Goal: Task Accomplishment & Management: Use online tool/utility

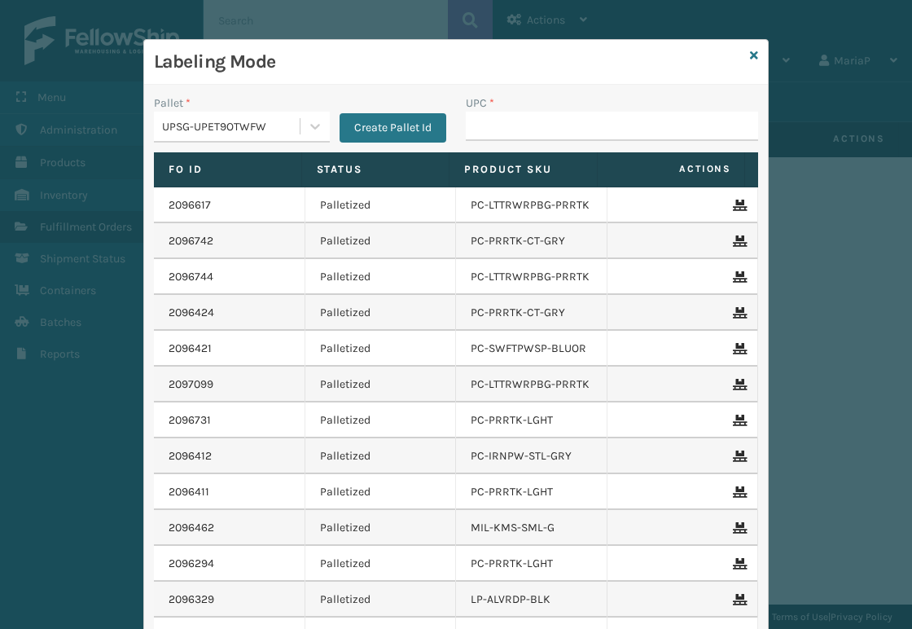
click at [490, 117] on input "UPC *" at bounding box center [612, 126] width 292 height 29
click at [466, 125] on input "UPC *" at bounding box center [612, 126] width 292 height 29
click at [483, 129] on input "UPC *" at bounding box center [612, 126] width 292 height 29
click at [496, 125] on input "UPC *" at bounding box center [612, 126] width 292 height 29
type input "8500124"
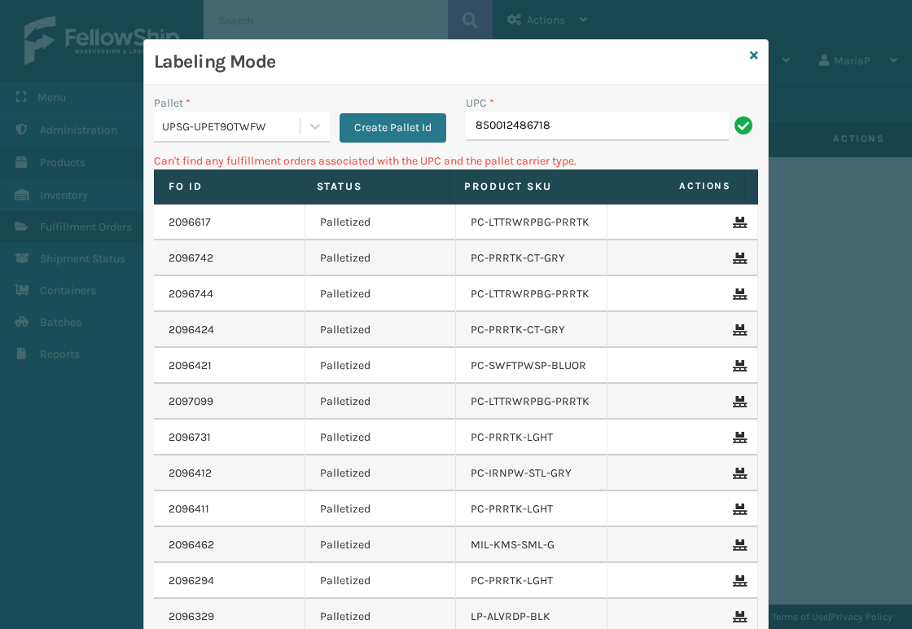
click at [250, 120] on div "UPSG-UPET9OTWFW" at bounding box center [231, 126] width 139 height 17
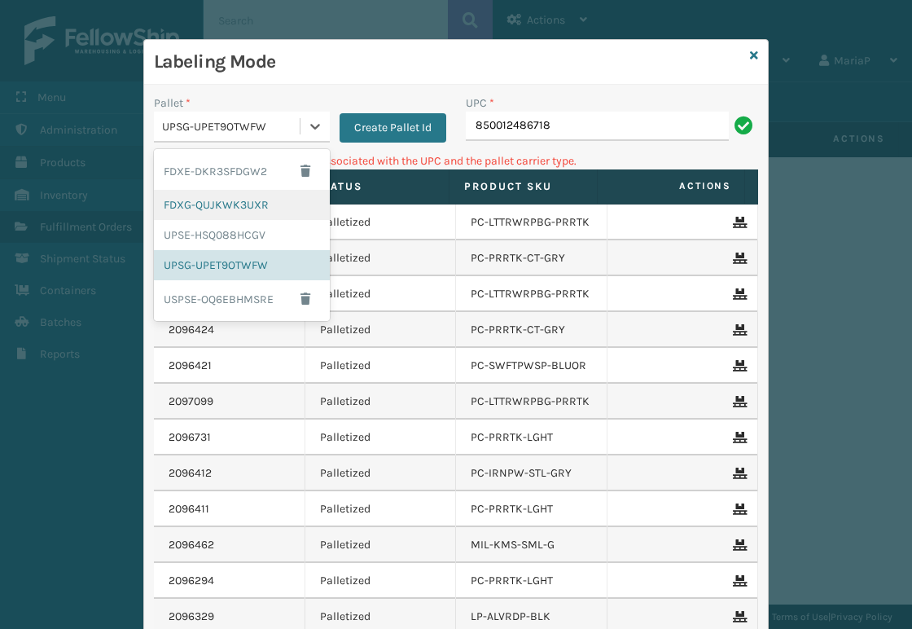
click at [235, 200] on div "FDXG-QUJKWK3UXR" at bounding box center [242, 205] width 176 height 30
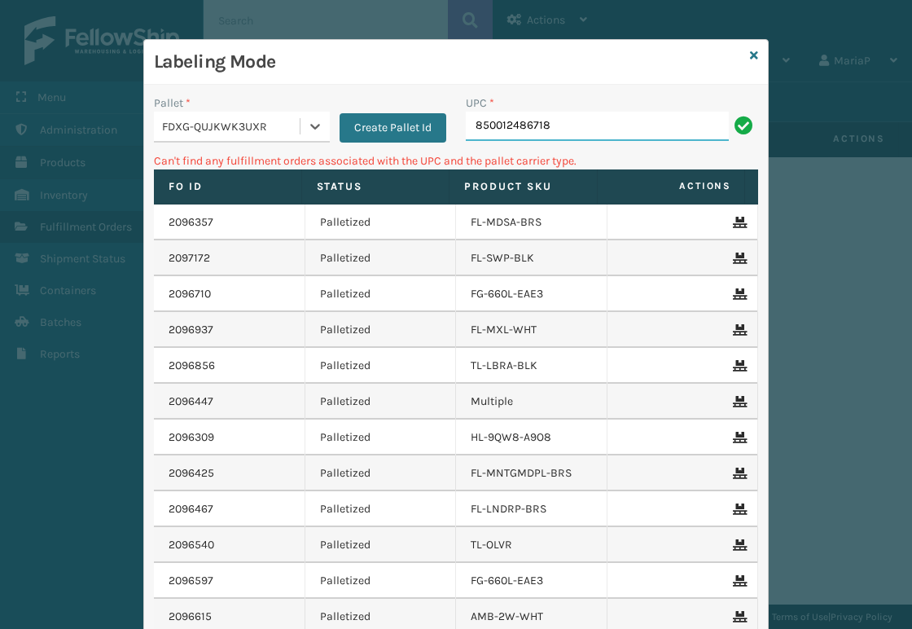
click at [535, 122] on input "850012486718" at bounding box center [597, 126] width 263 height 29
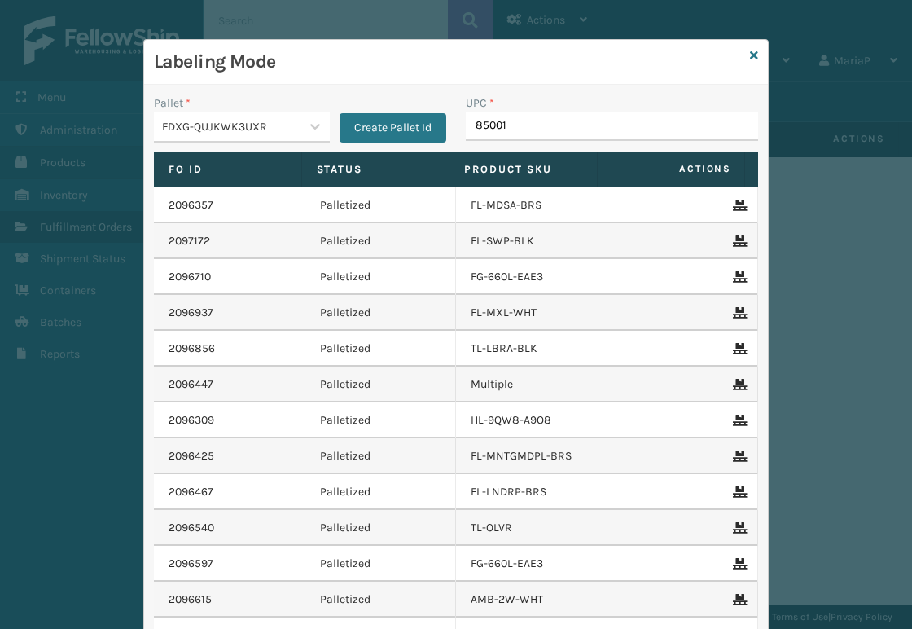
type input "850012"
type input "8581000"
click at [518, 129] on input "UPC *" at bounding box center [612, 126] width 292 height 29
type input "85789900"
type input "85810000755"
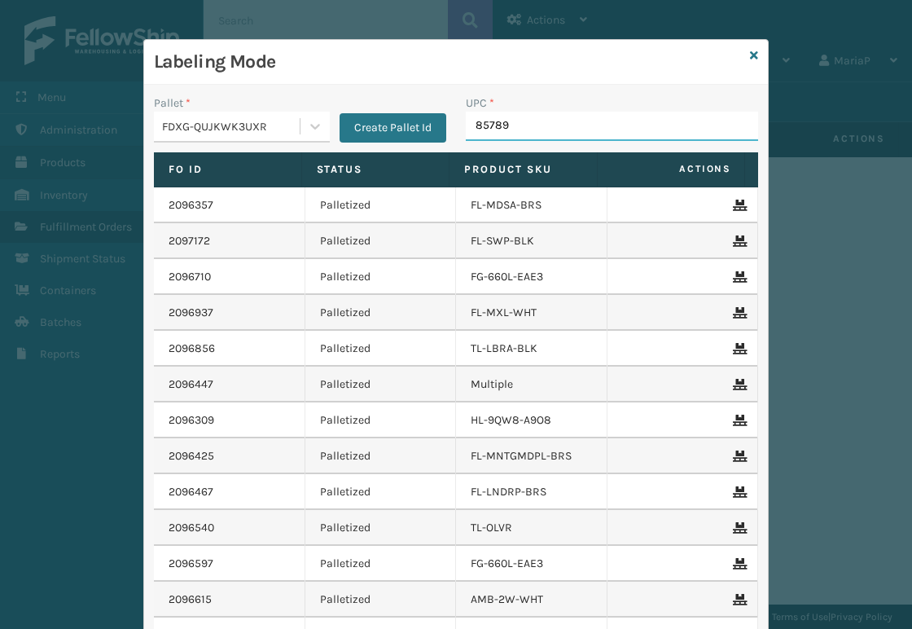
type input "857899"
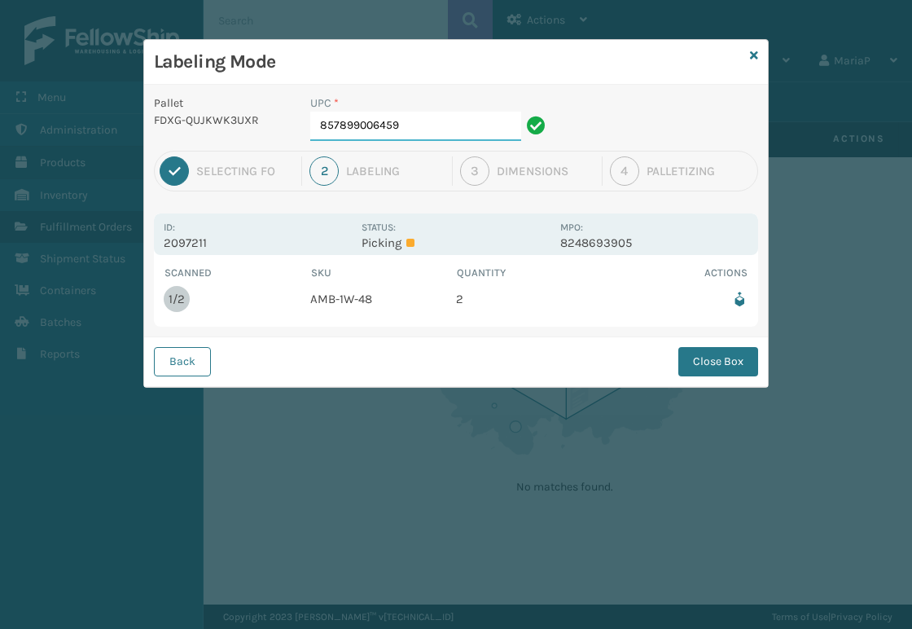
click at [445, 123] on input "857899006459" at bounding box center [415, 126] width 211 height 29
drag, startPoint x: 732, startPoint y: 375, endPoint x: 672, endPoint y: 353, distance: 63.9
click at [736, 370] on button "Close Box" at bounding box center [718, 361] width 80 height 29
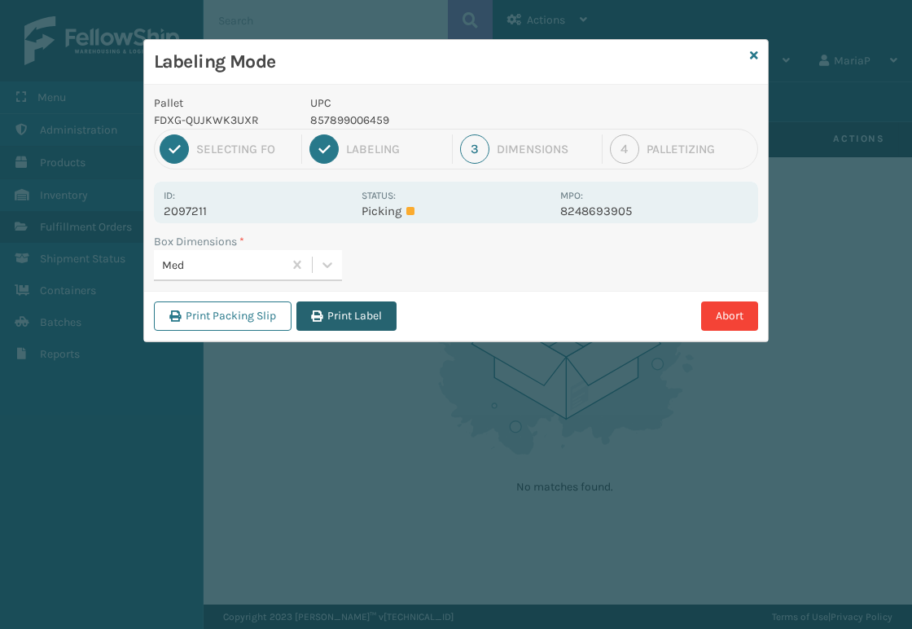
click at [367, 311] on button "Print Label" at bounding box center [346, 315] width 100 height 29
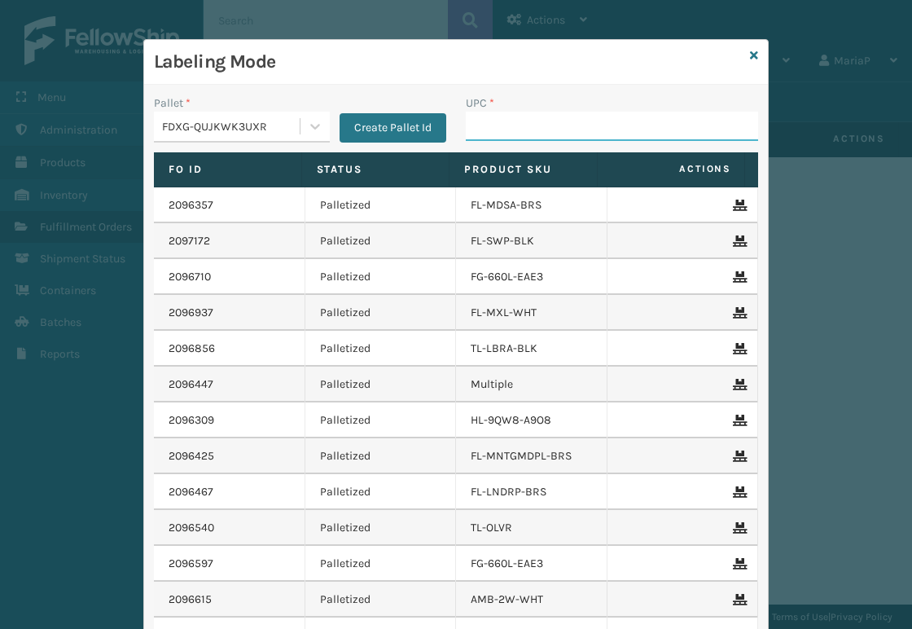
click at [547, 129] on input "UPC *" at bounding box center [612, 126] width 292 height 29
click at [469, 125] on input "UPC *" at bounding box center [612, 126] width 292 height 29
type input "858100007920"
click at [336, 173] on label "Status" at bounding box center [376, 169] width 118 height 15
click at [562, 143] on div "UPC * 85810000" at bounding box center [612, 123] width 312 height 58
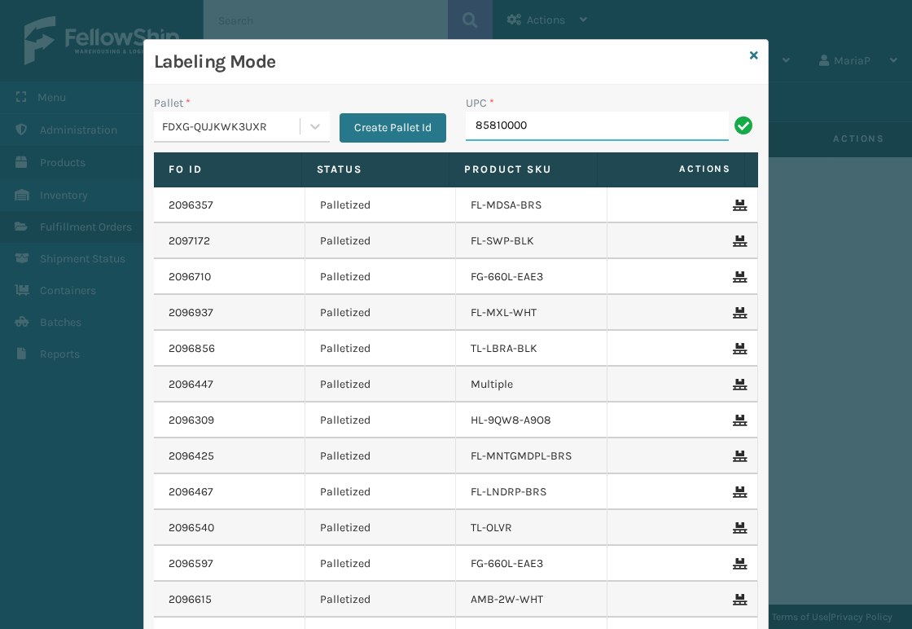
click at [560, 113] on input "85810000" at bounding box center [597, 126] width 263 height 29
click at [561, 113] on input "8581000079" at bounding box center [597, 126] width 263 height 29
type input "858100007920"
click at [507, 121] on input "UPC *" at bounding box center [612, 126] width 292 height 29
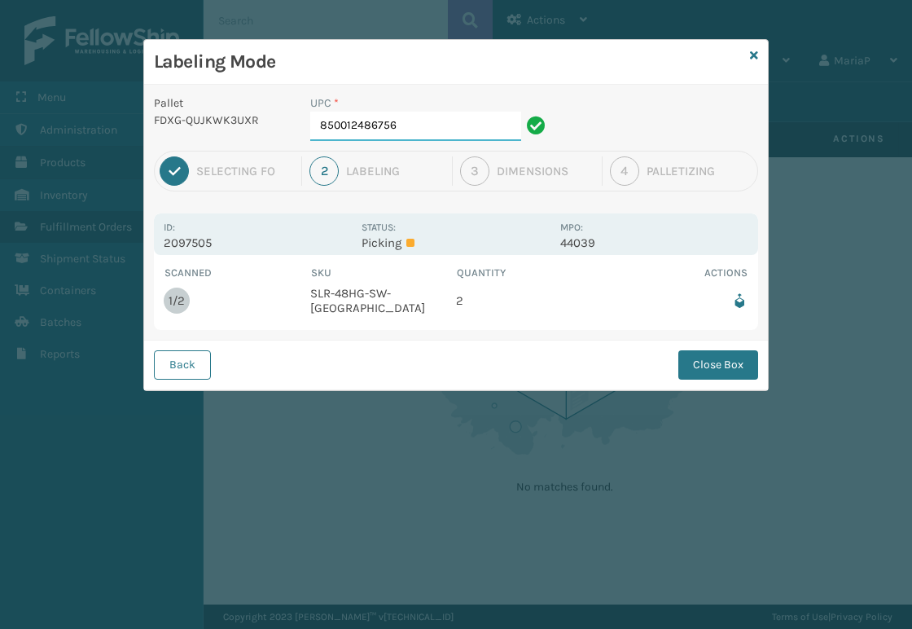
click at [446, 134] on input "850012486756" at bounding box center [415, 126] width 211 height 29
click at [717, 367] on button "Close Box" at bounding box center [718, 364] width 80 height 29
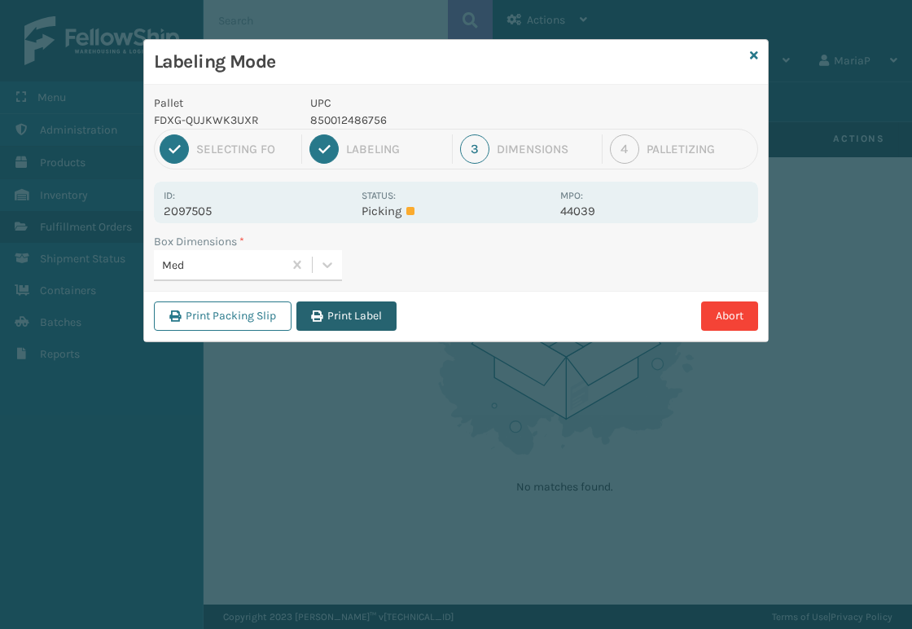
click at [355, 315] on button "Print Label" at bounding box center [346, 315] width 100 height 29
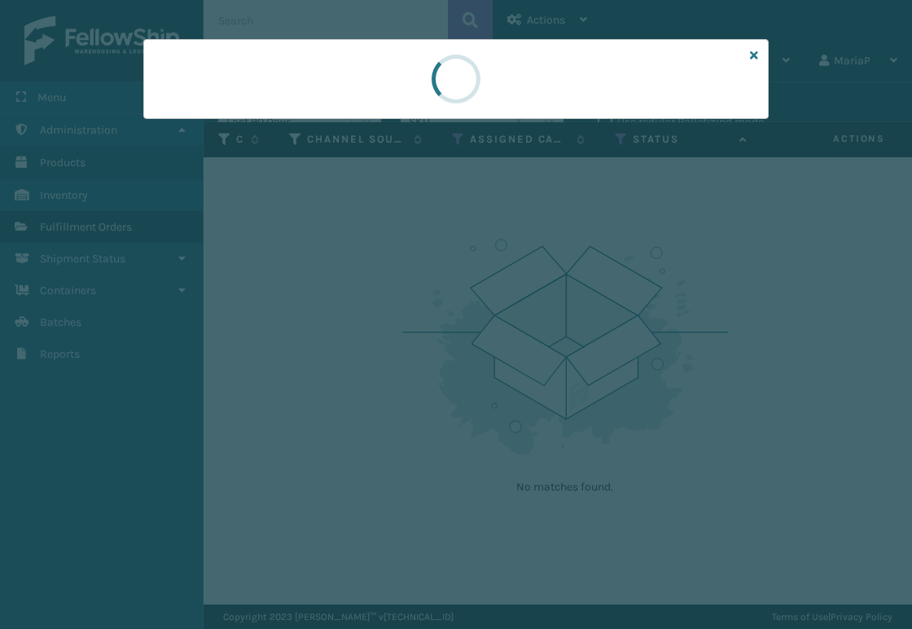
click at [355, 315] on div at bounding box center [456, 314] width 912 height 629
click at [357, 315] on div at bounding box center [456, 314] width 912 height 629
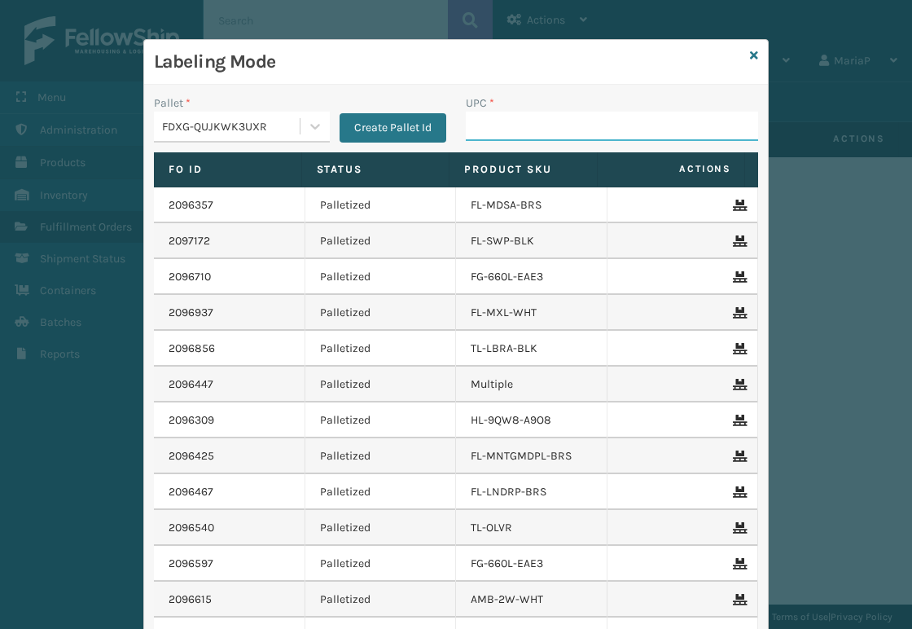
click at [525, 131] on input "UPC *" at bounding box center [612, 126] width 292 height 29
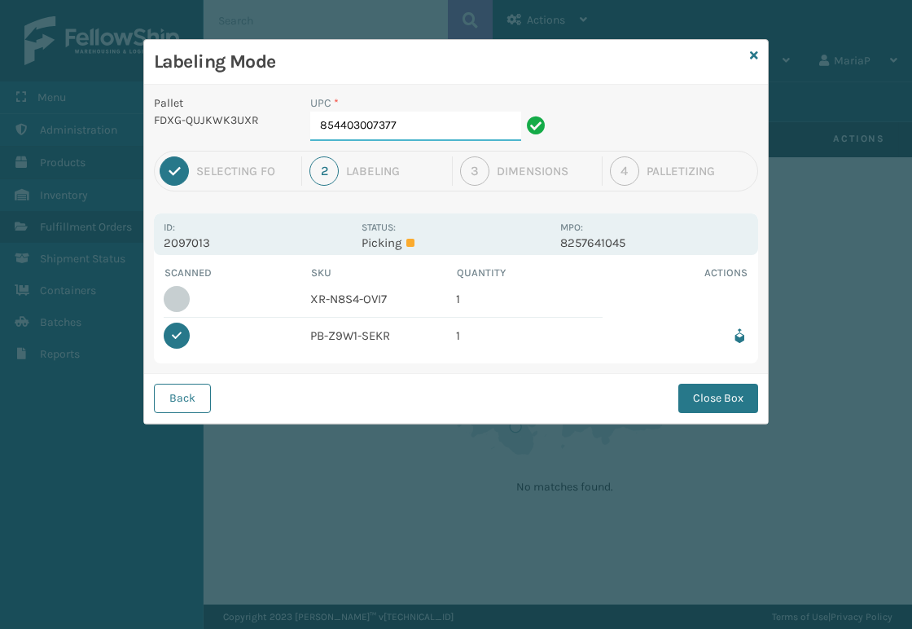
click at [422, 131] on input "854403007377" at bounding box center [415, 126] width 211 height 29
type input "853913008652"
click at [699, 397] on button "Close Box" at bounding box center [718, 398] width 80 height 29
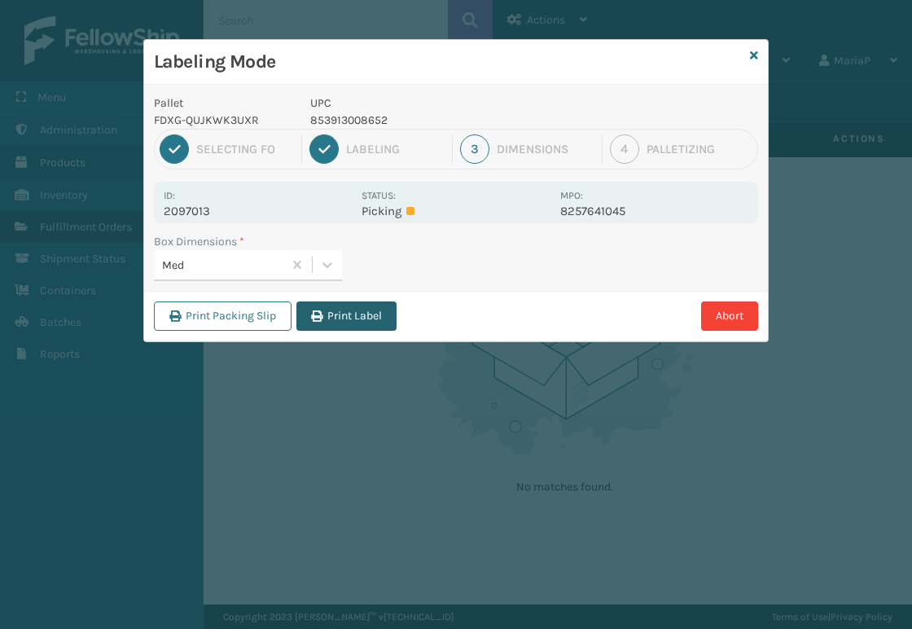
click at [340, 310] on button "Print Label" at bounding box center [346, 315] width 100 height 29
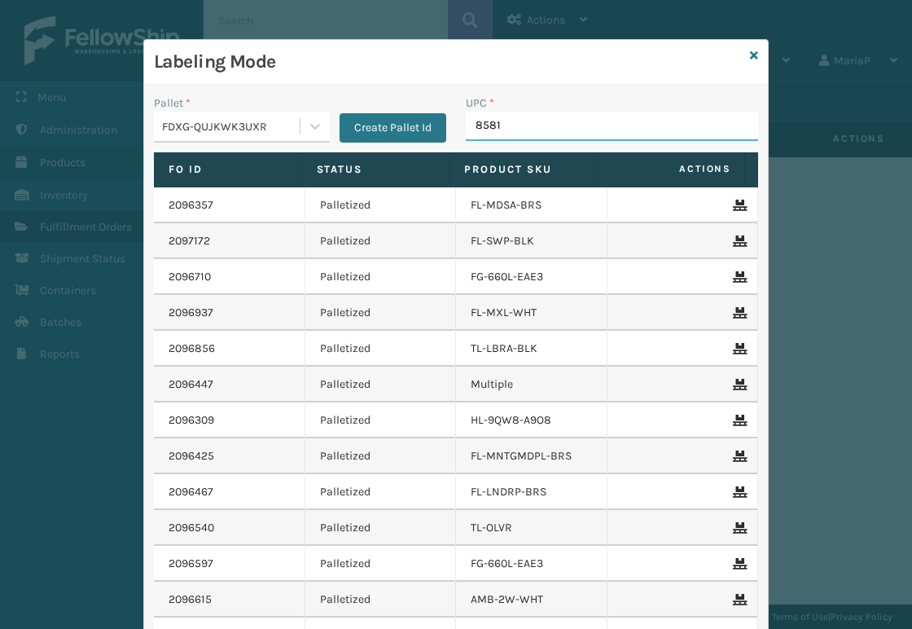
type input "85810"
type input "850"
type input "8500044"
type input "8539130"
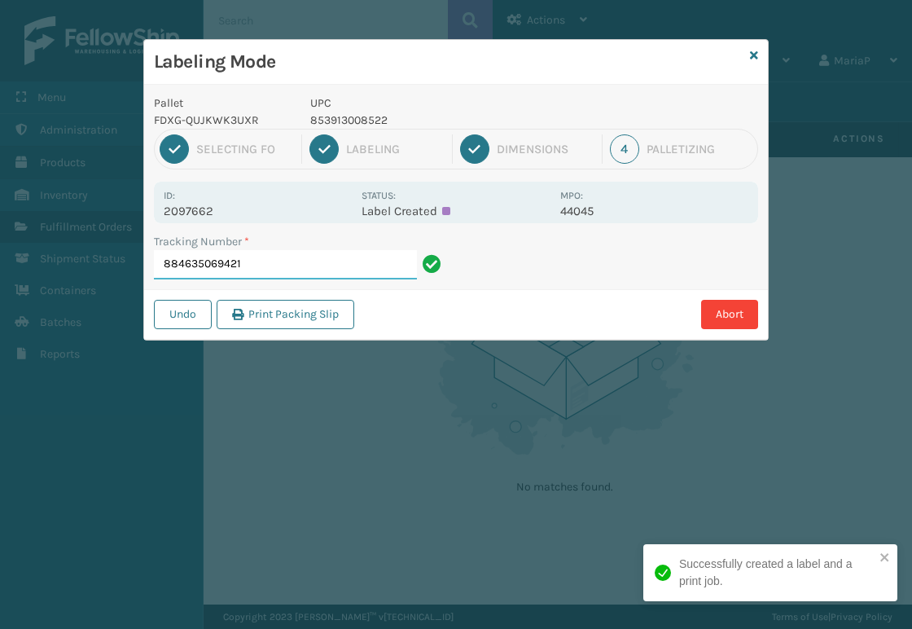
drag, startPoint x: 313, startPoint y: 268, endPoint x: 313, endPoint y: 259, distance: 9.0
click at [313, 266] on input "884635069421" at bounding box center [285, 264] width 263 height 29
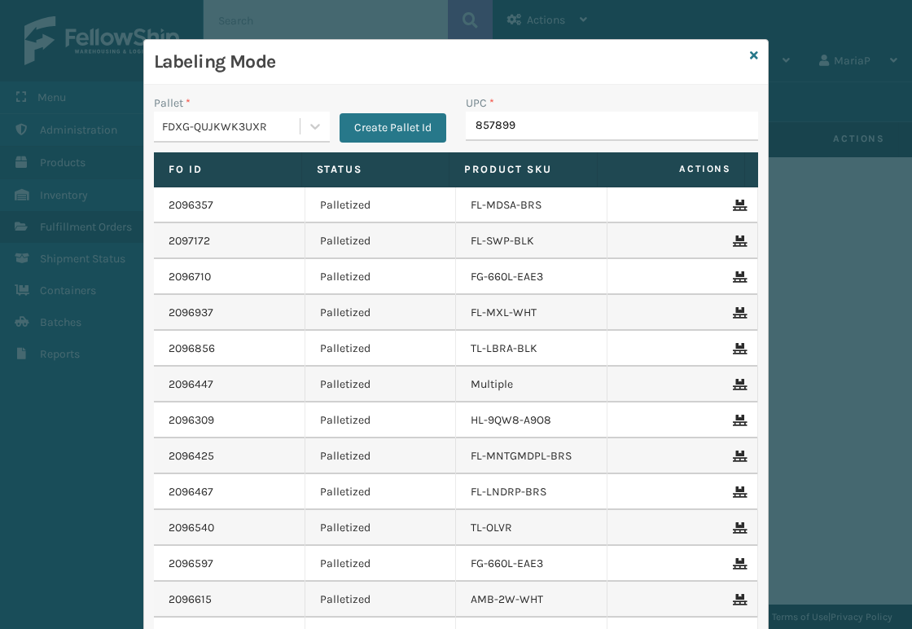
type input "8578990"
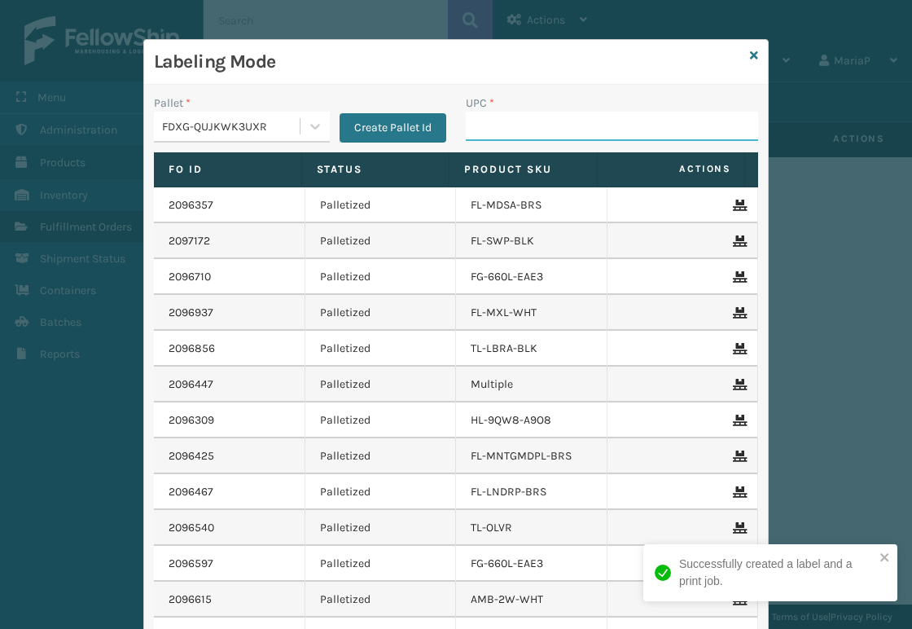
click at [490, 129] on input "UPC *" at bounding box center [612, 126] width 292 height 29
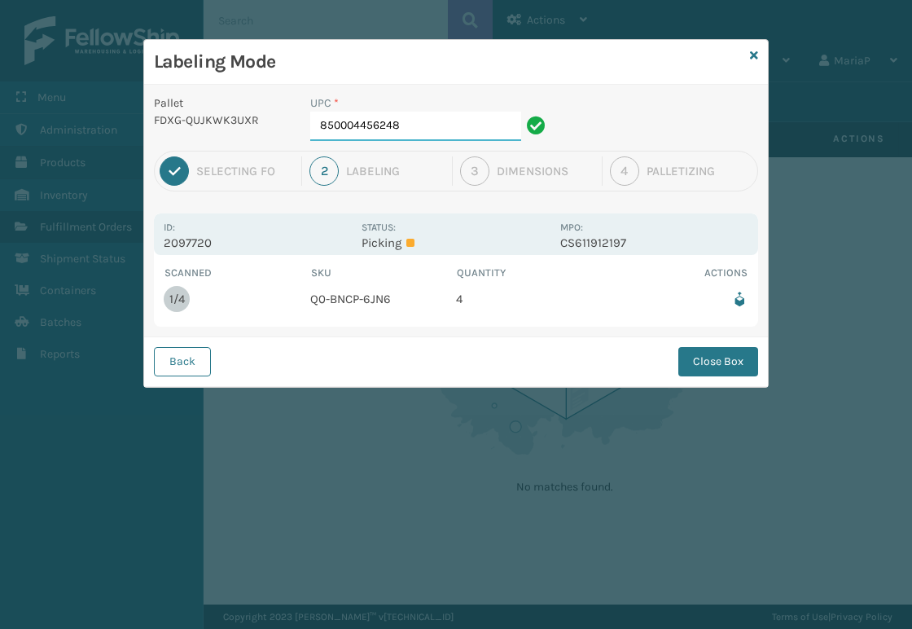
click at [469, 129] on input "850004456248" at bounding box center [415, 126] width 211 height 29
click at [692, 358] on button "Close Box" at bounding box center [718, 361] width 80 height 29
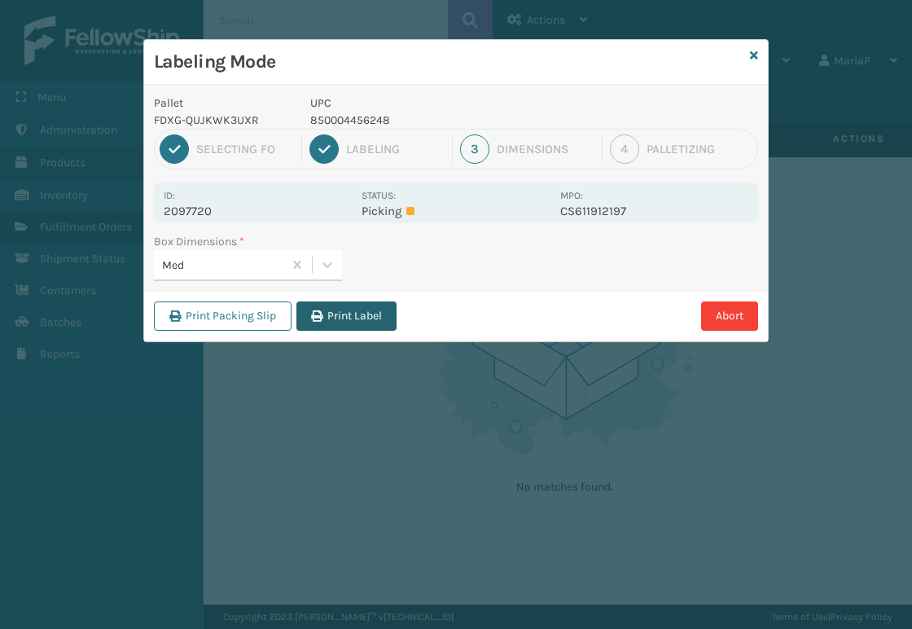
click at [336, 316] on button "Print Label" at bounding box center [346, 315] width 100 height 29
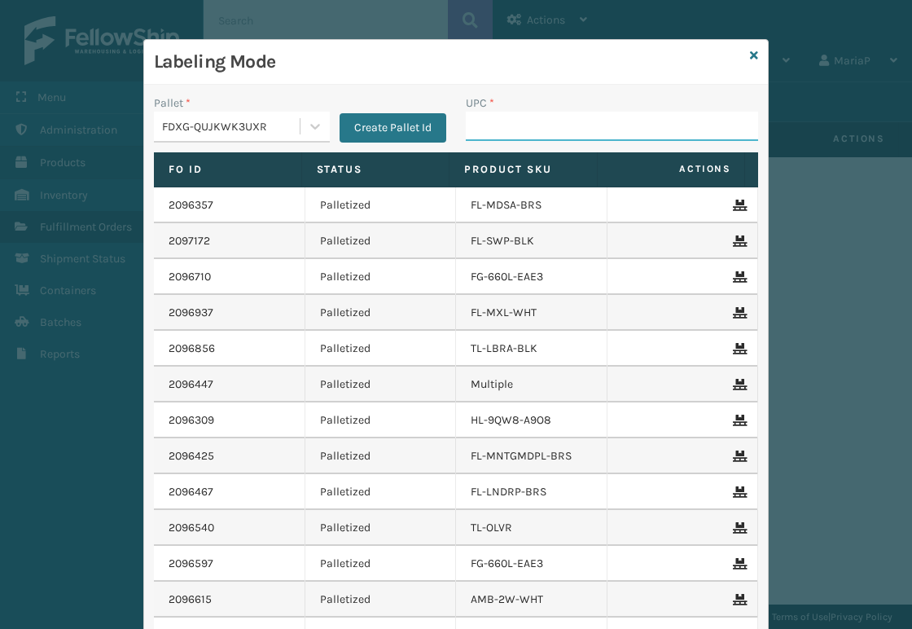
click at [500, 135] on input "UPC *" at bounding box center [612, 126] width 292 height 29
click at [535, 125] on input "UPC *" at bounding box center [612, 126] width 292 height 29
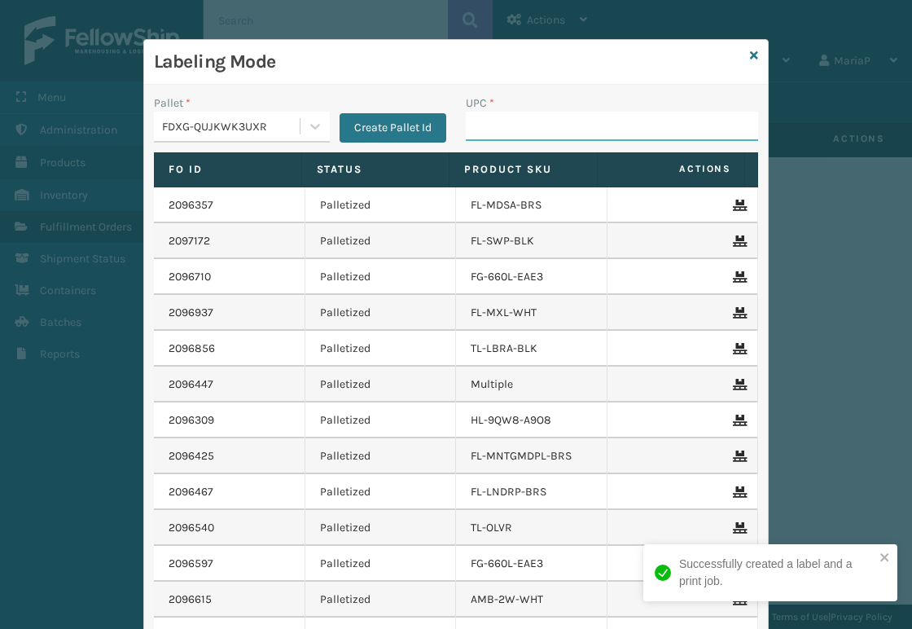
click at [504, 132] on input "UPC *" at bounding box center [612, 126] width 292 height 29
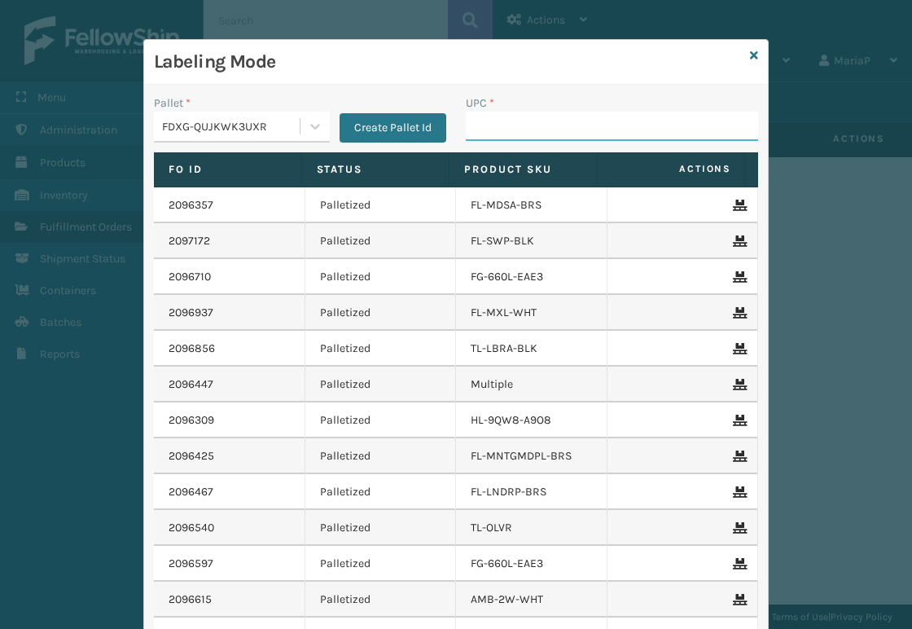
click at [513, 130] on input "UPC *" at bounding box center [612, 126] width 292 height 29
type input "8500406"
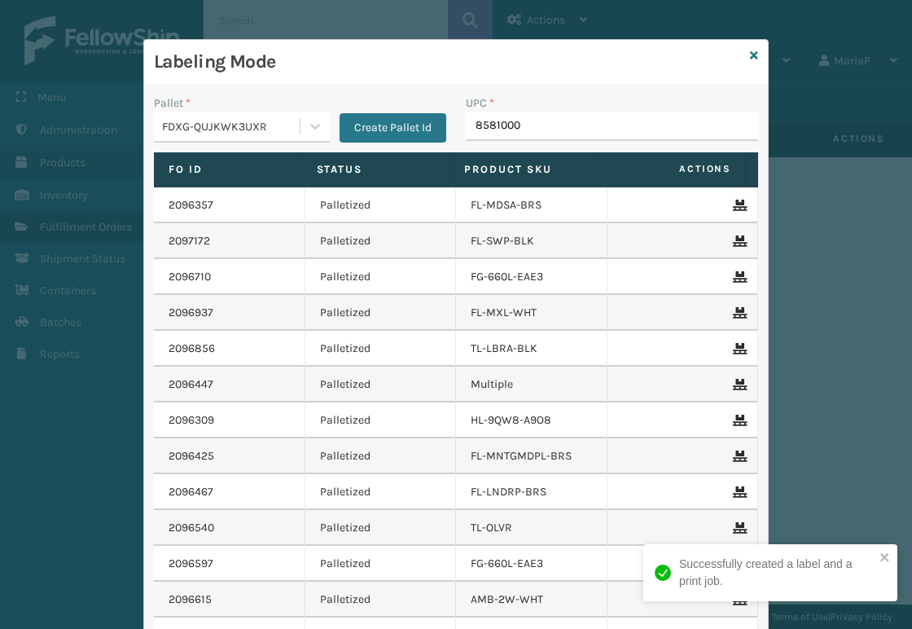
type input "8581000"
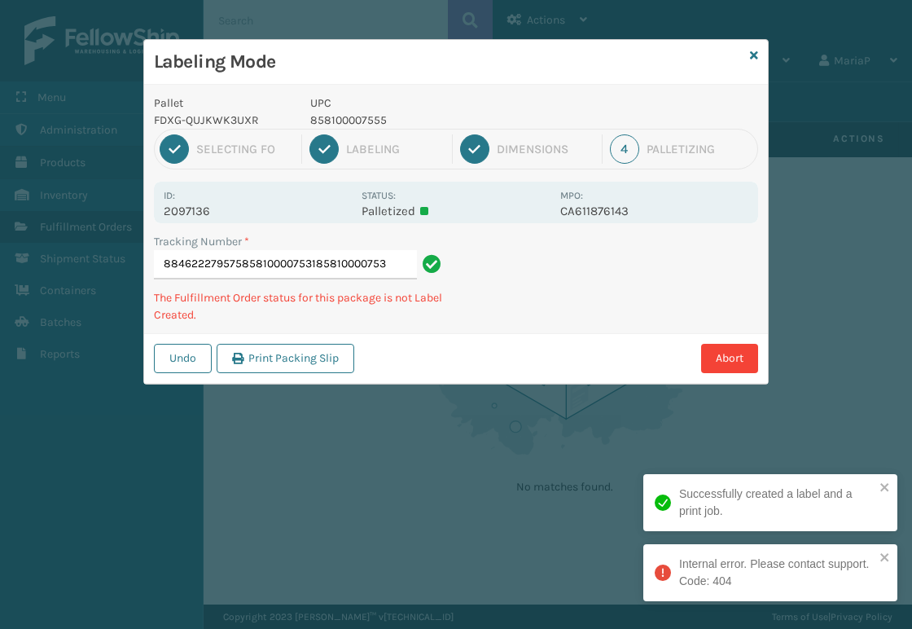
type input "884622279575858100007531858100007531"
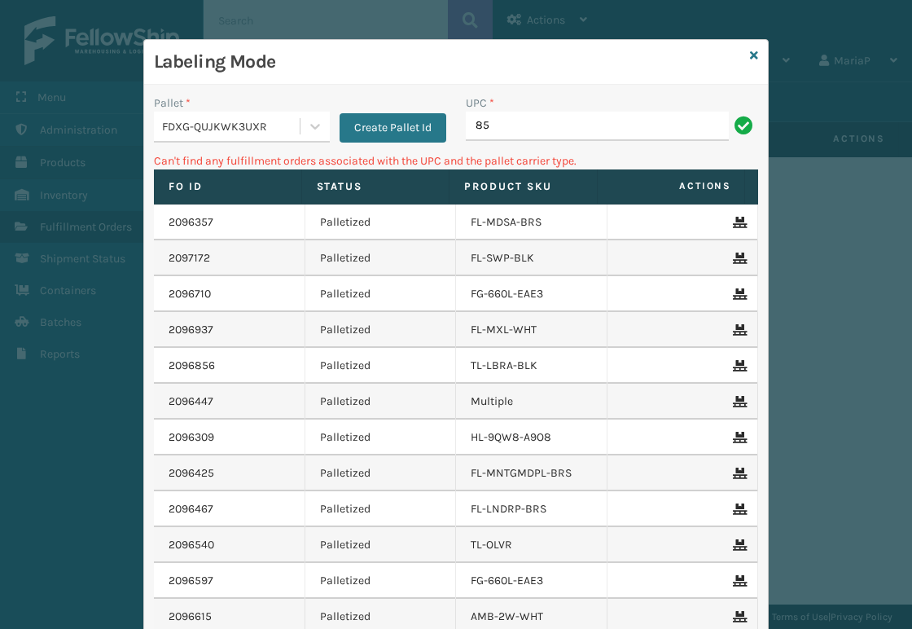
type input "8"
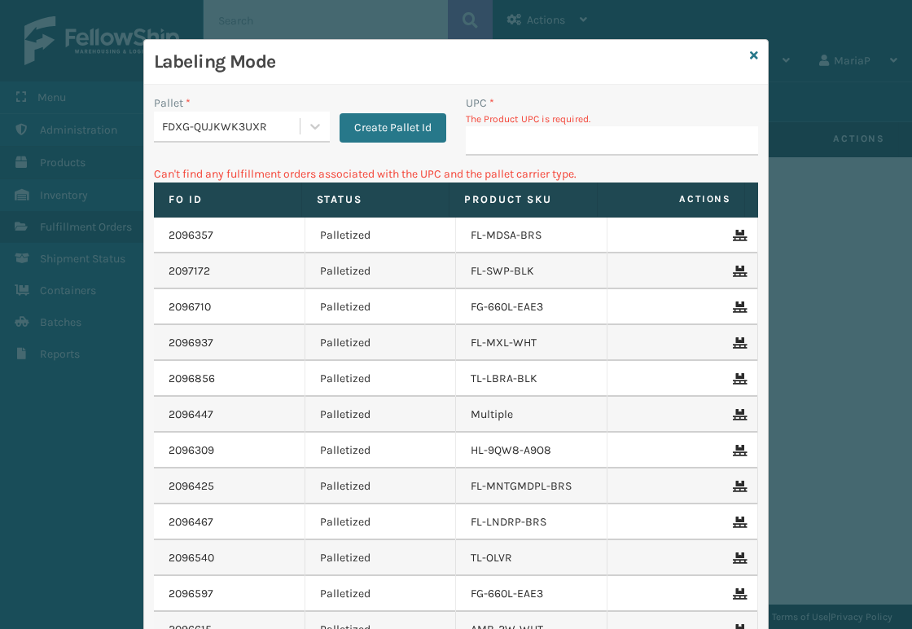
drag, startPoint x: 223, startPoint y: 131, endPoint x: 231, endPoint y: 129, distance: 8.3
click at [226, 130] on div "FDXG-QUJKWK3UXR" at bounding box center [231, 126] width 139 height 17
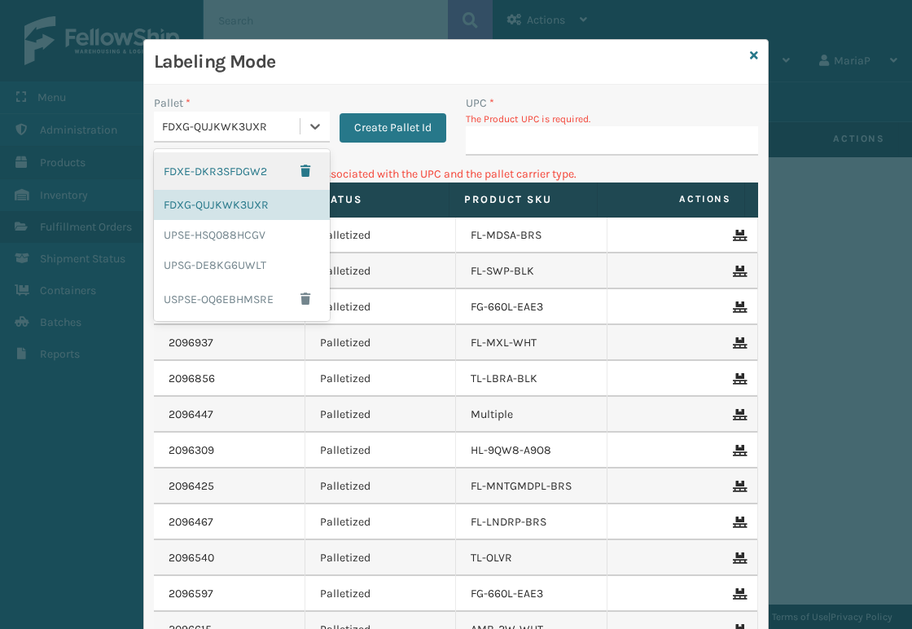
click at [235, 174] on div "FDXE-DKR3SFDGW2" at bounding box center [242, 170] width 176 height 37
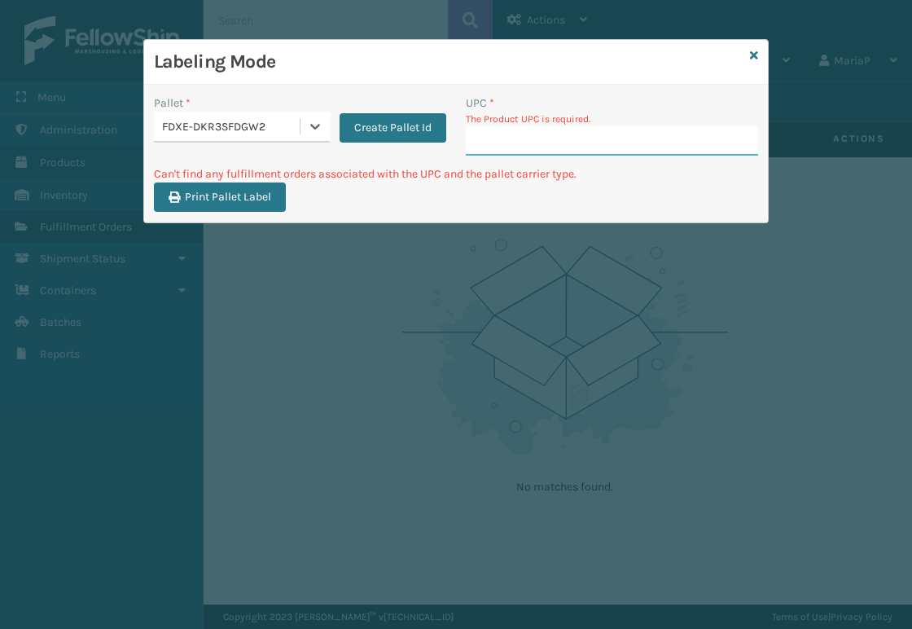
click at [515, 133] on input "UPC *" at bounding box center [612, 140] width 292 height 29
type input "85"
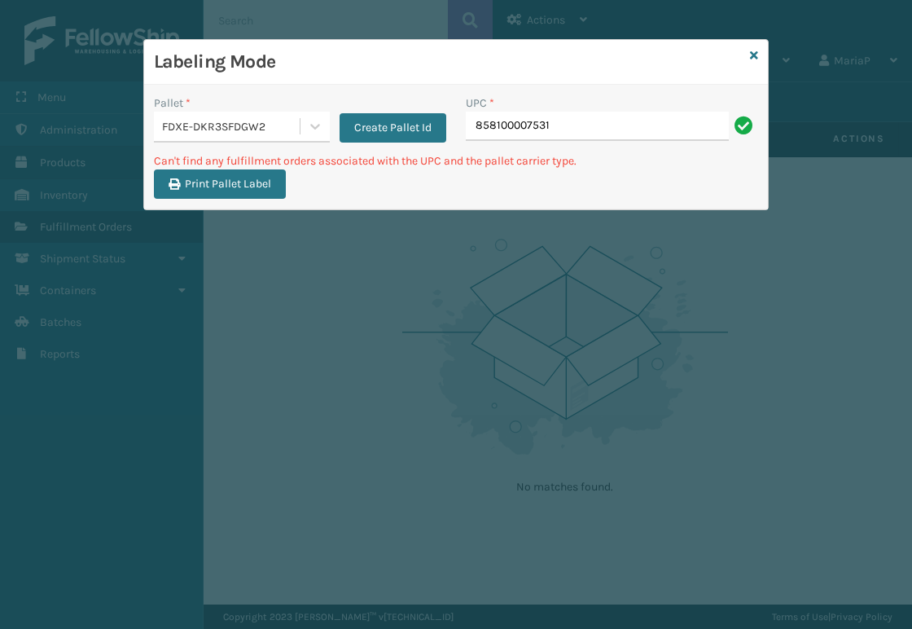
click at [573, 118] on input "858100007531" at bounding box center [597, 126] width 263 height 29
click at [313, 121] on icon at bounding box center [315, 126] width 16 height 16
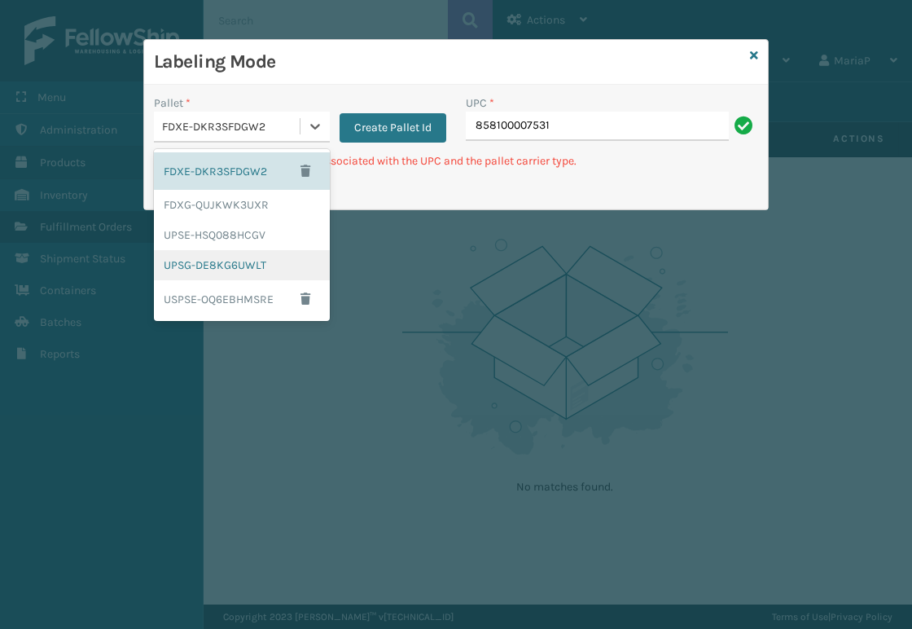
click at [270, 268] on div "UPSG-DE8KG6UWLT" at bounding box center [242, 265] width 176 height 30
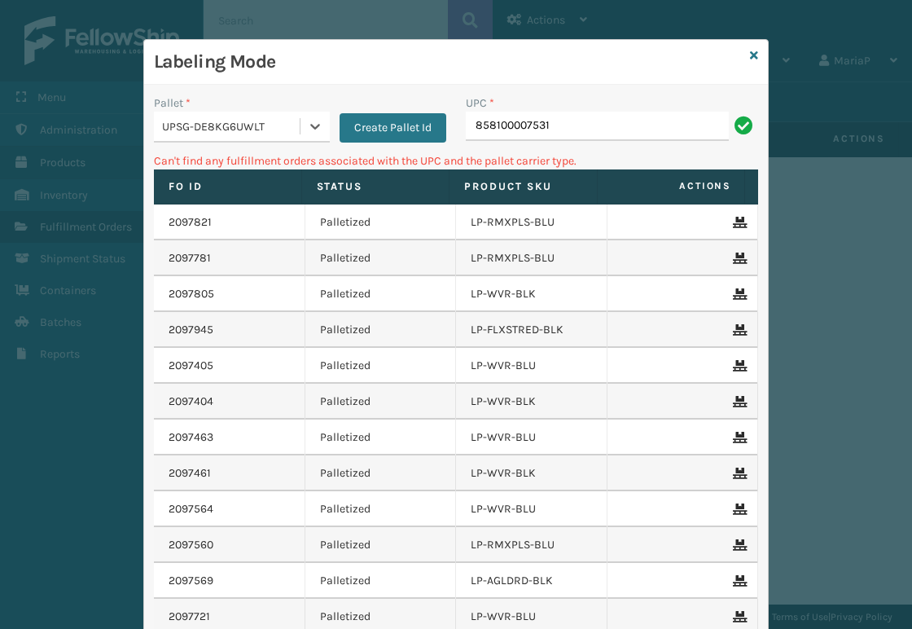
click at [612, 103] on div "UPC *" at bounding box center [612, 102] width 292 height 17
click at [593, 126] on input "858100007531" at bounding box center [597, 126] width 263 height 29
click at [592, 126] on input "858100007531" at bounding box center [597, 126] width 263 height 29
click at [555, 112] on input "858100007531" at bounding box center [597, 126] width 263 height 29
click at [559, 112] on input "858100007531" at bounding box center [597, 126] width 263 height 29
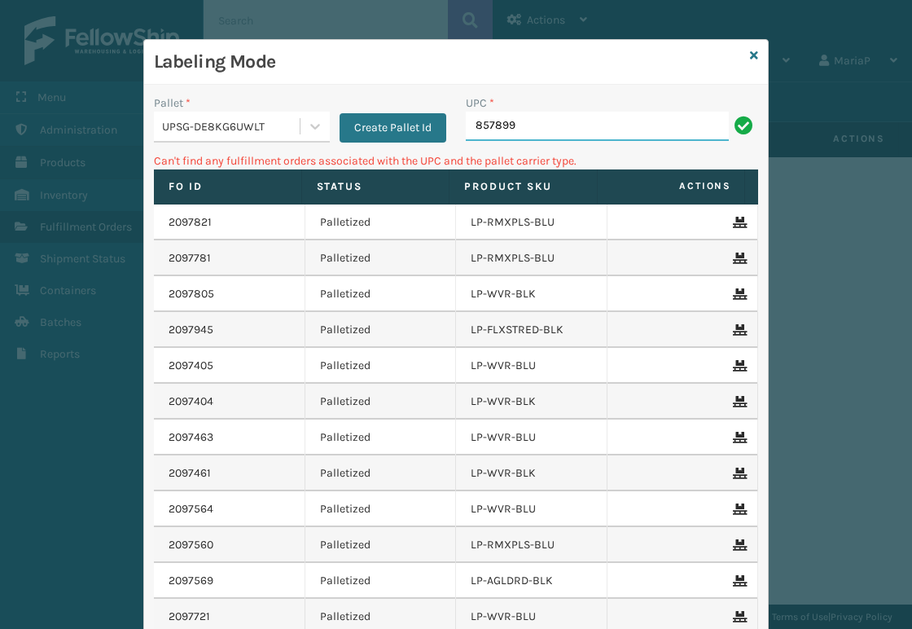
type input "8578990"
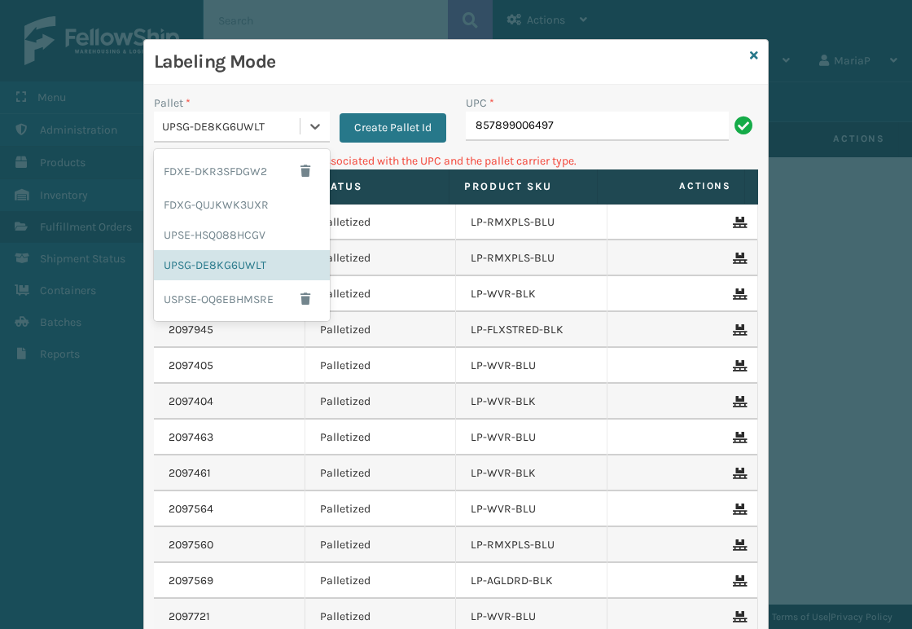
click at [242, 123] on div "UPSG-DE8KG6UWLT" at bounding box center [231, 126] width 139 height 17
click at [233, 194] on div "FDXG-QUJKWK3UXR" at bounding box center [242, 205] width 176 height 30
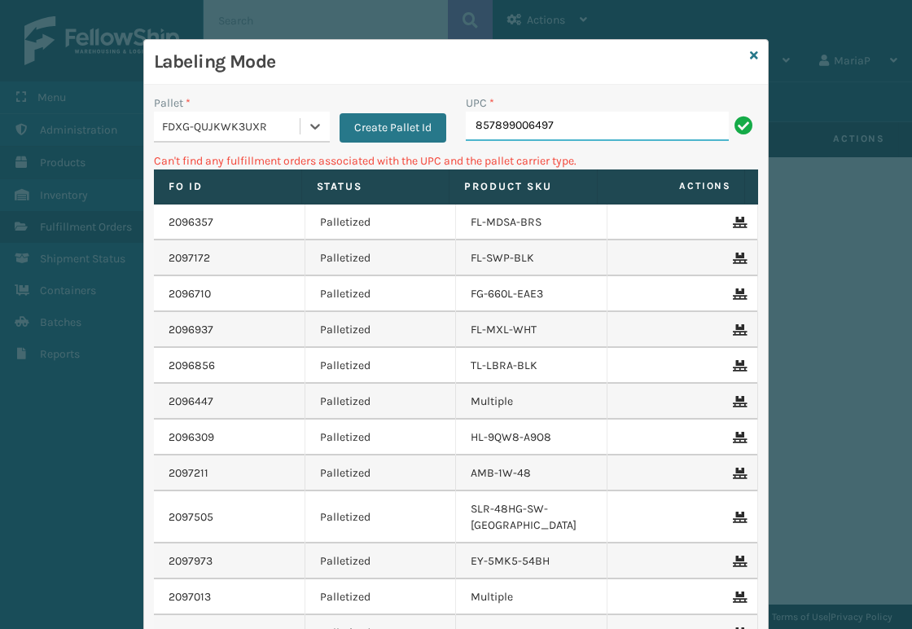
click at [520, 136] on input "857899006497" at bounding box center [597, 126] width 263 height 29
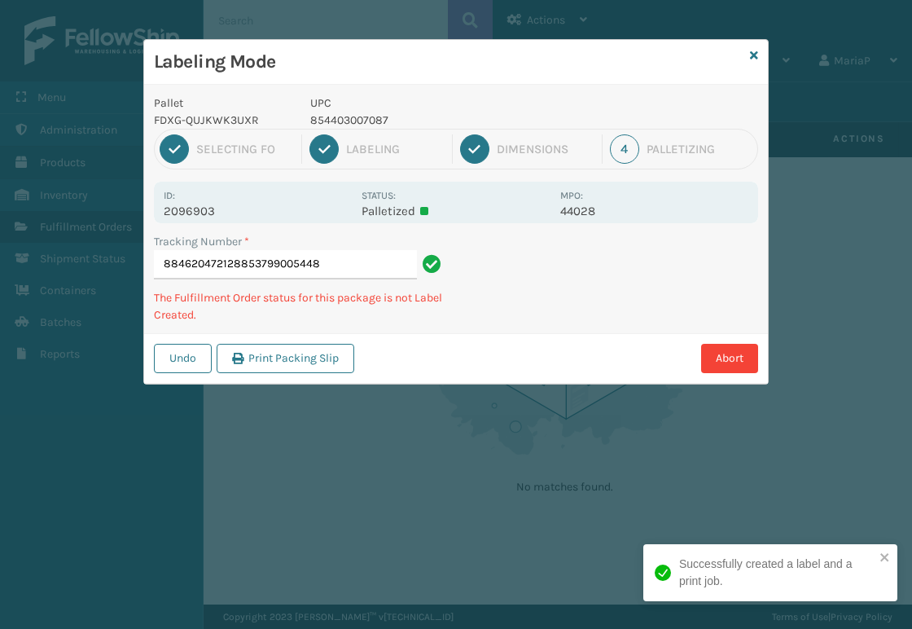
type input "884620472128853799005448"
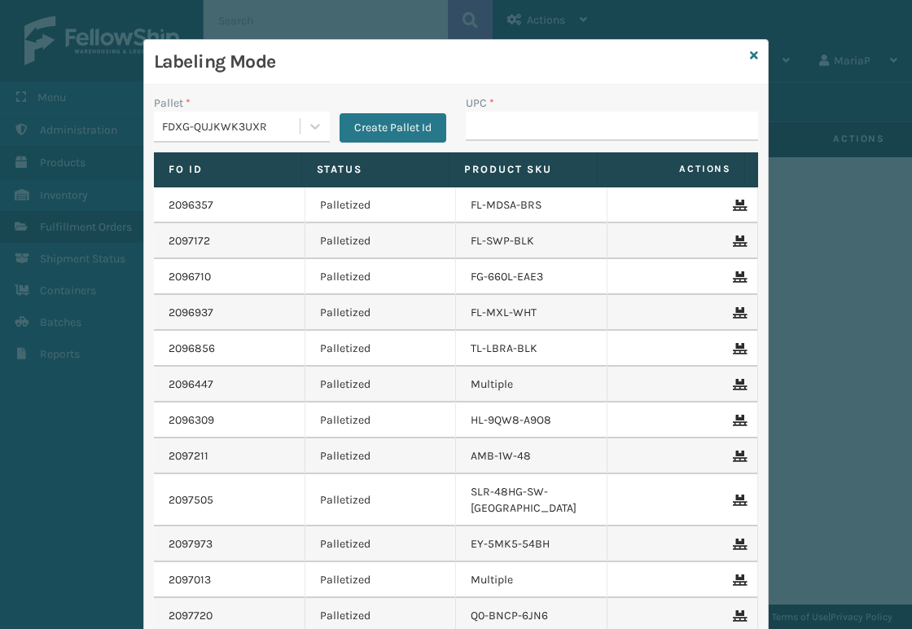
click at [456, 118] on div "UPC *" at bounding box center [612, 123] width 312 height 58
click at [471, 121] on input "UPC *" at bounding box center [612, 126] width 292 height 29
type input "850012486183"
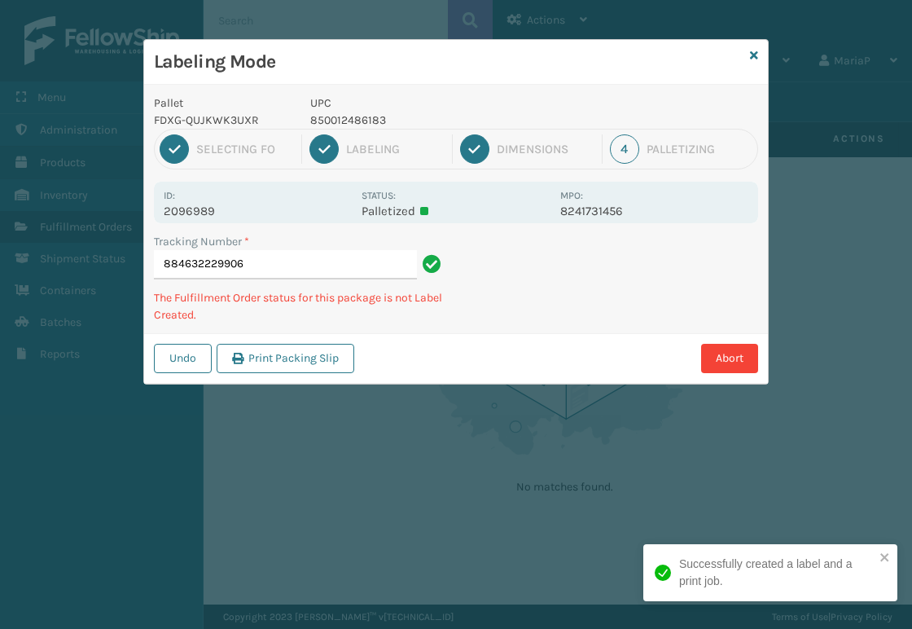
click at [381, 109] on p "UPC" at bounding box center [430, 102] width 240 height 17
click at [379, 109] on p "UPC" at bounding box center [430, 102] width 240 height 17
click at [374, 112] on p "850012486183" at bounding box center [430, 120] width 240 height 17
copy p "850012486183"
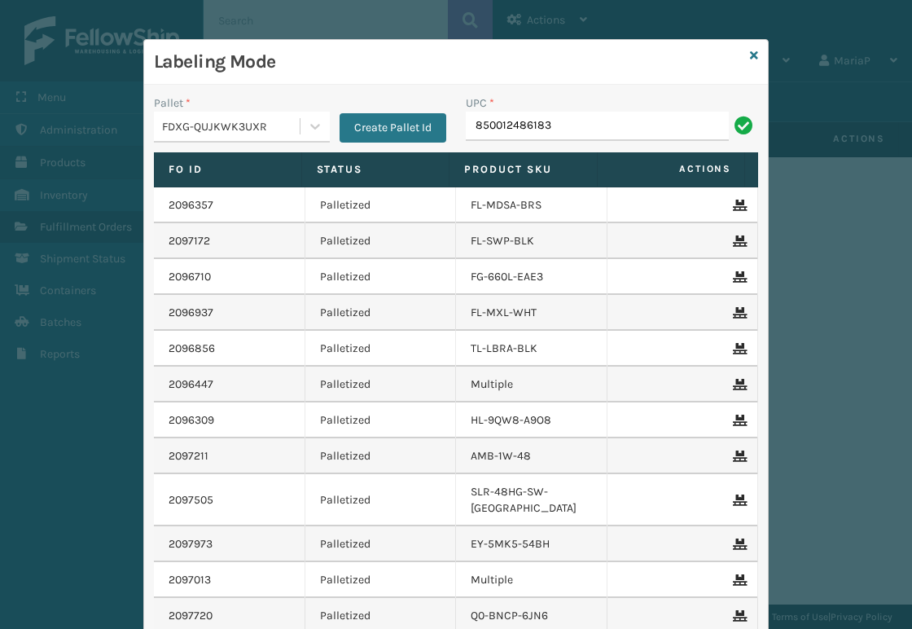
type input "850012486183"
type input "8581"
click at [483, 125] on input "FL=-OL" at bounding box center [597, 126] width 263 height 29
click at [503, 120] on input "FL-OL" at bounding box center [597, 126] width 263 height 29
type input "FL-OLVA-CRM"
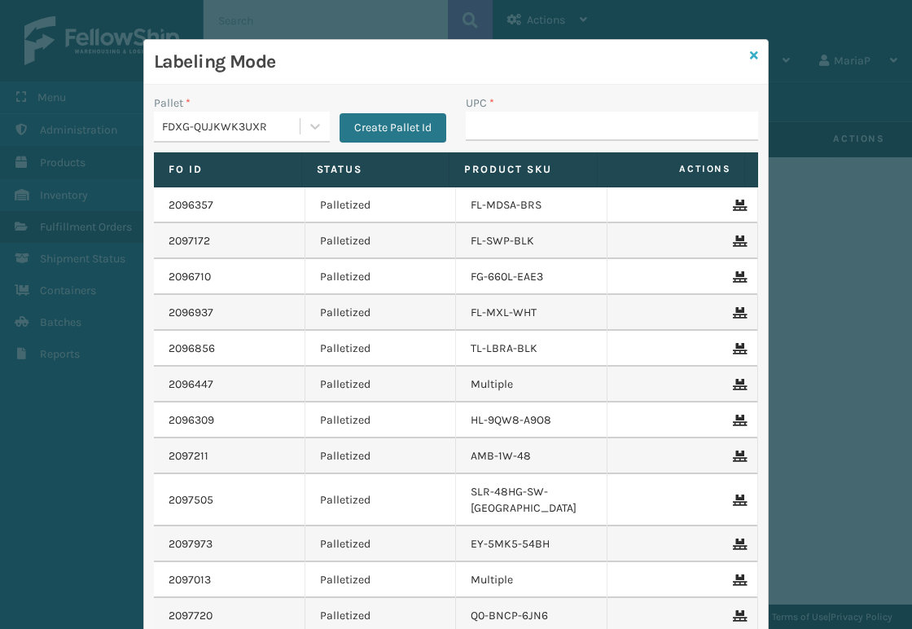
click at [750, 54] on icon at bounding box center [754, 55] width 8 height 11
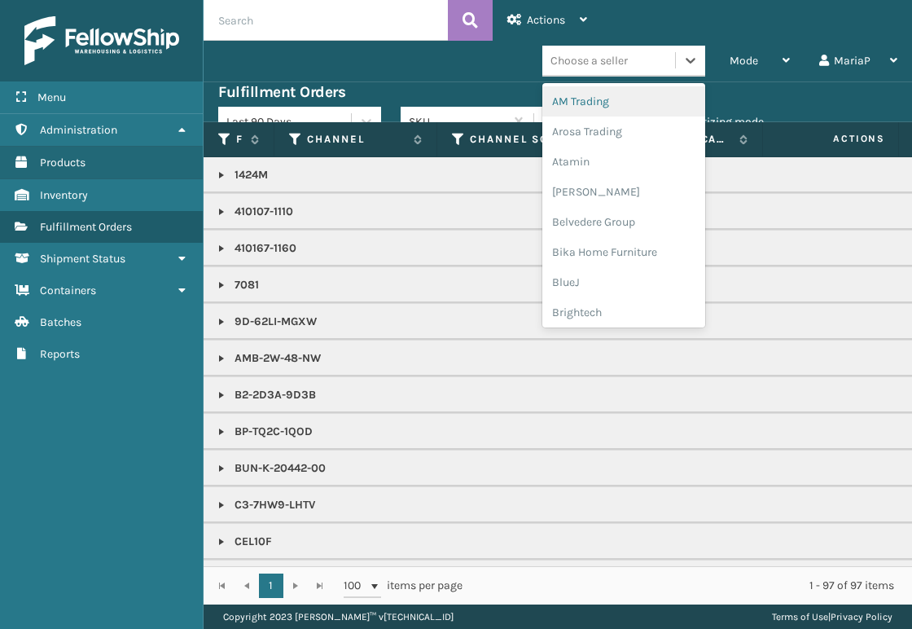
click at [582, 68] on div "Choose a seller" at bounding box center [589, 60] width 77 height 17
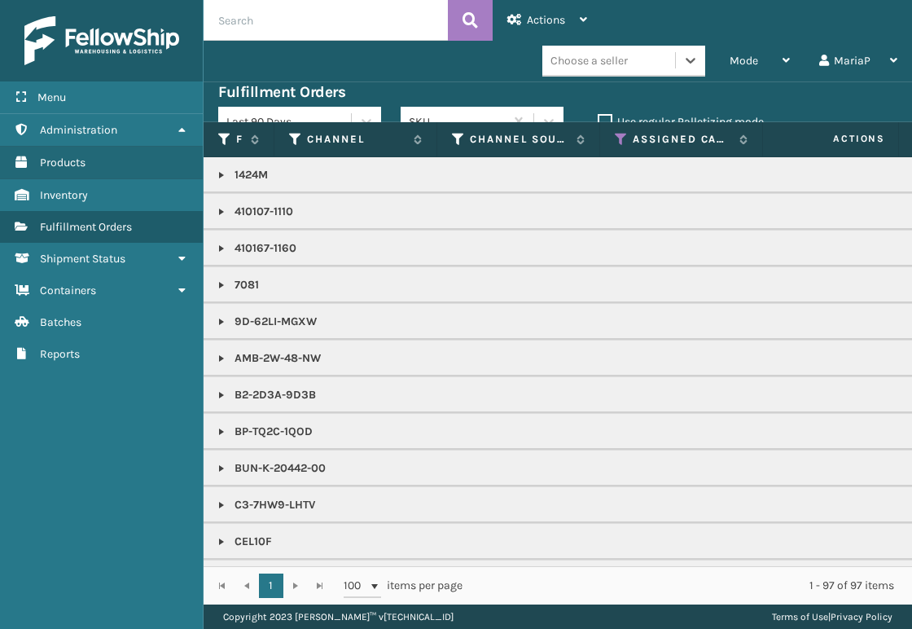
click at [582, 68] on div "Choose a seller" at bounding box center [589, 60] width 77 height 17
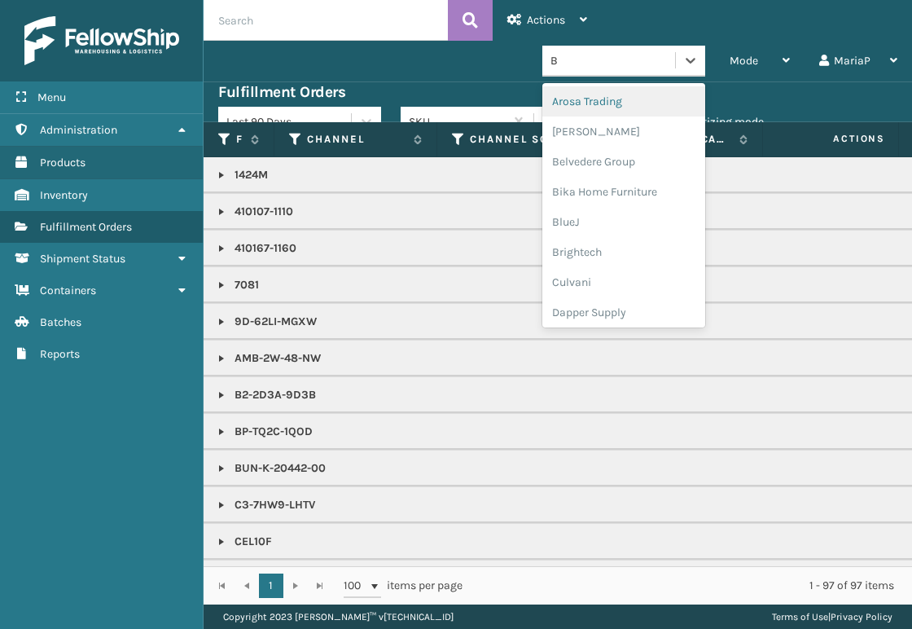
type input "BR"
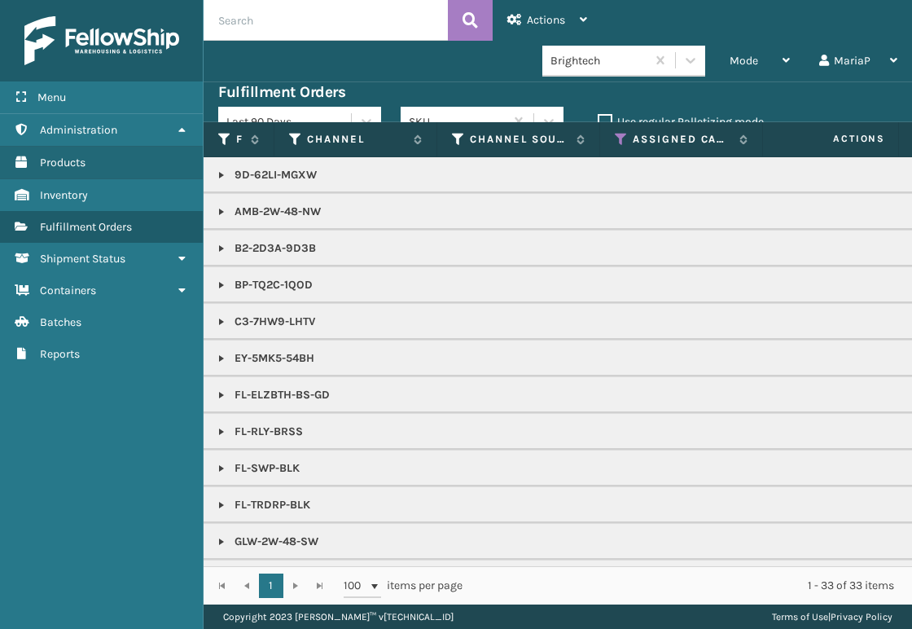
click at [224, 246] on link at bounding box center [221, 248] width 13 height 13
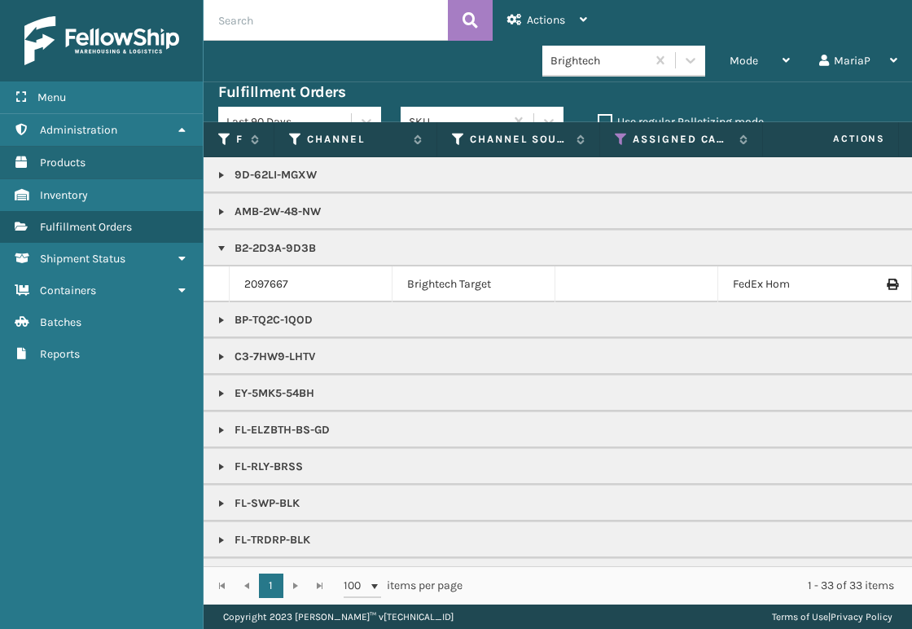
click at [224, 246] on link at bounding box center [221, 248] width 13 height 13
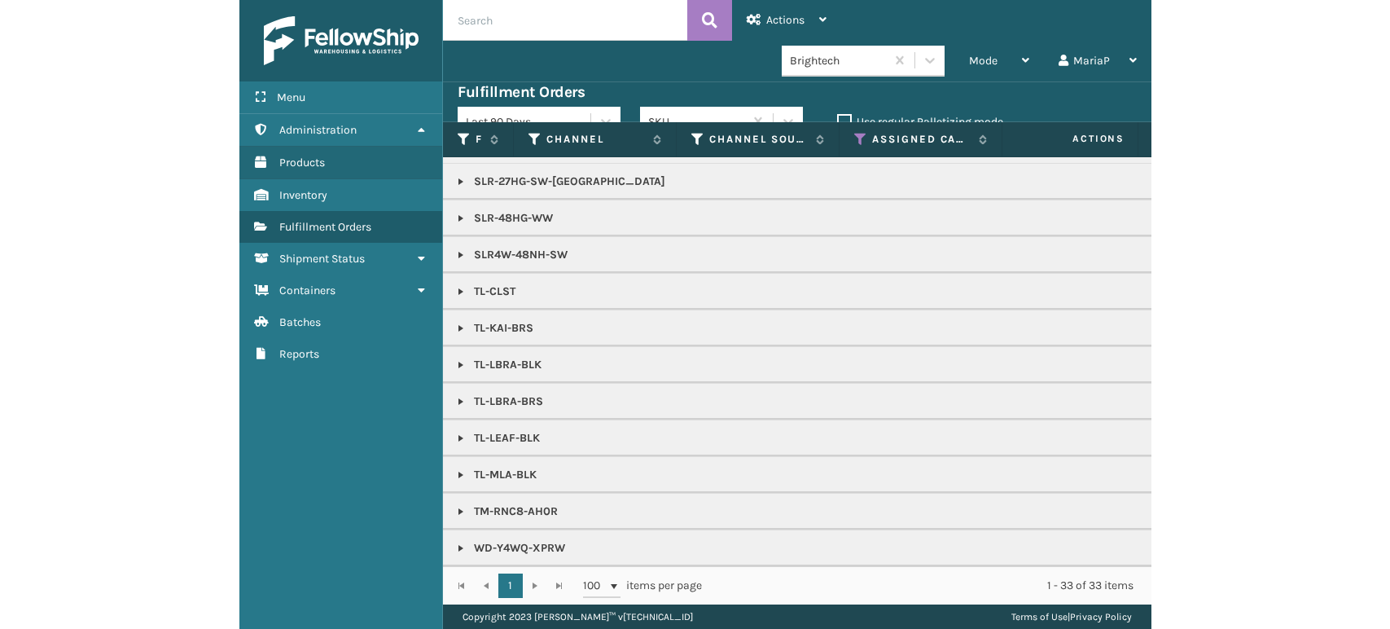
scroll to position [673, 0]
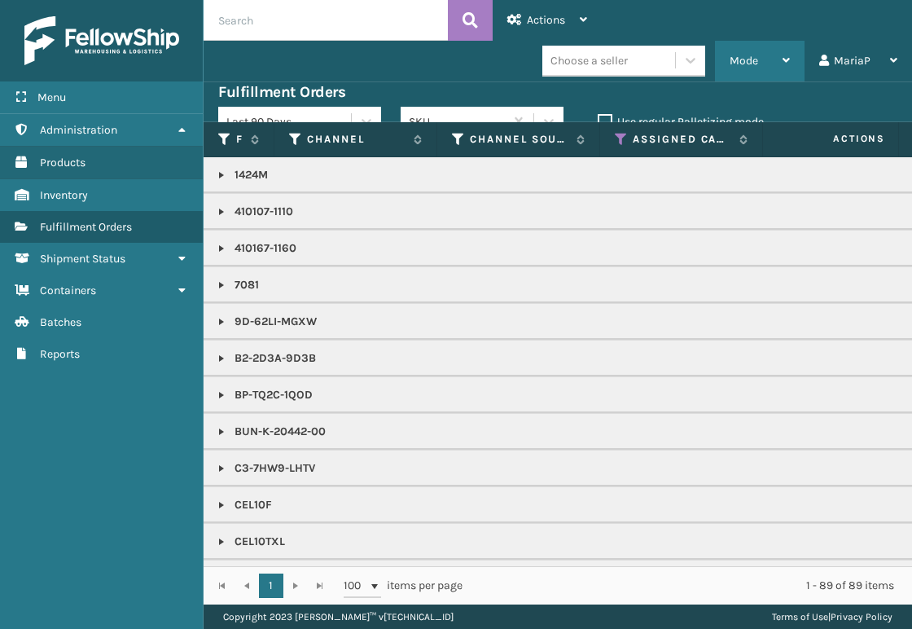
click at [746, 62] on span "Mode" at bounding box center [744, 61] width 29 height 14
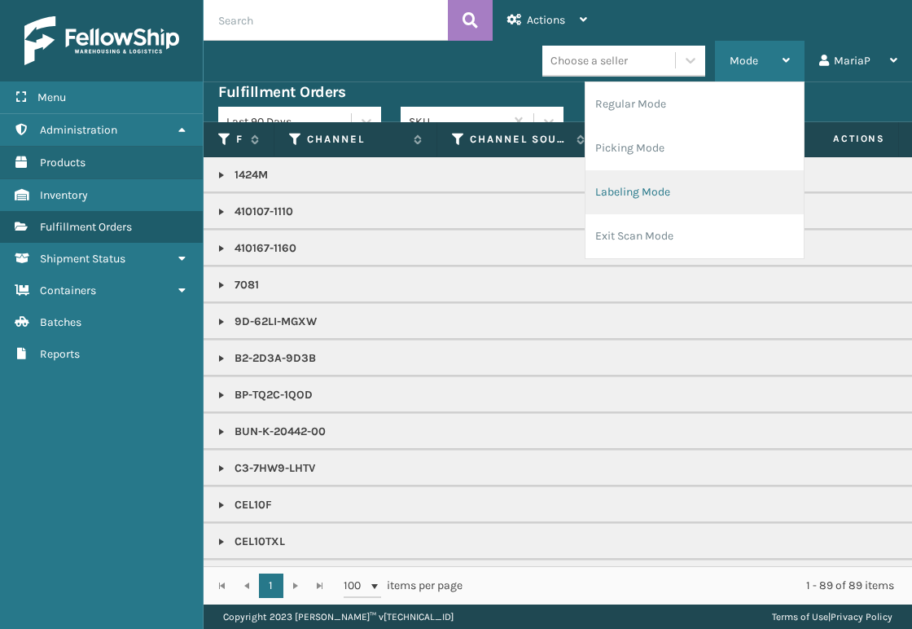
click at [691, 187] on li "Labeling Mode" at bounding box center [695, 192] width 218 height 44
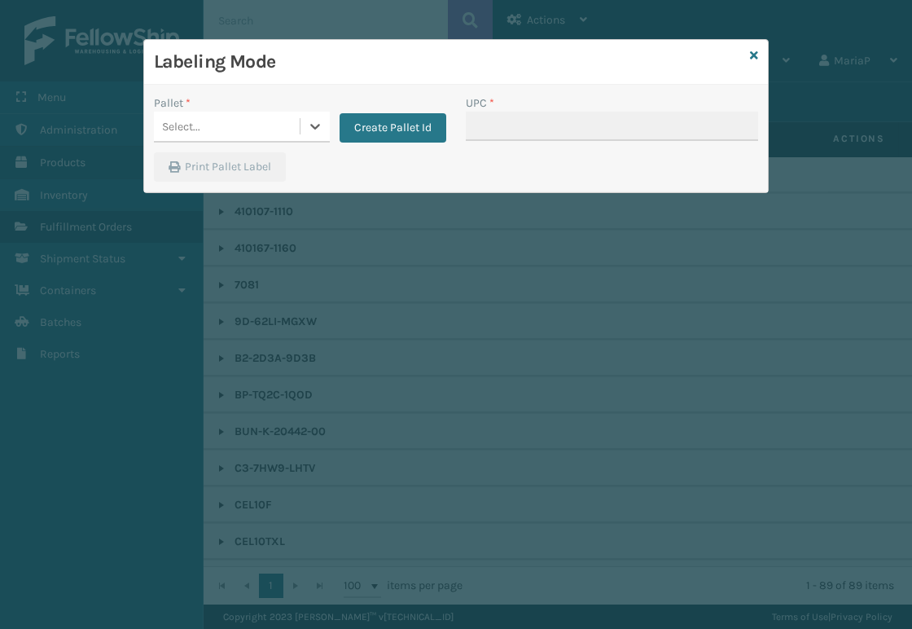
click at [248, 113] on div "Select..." at bounding box center [227, 126] width 146 height 27
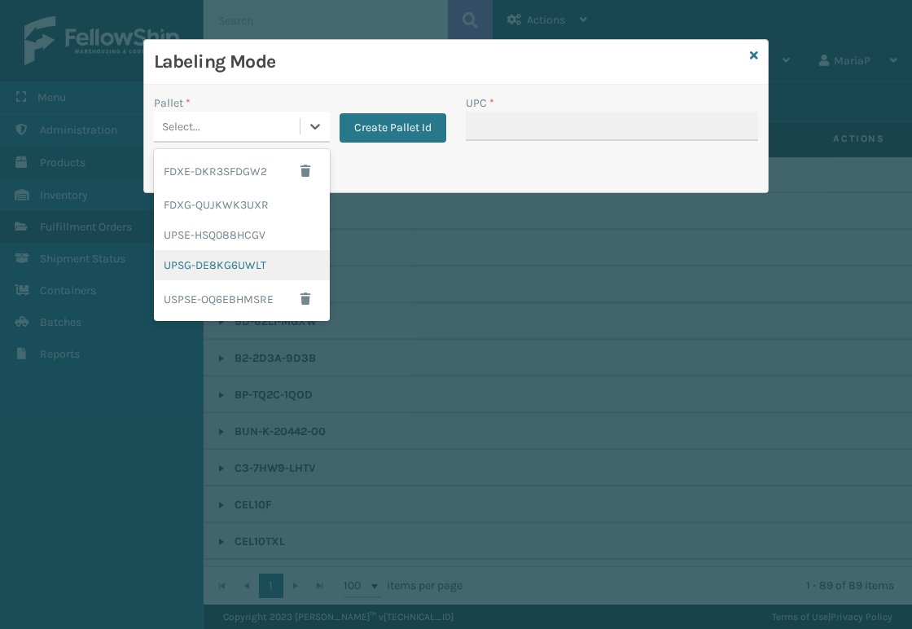
click at [230, 262] on div "UPSG-DE8KG6UWLT" at bounding box center [242, 265] width 176 height 30
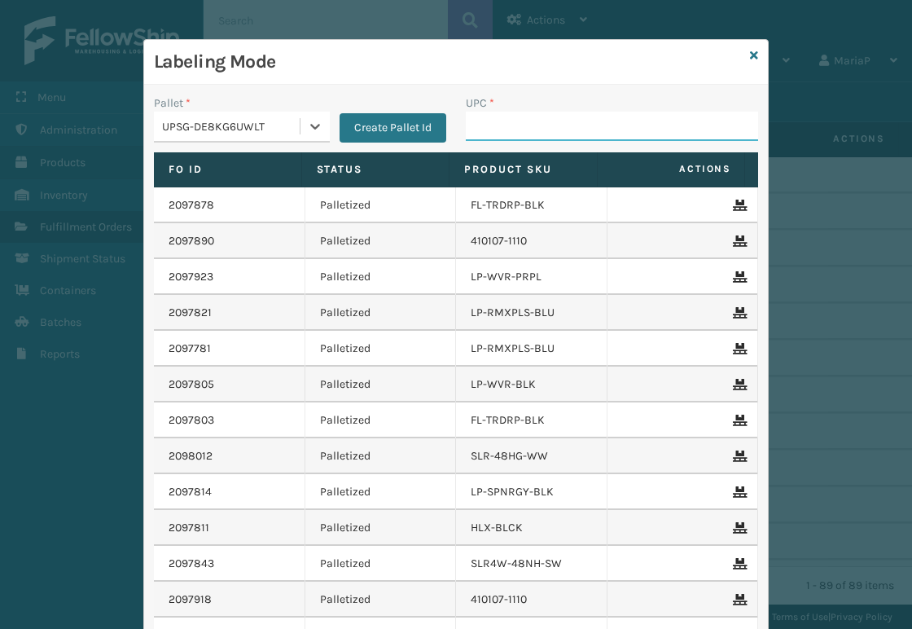
click at [493, 124] on input "UPC *" at bounding box center [612, 126] width 292 height 29
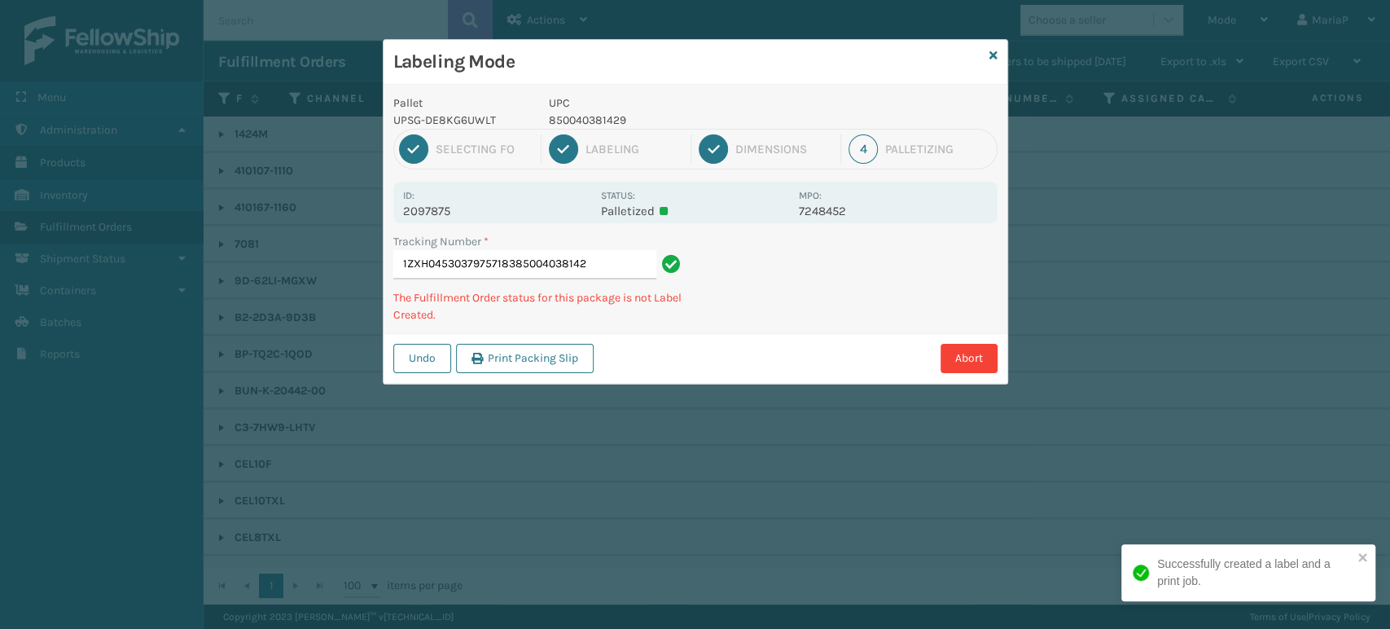
type input "1ZXH04530379757183850040381429"
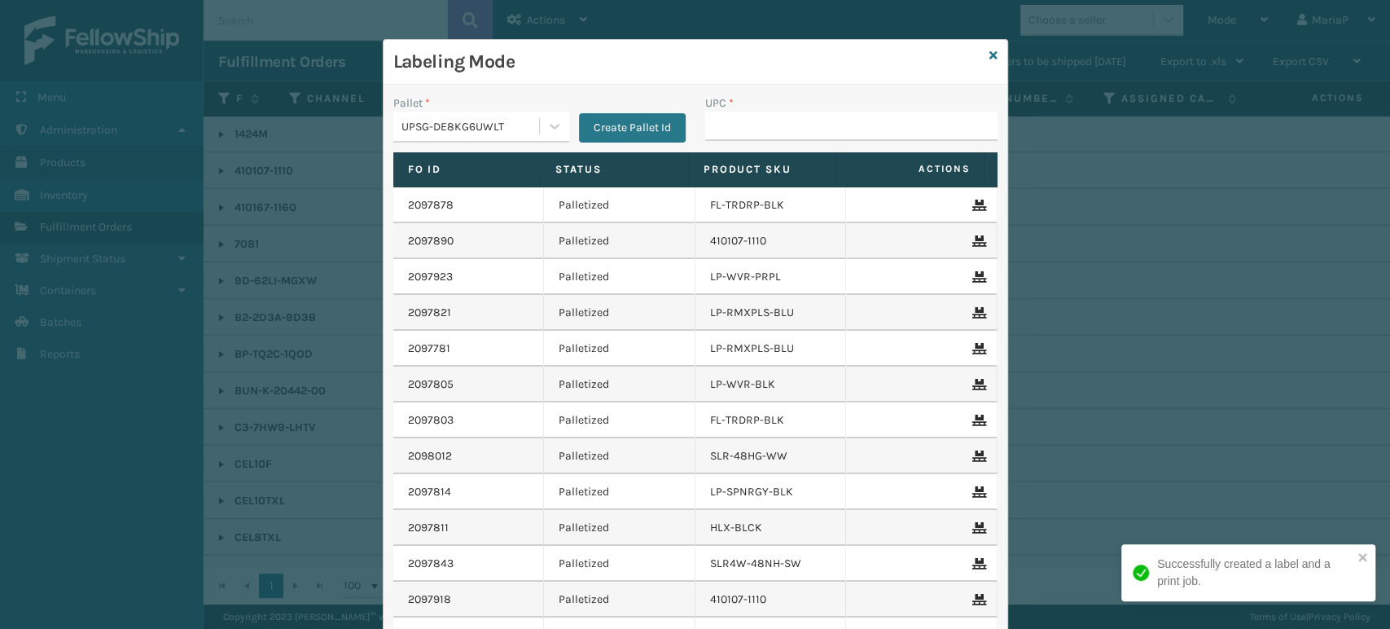
click at [450, 133] on div "UPSG-DE8KG6UWLT" at bounding box center [470, 126] width 139 height 17
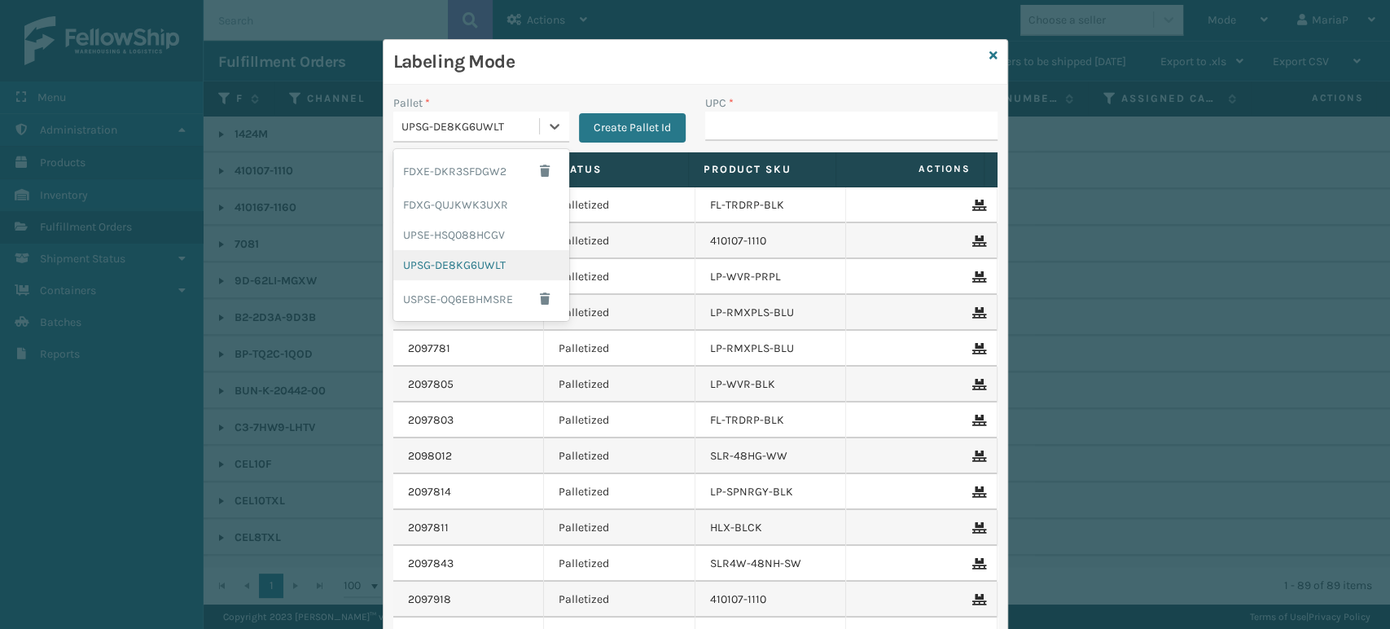
drag, startPoint x: 469, startPoint y: 267, endPoint x: 605, endPoint y: 188, distance: 157.3
click at [469, 266] on div "UPSG-DE8KG6UWLT" at bounding box center [481, 265] width 176 height 30
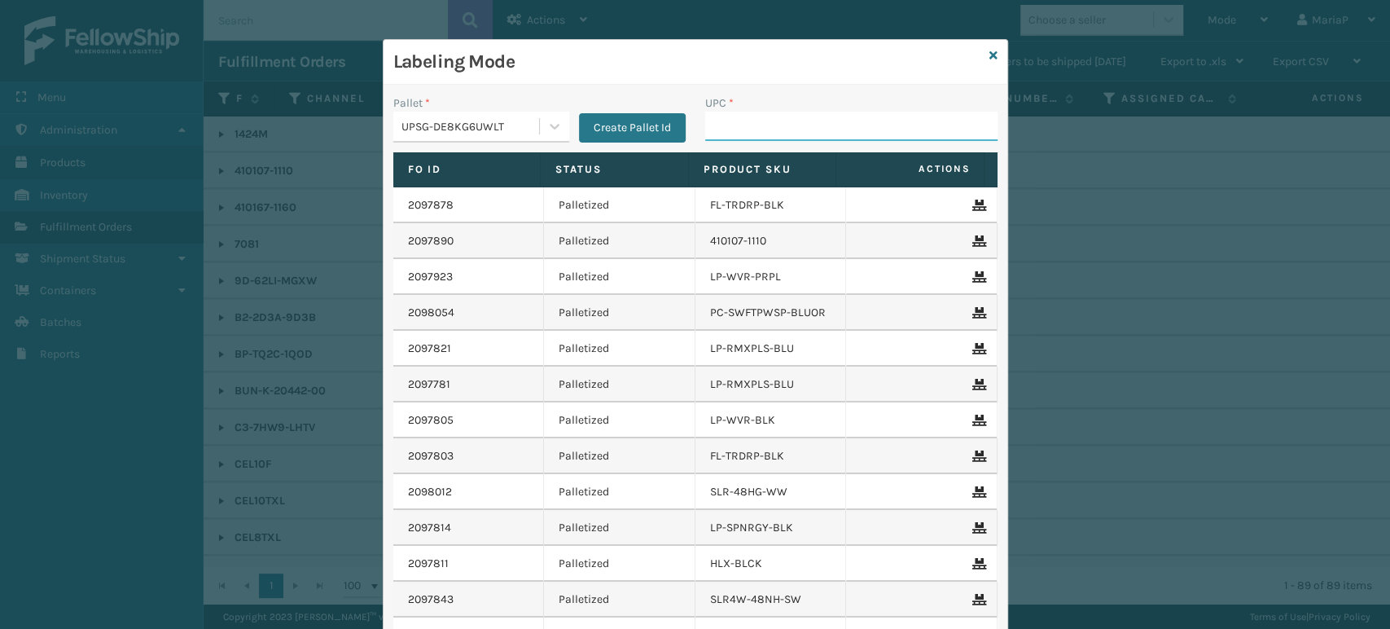
click at [722, 135] on input "UPC *" at bounding box center [851, 126] width 292 height 29
type input "810164502"
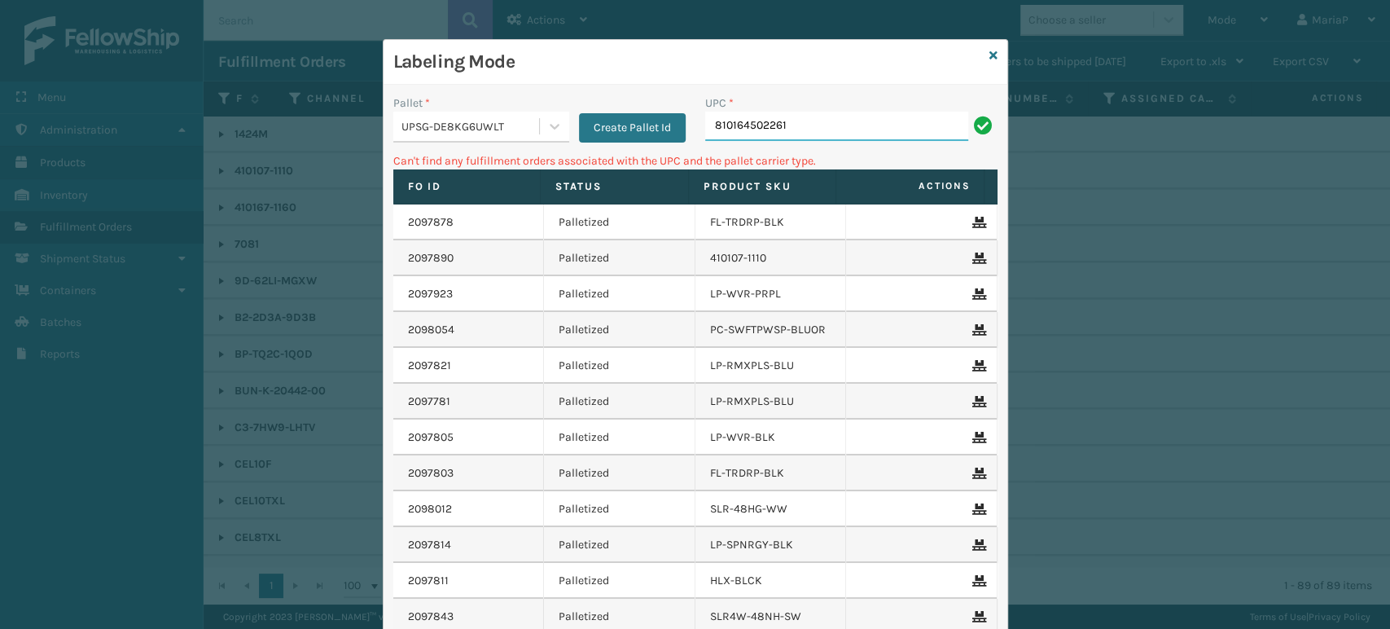
click at [831, 138] on input "810164502261" at bounding box center [836, 126] width 263 height 29
click at [831, 137] on input "810164502261" at bounding box center [836, 126] width 263 height 29
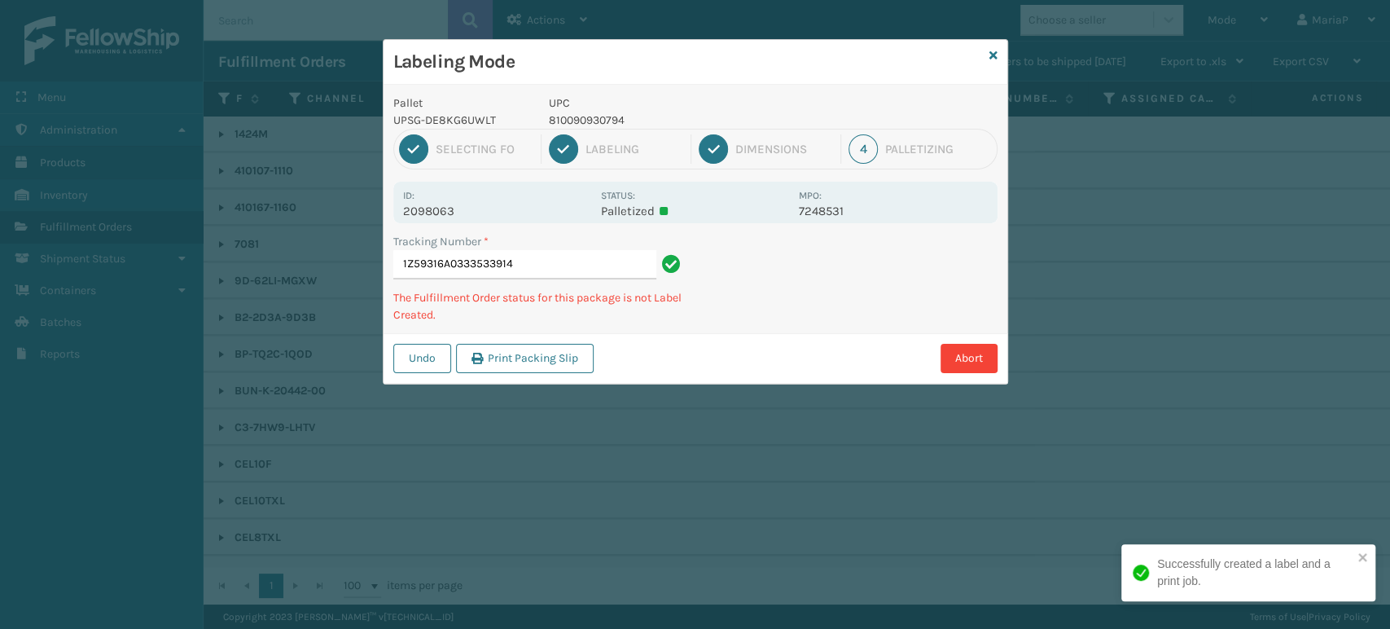
click at [571, 126] on p "810090930794" at bounding box center [669, 120] width 240 height 17
click at [572, 126] on p "810090930794" at bounding box center [669, 120] width 240 height 17
copy p "810090930794"
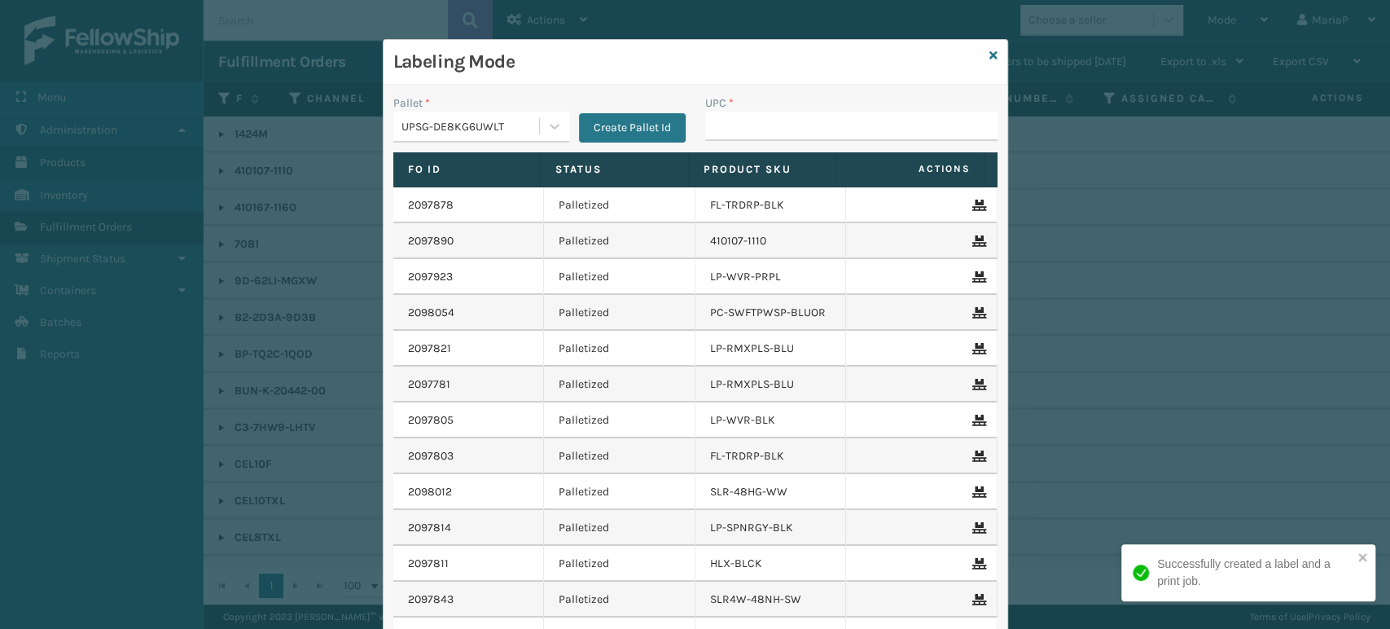
click at [617, 116] on button "Create Pallet Id" at bounding box center [632, 127] width 107 height 29
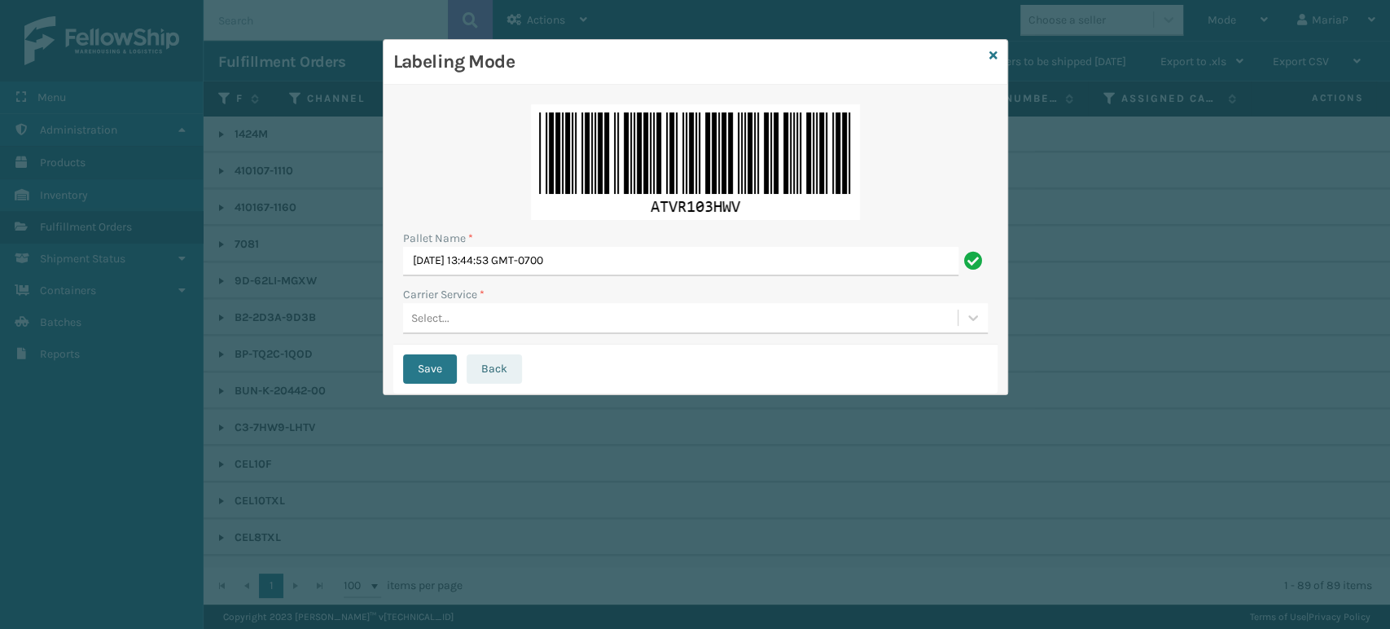
click at [486, 366] on button "Back" at bounding box center [494, 368] width 55 height 29
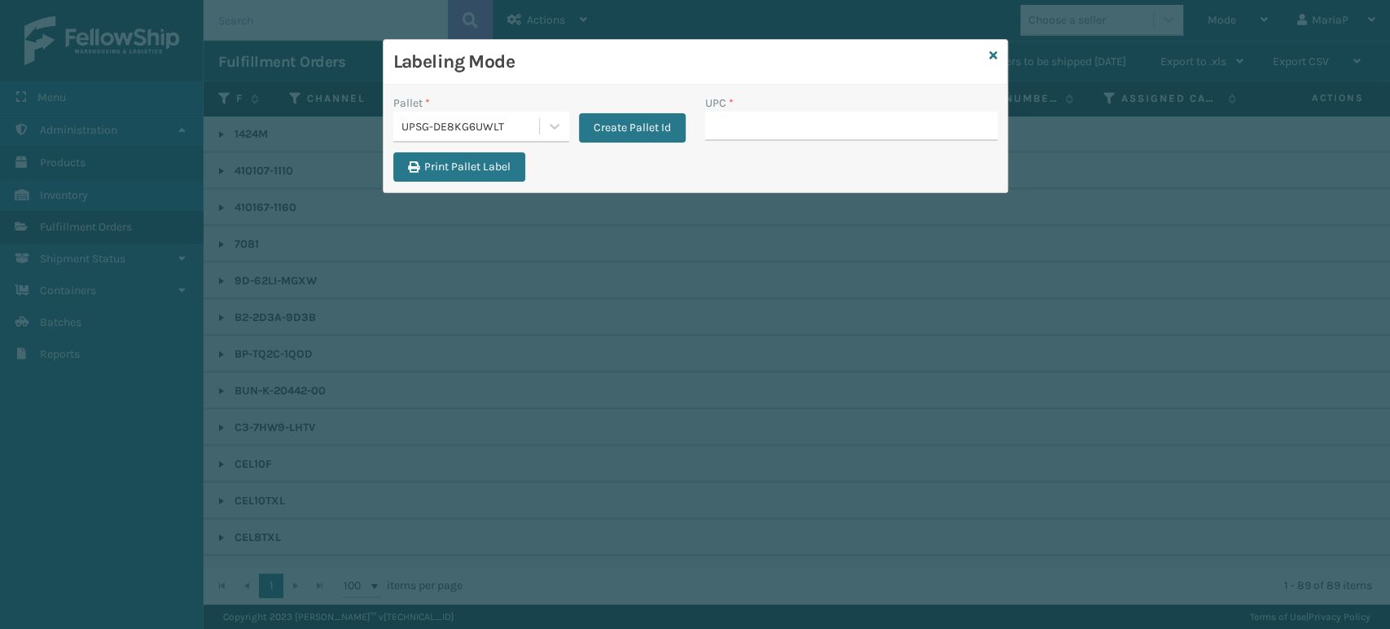
click at [786, 135] on input "UPC *" at bounding box center [851, 126] width 292 height 29
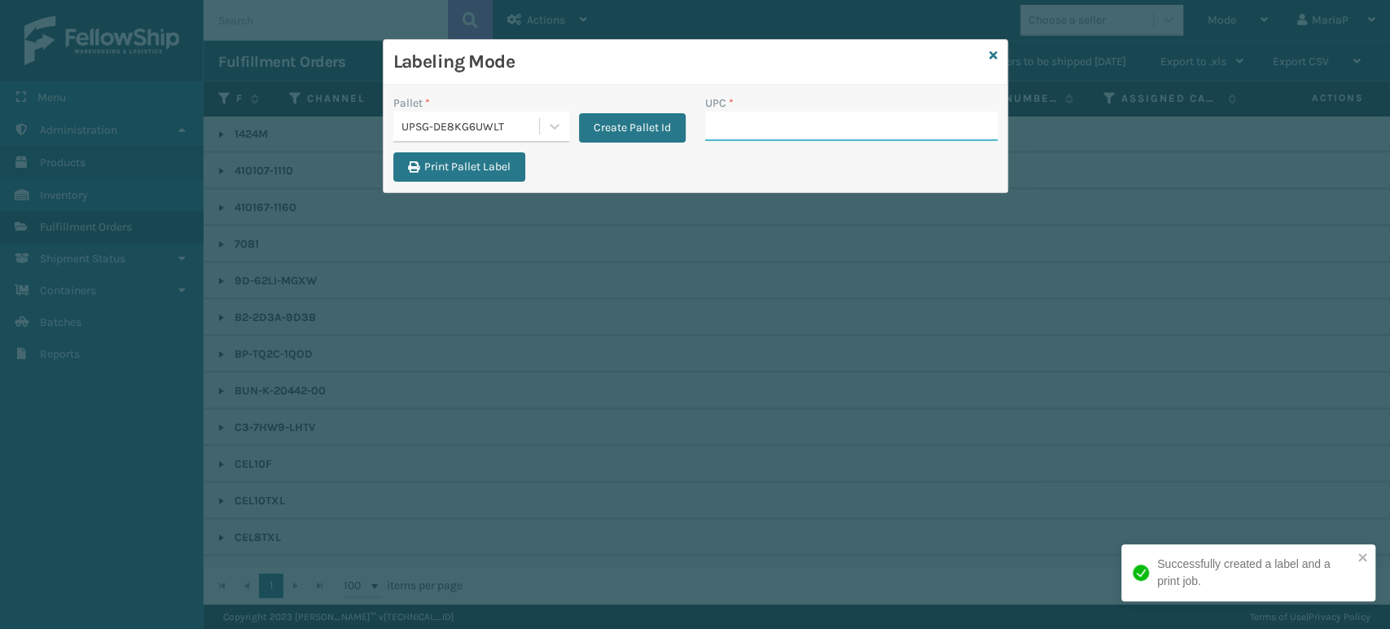
click at [730, 132] on input "UPC *" at bounding box center [851, 126] width 292 height 29
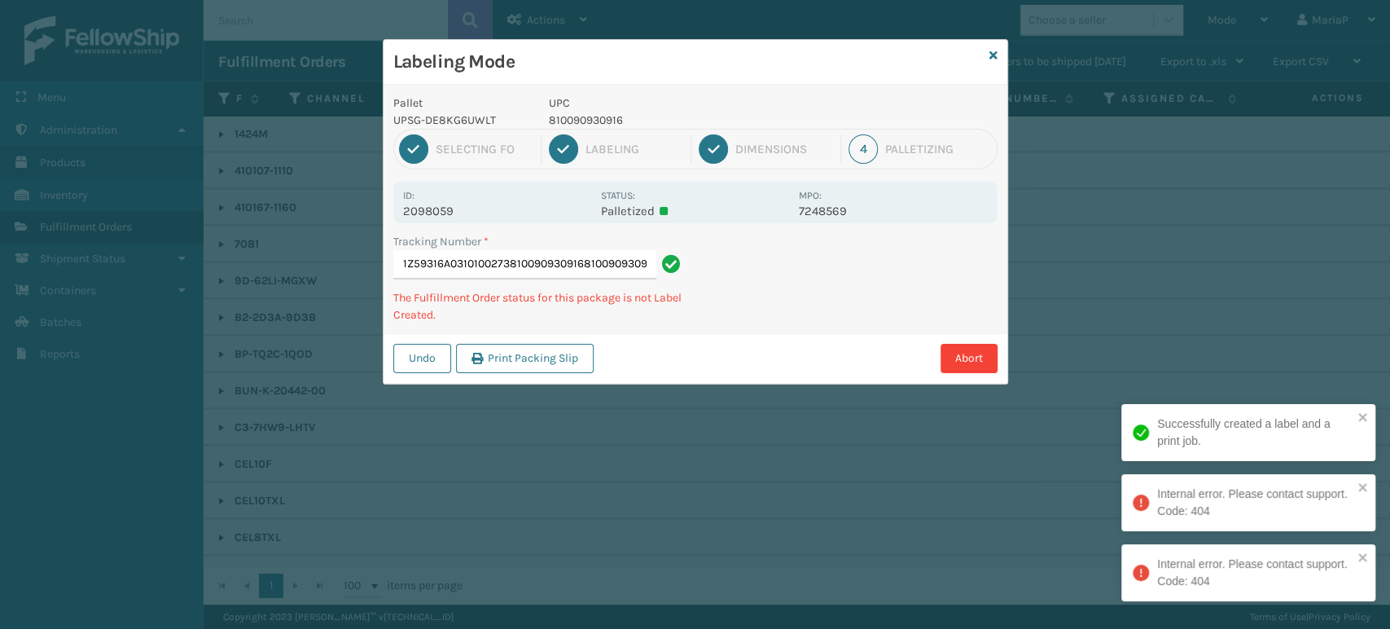
type input "1Z59316A0310100273810090930916810090930916"
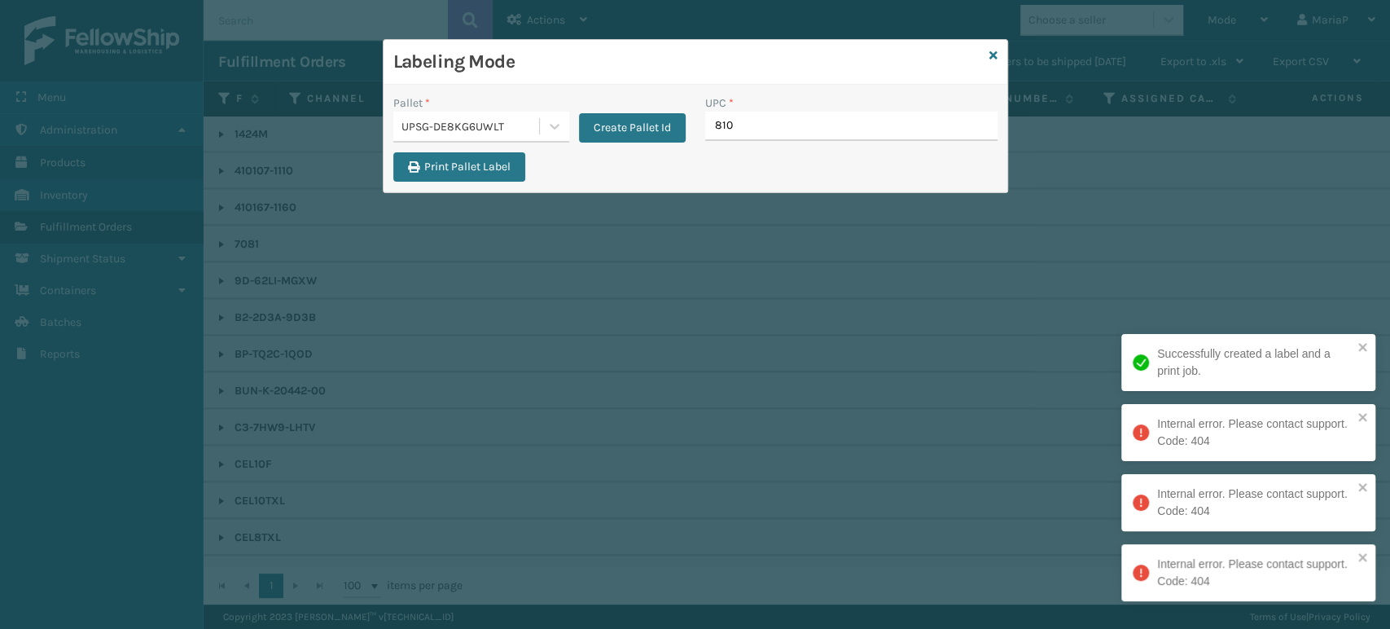
type input "8100"
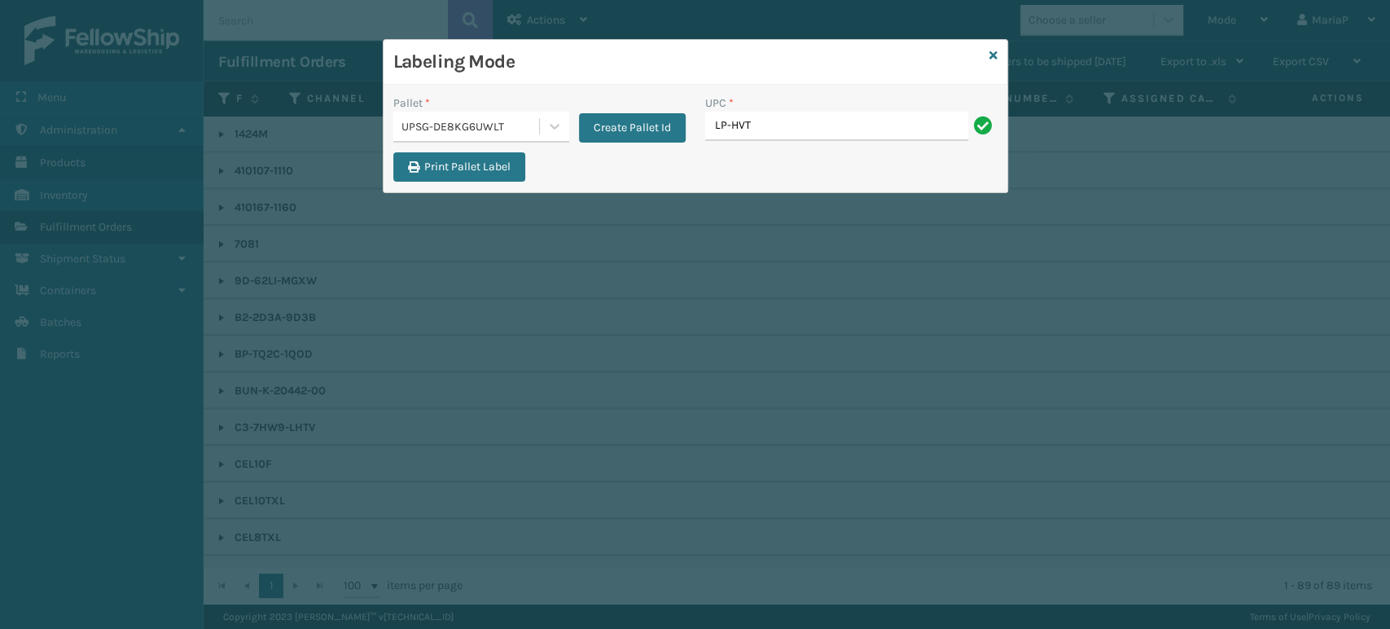
type input "LP-HVT-BLK"
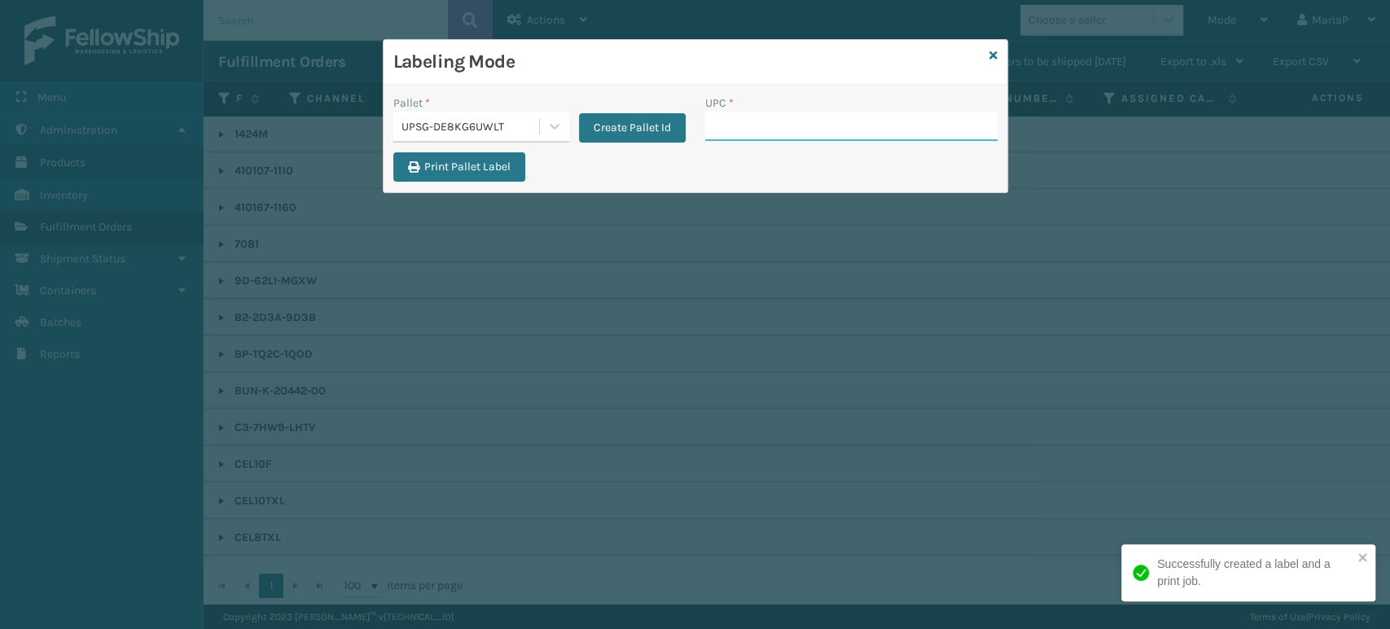
click at [911, 134] on input "UPC *" at bounding box center [851, 126] width 292 height 29
type input "810090"
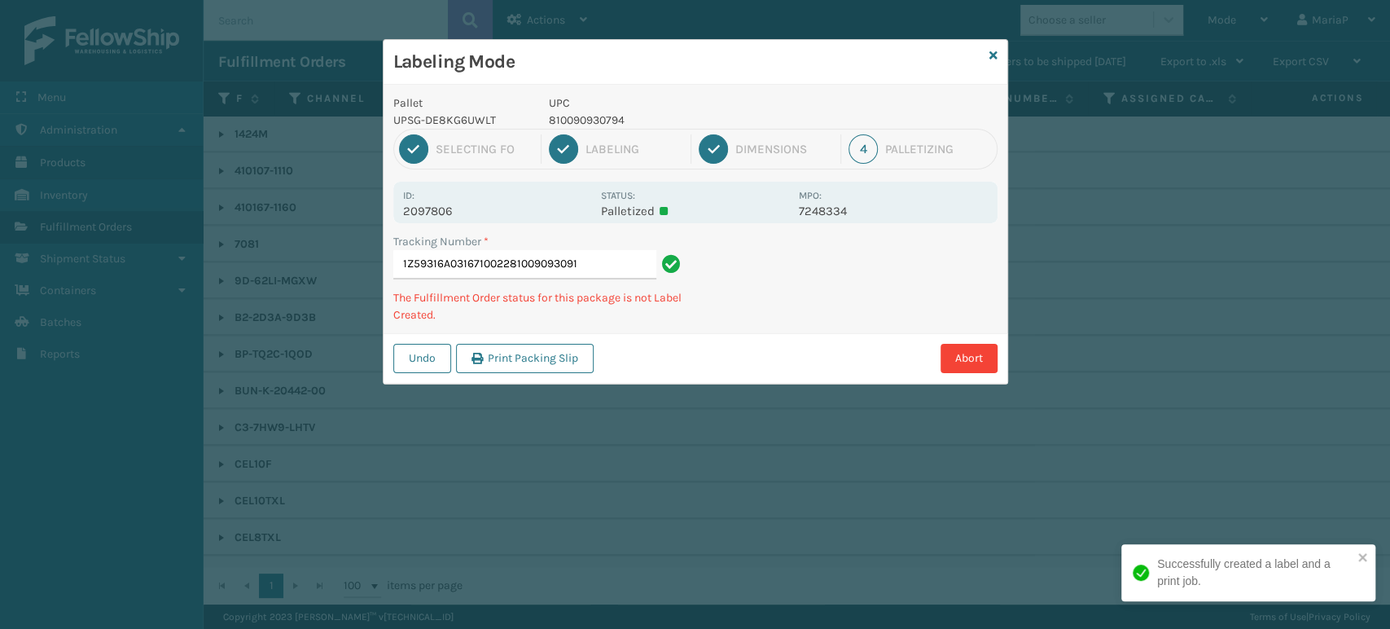
type input "1Z59316A0316710022810090930916"
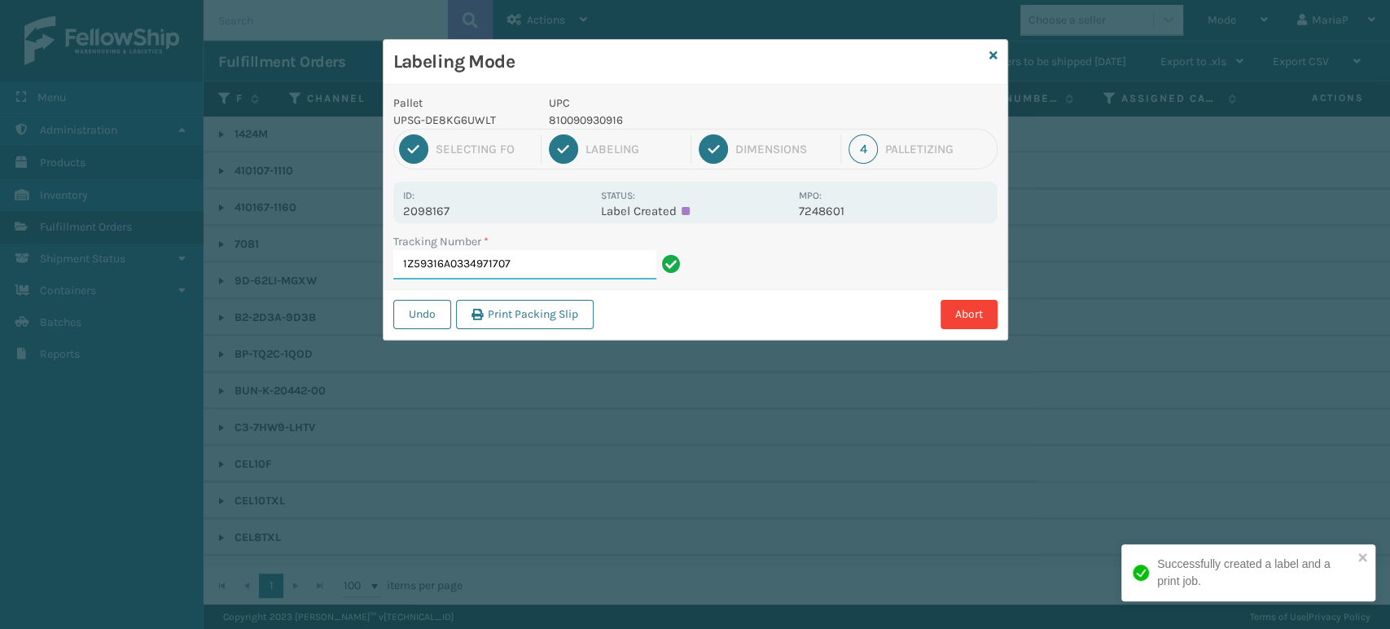
click at [523, 261] on input "1Z59316A0334971707" at bounding box center [524, 264] width 263 height 29
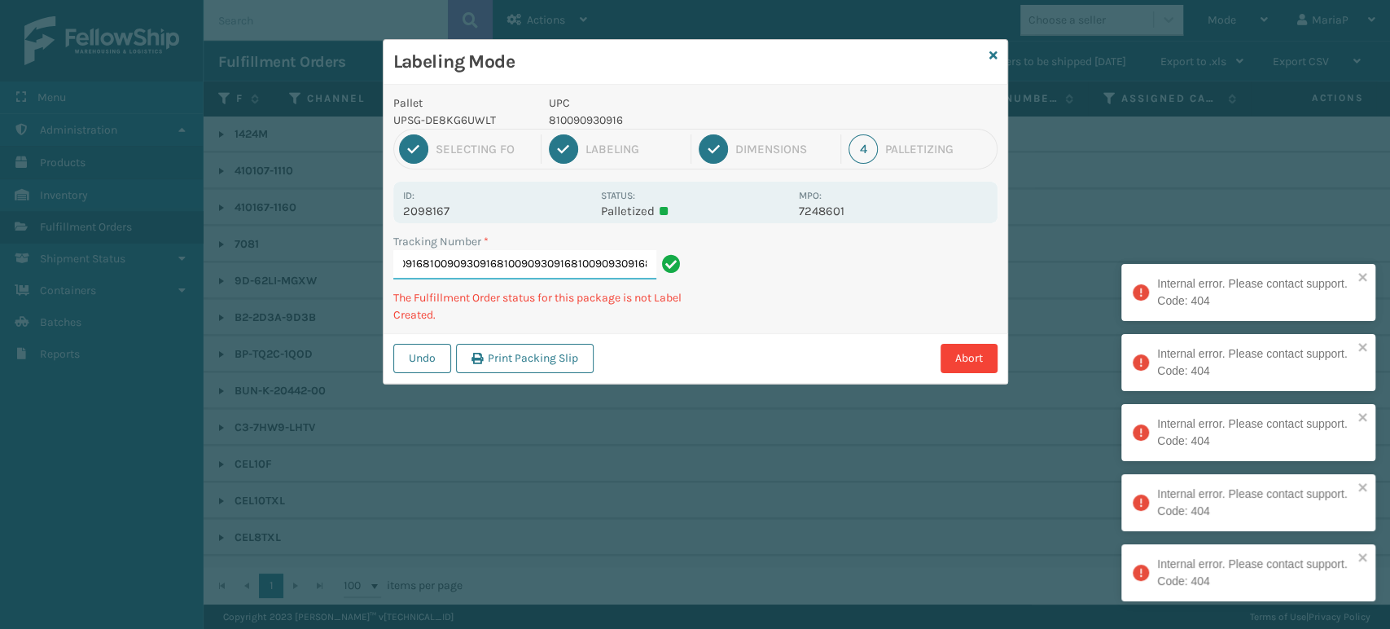
type input "1Z59316A03349717078100909309168100909309168100909309168100909309168100909309168…"
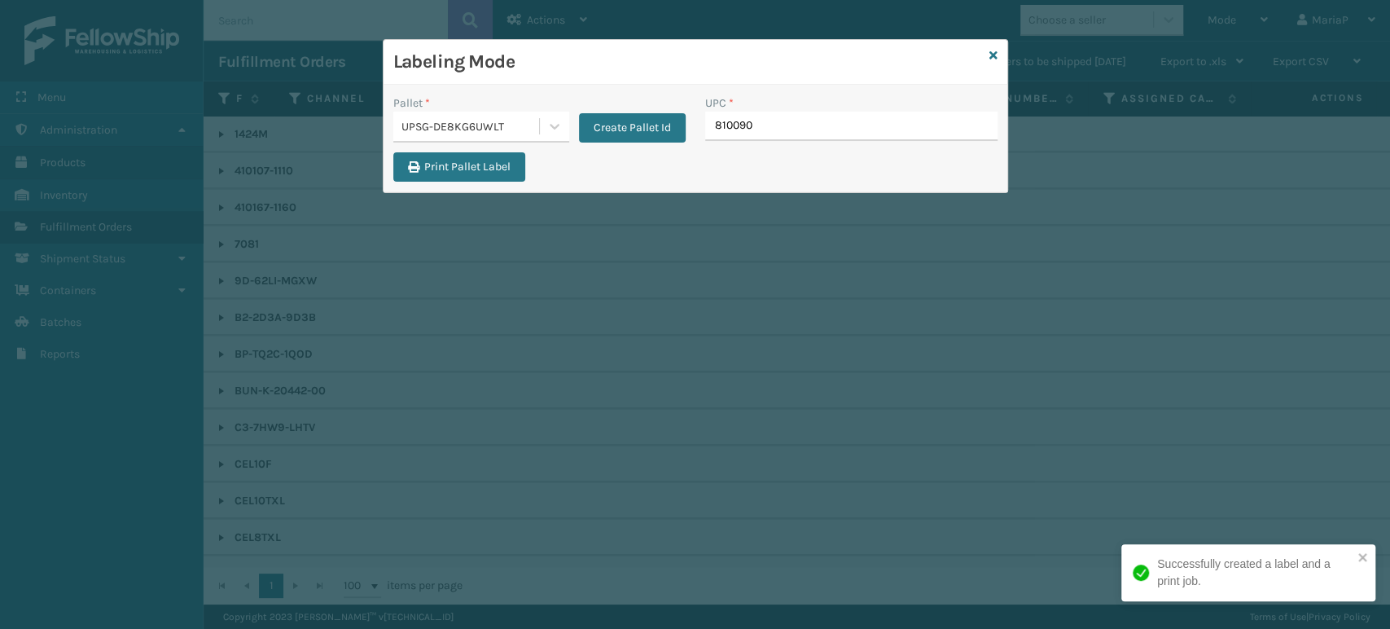
type input "8100909"
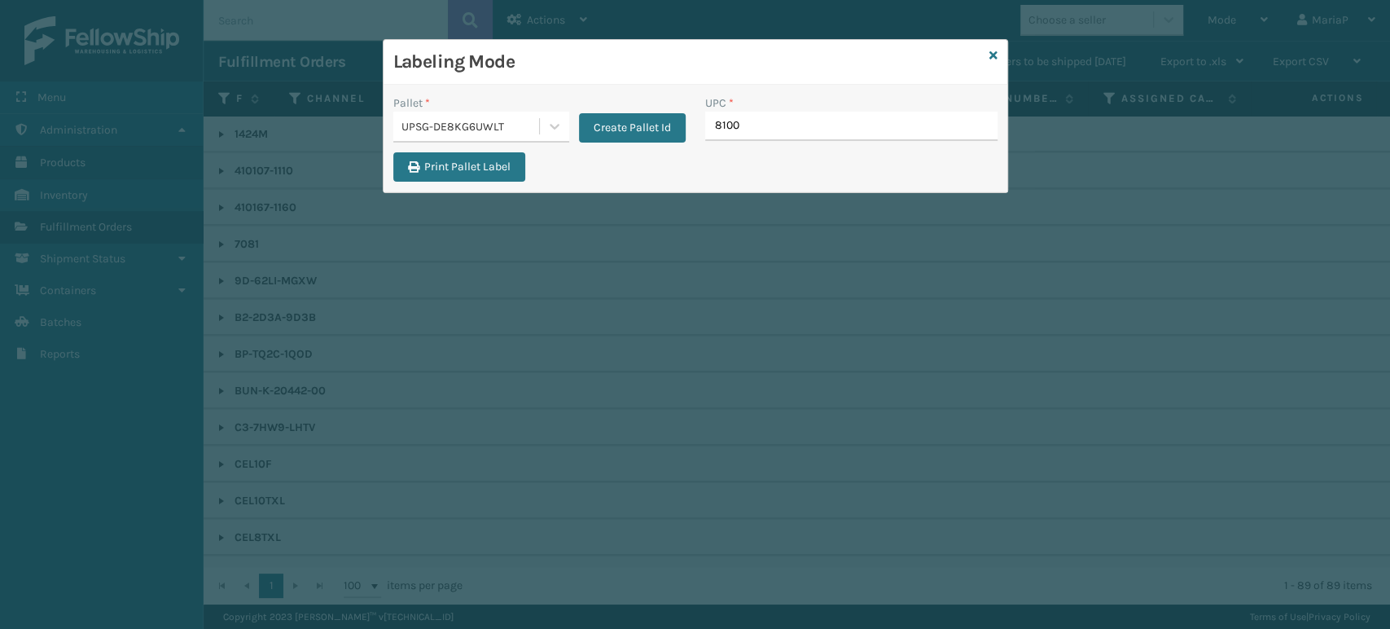
type input "81009"
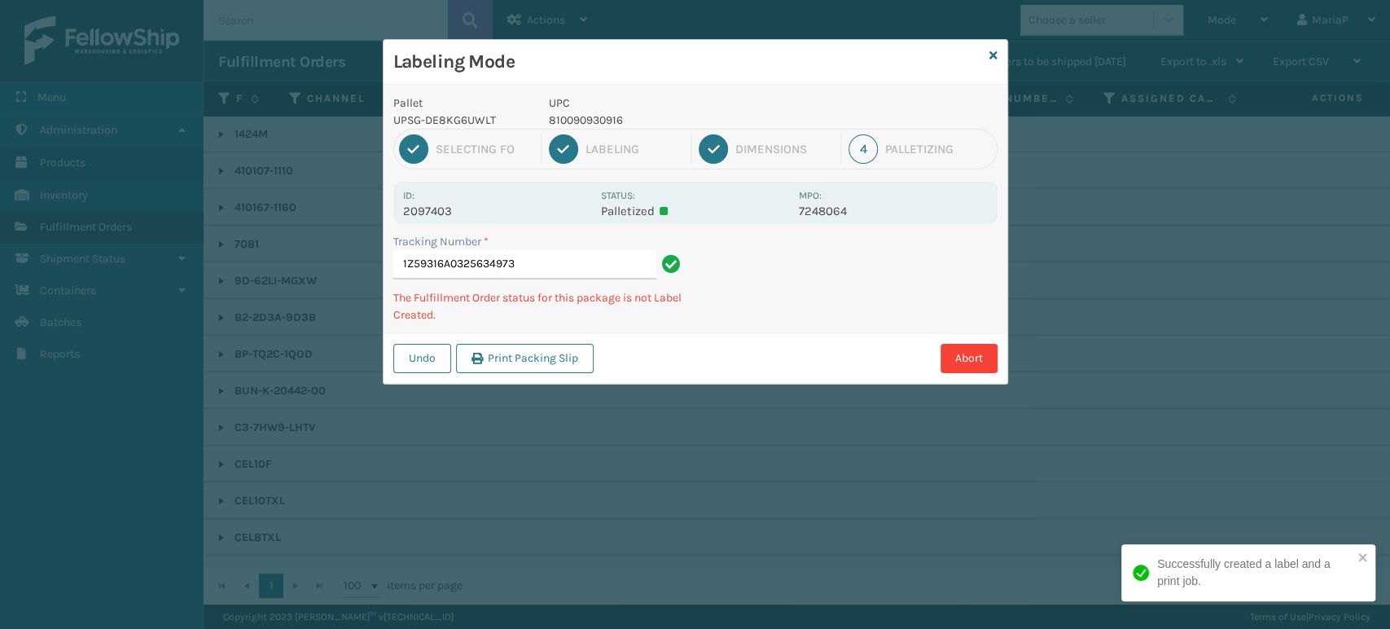
click at [565, 244] on div "Tracking Number *" at bounding box center [539, 241] width 292 height 17
click at [564, 256] on input "1Z59316A0325634973" at bounding box center [524, 264] width 263 height 29
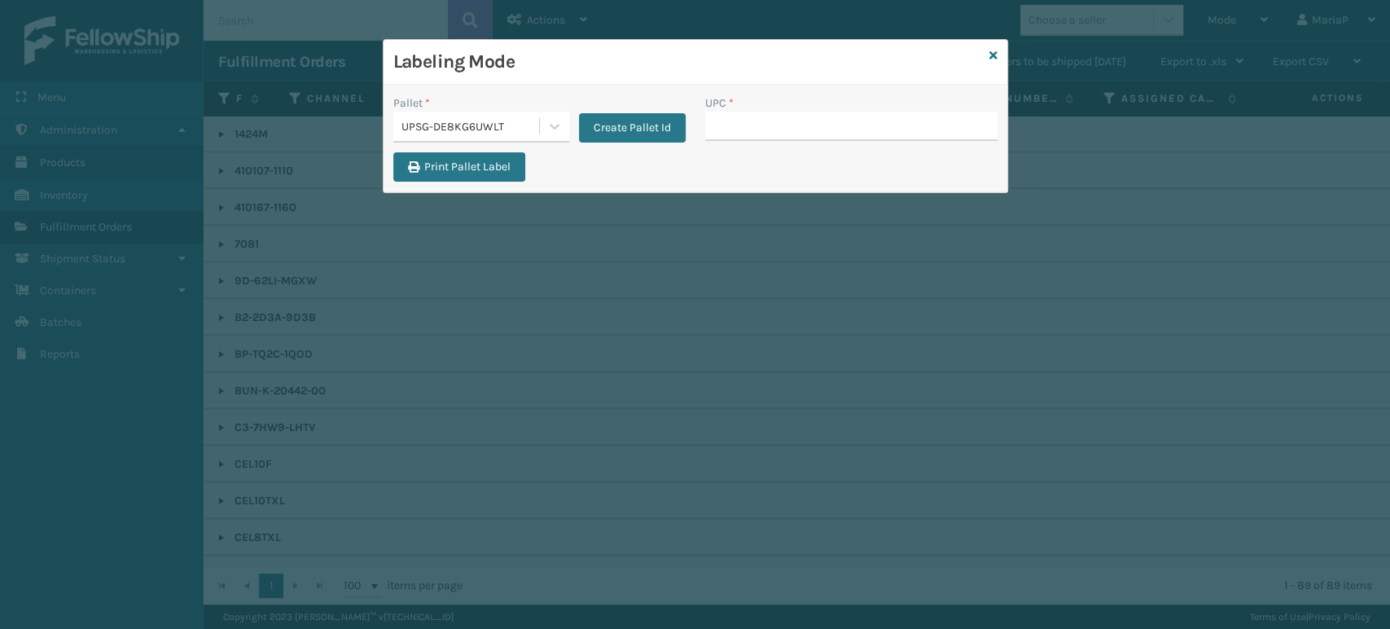
click at [722, 129] on input "UPC *" at bounding box center [851, 126] width 292 height 29
click at [775, 136] on input "LP-[GEOGRAPHIC_DATA]" at bounding box center [836, 126] width 263 height 29
type input "LP-GLTBLST-BLK"
click at [563, 126] on div at bounding box center [554, 126] width 29 height 29
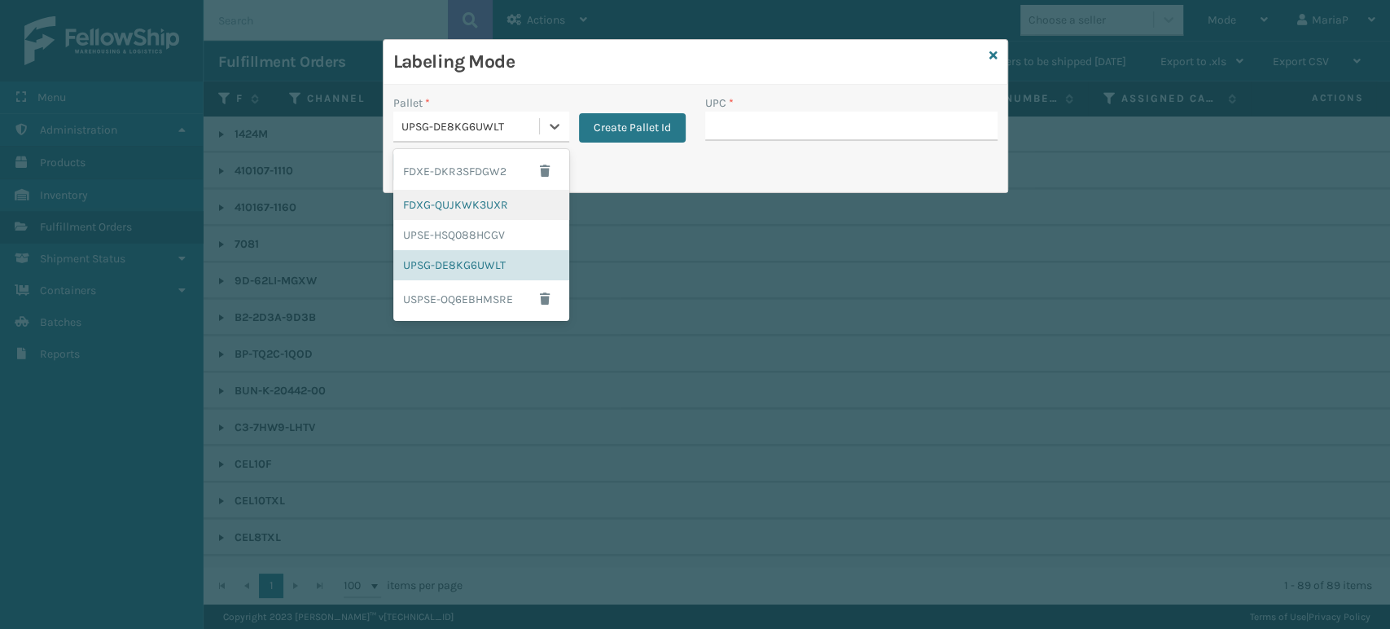
click at [482, 210] on div "FDXG-QUJKWK3UXR" at bounding box center [481, 205] width 176 height 30
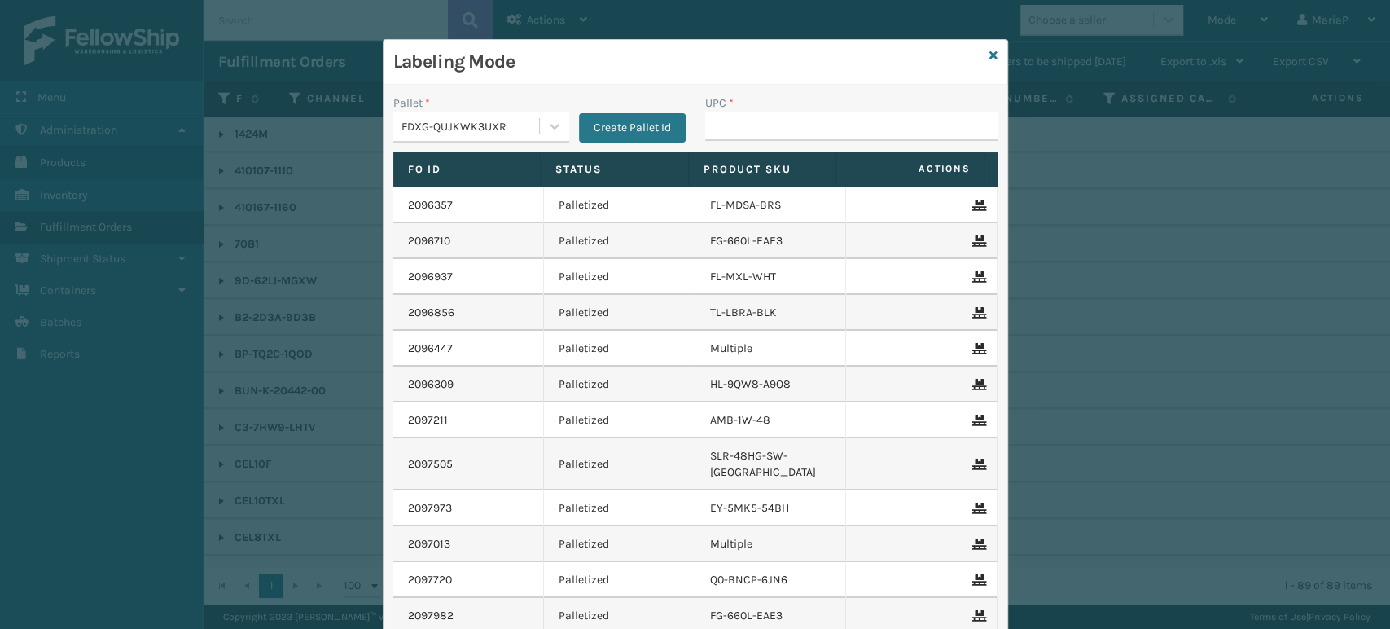
click at [730, 107] on div "UPC *" at bounding box center [851, 102] width 292 height 17
click at [748, 153] on th "Product SKU" at bounding box center [763, 169] width 148 height 35
click at [750, 135] on input "UPC *" at bounding box center [851, 126] width 292 height 29
type input "410167"
type input "GEN-AB-"
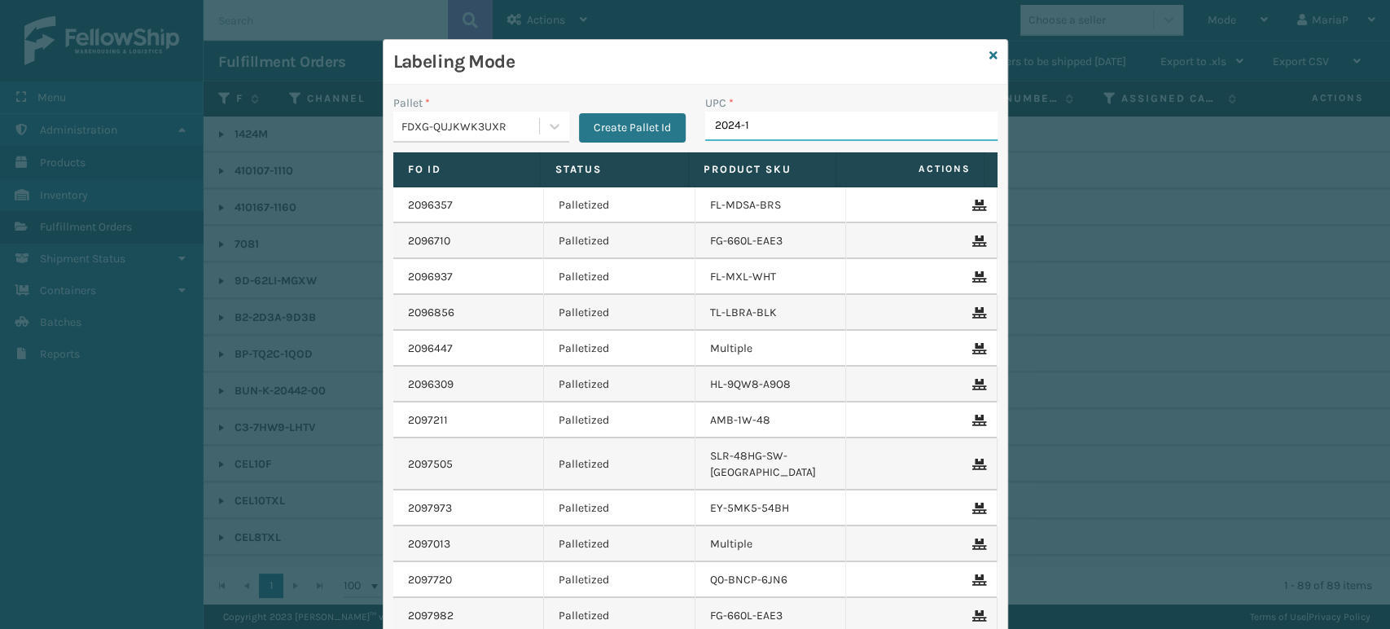
type input "2024-11"
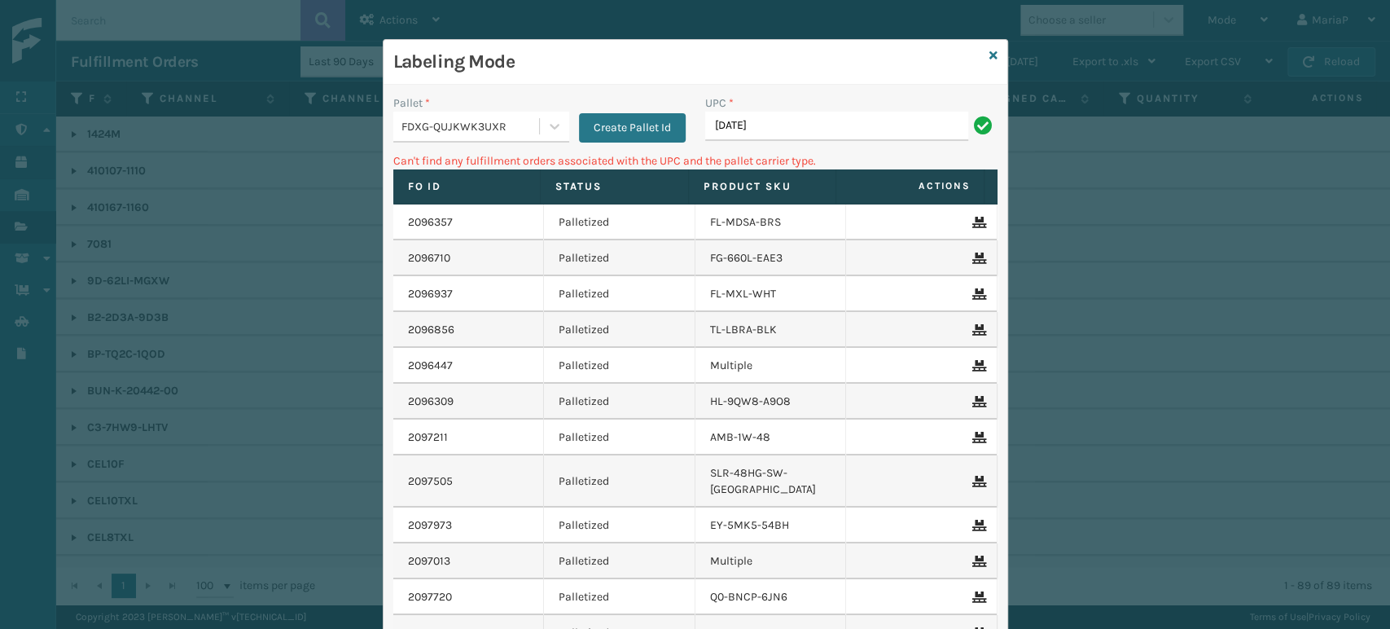
click at [469, 61] on h3 "Labeling Mode" at bounding box center [688, 62] width 590 height 24
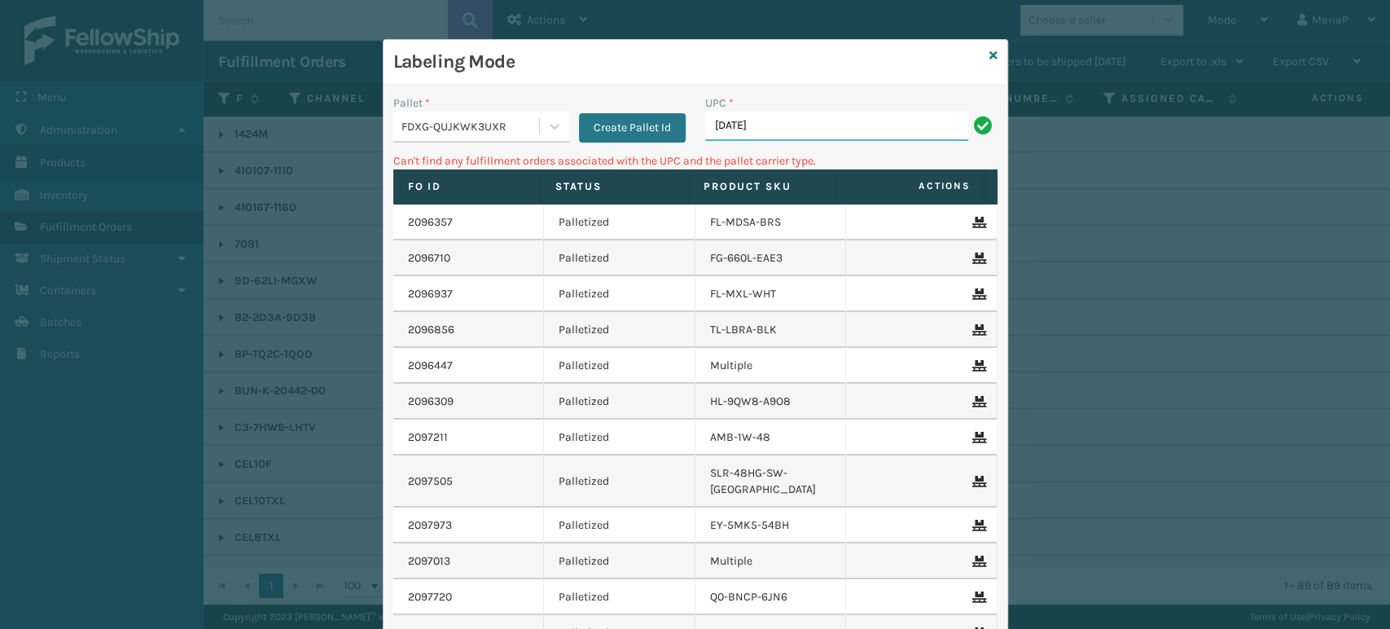
click at [844, 134] on input "[DATE]" at bounding box center [836, 126] width 263 height 29
click at [843, 130] on input "[DATE]" at bounding box center [836, 126] width 263 height 29
click at [843, 129] on input "[DATE]" at bounding box center [836, 126] width 263 height 29
click at [834, 128] on input "[DATE]" at bounding box center [836, 126] width 263 height 29
drag, startPoint x: 747, startPoint y: 131, endPoint x: 546, endPoint y: 117, distance: 201.6
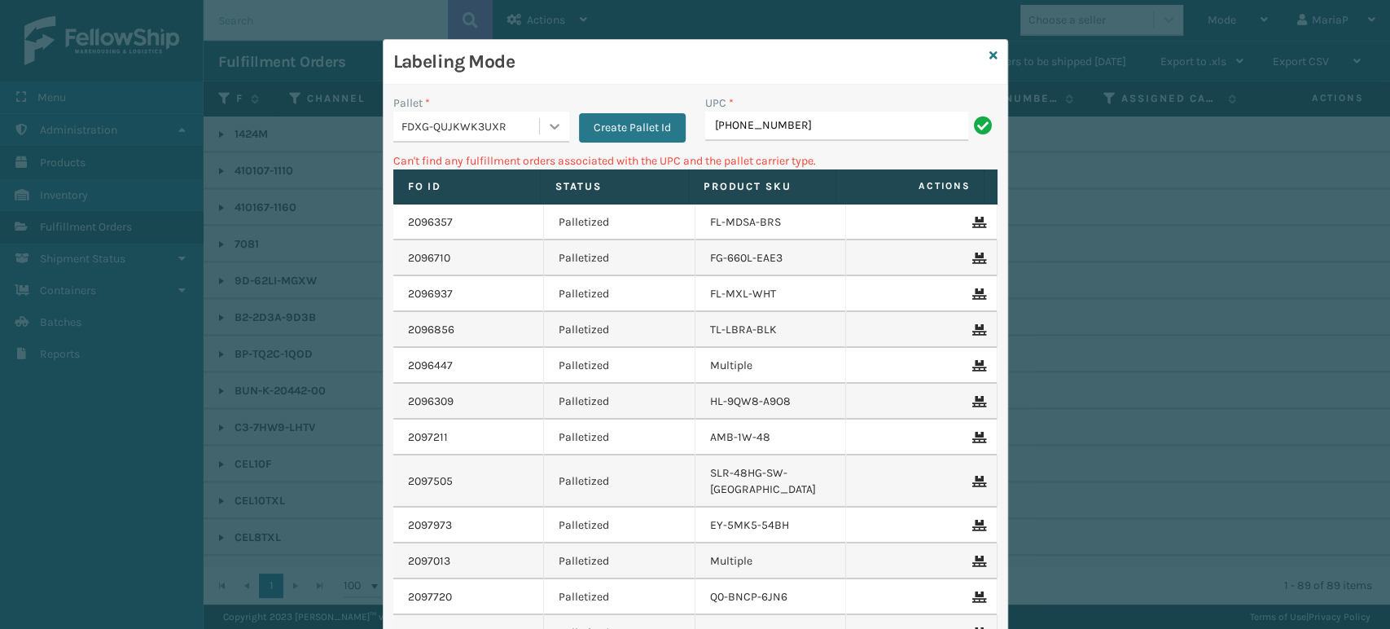
click at [547, 117] on div "Pallet * FDXG-QUJKWK3UXR Create Pallet Id UPC * [PHONE_NUMBER]" at bounding box center [696, 123] width 624 height 58
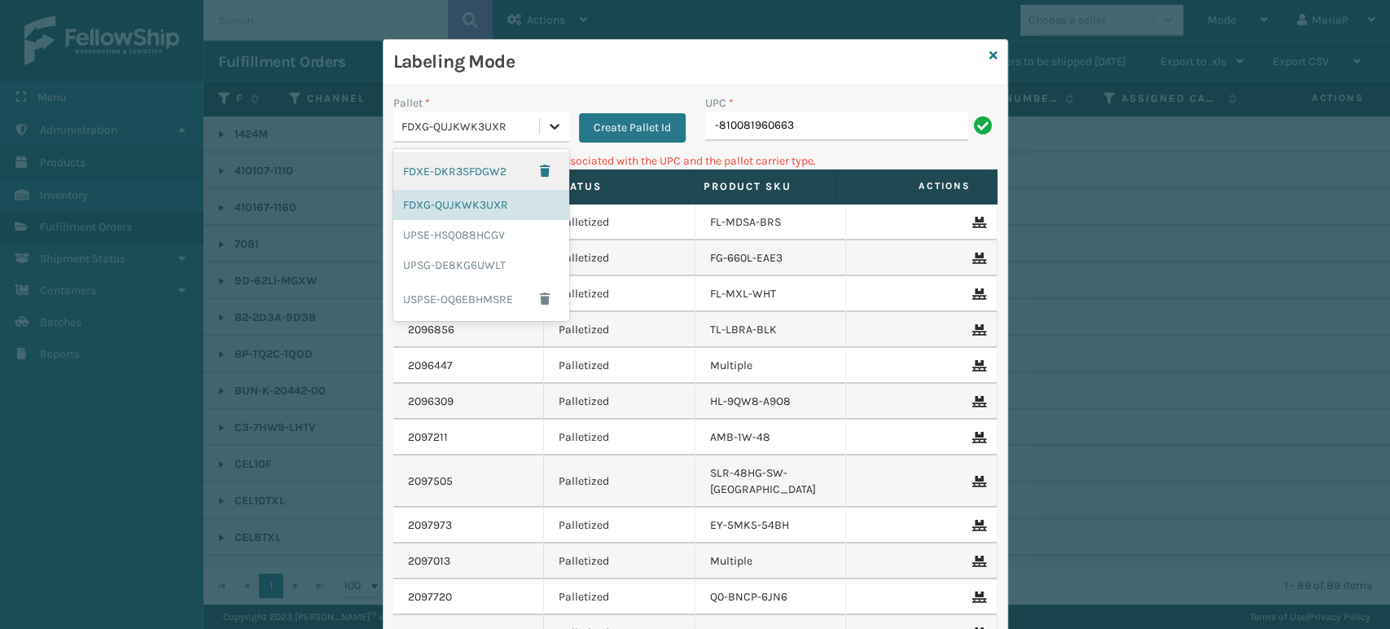
click at [546, 118] on icon at bounding box center [554, 126] width 16 height 16
click at [709, 123] on input "-810081960663" at bounding box center [836, 126] width 263 height 29
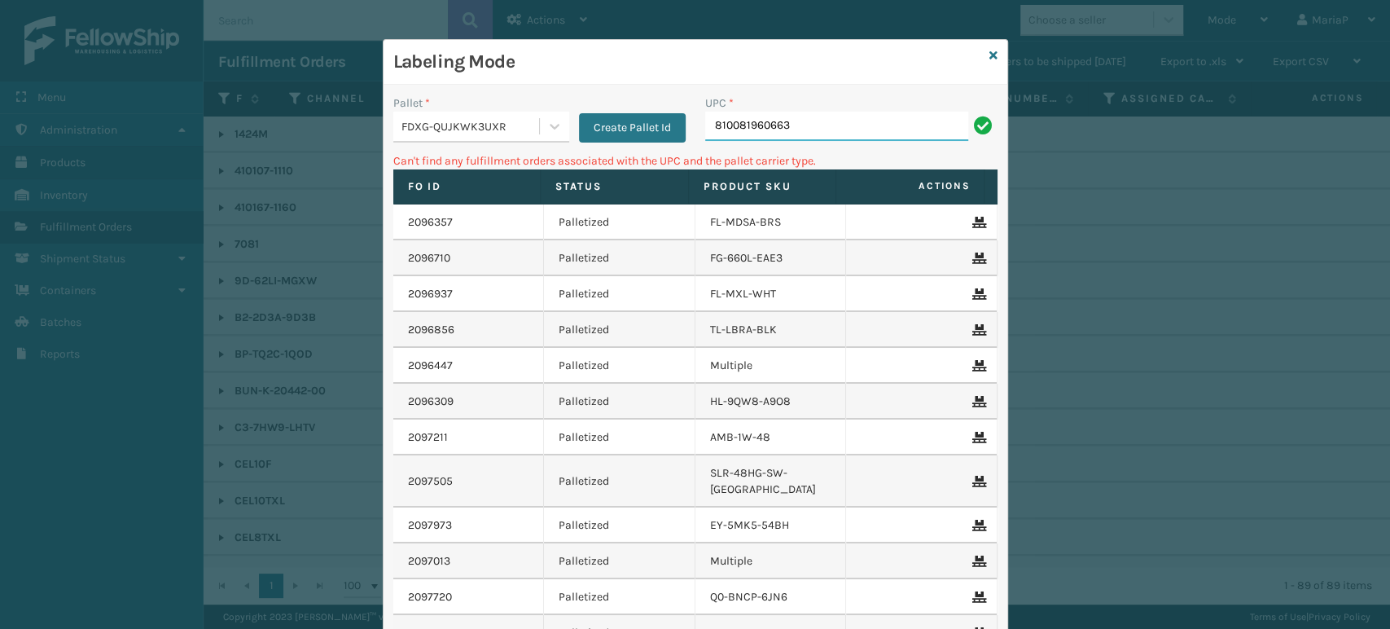
type input "810081960663"
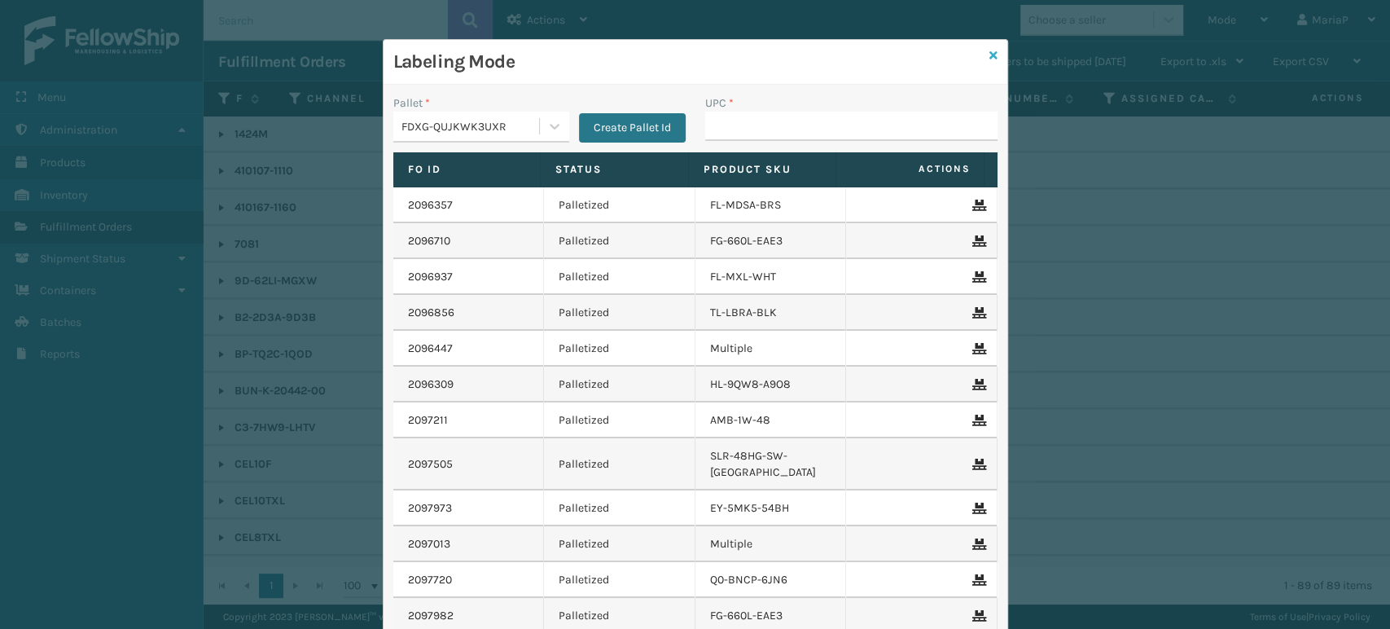
click at [911, 56] on icon at bounding box center [993, 55] width 8 height 11
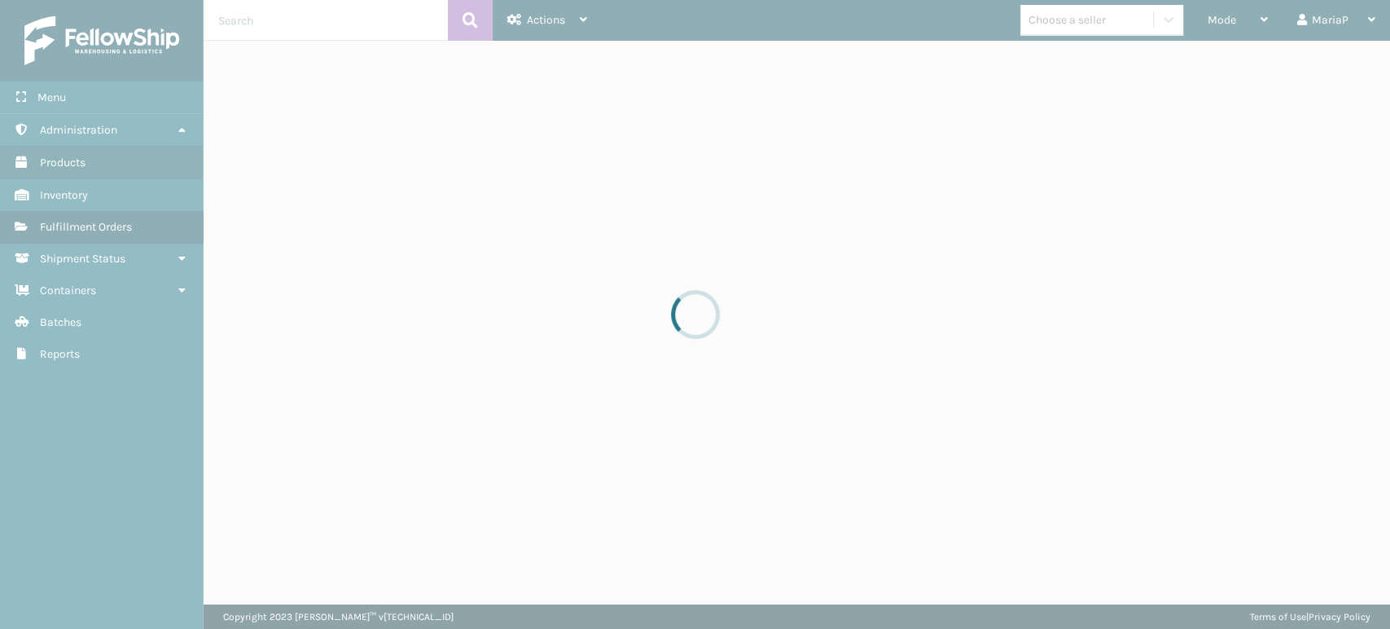
click at [911, 27] on div at bounding box center [695, 314] width 1390 height 629
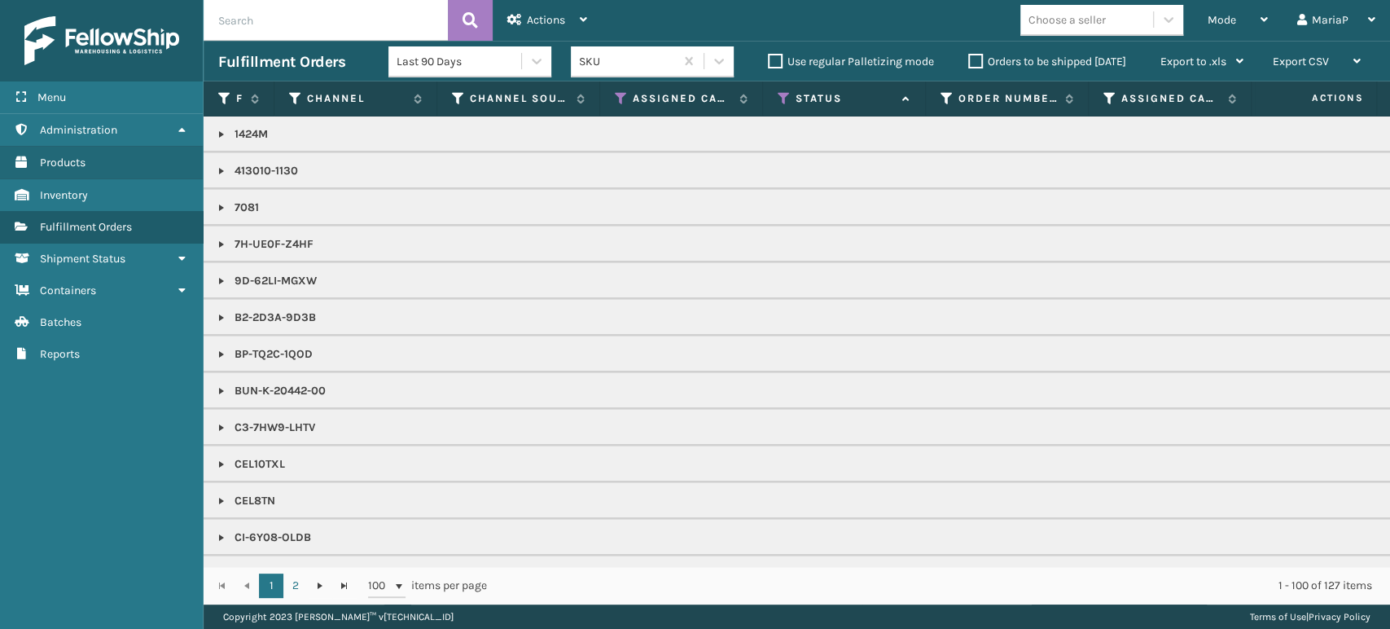
click at [911, 24] on div "Choose a seller" at bounding box center [1067, 19] width 77 height 17
type input "JUM"
click at [911, 42] on div "JumpSport" at bounding box center [1101, 60] width 163 height 37
drag, startPoint x: 1092, startPoint y: 42, endPoint x: 1096, endPoint y: 64, distance: 21.6
click at [911, 58] on div "JumpSport" at bounding box center [1101, 60] width 163 height 37
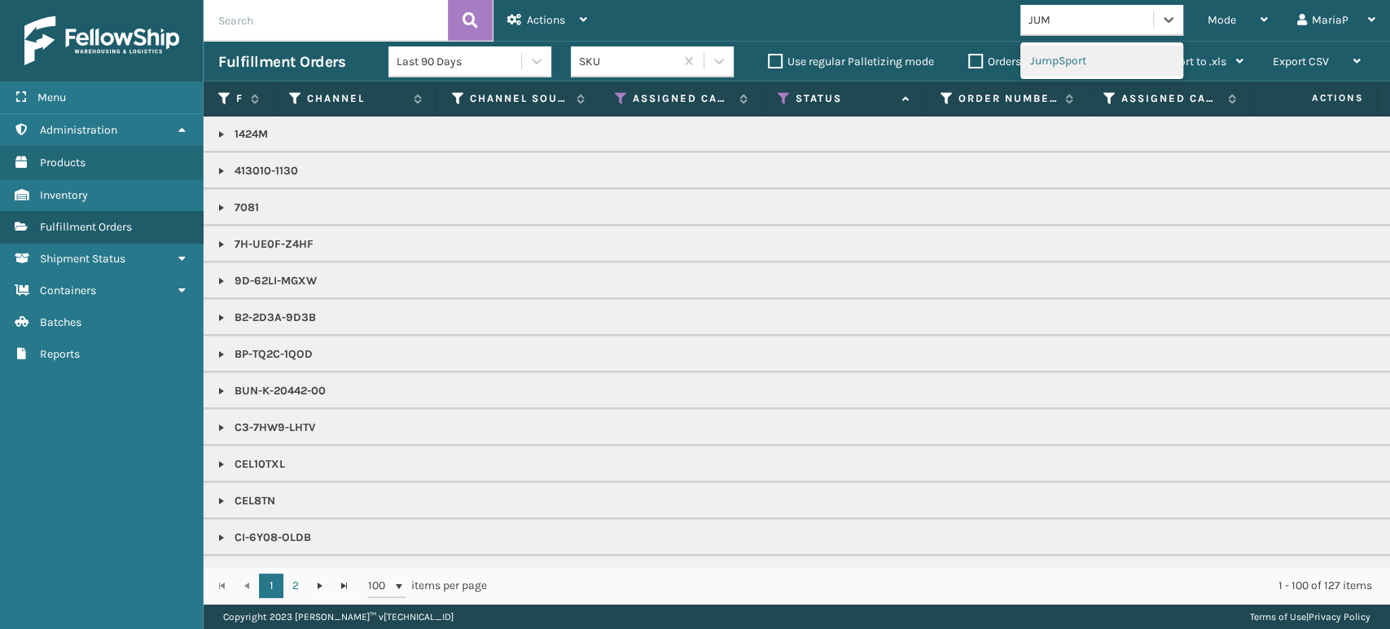
click at [911, 64] on div "JumpSport" at bounding box center [1101, 61] width 163 height 30
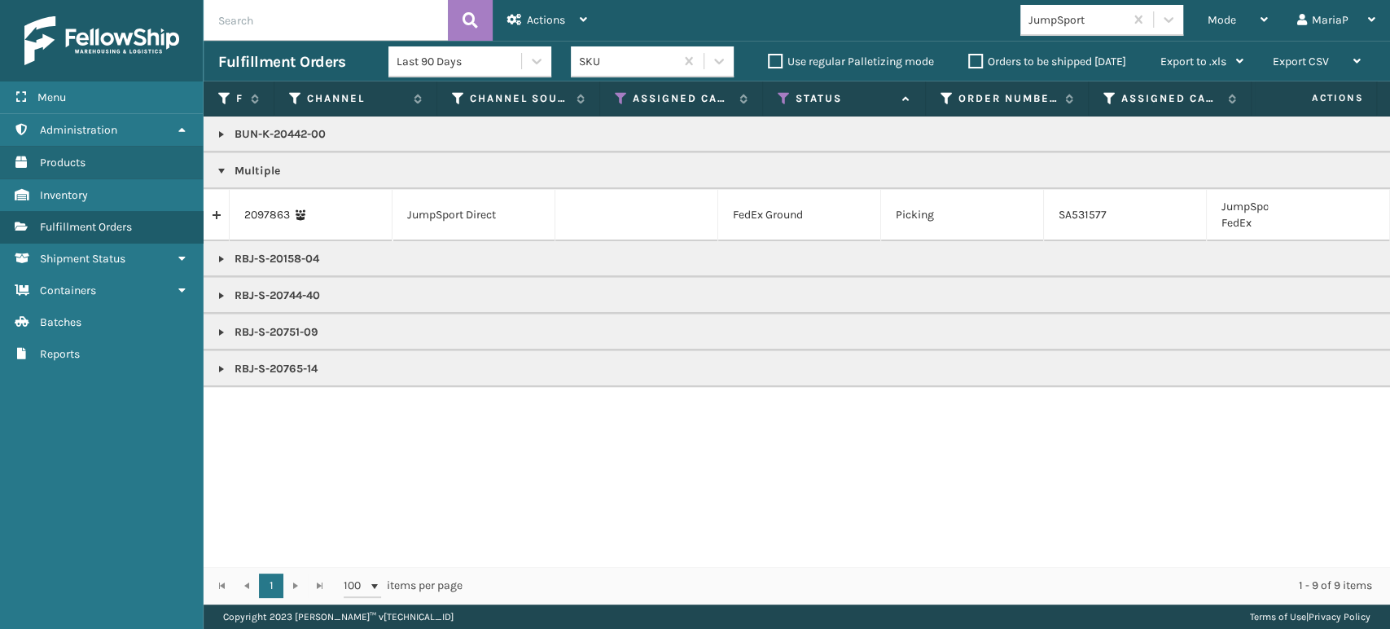
click at [223, 134] on link at bounding box center [221, 134] width 13 height 13
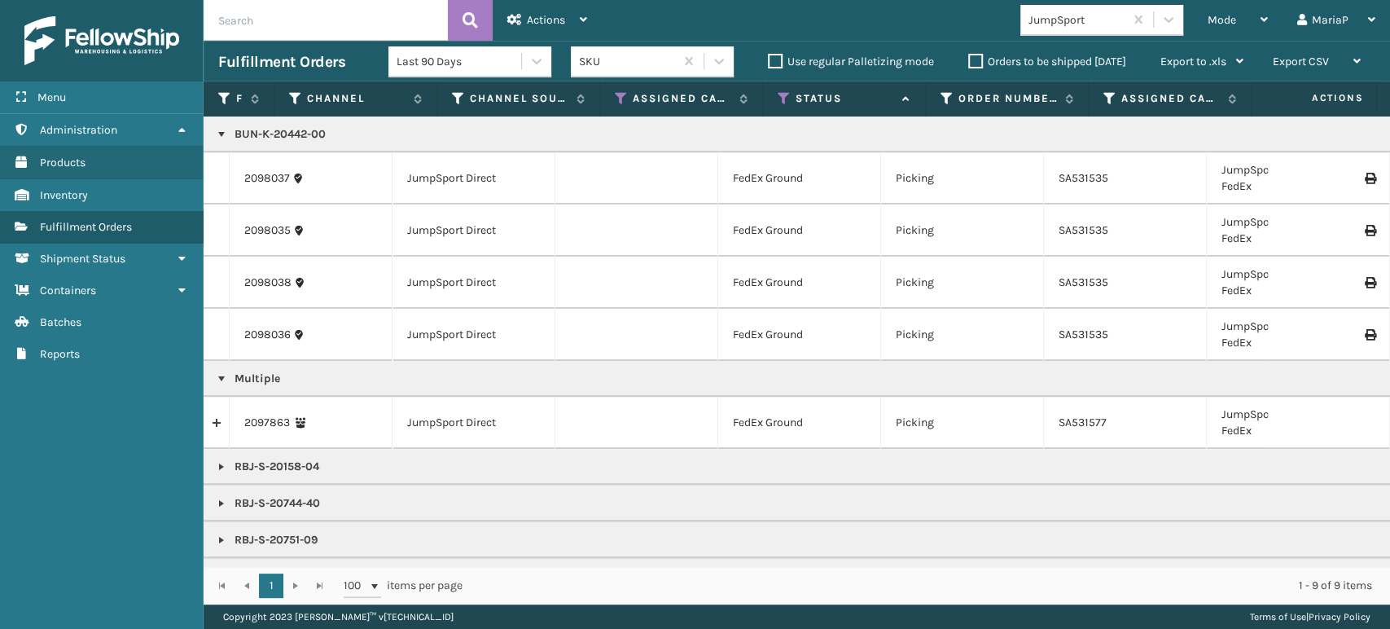
copy p "BUN-K-20442-00"
click at [911, 20] on span "Mode" at bounding box center [1222, 20] width 29 height 14
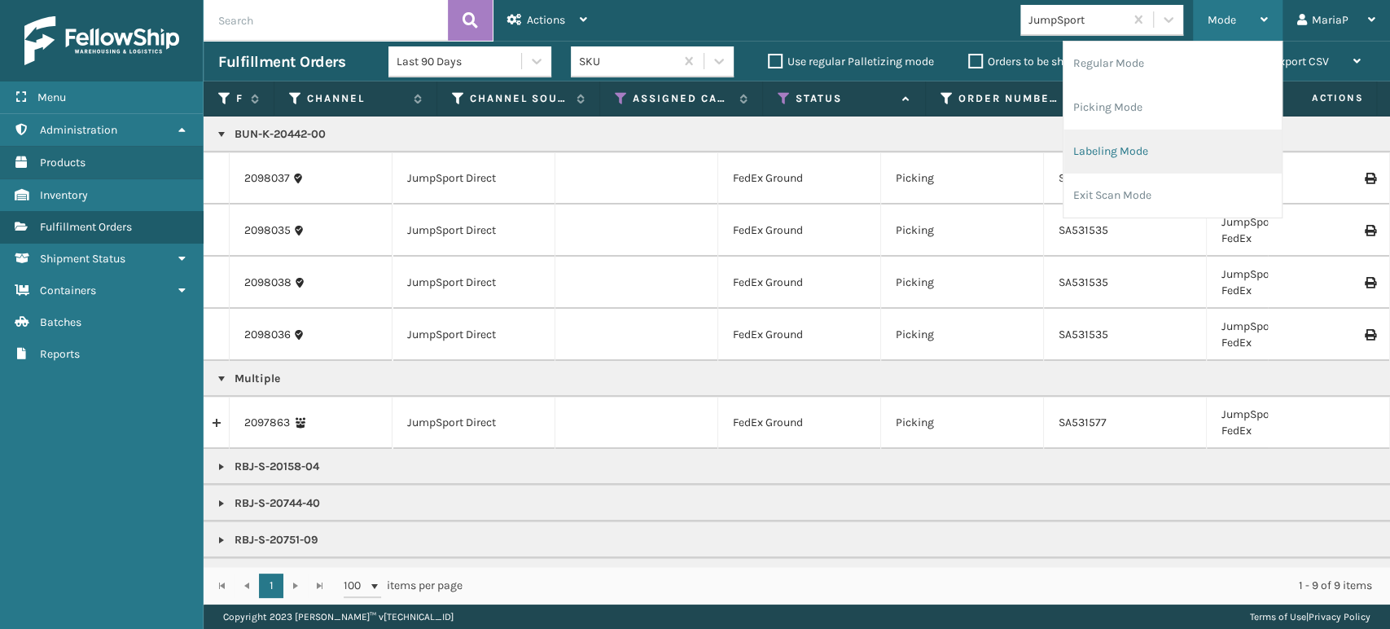
click at [911, 150] on li "Labeling Mode" at bounding box center [1173, 151] width 218 height 44
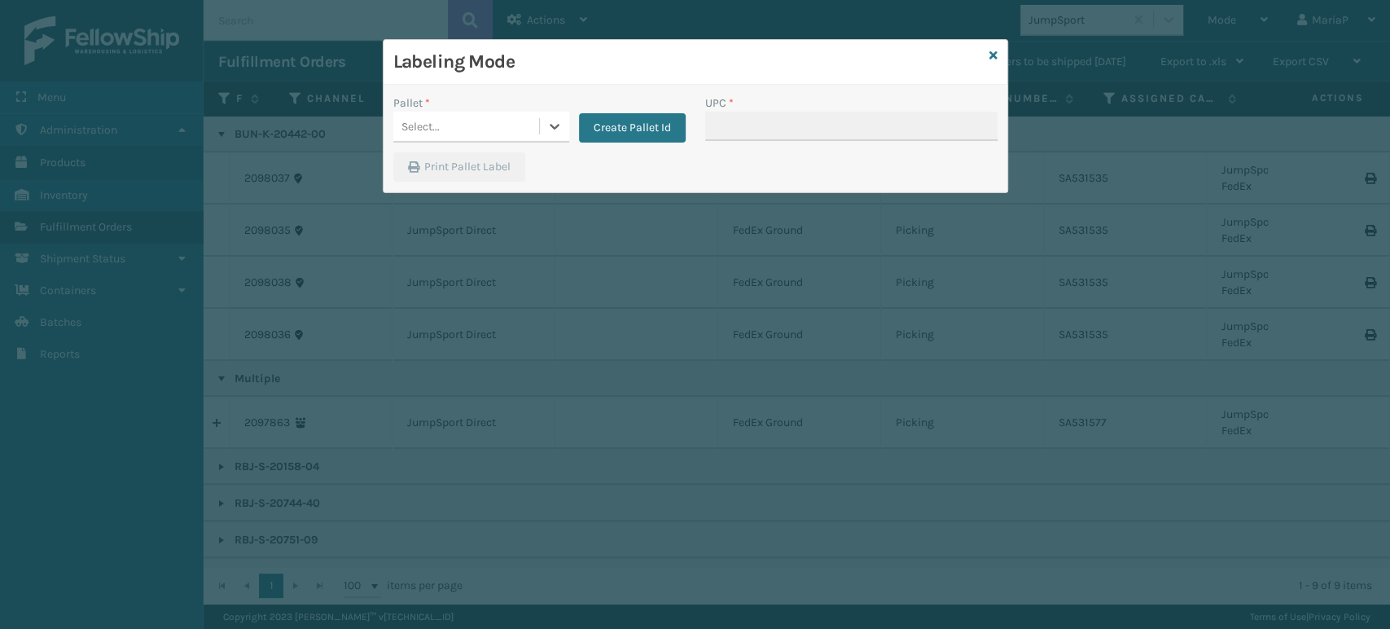
click at [470, 128] on div "Select..." at bounding box center [466, 126] width 146 height 27
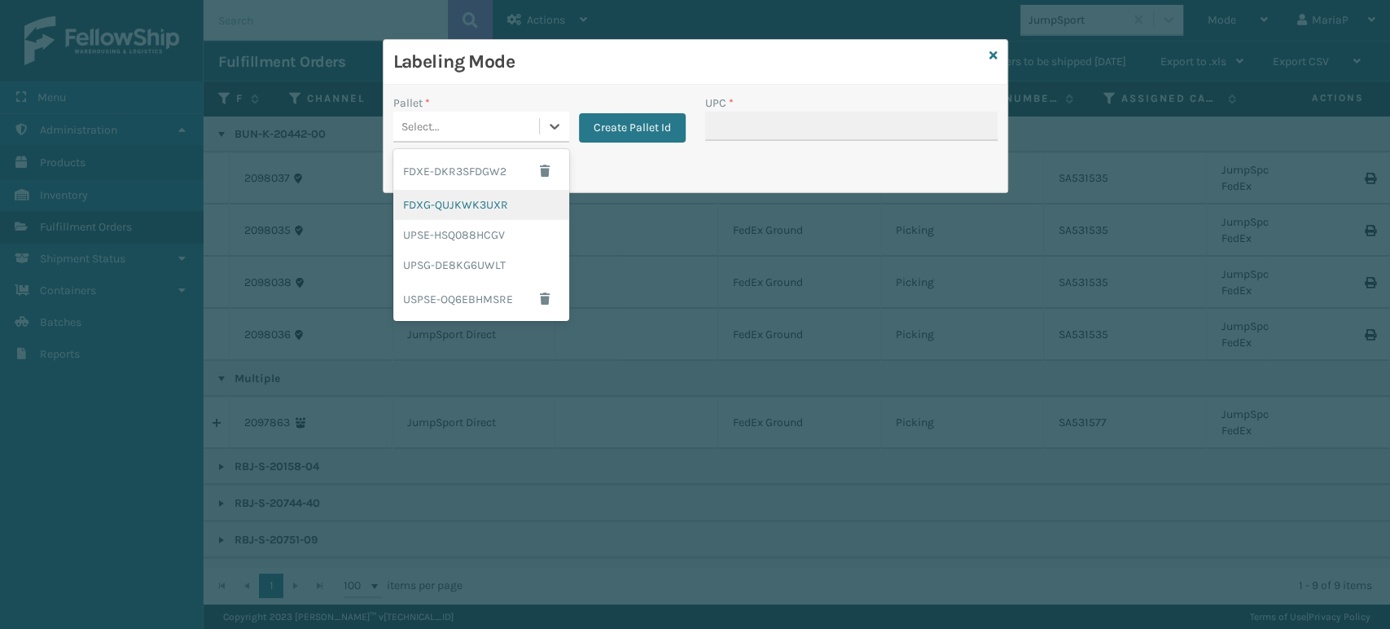
click at [493, 200] on div "FDXG-QUJKWK3UXR" at bounding box center [481, 205] width 176 height 30
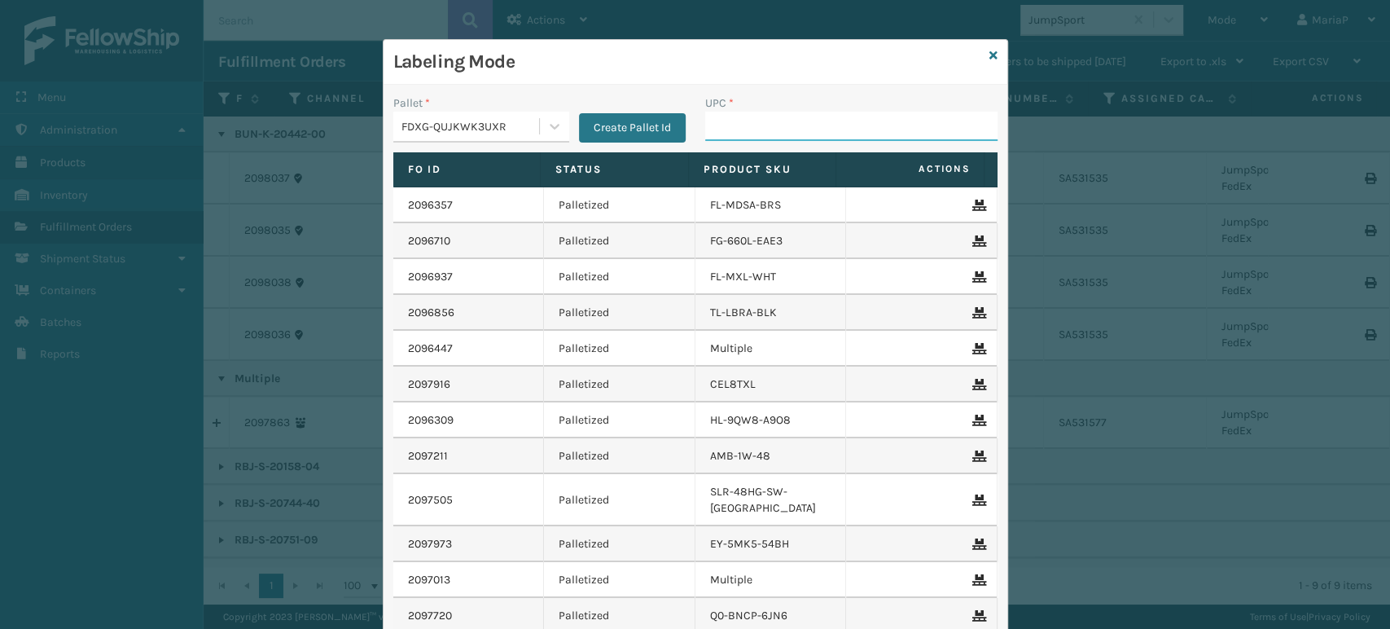
click at [783, 133] on input "UPC *" at bounding box center [851, 126] width 292 height 29
paste input "BUN-K-20442-00"
type input "BUN-K-20442-00"
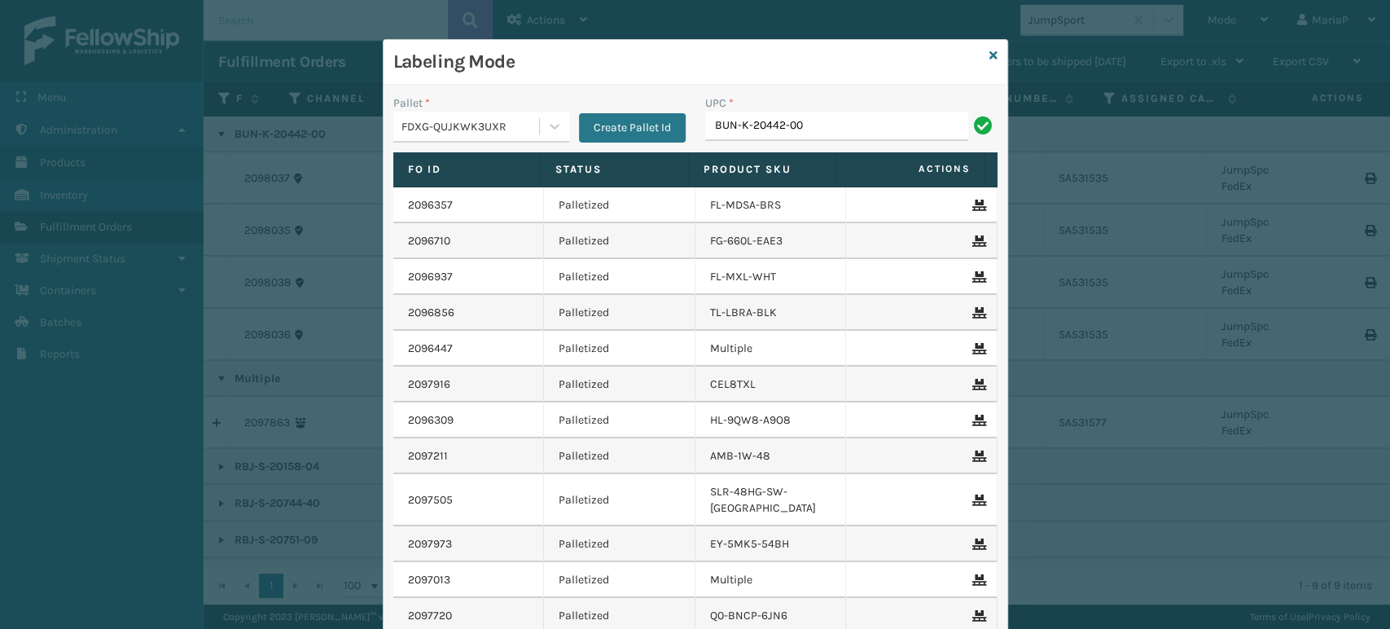
type input "BUN-K-20442-00"
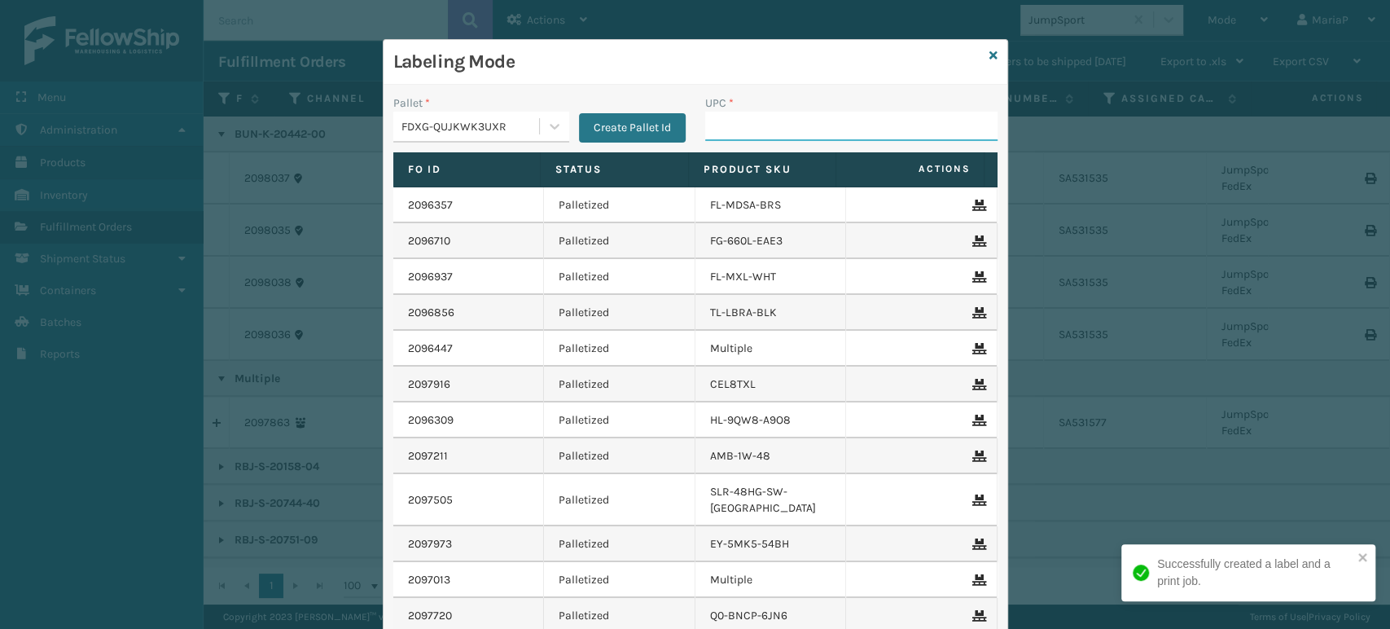
click at [705, 122] on input "UPC *" at bounding box center [851, 126] width 292 height 29
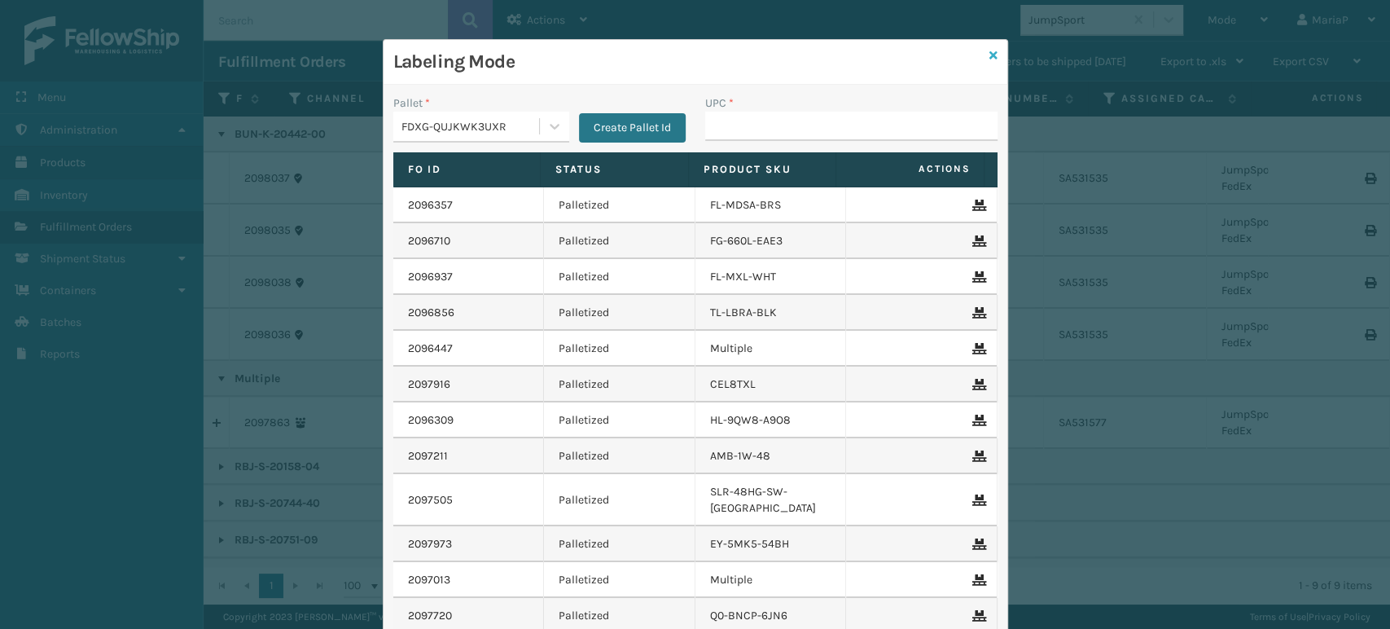
click at [911, 56] on icon at bounding box center [993, 55] width 8 height 11
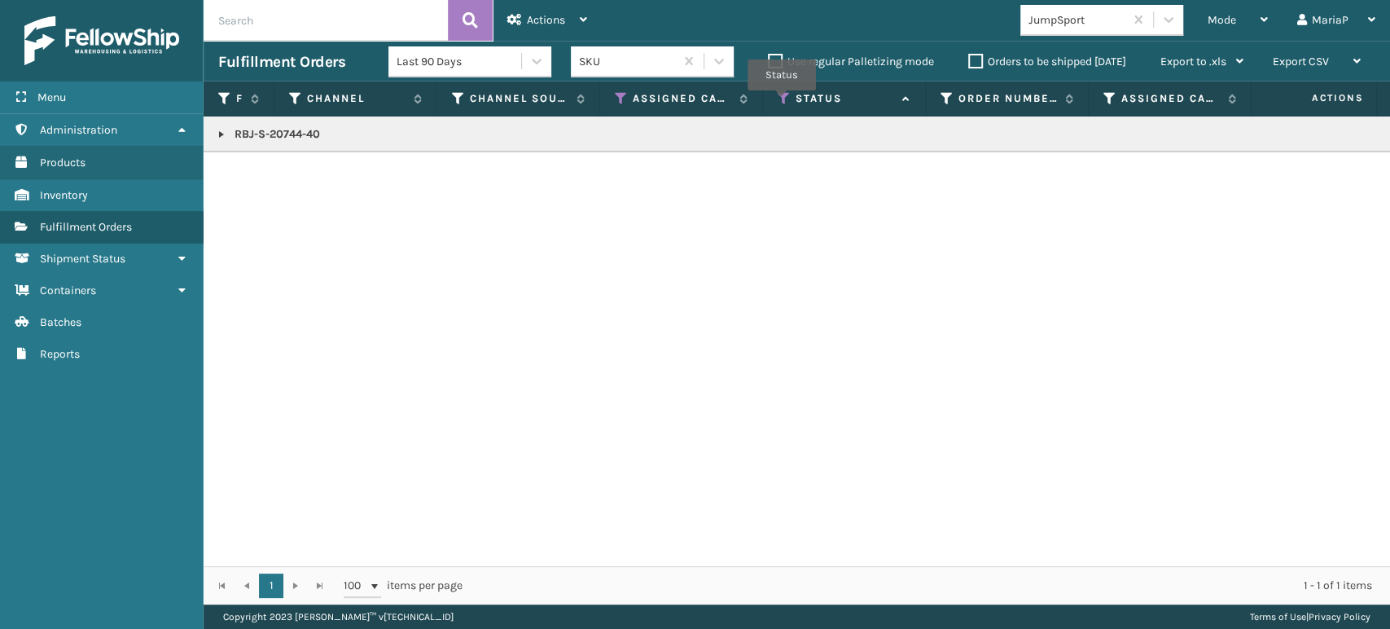
click at [782, 102] on icon at bounding box center [784, 98] width 13 height 15
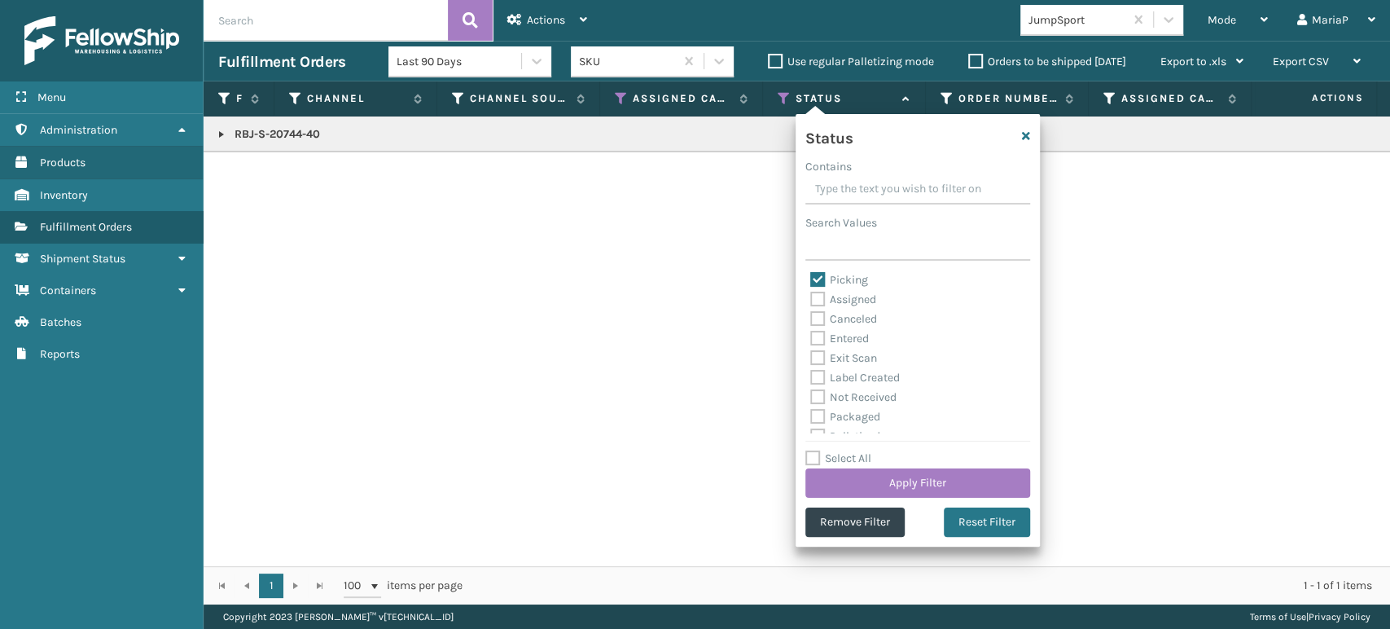
click at [821, 276] on label "Picking" at bounding box center [839, 280] width 58 height 14
click at [811, 276] on input "Picking" at bounding box center [810, 275] width 1 height 11
checkbox input "false"
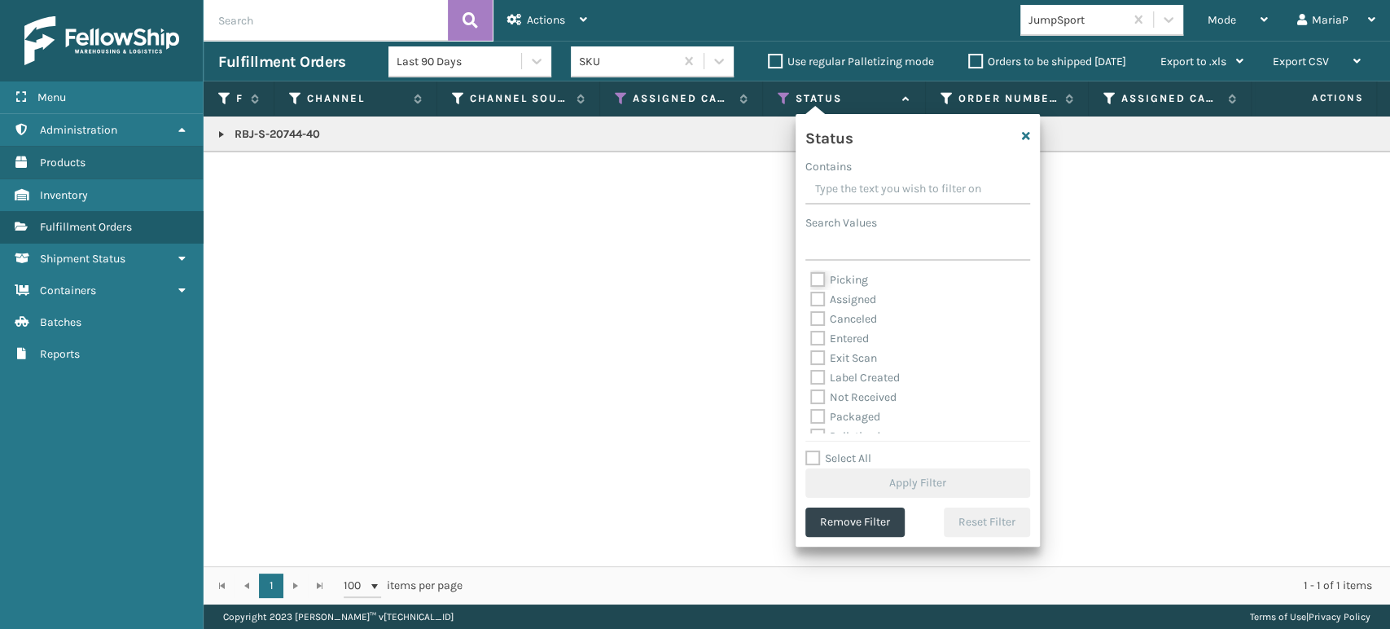
scroll to position [90, 0]
click at [816, 350] on label "Palletized" at bounding box center [845, 346] width 70 height 14
click at [811, 347] on input "Palletized" at bounding box center [810, 341] width 1 height 11
checkbox input "true"
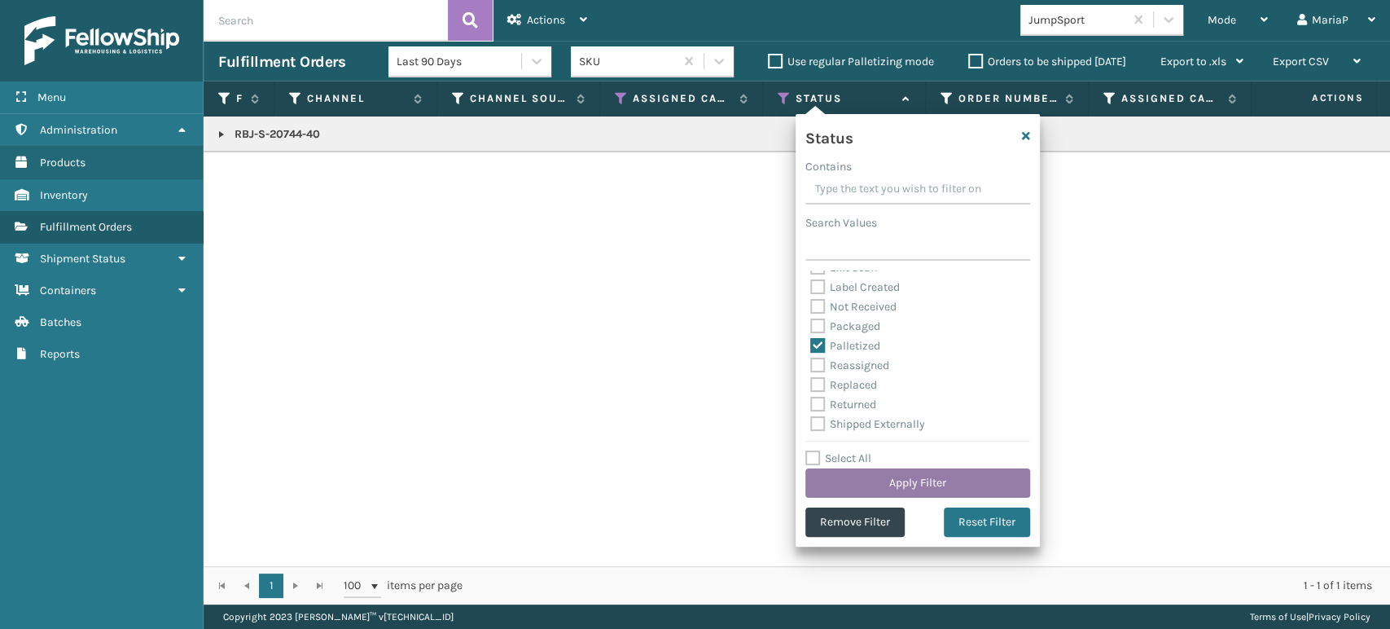
click at [853, 487] on button "Apply Filter" at bounding box center [917, 482] width 225 height 29
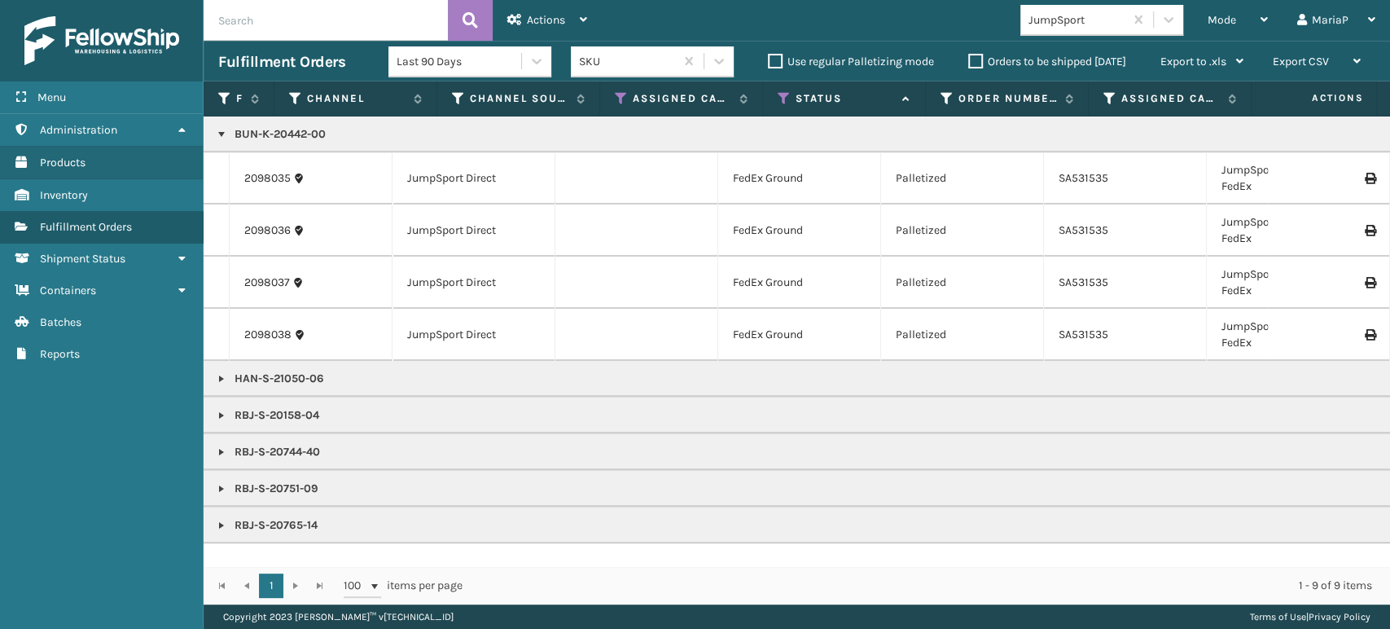
click at [225, 134] on link at bounding box center [221, 134] width 13 height 13
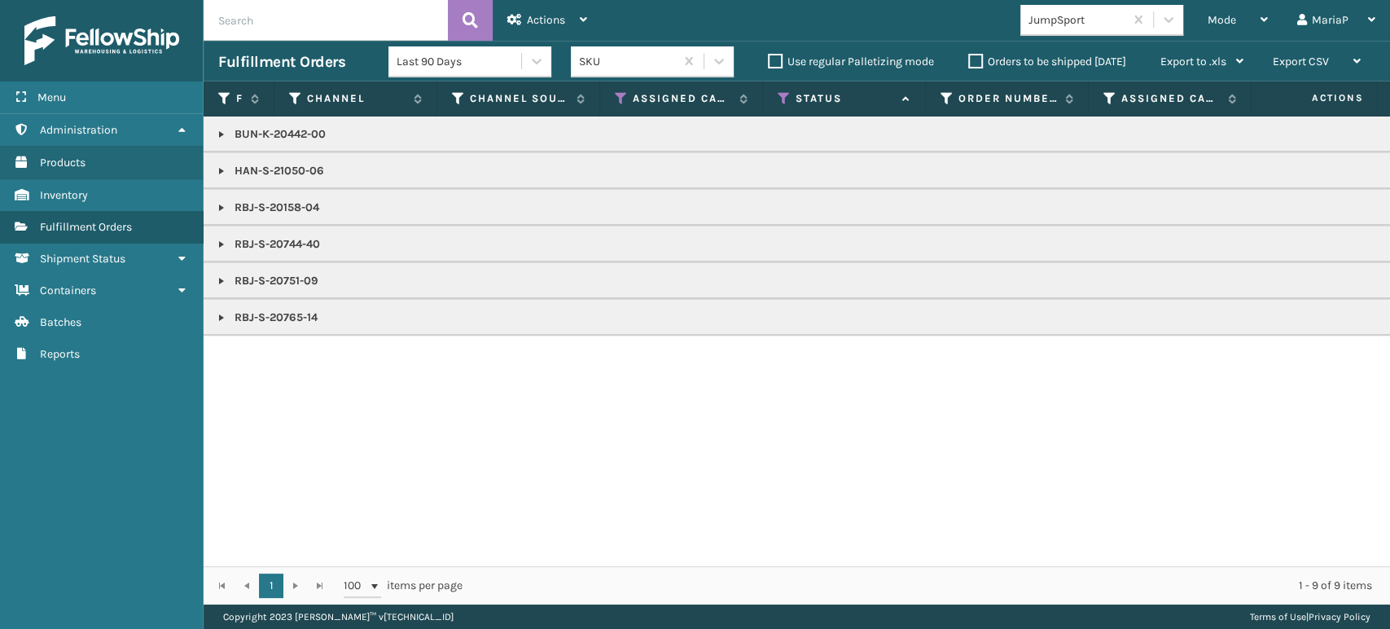
click at [222, 245] on link at bounding box center [221, 244] width 13 height 13
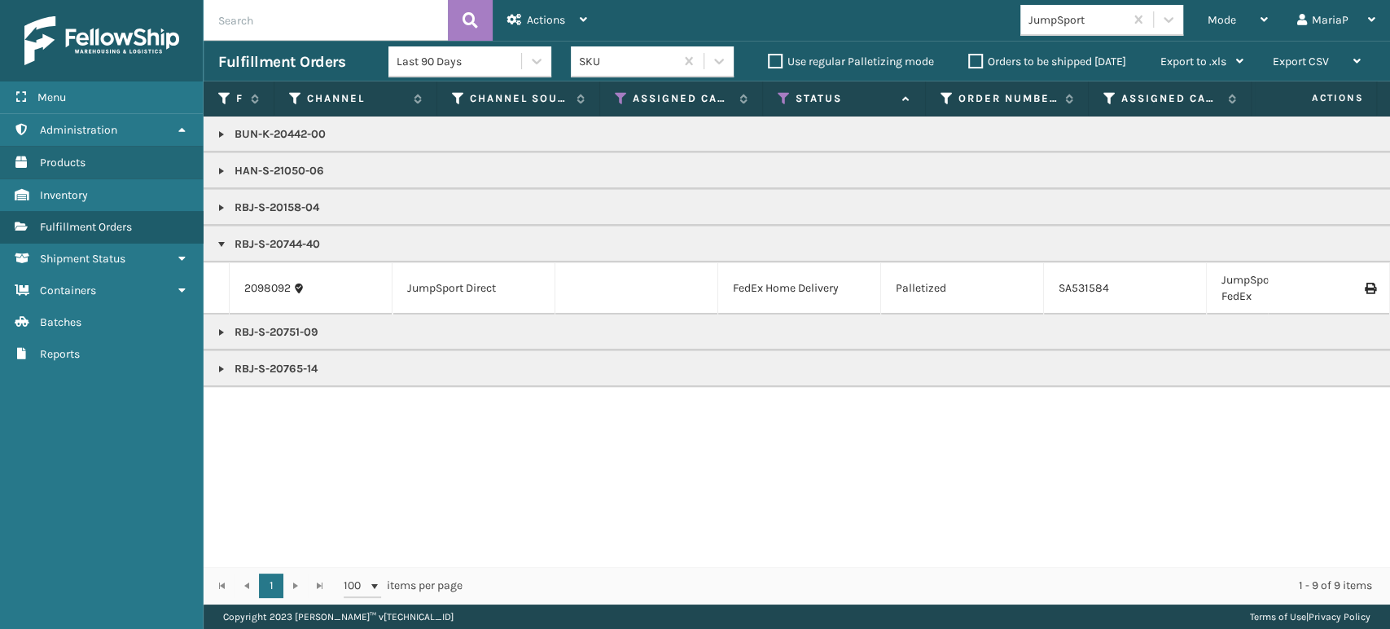
click at [222, 245] on link at bounding box center [221, 244] width 13 height 13
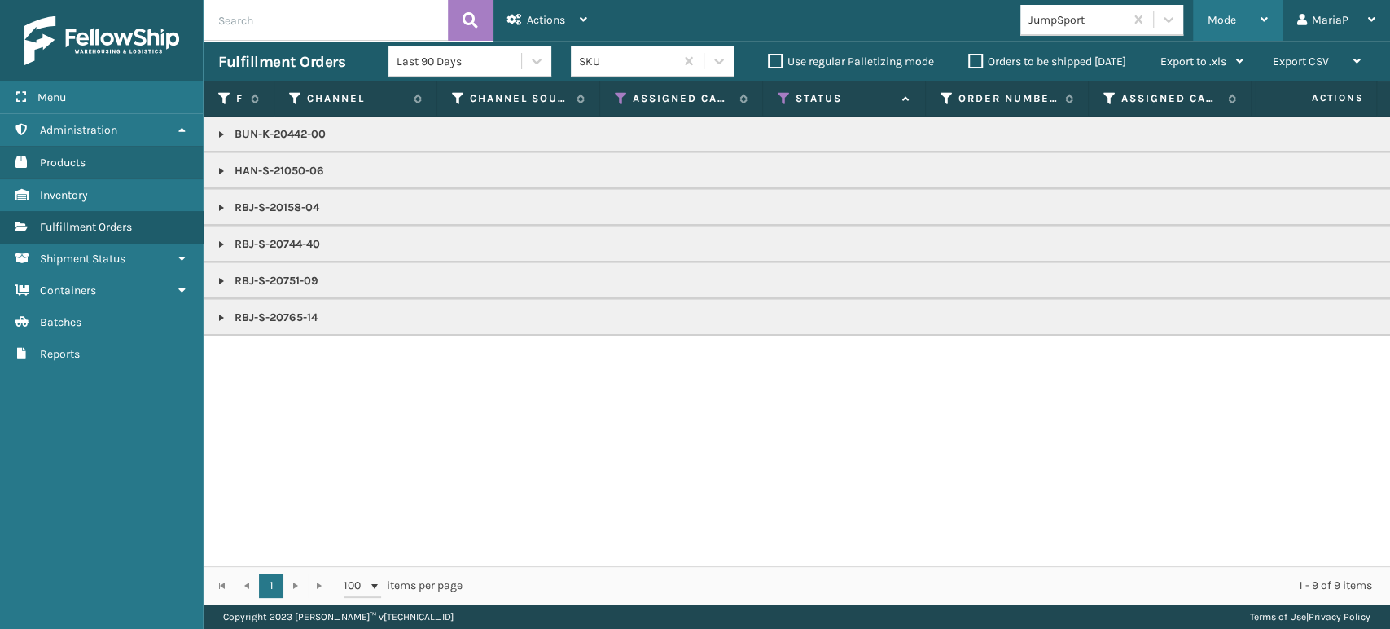
click at [911, 29] on div "Mode" at bounding box center [1238, 20] width 60 height 41
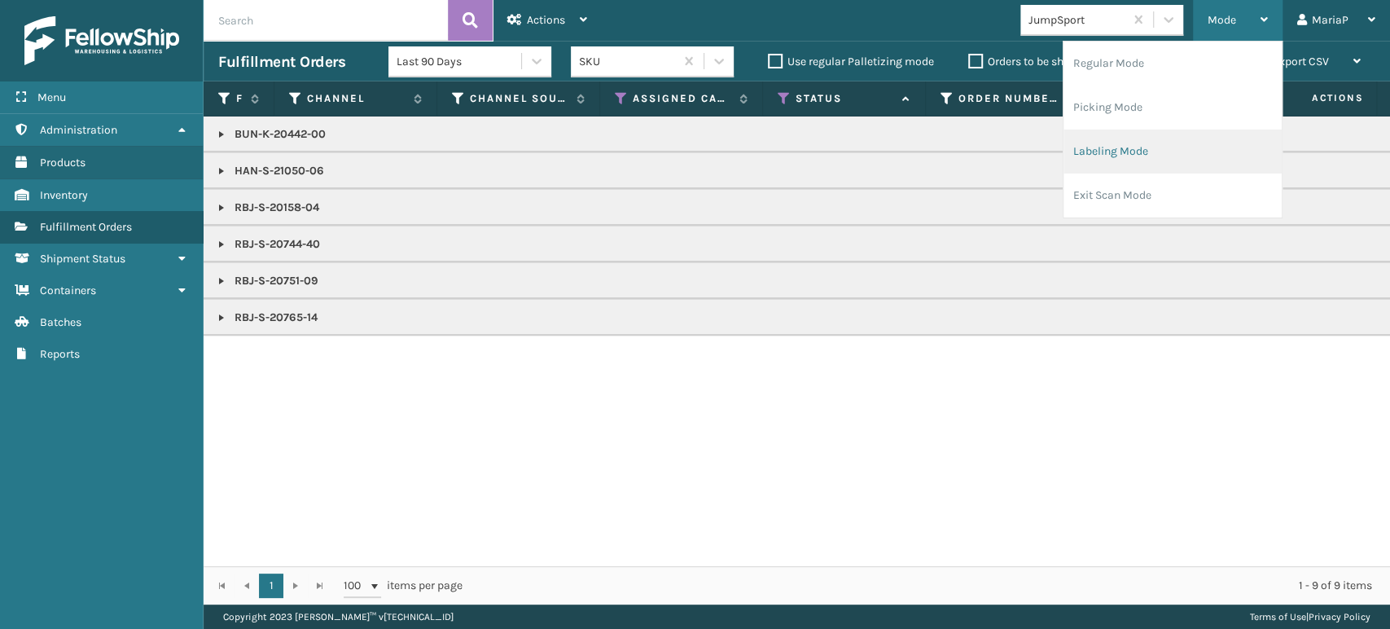
click at [911, 147] on li "Labeling Mode" at bounding box center [1173, 151] width 218 height 44
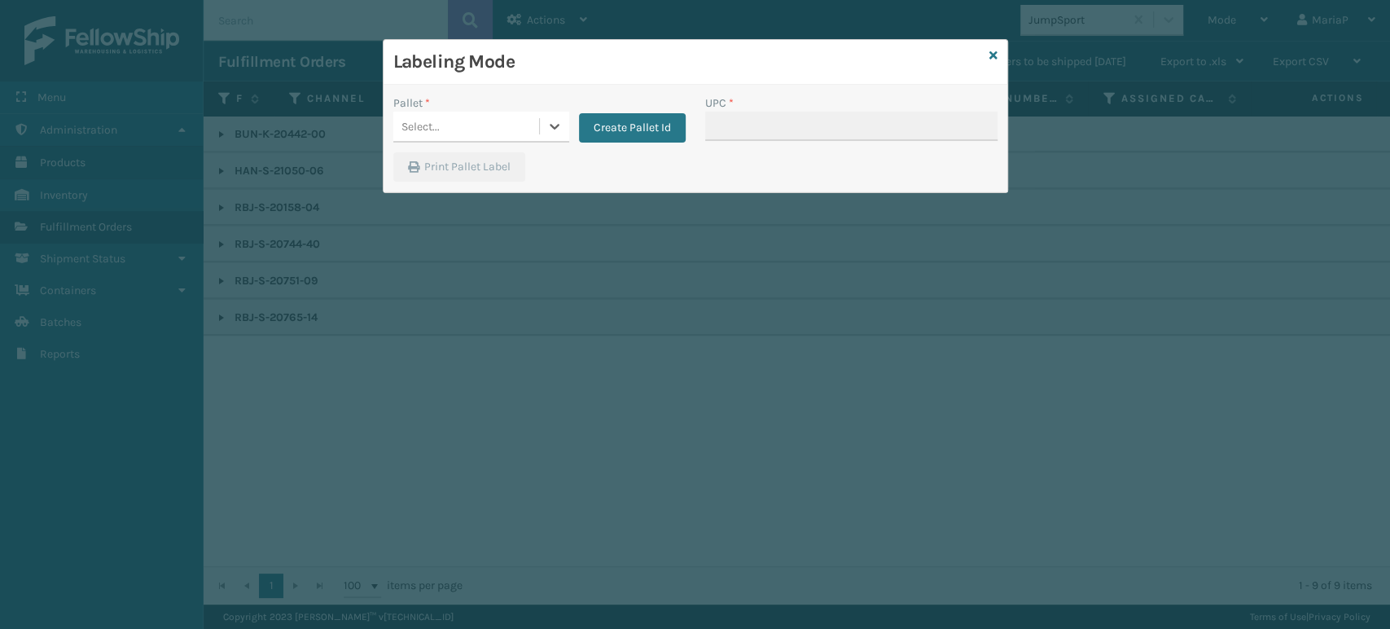
click at [502, 124] on div "Select..." at bounding box center [466, 126] width 146 height 27
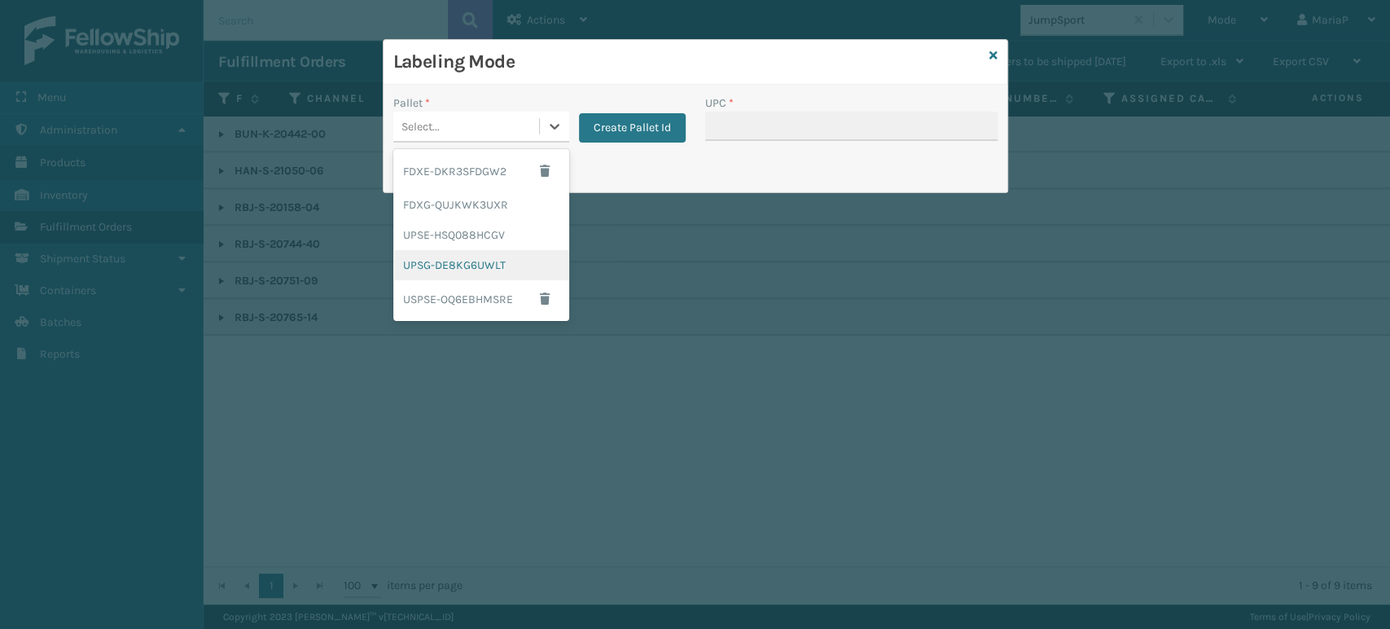
click at [469, 258] on div "UPSG-DE8KG6UWLT" at bounding box center [481, 265] width 176 height 30
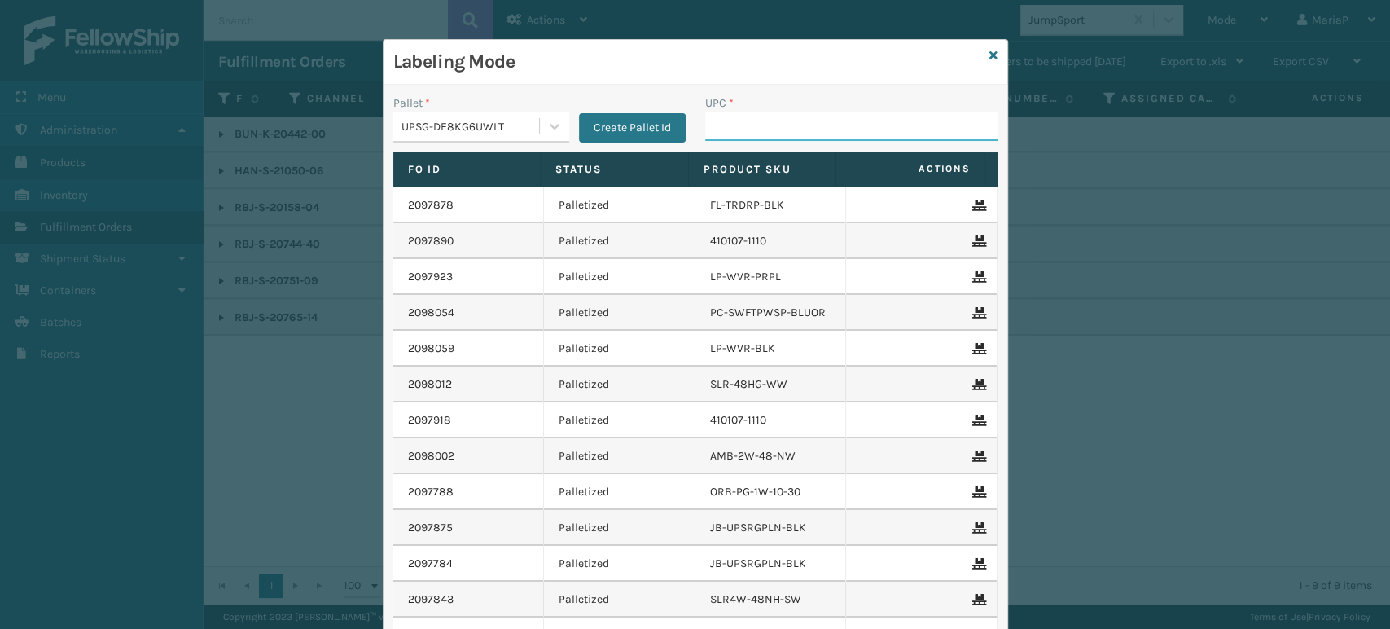
click at [769, 127] on input "UPC *" at bounding box center [851, 126] width 292 height 29
type input "1"
type input "LP-AGLDRD-BLK"
click at [775, 122] on input "UPC *" at bounding box center [851, 126] width 292 height 29
click at [766, 122] on input "OT-SLPD" at bounding box center [836, 126] width 263 height 29
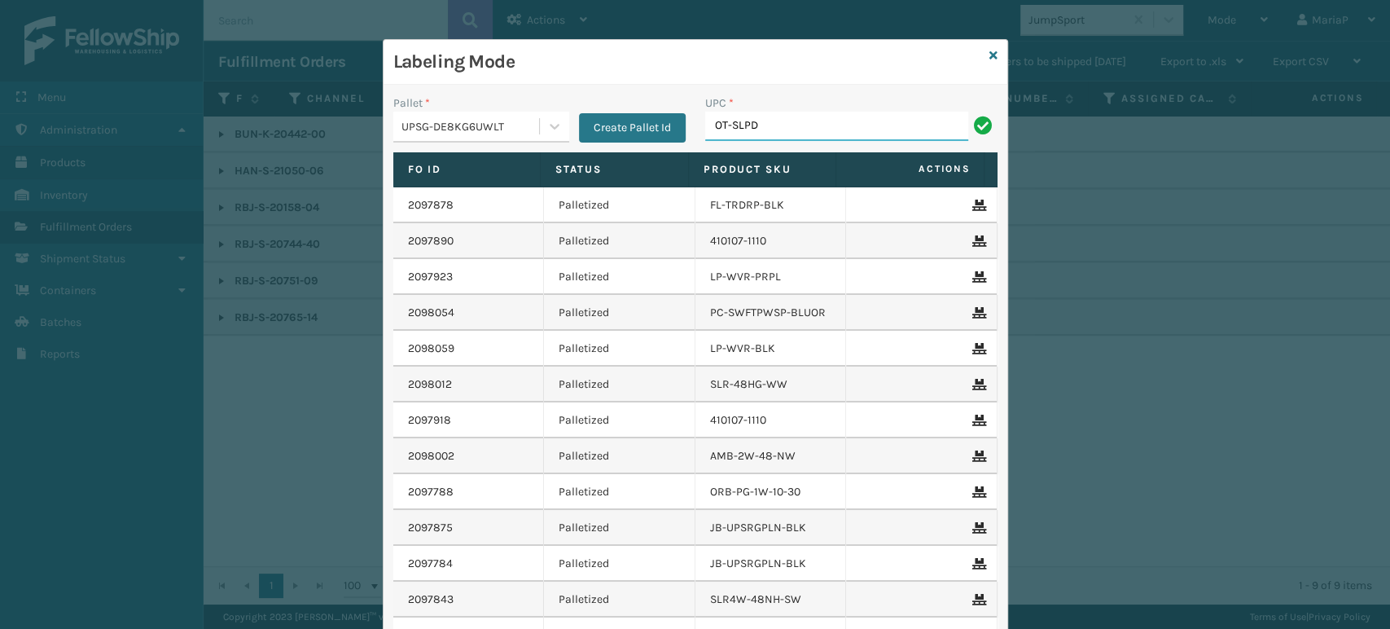
type input "OT-SLPD-BGE-TSV"
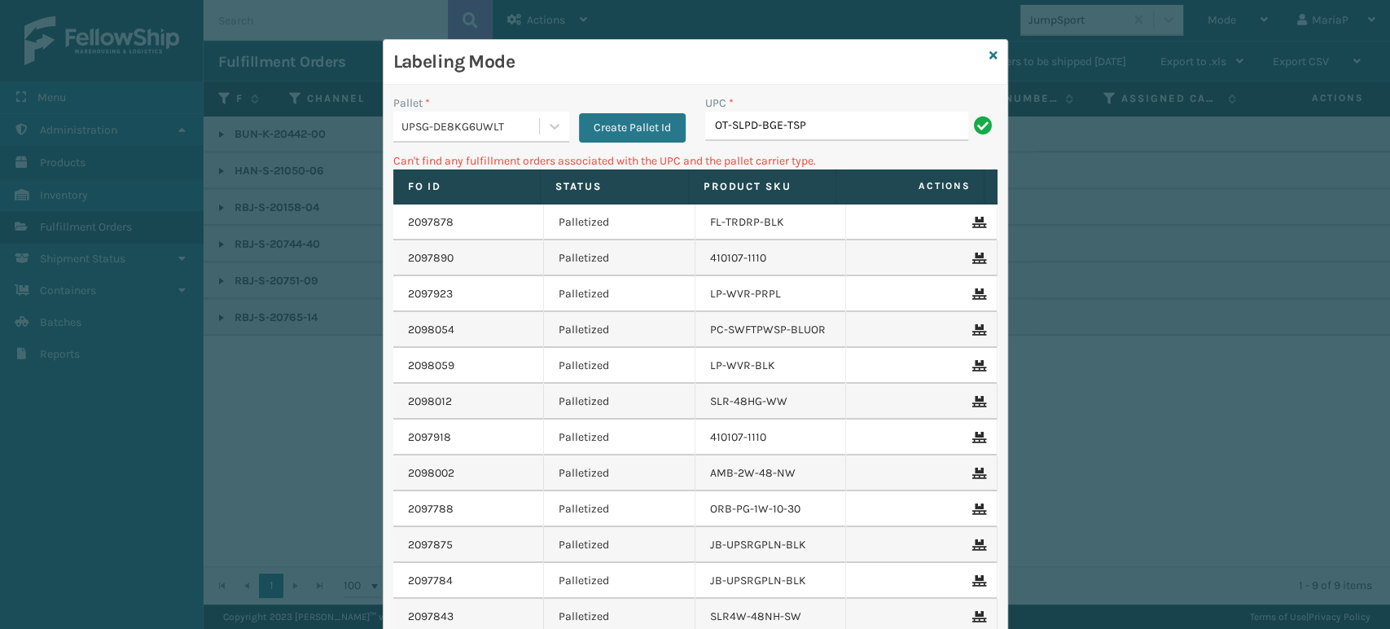
type input "OT-SLPD-BGE-TSP"
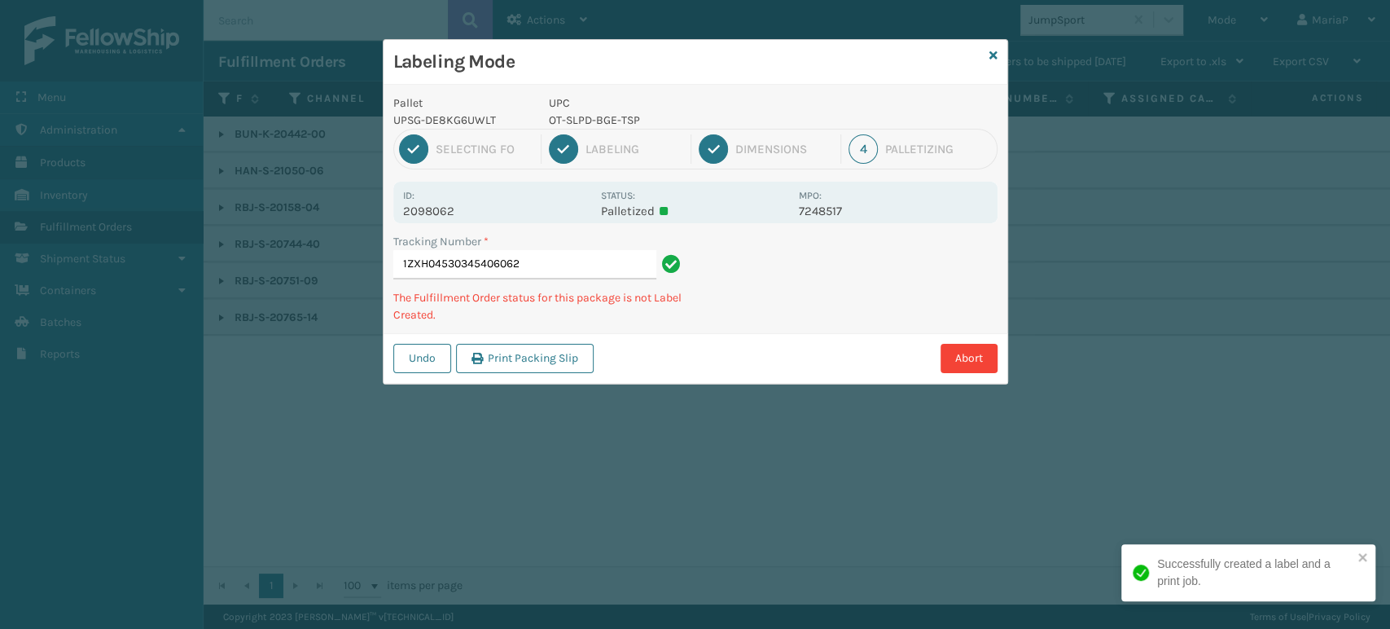
click at [594, 117] on p "OT-SLPD-BGE-TSP" at bounding box center [669, 120] width 240 height 17
copy p "OT-SLPD-BGE-TSP"
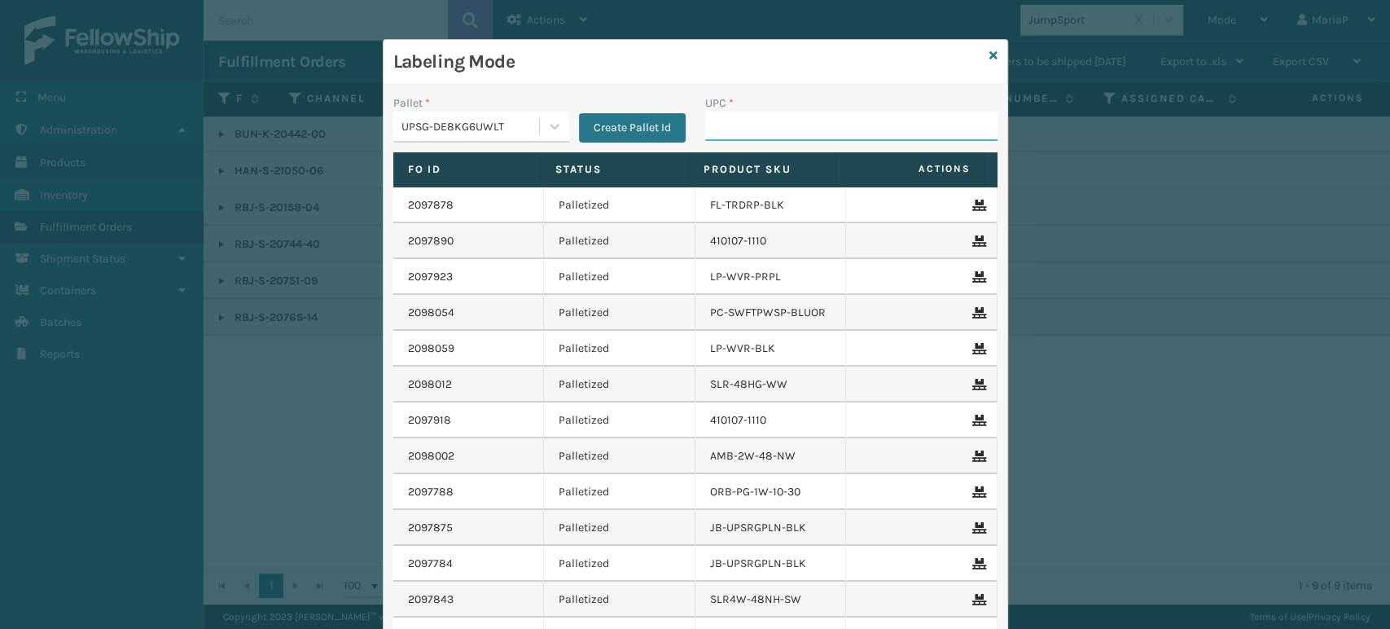
click at [749, 122] on input "UPC *" at bounding box center [851, 126] width 292 height 29
paste input "OT-SLPD-BGE-TSP"
type input "OT-SLPD-BGE-TSP"
type input "8500637"
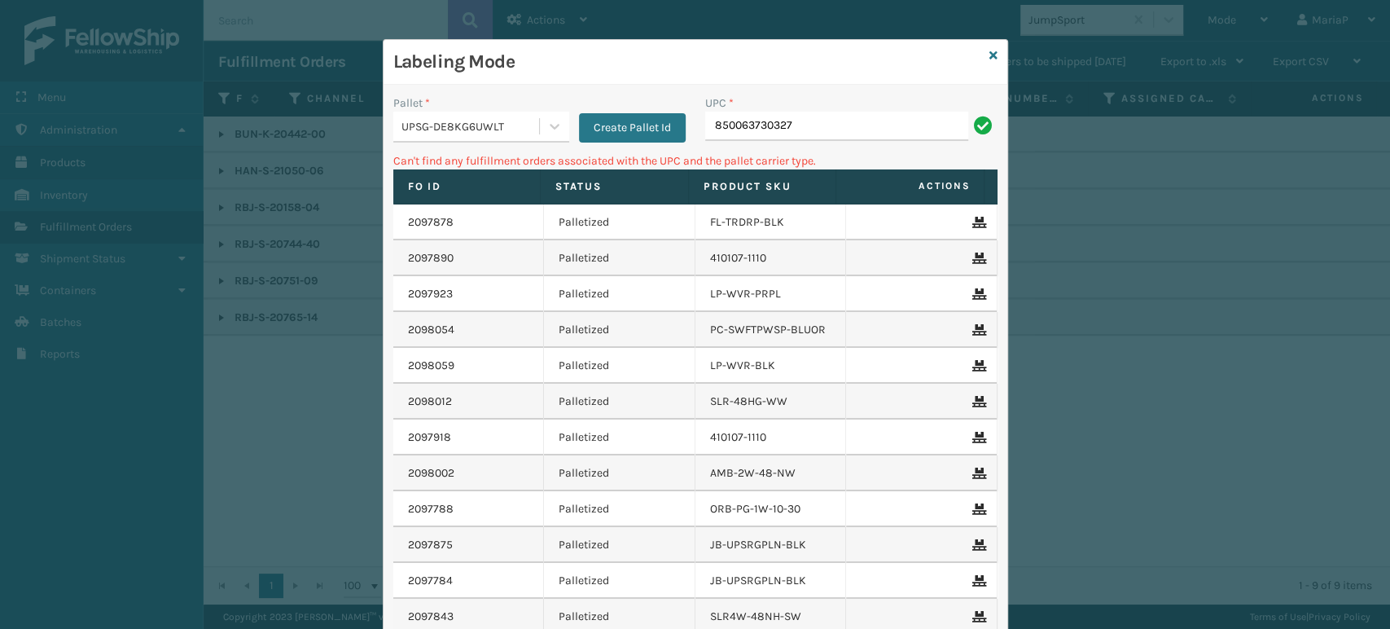
click at [445, 133] on div "UPSG-DE8KG6UWLT" at bounding box center [470, 126] width 139 height 17
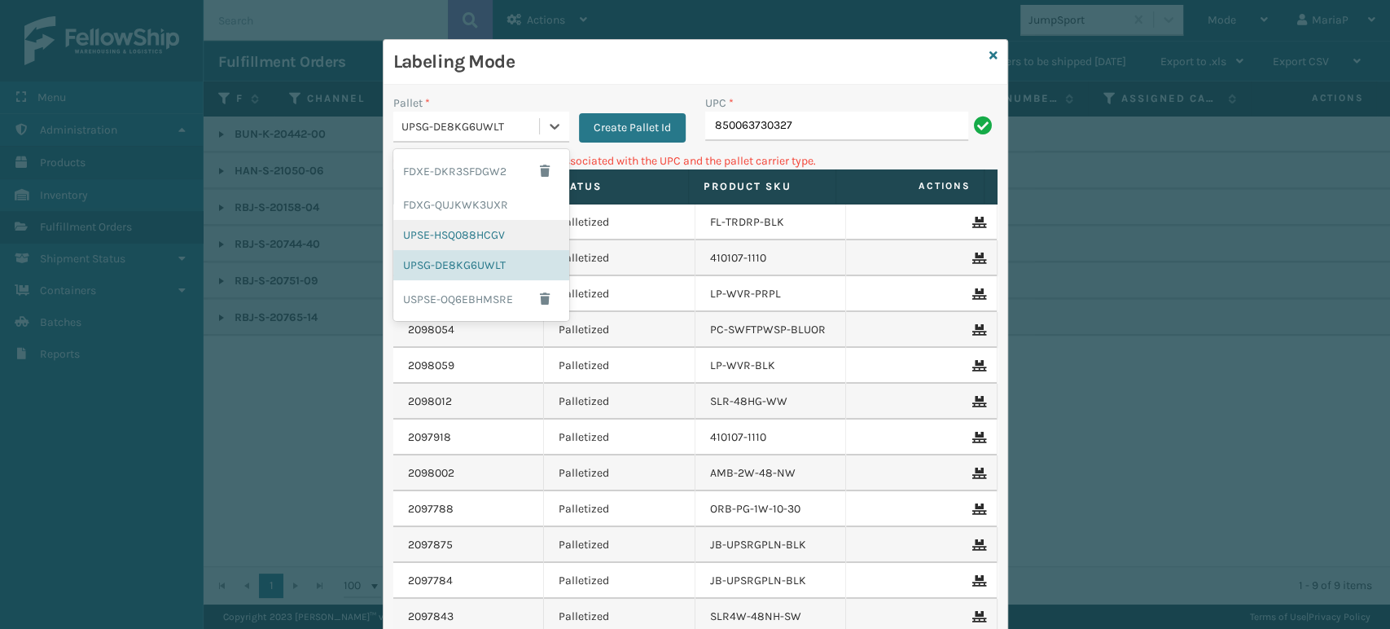
click at [458, 226] on div "UPSE-HSQ088HCGV" at bounding box center [481, 235] width 176 height 30
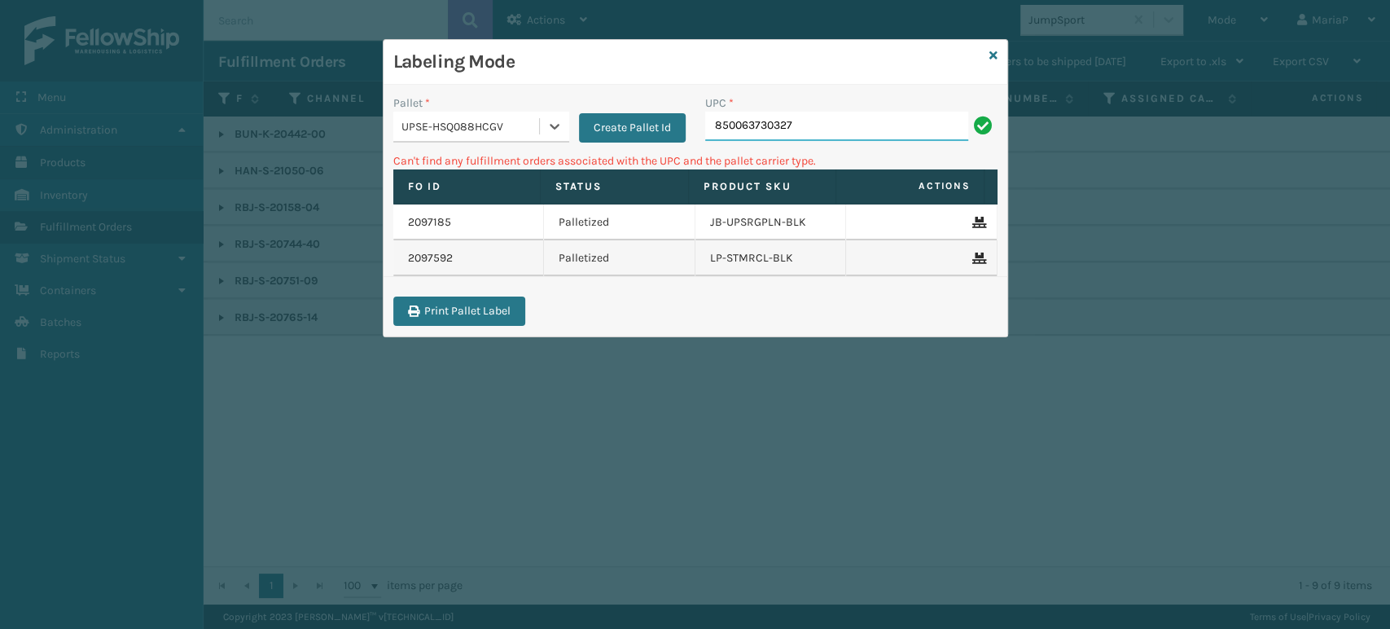
click at [863, 119] on input "850063730327" at bounding box center [836, 126] width 263 height 29
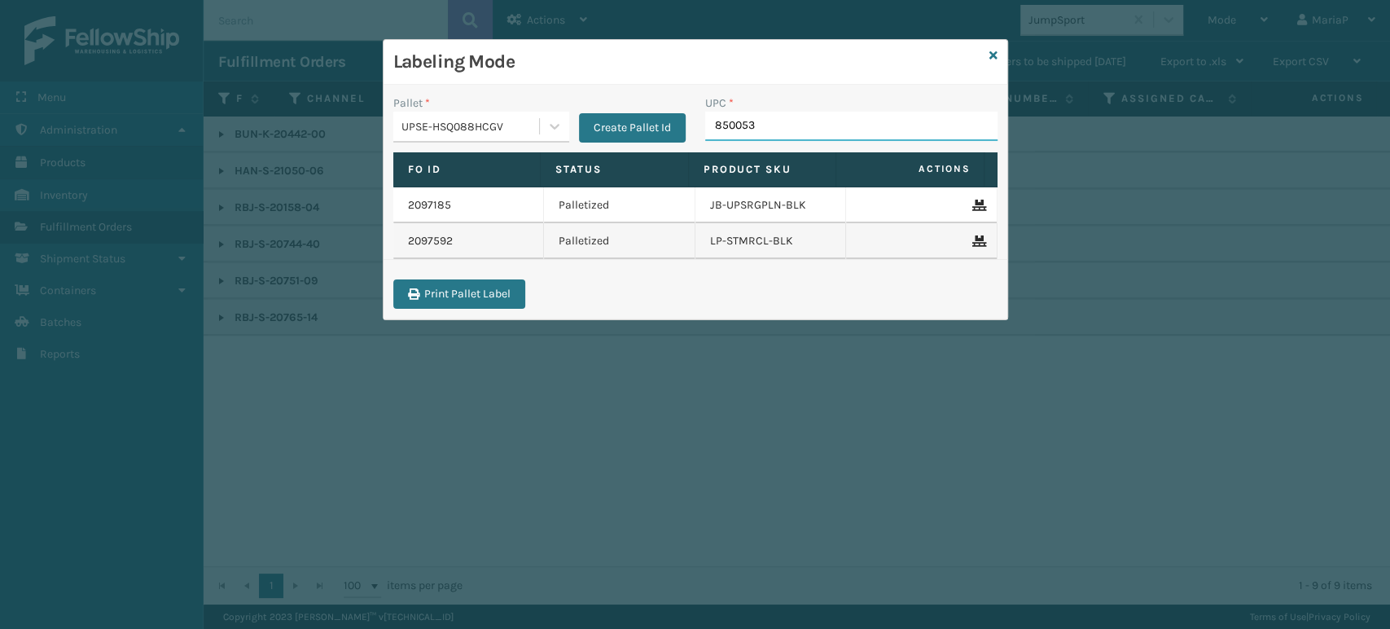
type input "8500530"
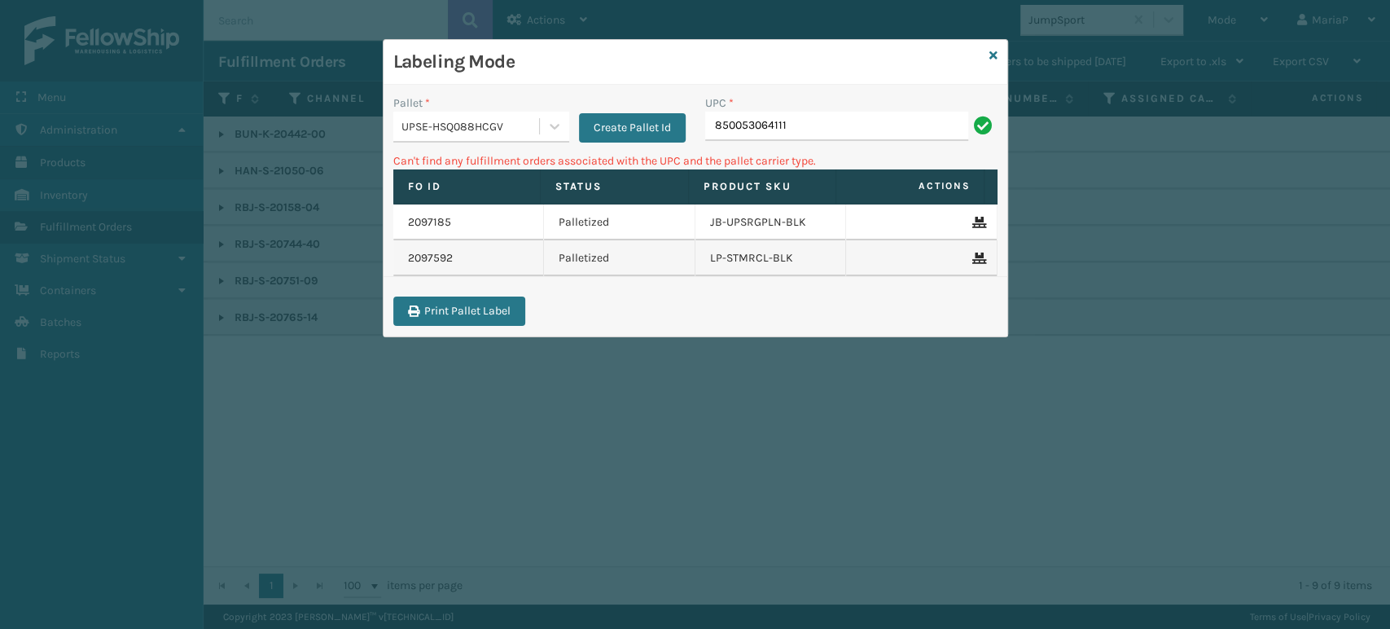
click at [474, 119] on div "UPSE-HSQ088HCGV" at bounding box center [470, 126] width 139 height 17
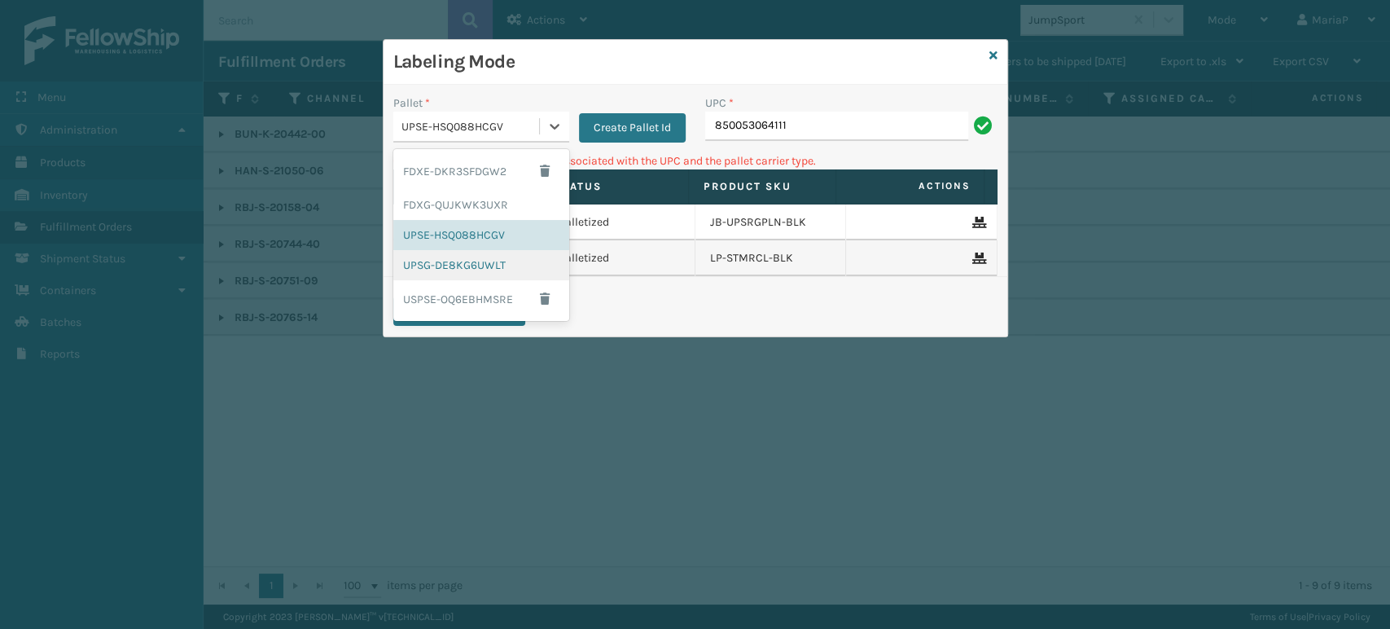
click at [477, 269] on div "UPSG-DE8KG6UWLT" at bounding box center [481, 265] width 176 height 30
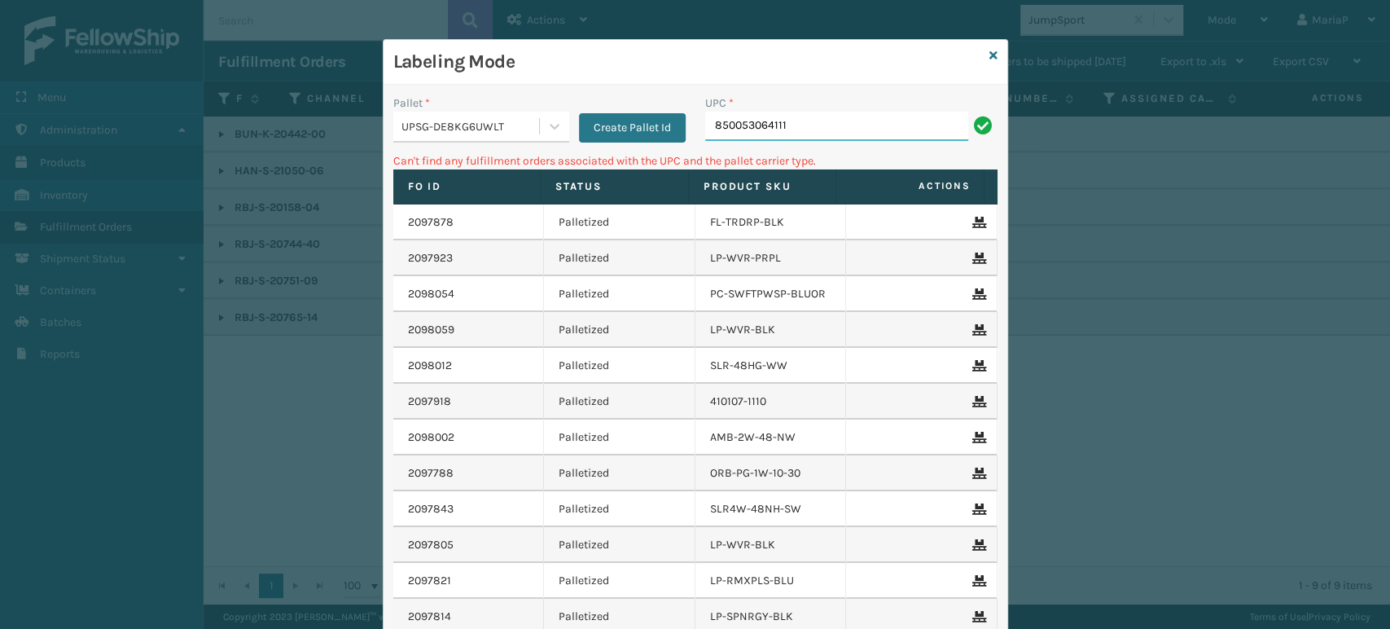
click at [805, 130] on input "850053064111" at bounding box center [836, 126] width 263 height 29
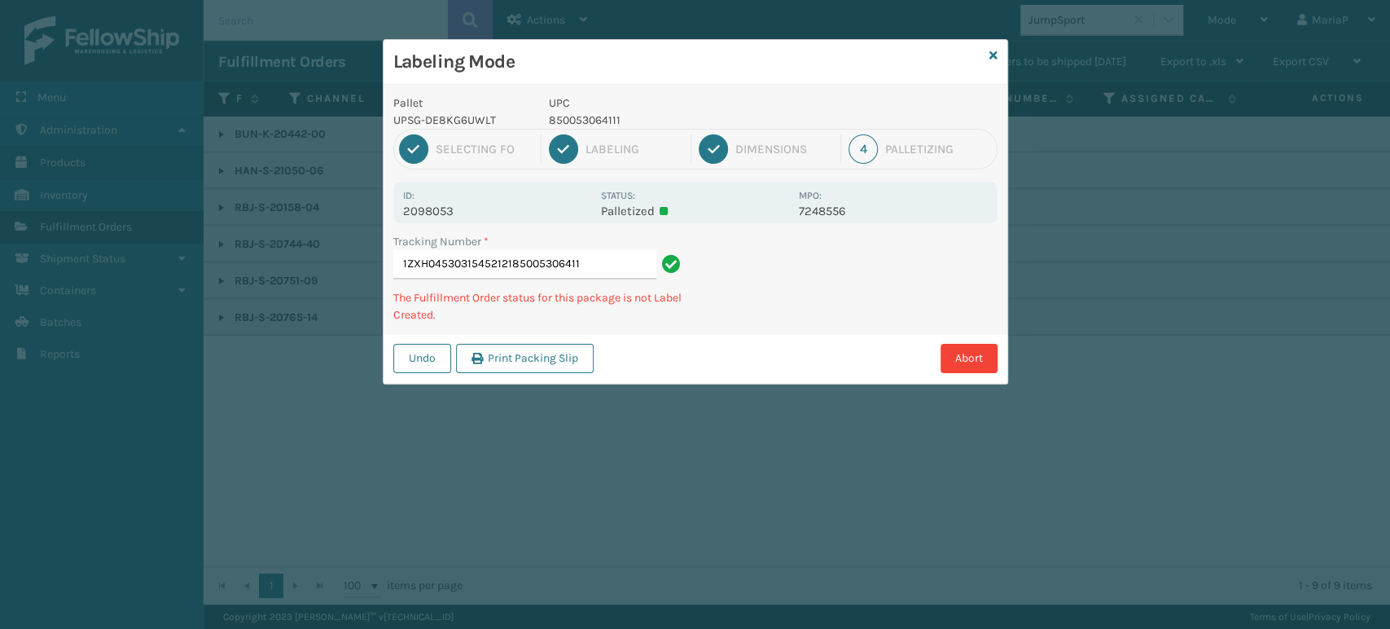
type input "1ZXH04530315452121850053064111"
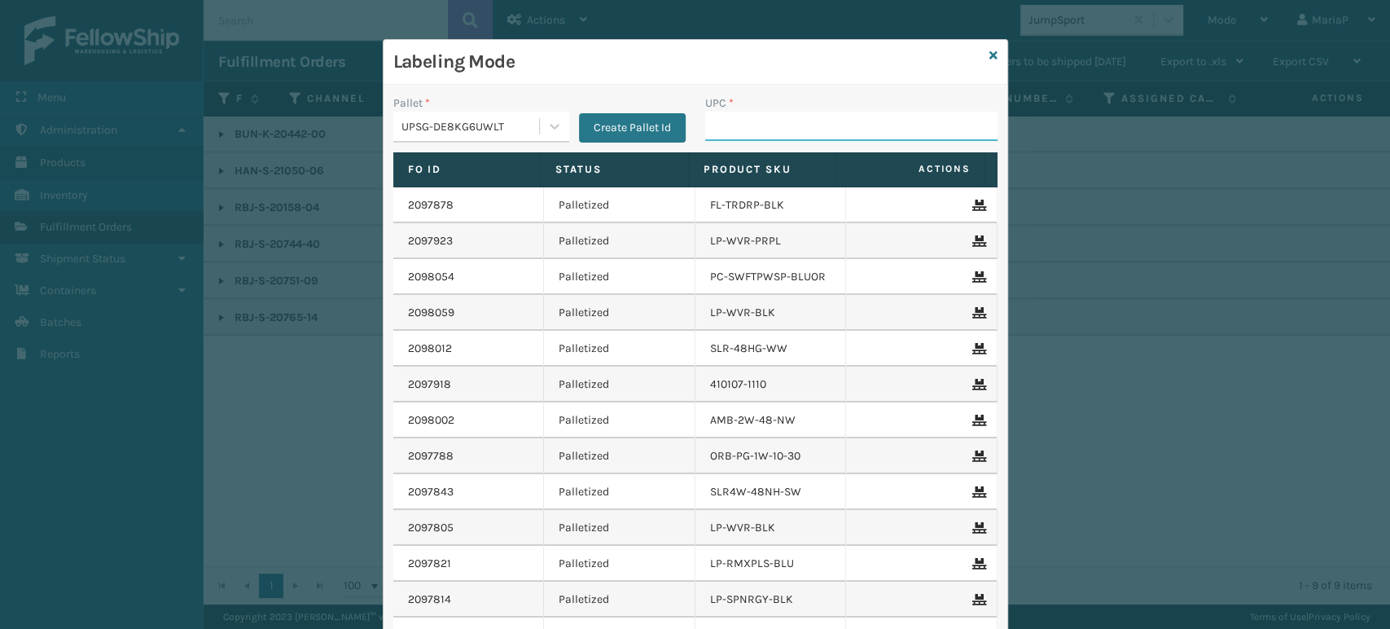
click at [769, 127] on input "UPC *" at bounding box center [851, 126] width 292 height 29
type input "8409851"
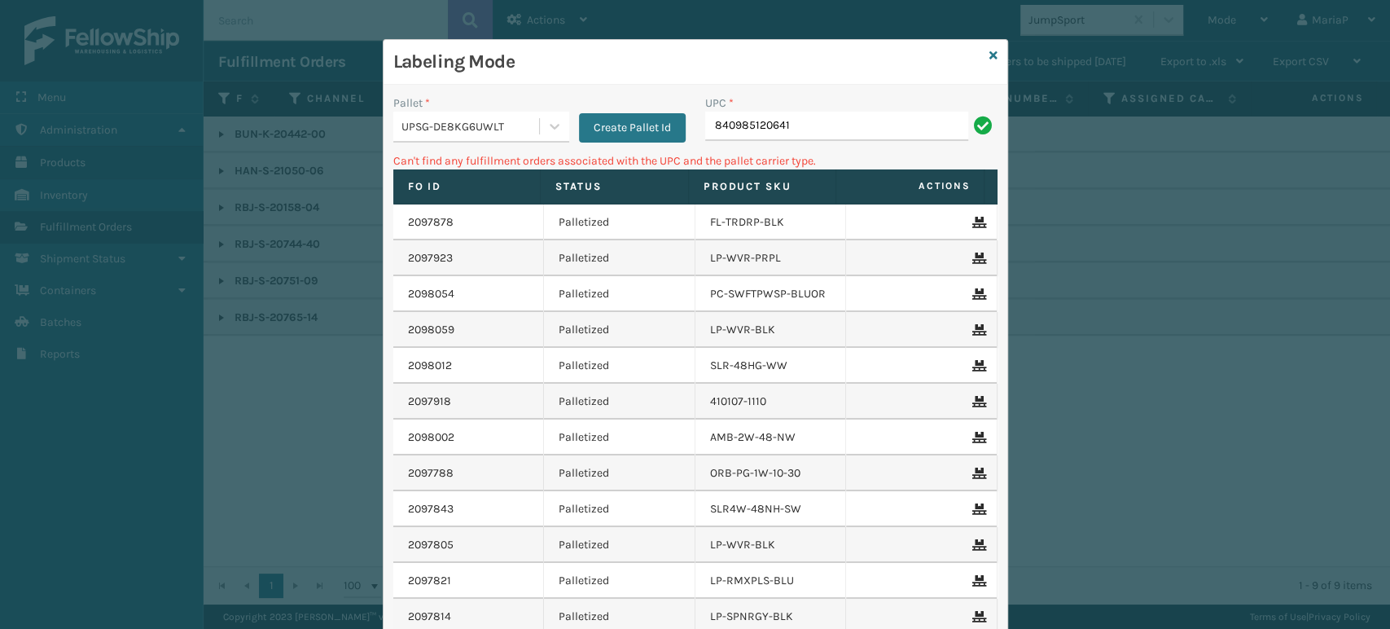
click at [862, 115] on input "840985120641" at bounding box center [836, 126] width 263 height 29
type input "8409851"
click at [834, 110] on div "UPC *" at bounding box center [851, 102] width 292 height 17
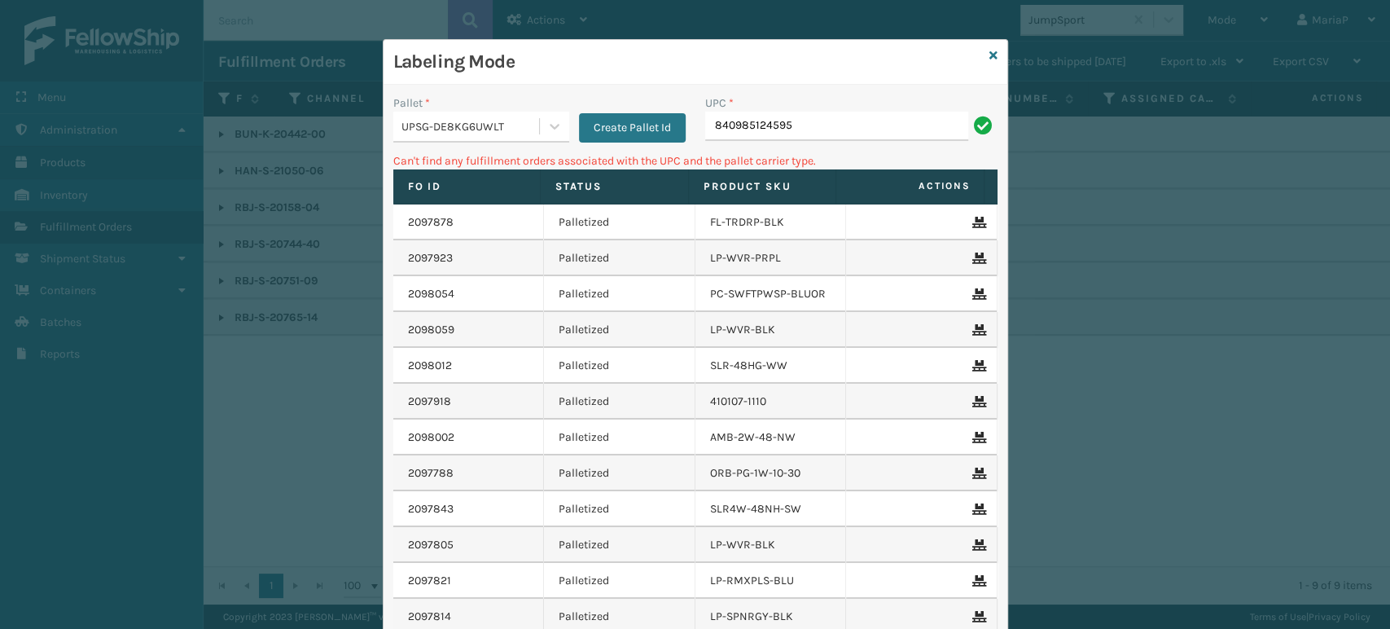
click at [834, 110] on div "UPC *" at bounding box center [851, 102] width 292 height 17
click at [832, 110] on div "UPC *" at bounding box center [851, 102] width 292 height 17
click at [807, 128] on input "840985124595" at bounding box center [836, 126] width 263 height 29
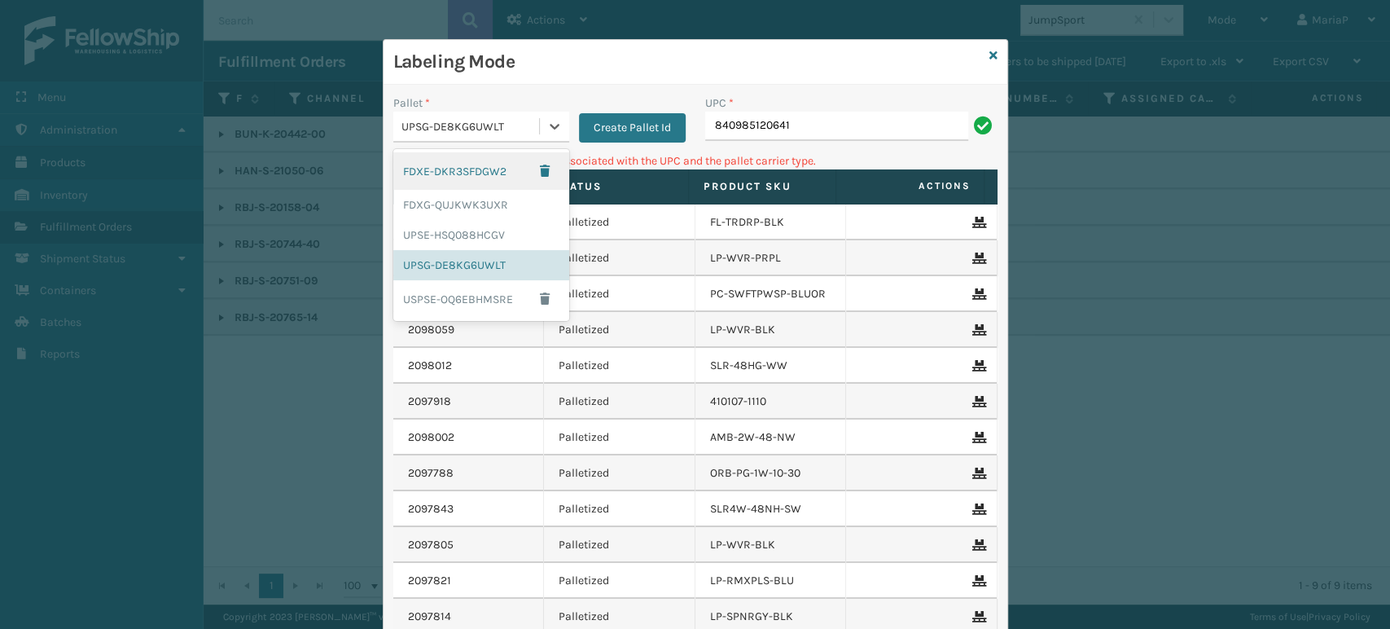
click at [510, 129] on div "UPSG-DE8KG6UWLT" at bounding box center [470, 126] width 139 height 17
click at [467, 173] on div "FDXE-DKR3SFDGW2" at bounding box center [481, 170] width 176 height 37
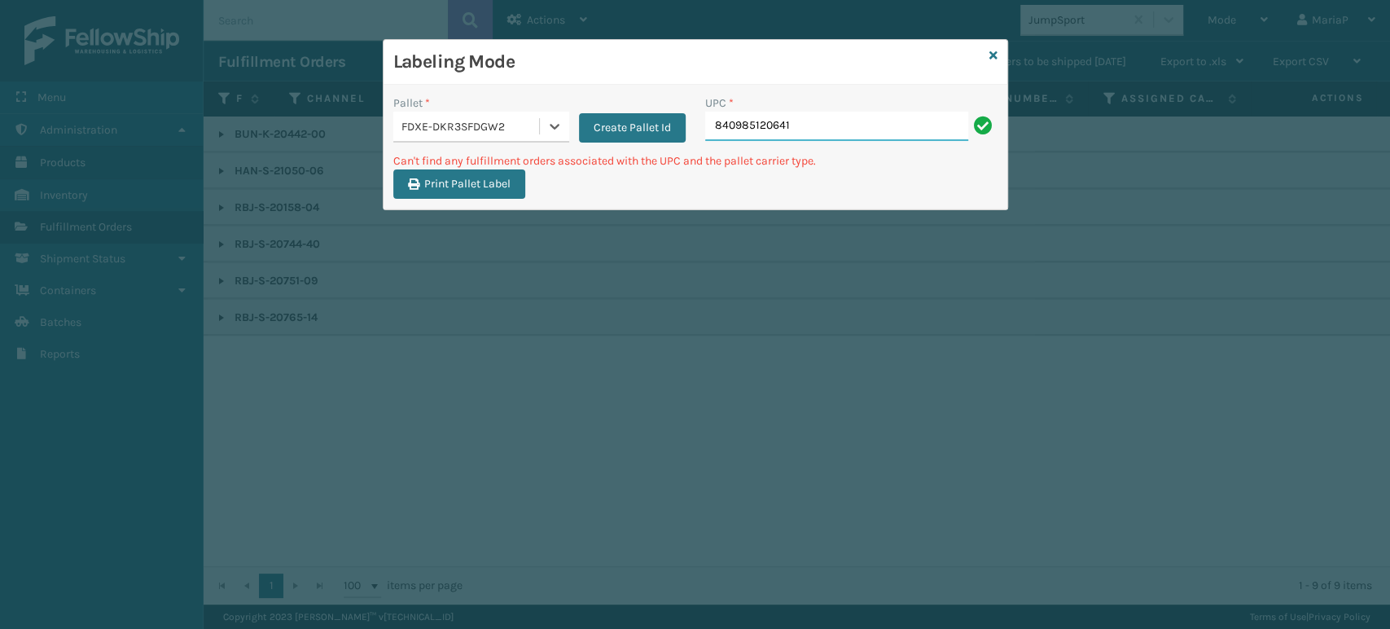
click at [792, 137] on input "840985120641" at bounding box center [836, 126] width 263 height 29
drag, startPoint x: 445, startPoint y: 122, endPoint x: 453, endPoint y: 134, distance: 14.7
click at [445, 122] on div "FDXE-DKR3SFDGW2" at bounding box center [470, 126] width 139 height 17
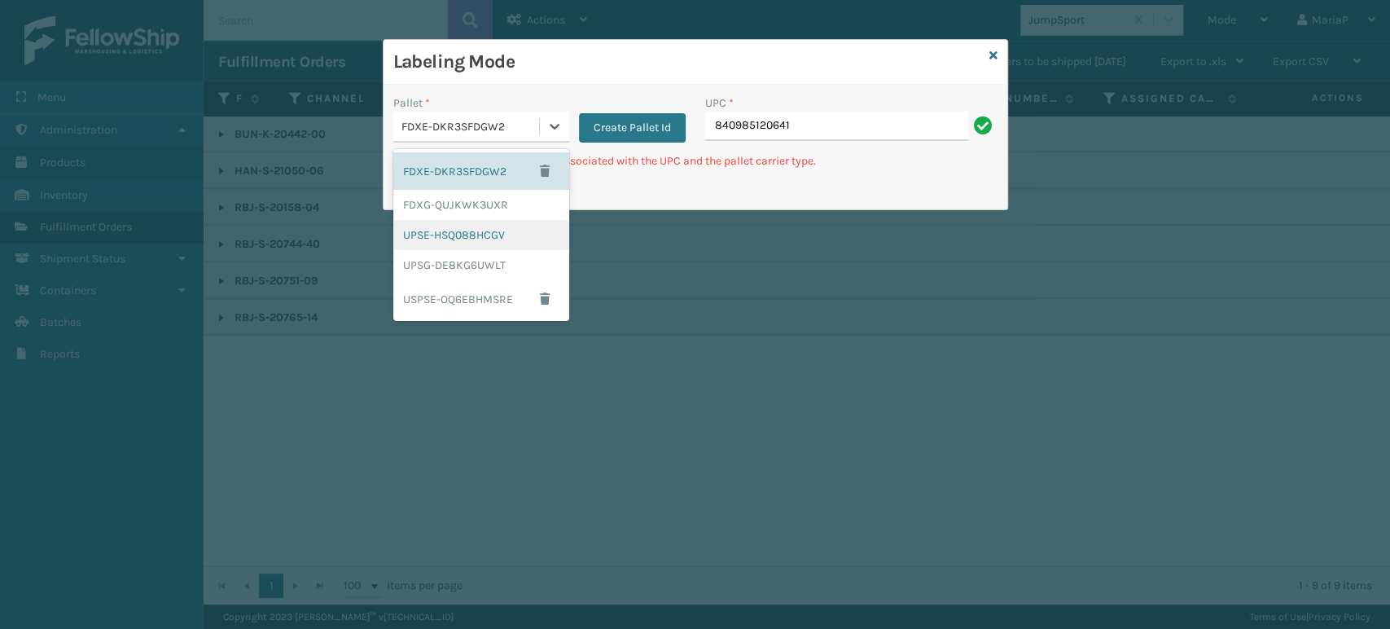
click at [458, 235] on div "UPSE-HSQ088HCGV" at bounding box center [481, 235] width 176 height 30
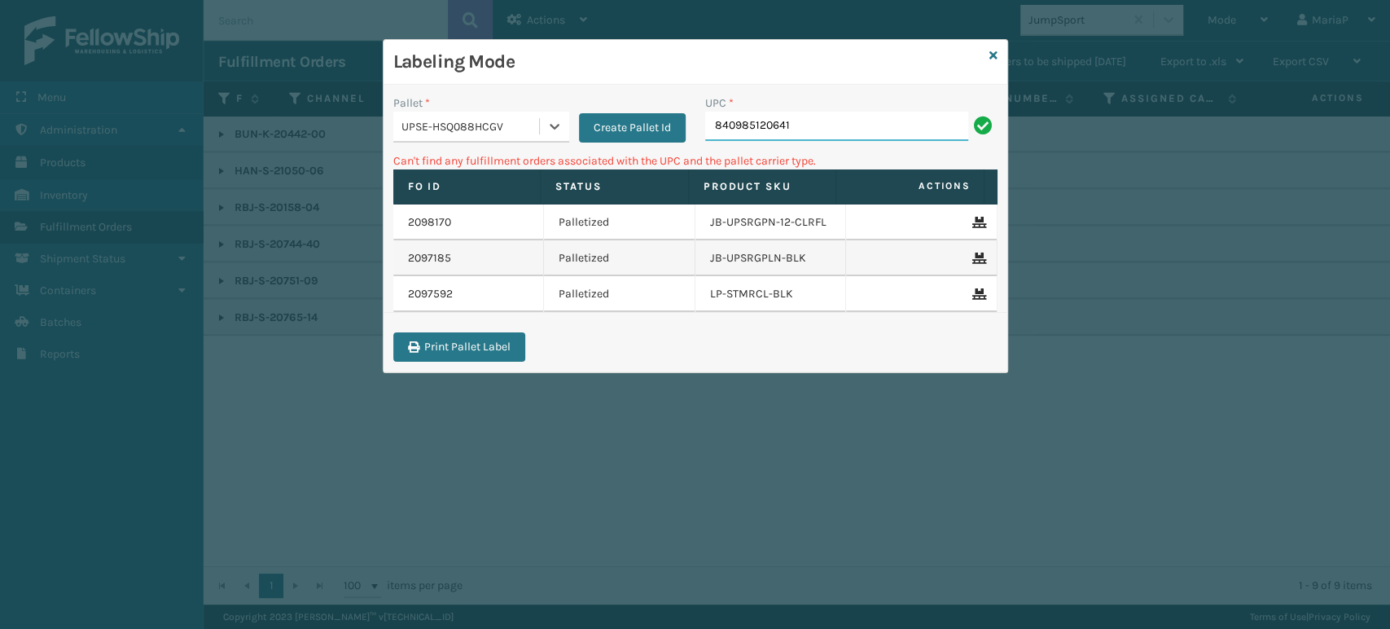
click at [795, 135] on input "840985120641" at bounding box center [836, 126] width 263 height 29
click at [795, 134] on input "840985120641" at bounding box center [836, 126] width 263 height 29
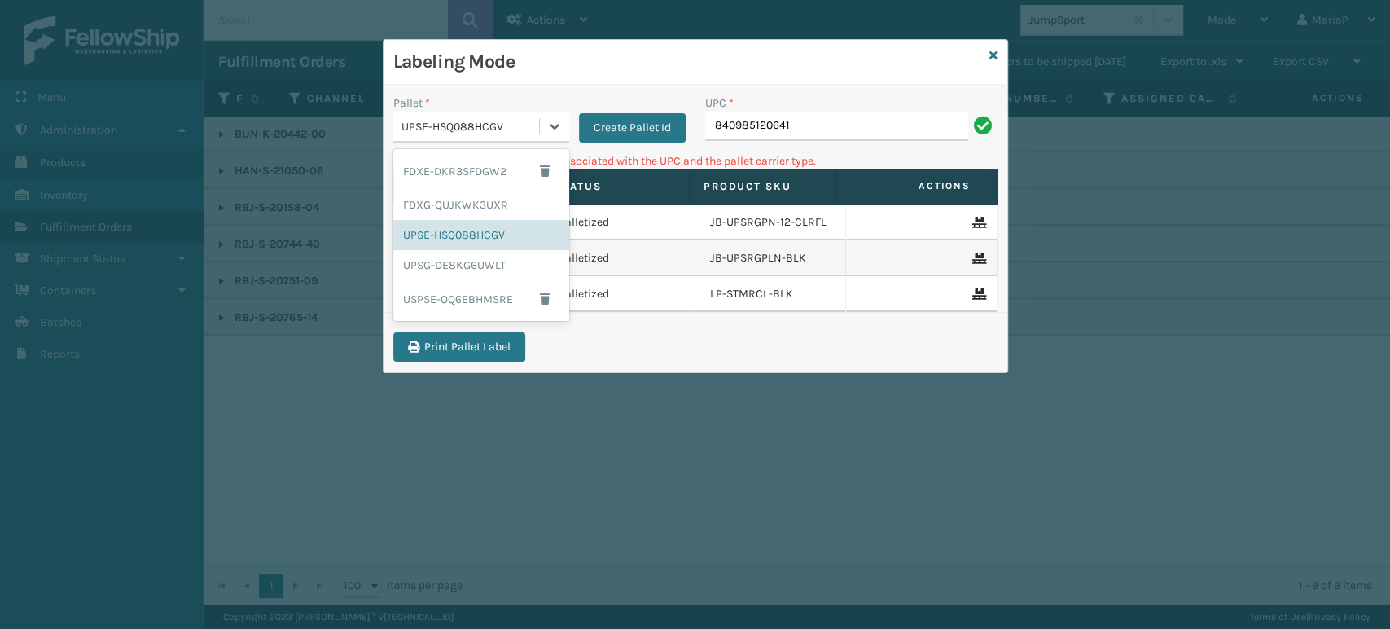
click at [486, 121] on div "UPSE-HSQ088HCGV" at bounding box center [470, 126] width 139 height 17
click at [814, 141] on div "UPC * 840985120641" at bounding box center [851, 123] width 312 height 58
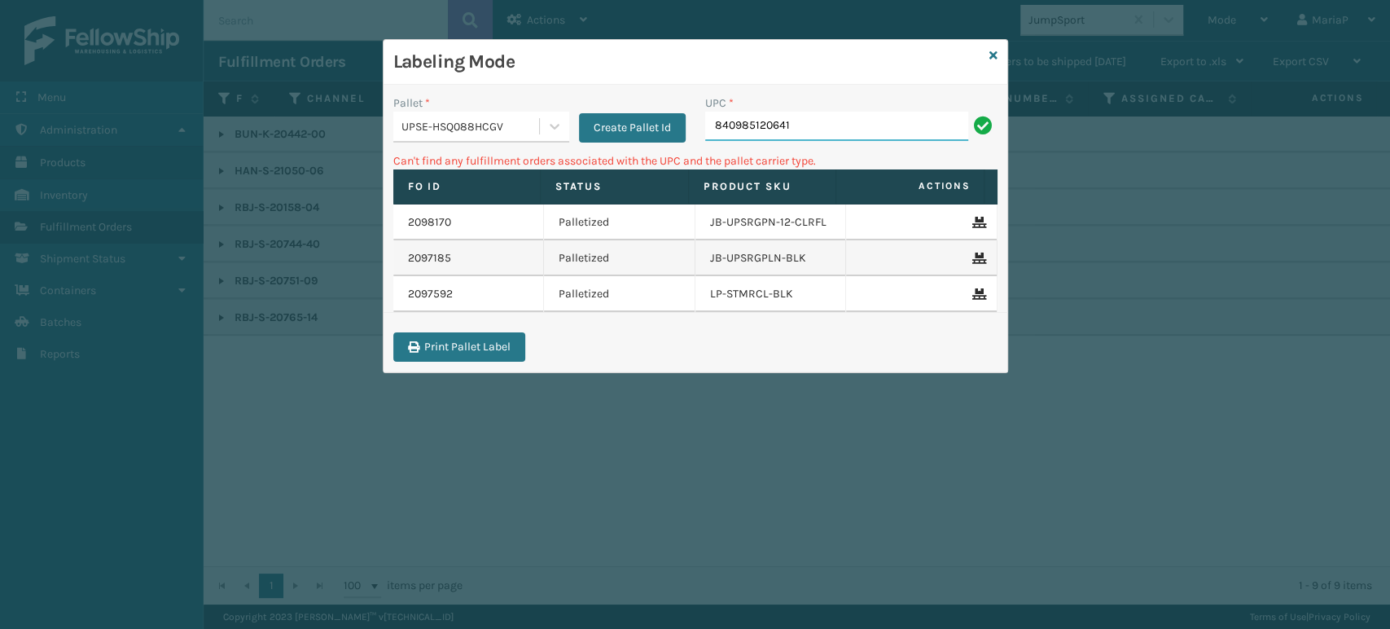
click at [810, 140] on input "840985120641" at bounding box center [836, 126] width 263 height 29
click at [911, 53] on icon at bounding box center [993, 55] width 8 height 11
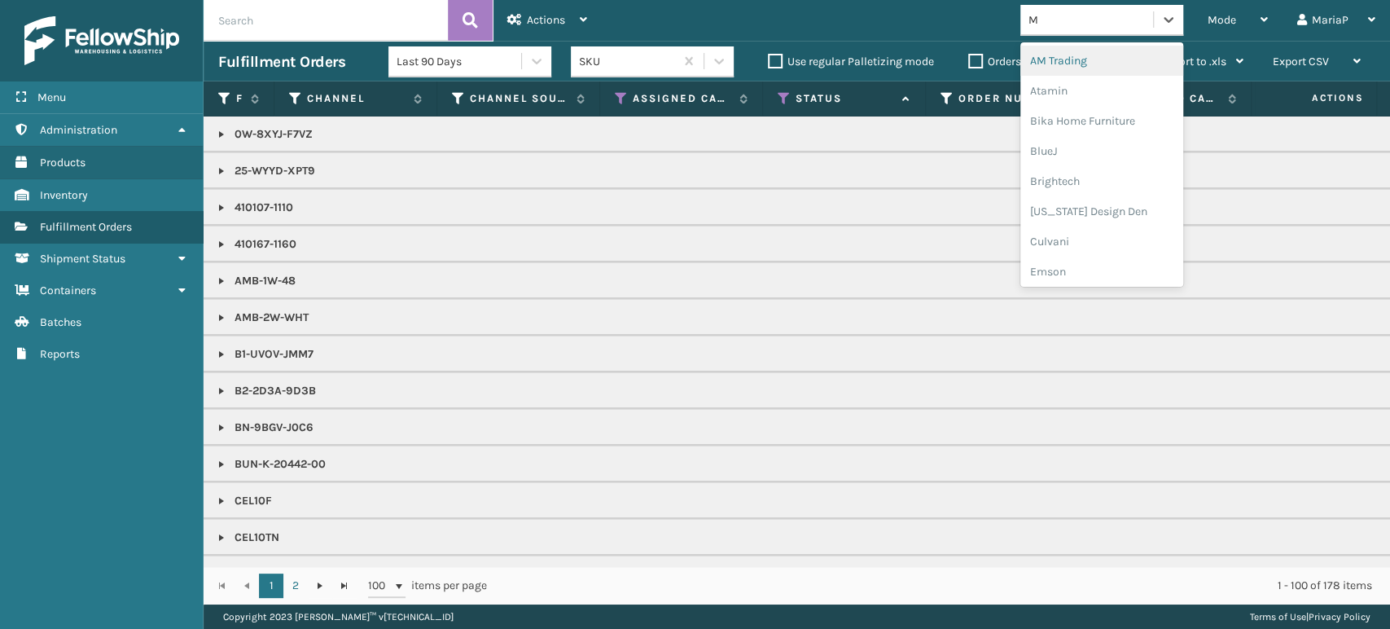
type input "MI"
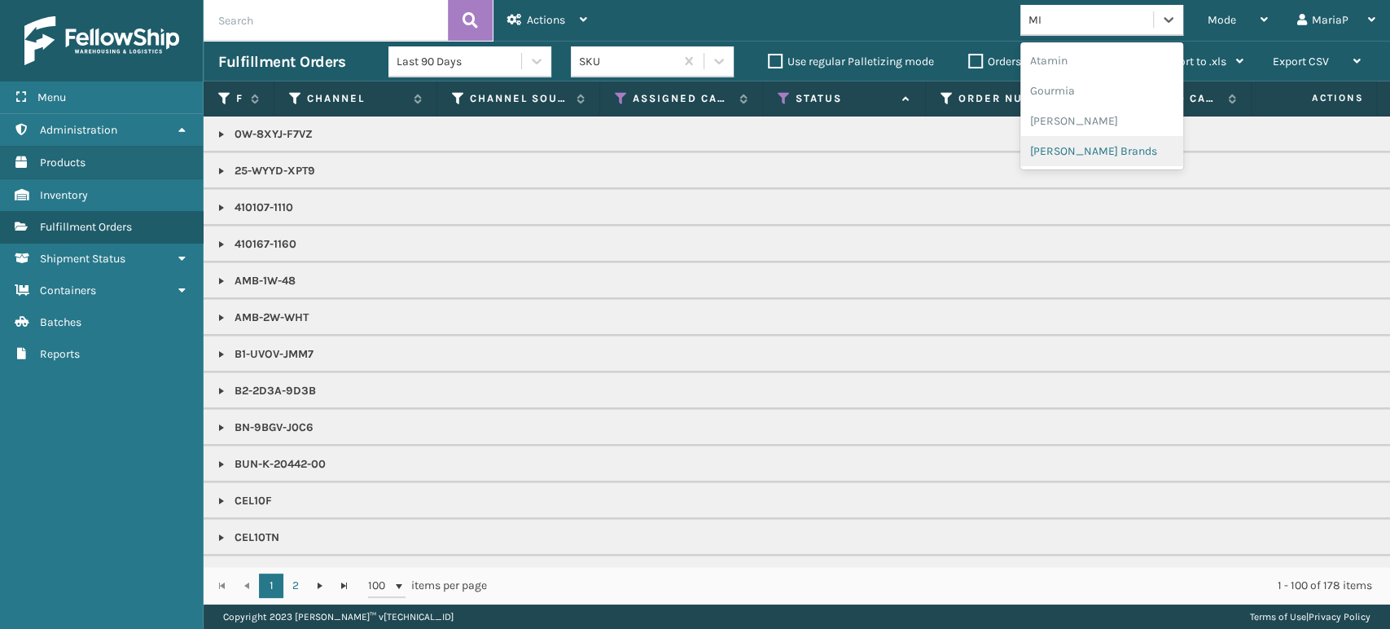
click at [911, 142] on div "[PERSON_NAME] Brands" at bounding box center [1101, 151] width 163 height 30
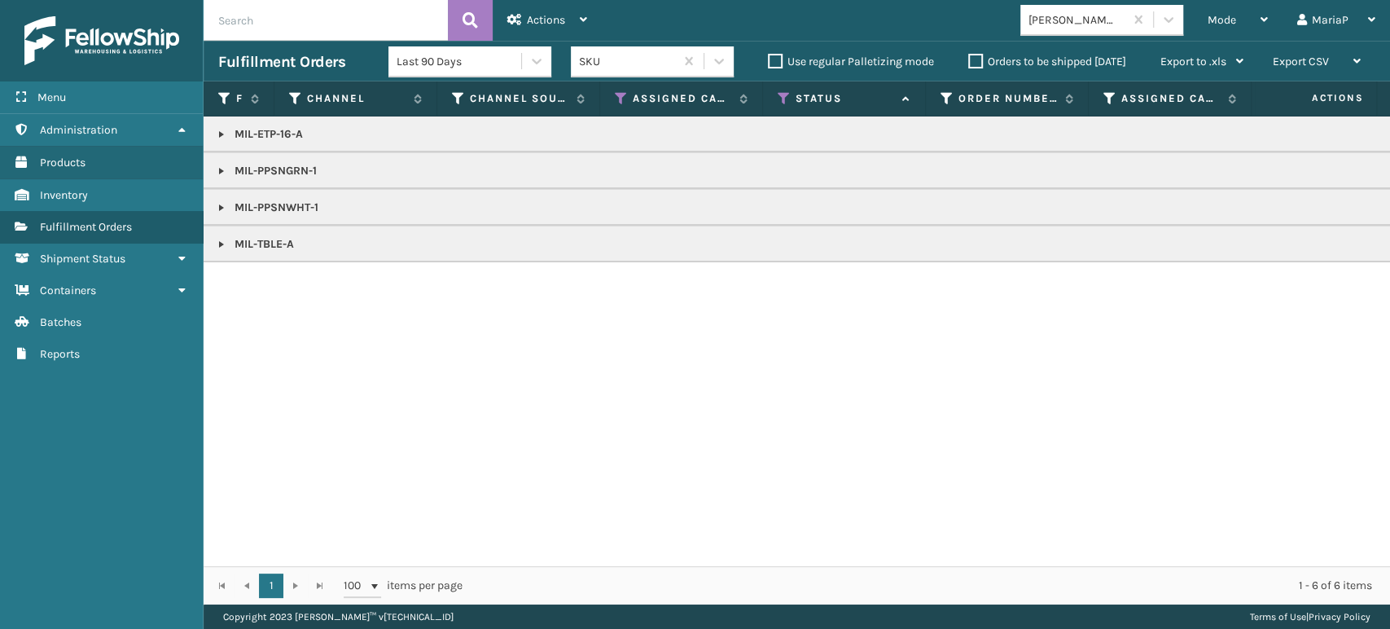
click at [215, 172] on link at bounding box center [221, 170] width 13 height 13
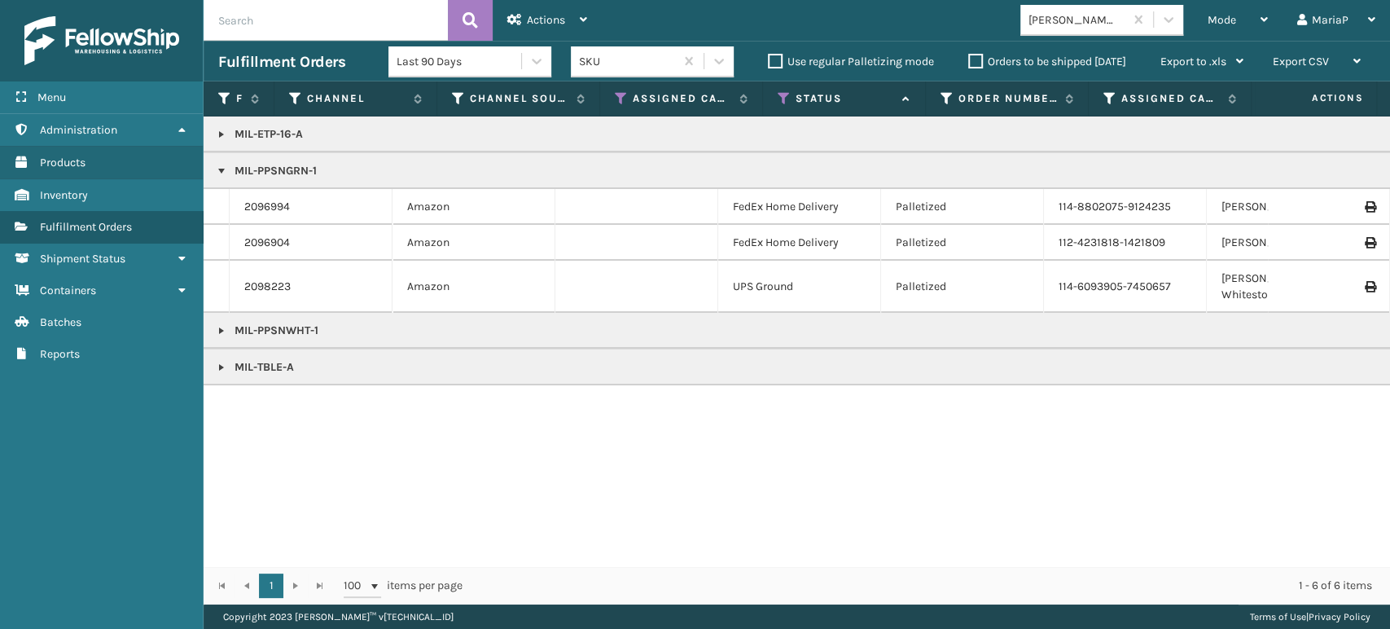
click at [786, 99] on icon at bounding box center [784, 98] width 13 height 15
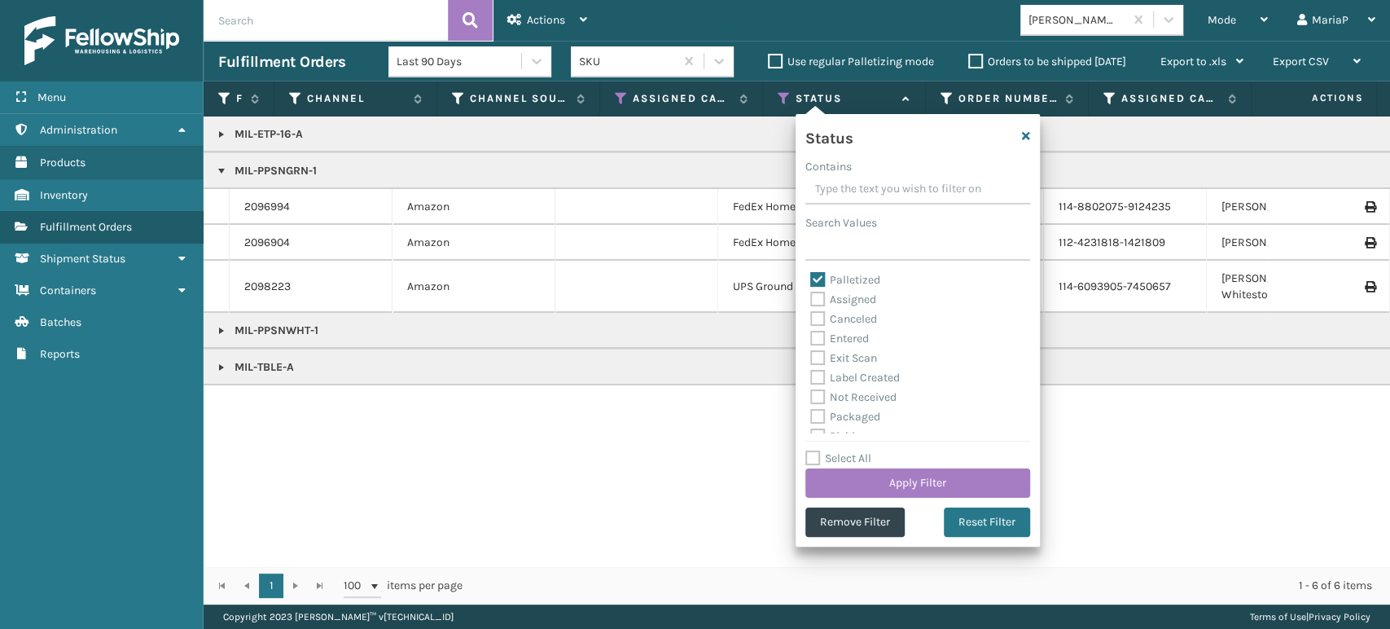
click at [822, 279] on label "Palletized" at bounding box center [845, 280] width 70 height 14
click at [811, 279] on input "Palletized" at bounding box center [810, 275] width 1 height 11
checkbox input "false"
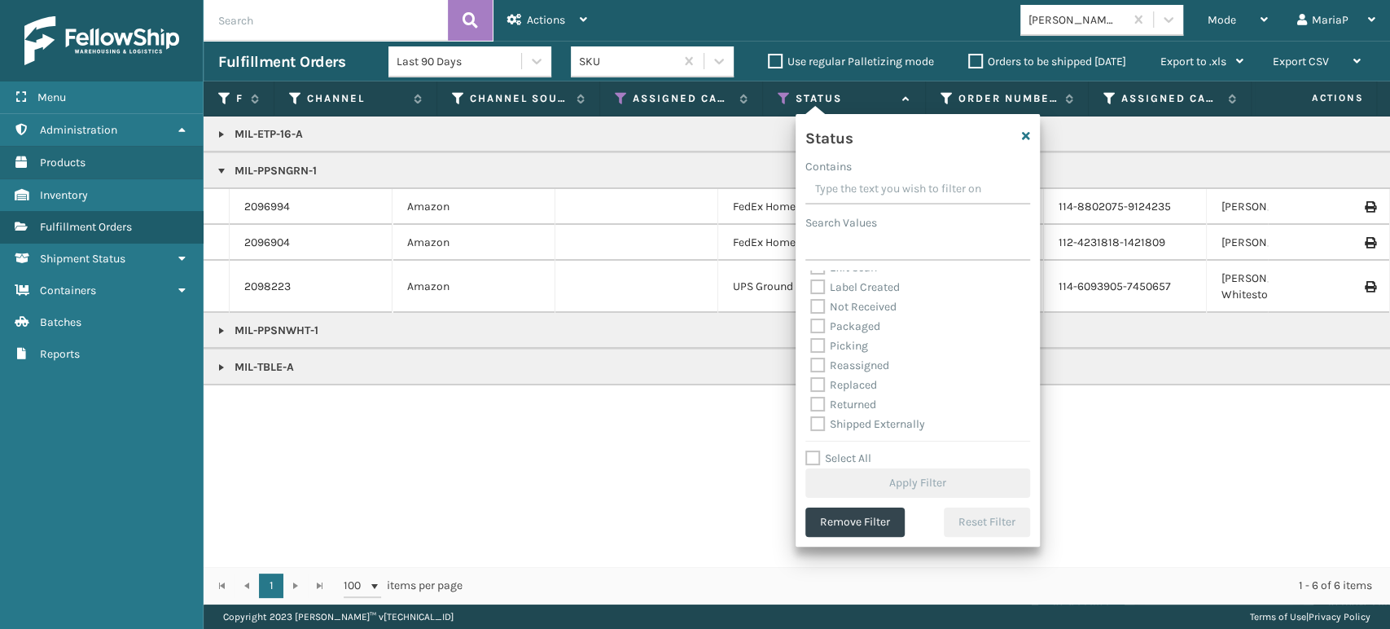
click at [824, 342] on label "Picking" at bounding box center [839, 346] width 58 height 14
click at [811, 342] on input "Picking" at bounding box center [810, 341] width 1 height 11
checkbox input "true"
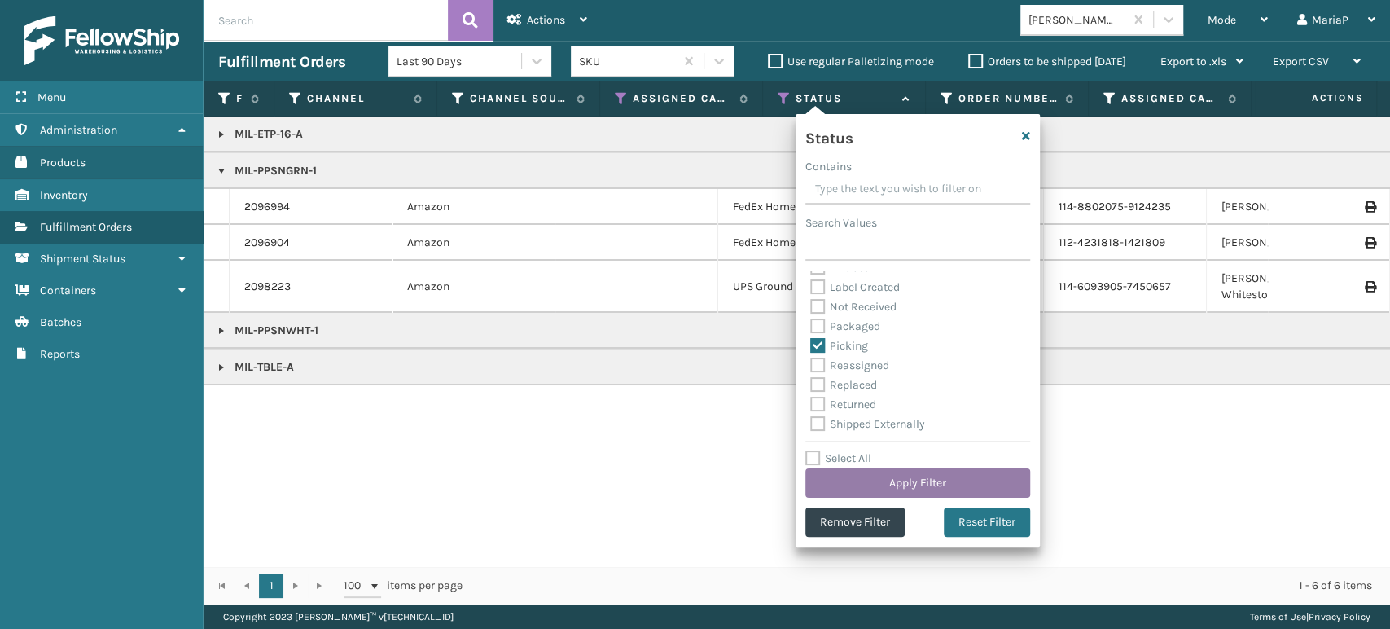
click at [911, 481] on button "Apply Filter" at bounding box center [917, 482] width 225 height 29
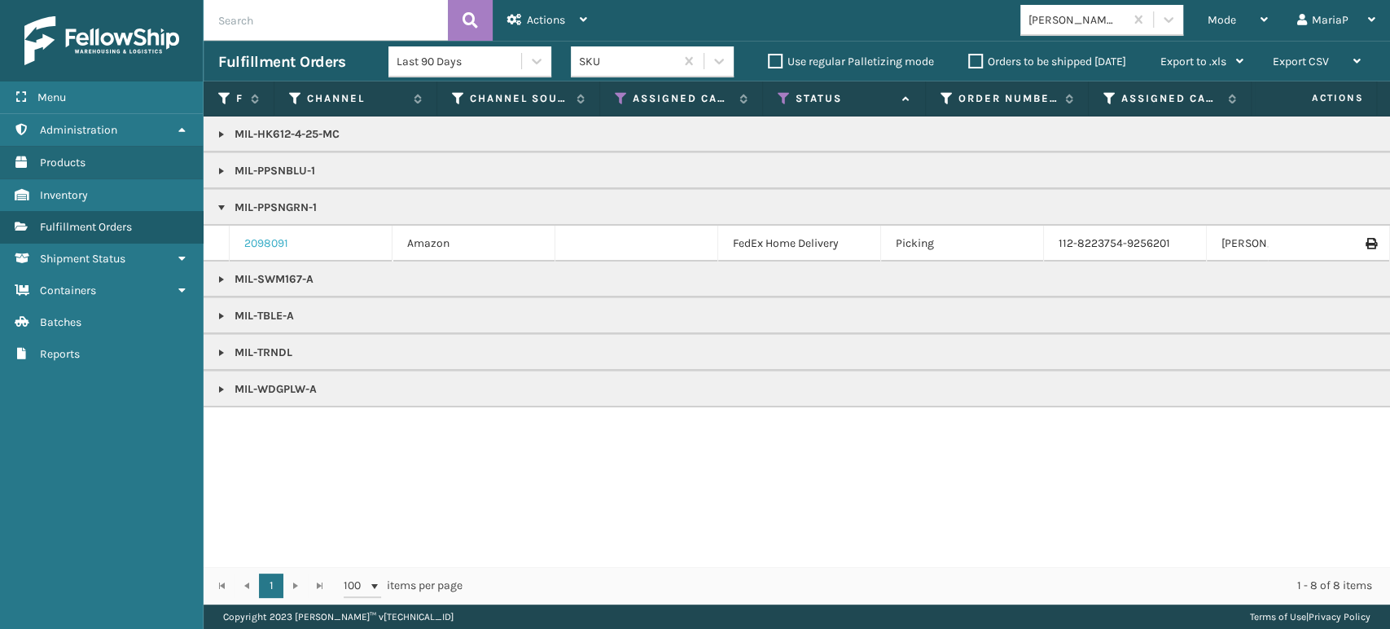
click at [253, 239] on link "2098091" at bounding box center [266, 243] width 44 height 16
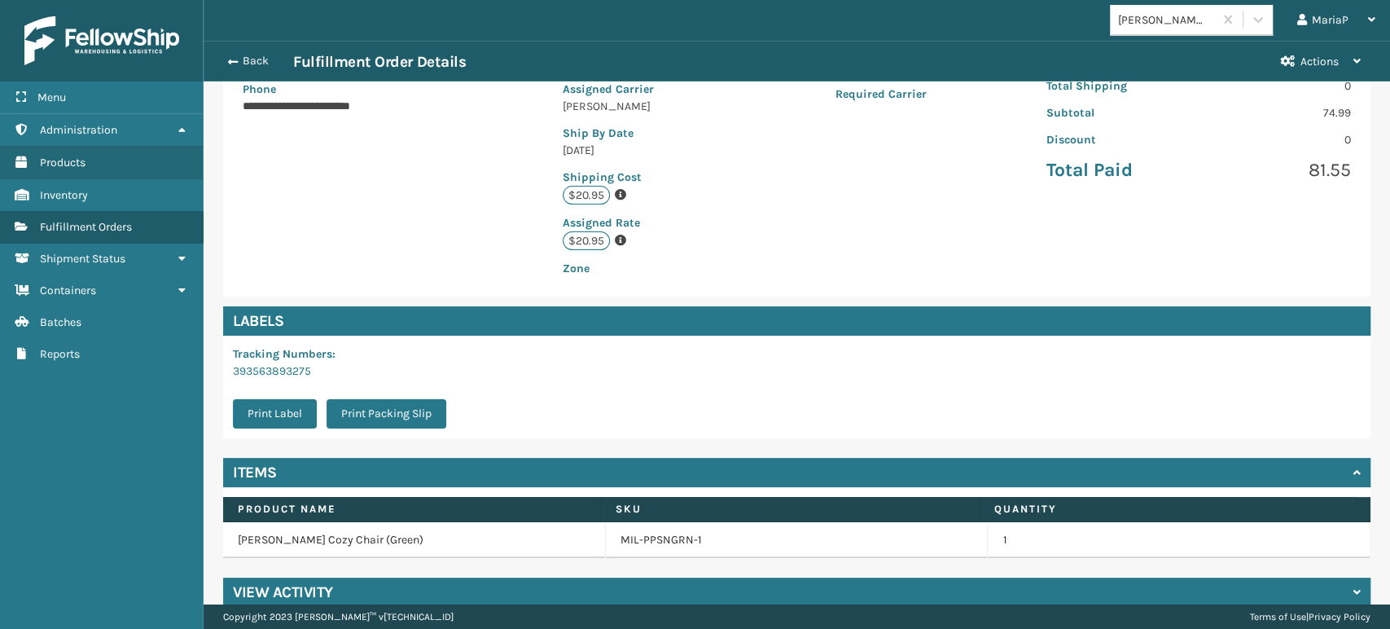
scroll to position [332, 0]
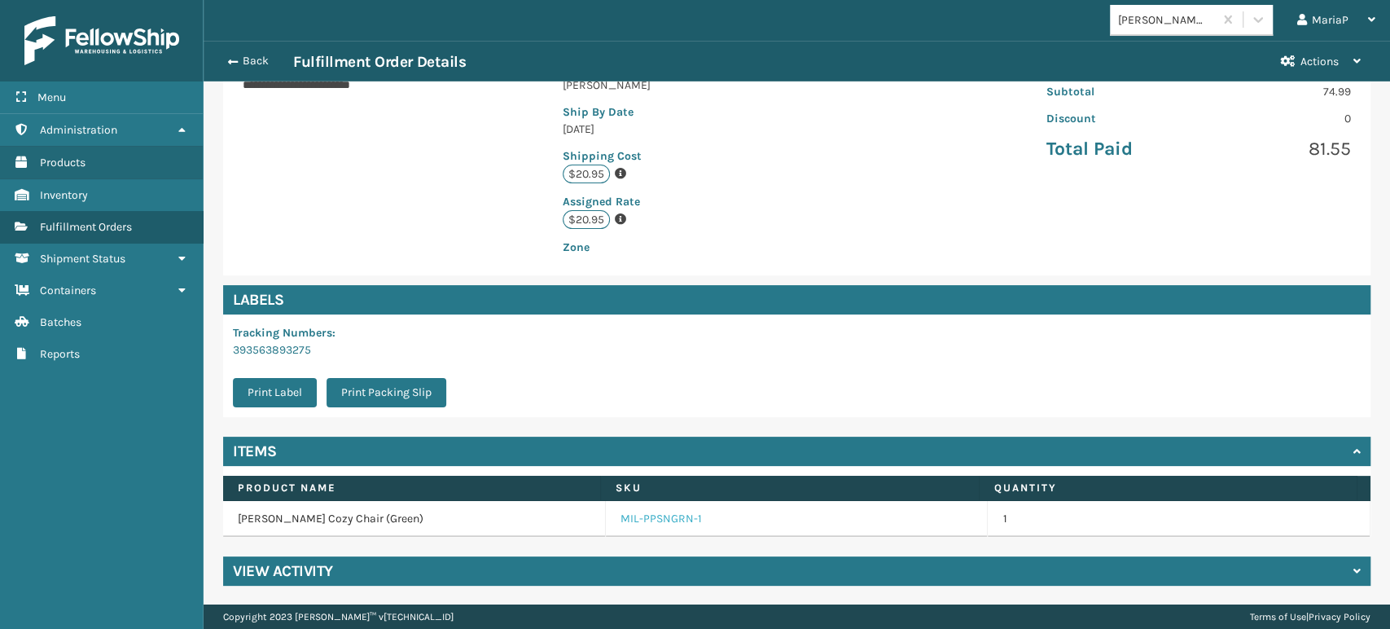
click at [638, 521] on link "MIL-PPSNGRN-1" at bounding box center [661, 519] width 81 height 16
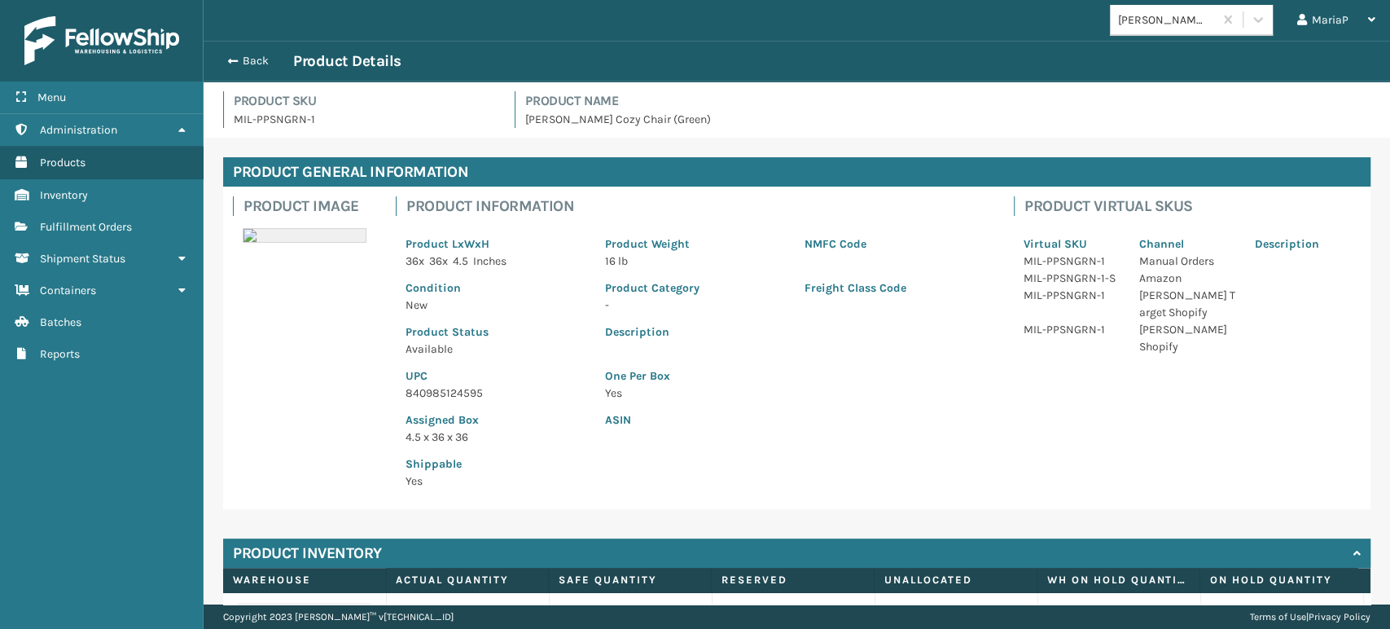
click at [415, 389] on p "840985124595" at bounding box center [496, 392] width 180 height 17
copy p "840985124595"
click at [249, 65] on button "Back" at bounding box center [255, 61] width 75 height 15
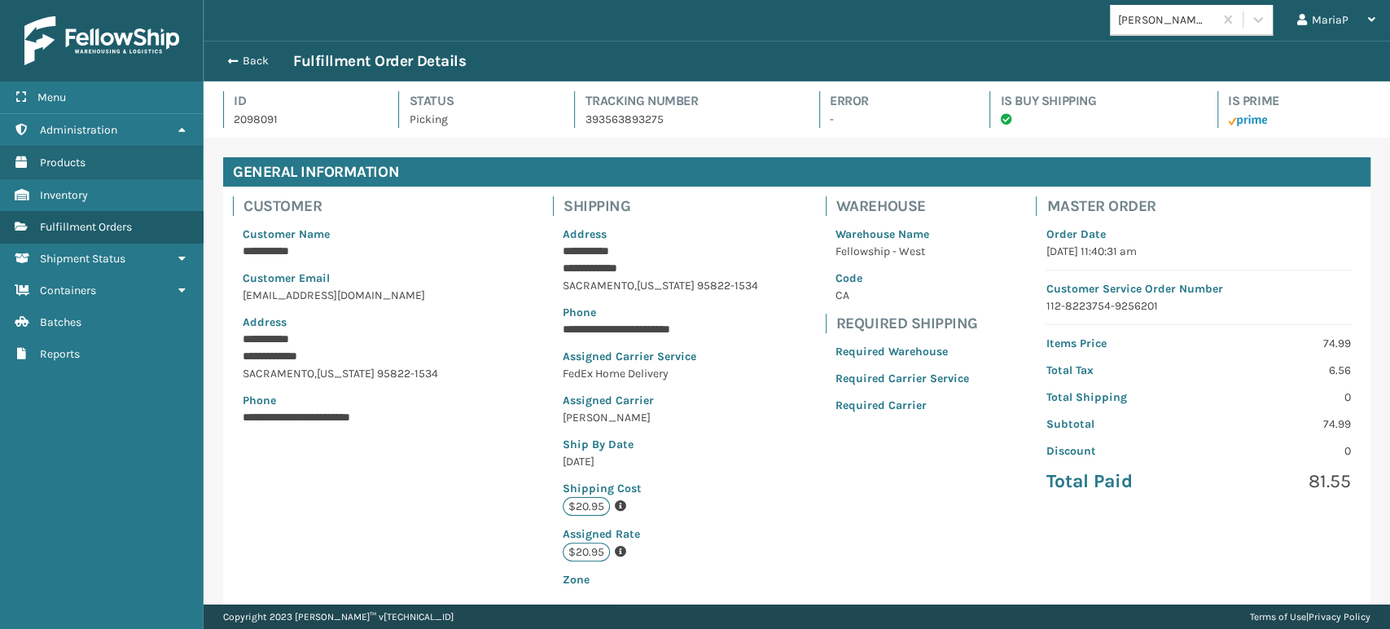
scroll to position [39, 1186]
click at [242, 64] on button "Back" at bounding box center [255, 61] width 75 height 15
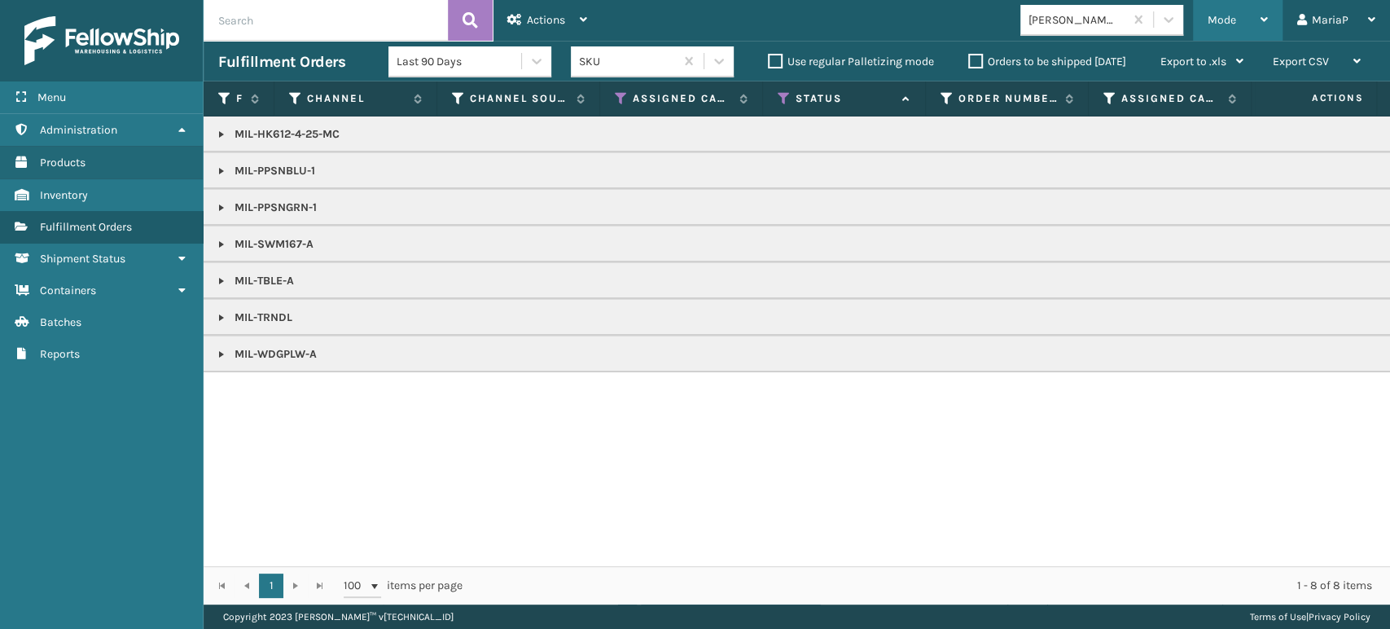
click at [911, 17] on span "Mode" at bounding box center [1222, 20] width 29 height 14
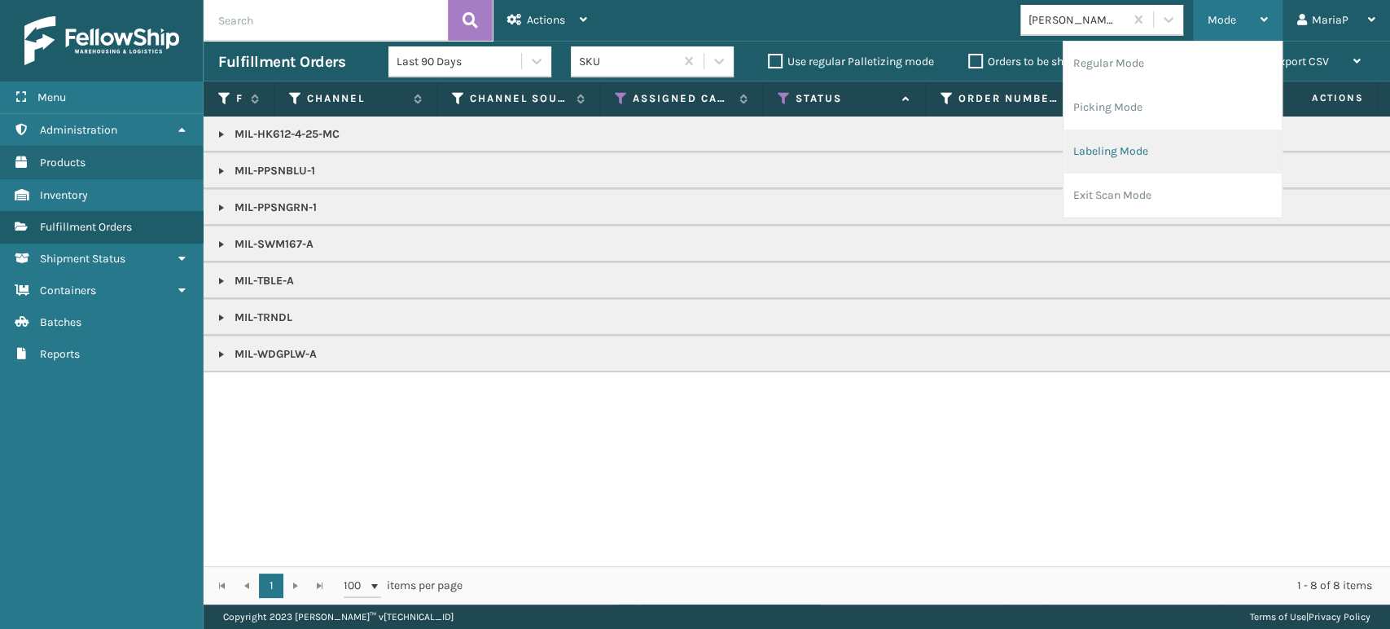
click at [911, 143] on li "Labeling Mode" at bounding box center [1173, 151] width 218 height 44
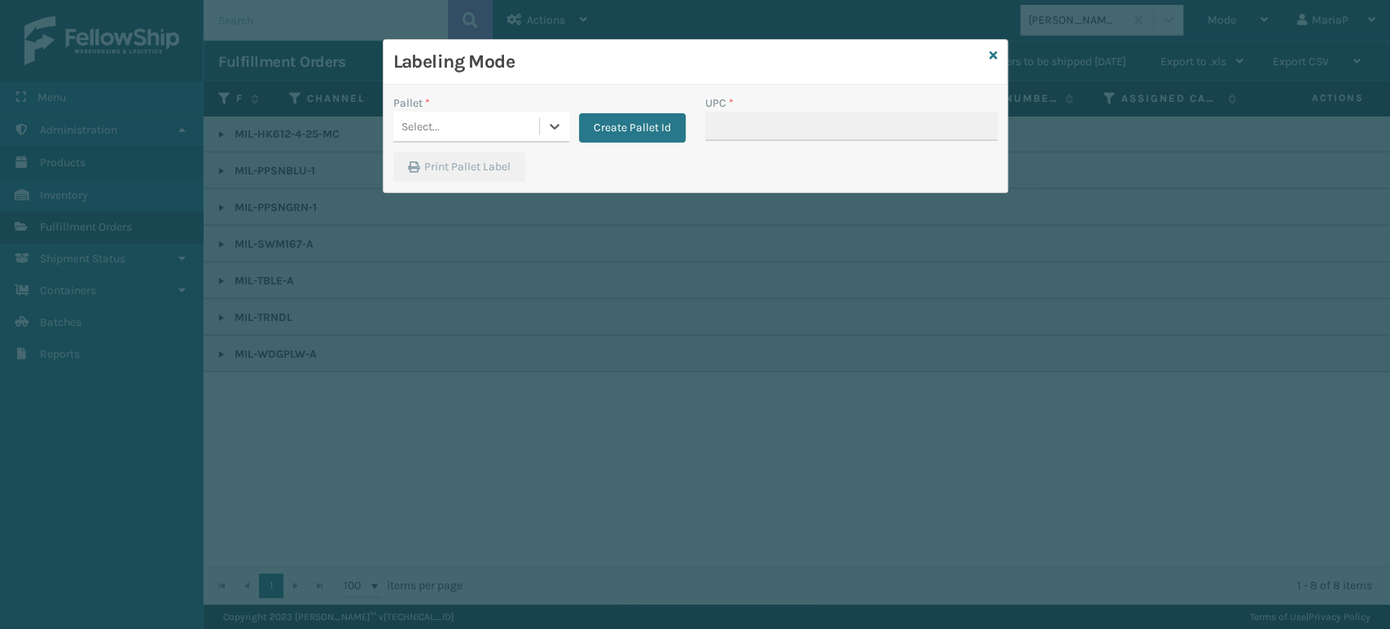
click at [492, 116] on div "Select..." at bounding box center [466, 126] width 146 height 27
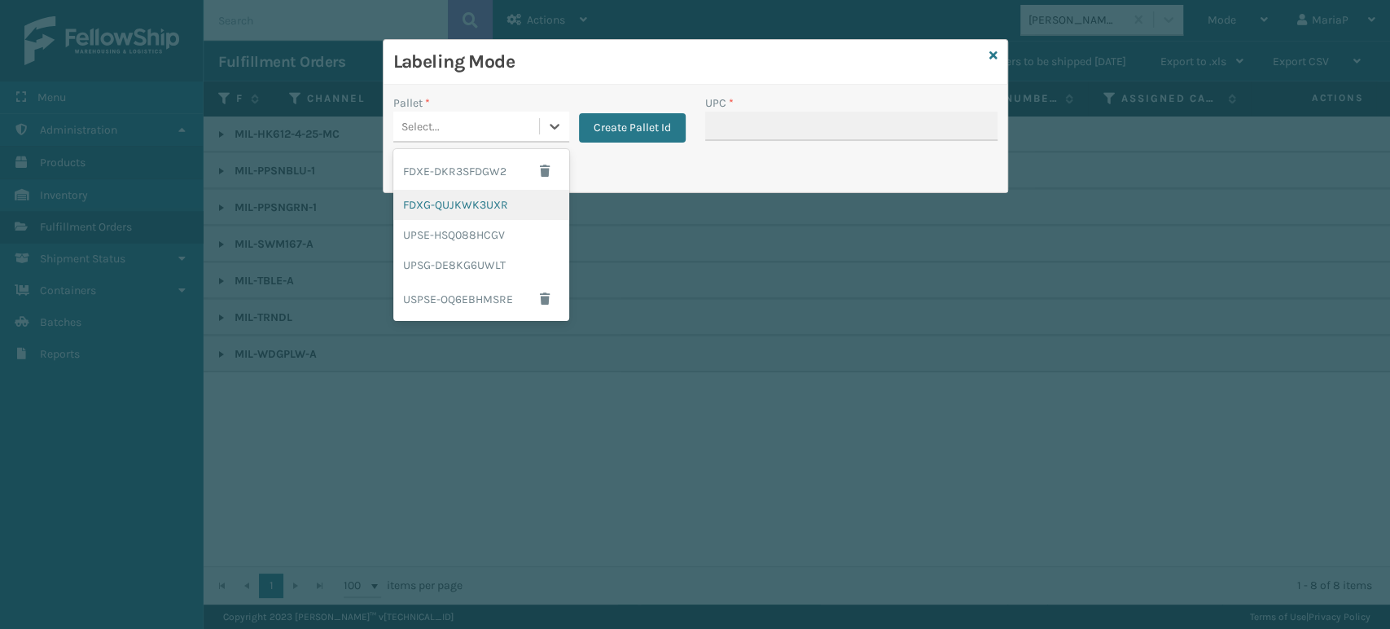
click at [472, 200] on div "FDXG-QUJKWK3UXR" at bounding box center [481, 205] width 176 height 30
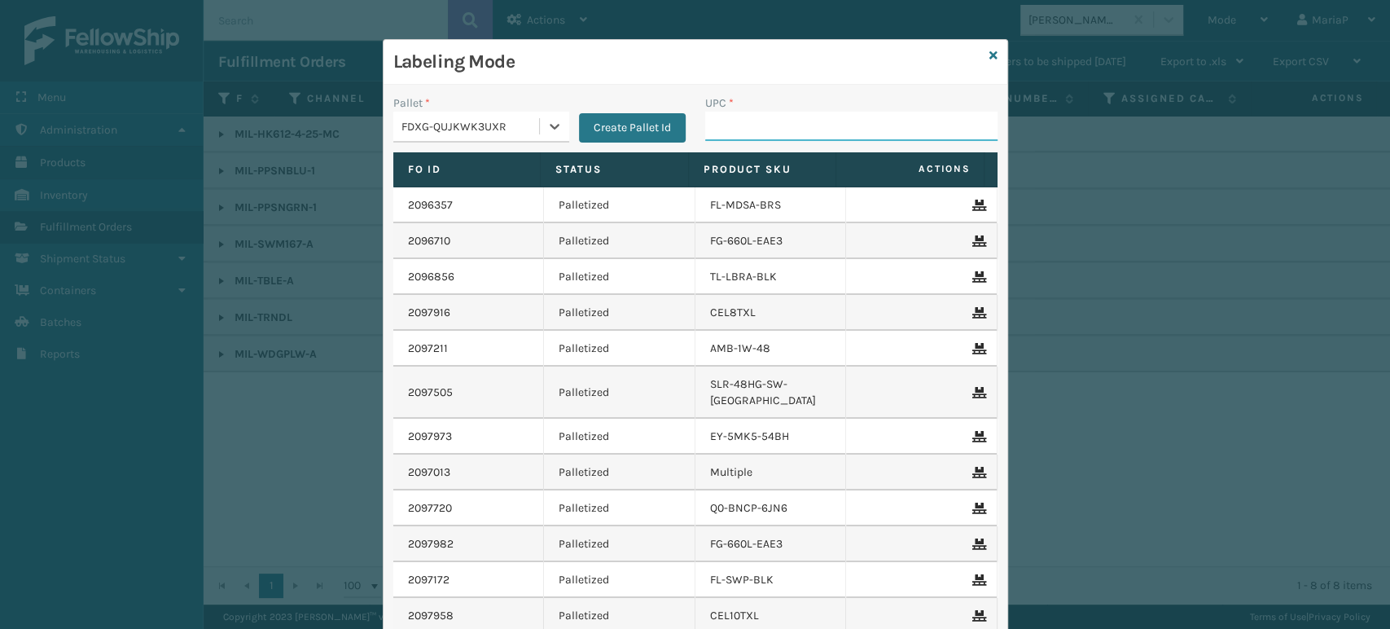
click at [717, 135] on input "UPC *" at bounding box center [851, 126] width 292 height 29
paste input "840985124595"
type input "840985124595"
click at [911, 51] on icon at bounding box center [993, 55] width 8 height 11
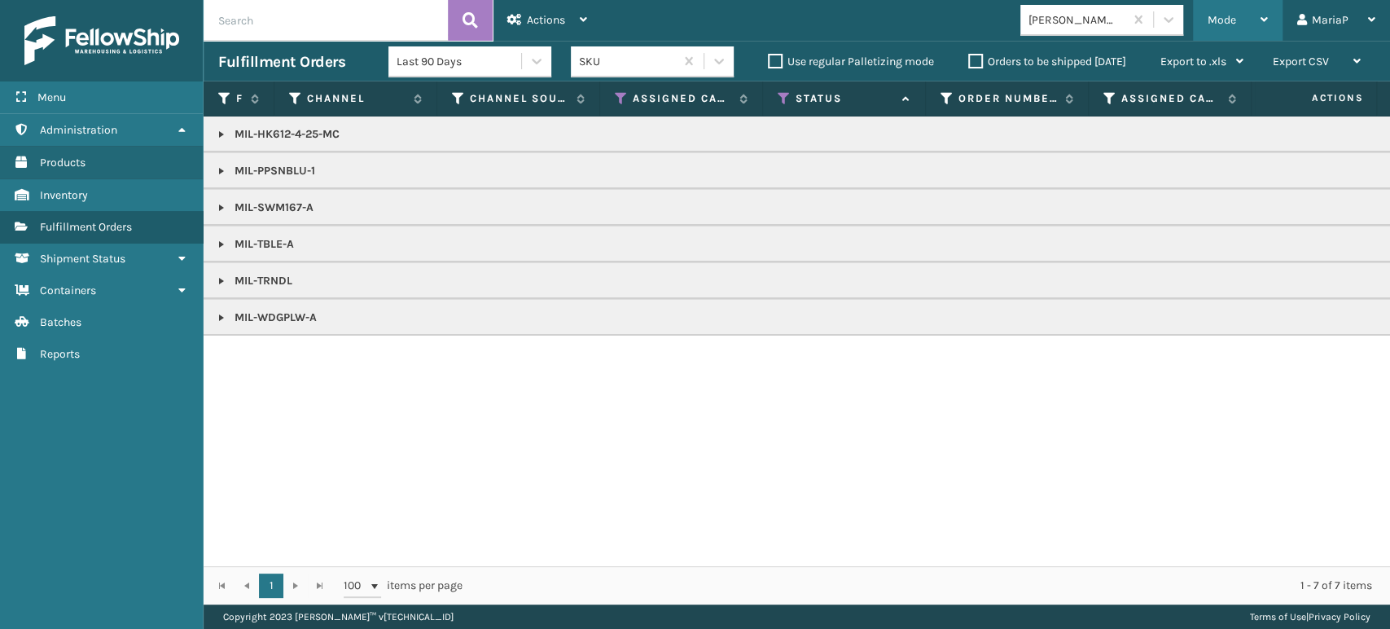
click at [911, 21] on span "Mode" at bounding box center [1222, 20] width 29 height 14
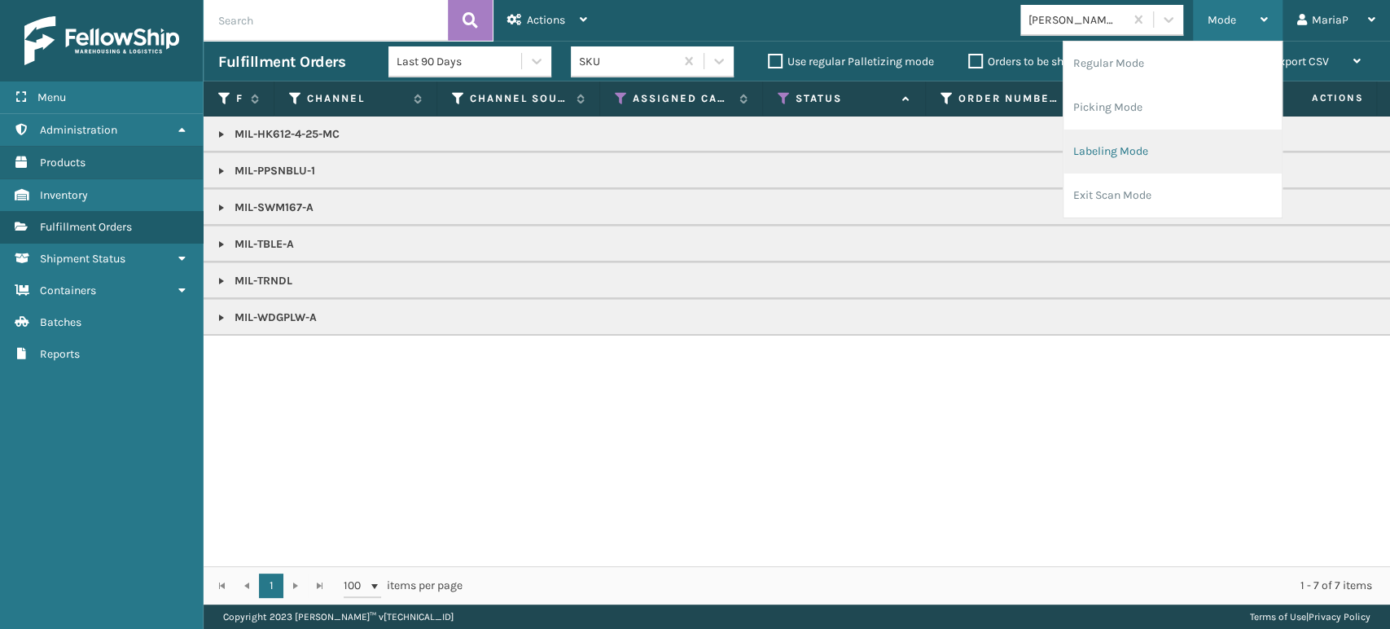
click at [911, 151] on li "Labeling Mode" at bounding box center [1173, 151] width 218 height 44
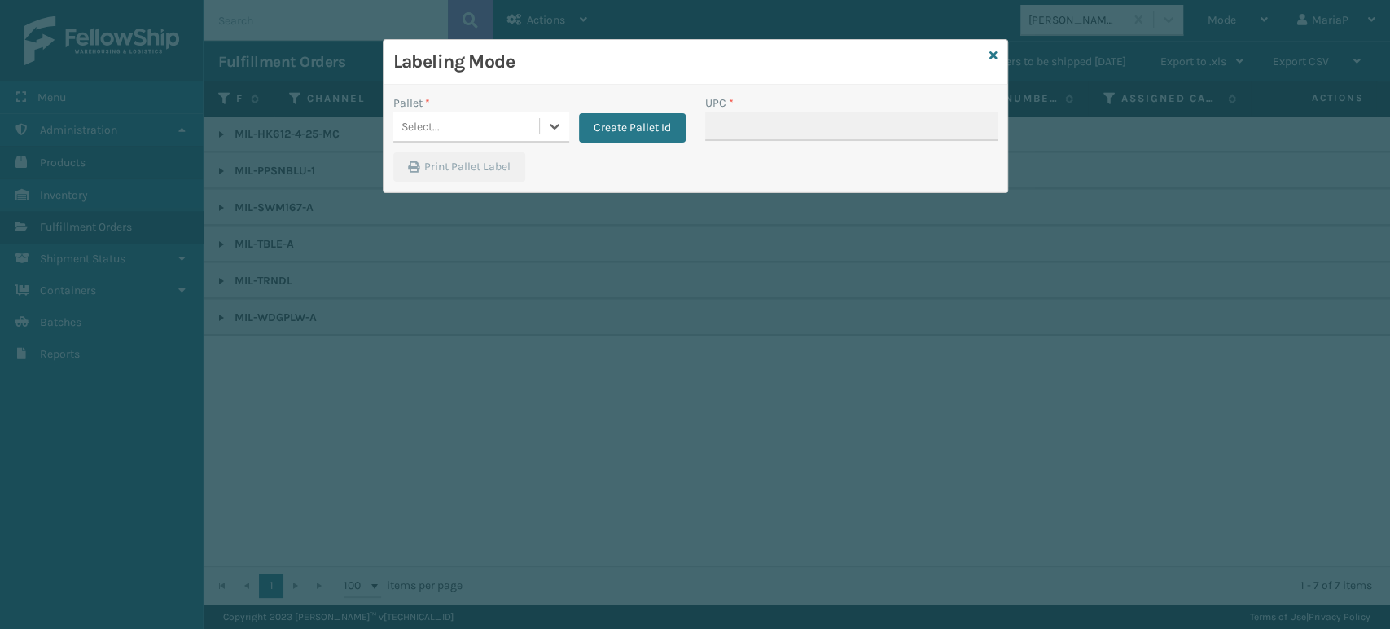
click at [463, 145] on div "Pallet * 0 results available. Select is focused ,type to refine list, press Dow…" at bounding box center [540, 123] width 312 height 58
click at [470, 129] on div "Select..." at bounding box center [466, 126] width 146 height 27
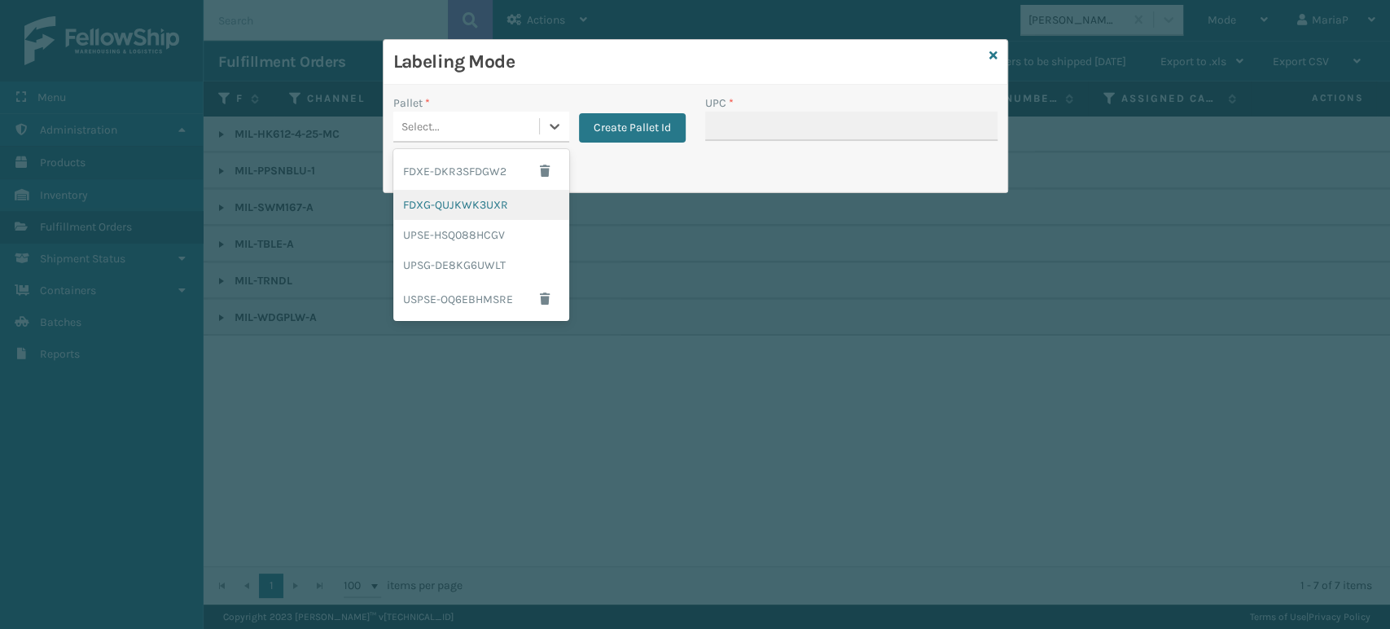
click at [515, 208] on div "FDXG-QUJKWK3UXR" at bounding box center [481, 205] width 176 height 30
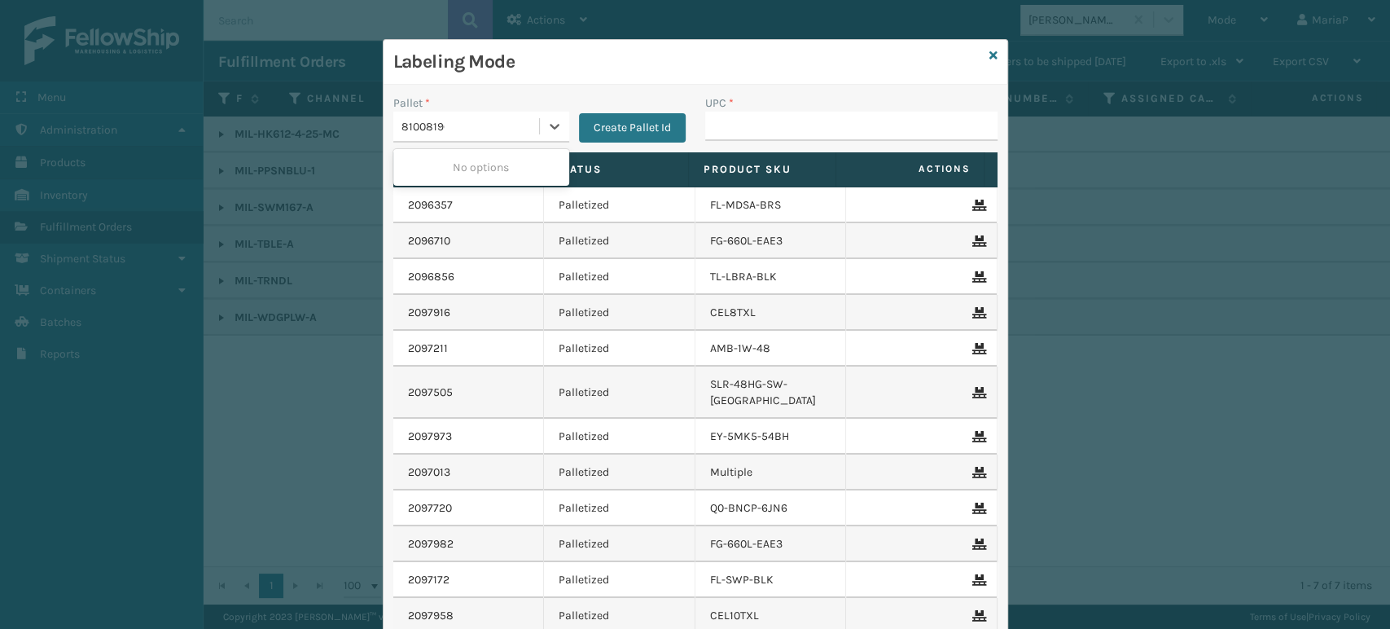
type input "810081962643"
click at [814, 130] on input "UPC *" at bounding box center [851, 126] width 292 height 29
type input "8100819"
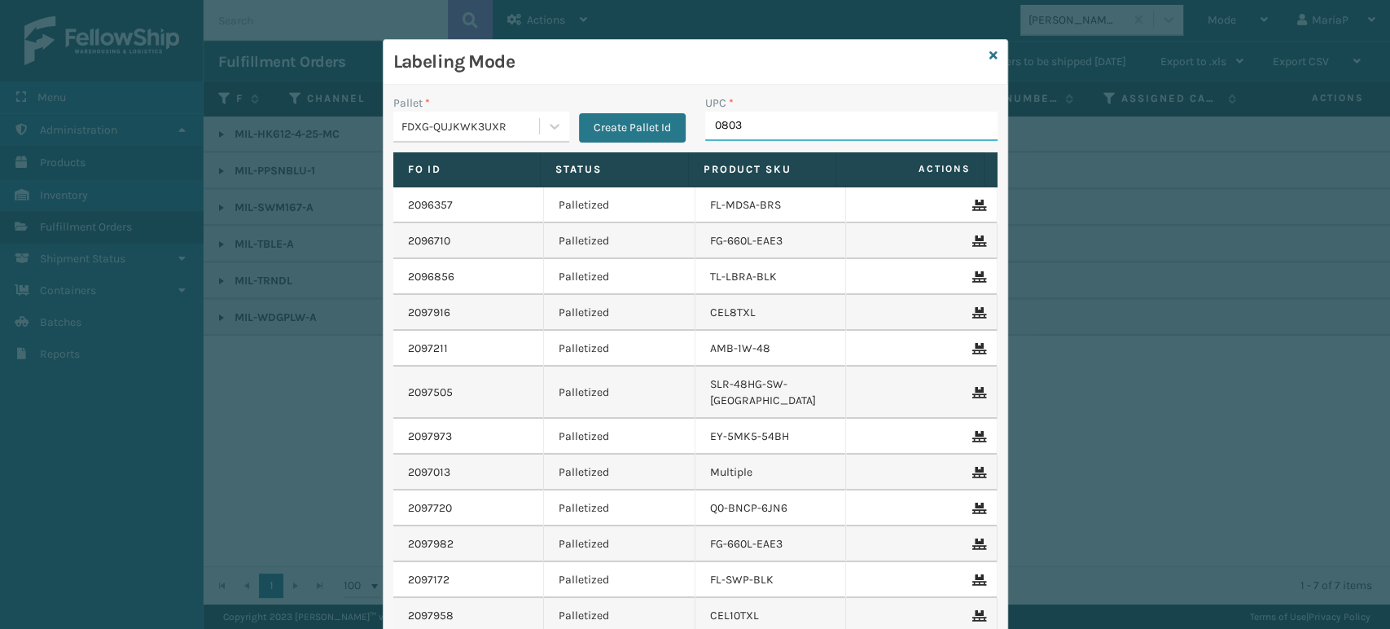
type input "08031"
type input "10080313070812"
click at [804, 136] on input "10080313070812" at bounding box center [836, 126] width 263 height 29
click at [911, 56] on icon at bounding box center [993, 55] width 8 height 11
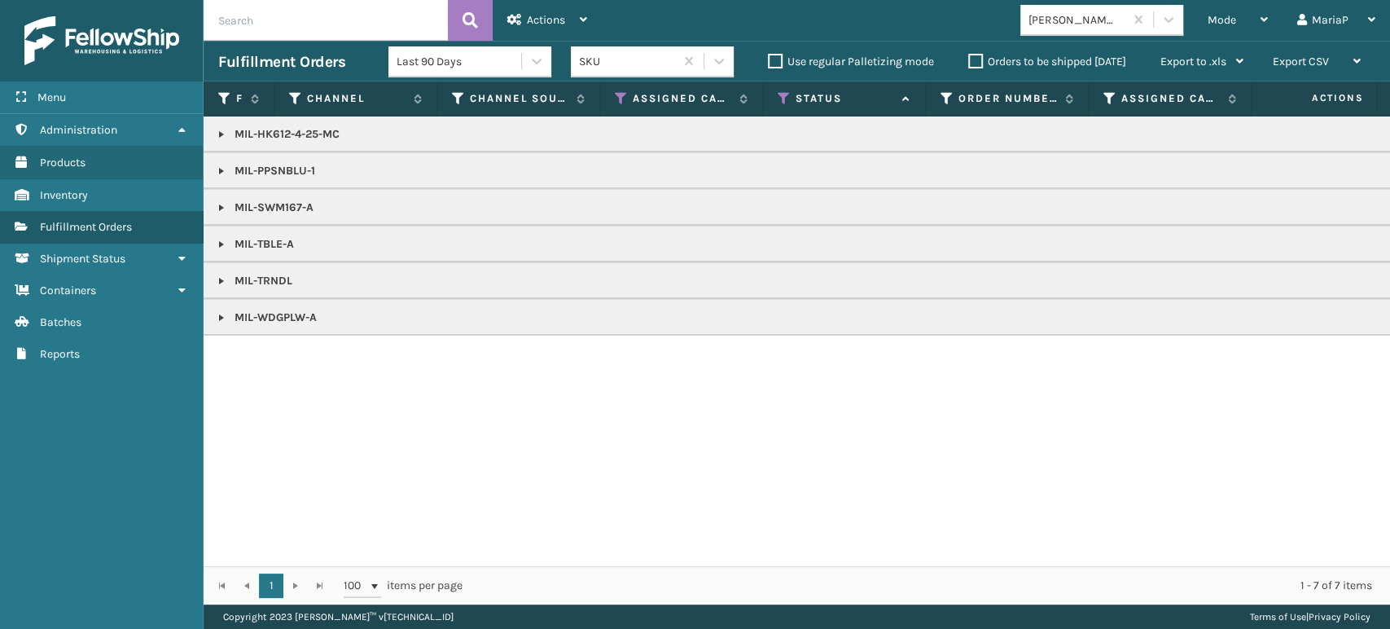
click at [219, 166] on link at bounding box center [221, 170] width 13 height 13
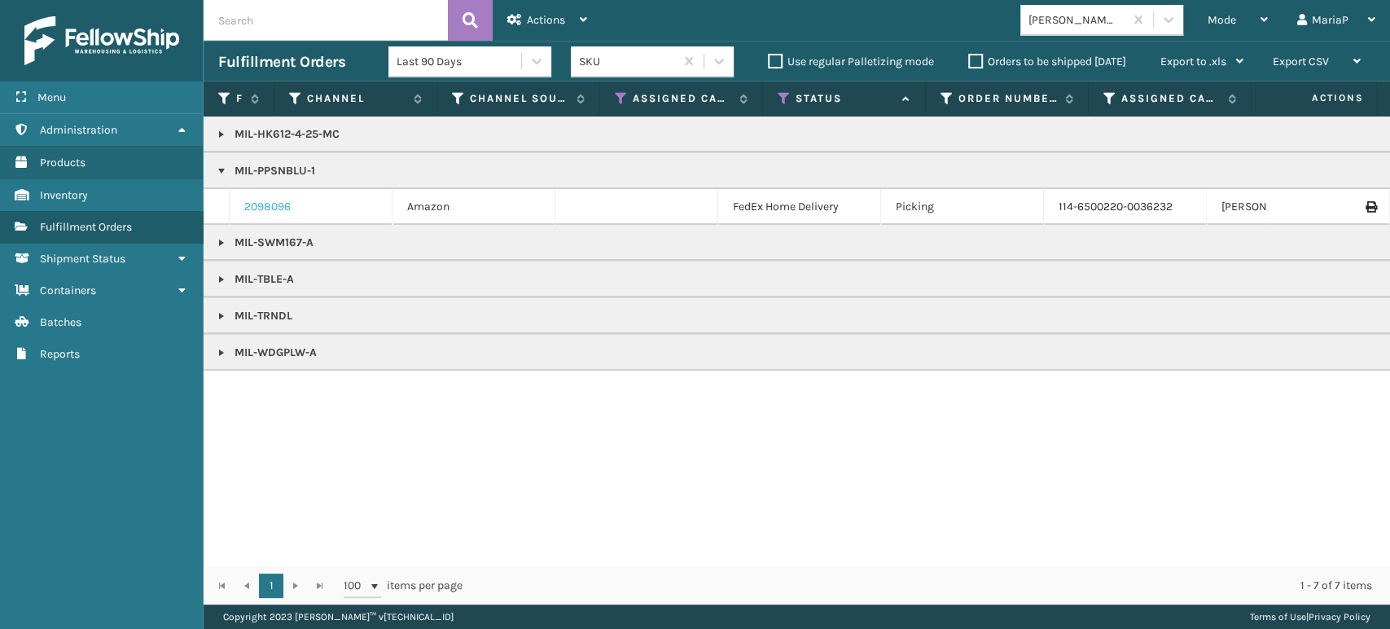
click at [265, 207] on link "2098096" at bounding box center [267, 207] width 46 height 16
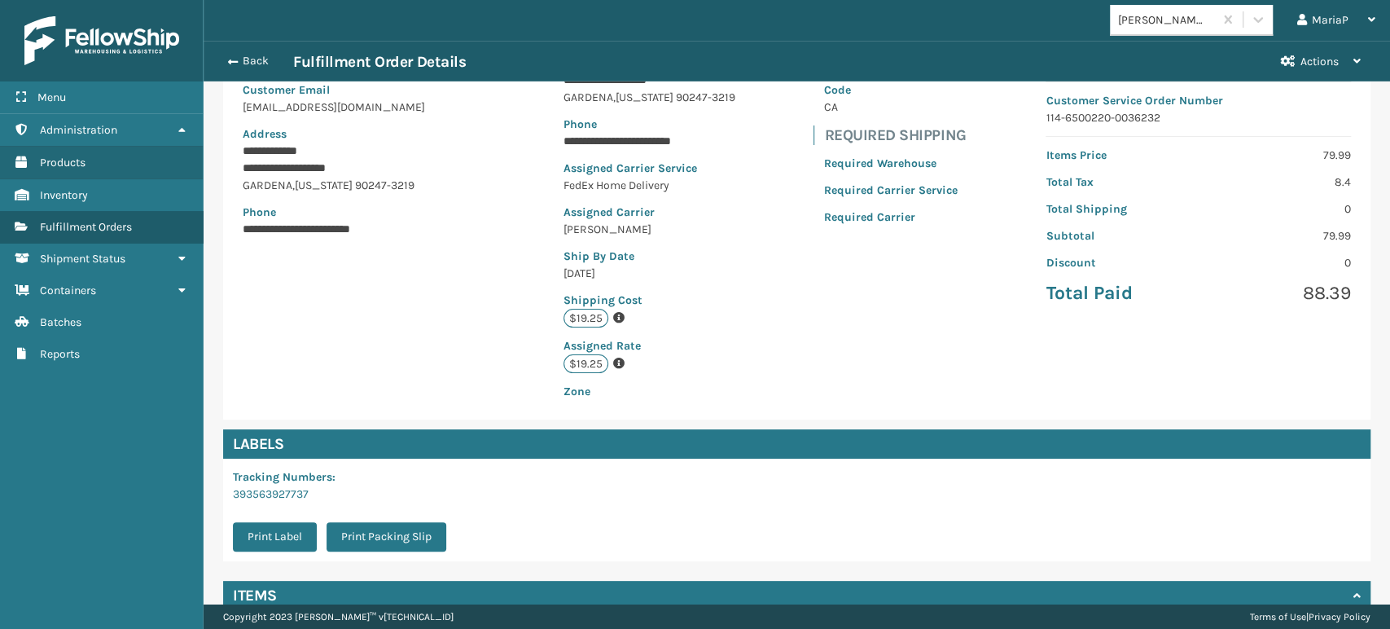
scroll to position [349, 0]
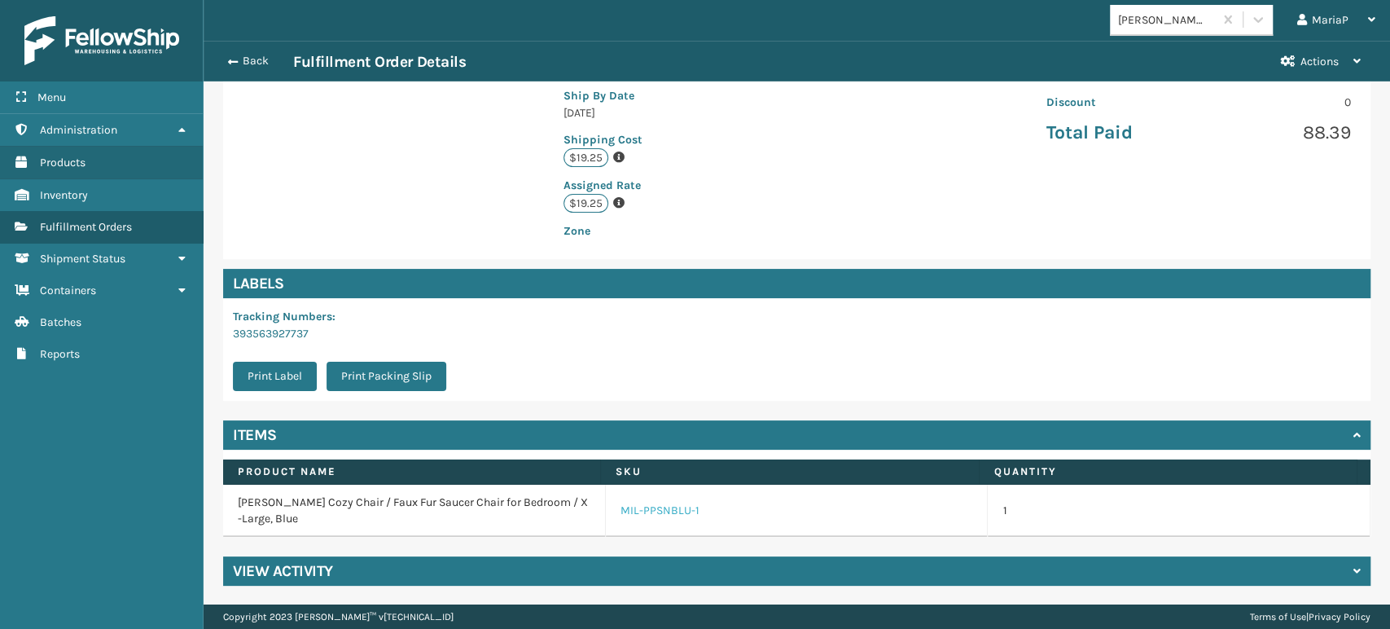
click at [662, 516] on link "MIL-PPSNBLU-1" at bounding box center [660, 510] width 79 height 16
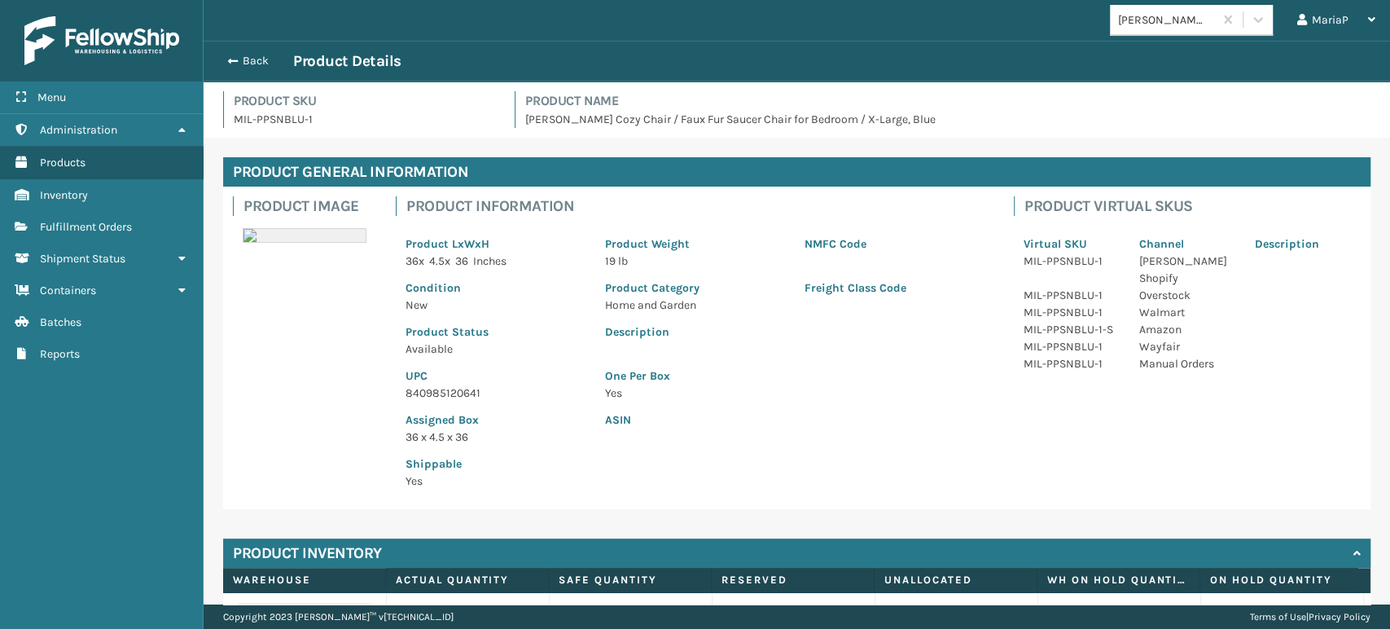
click at [443, 393] on p "840985120641" at bounding box center [496, 392] width 180 height 17
copy p "840985120641"
click at [258, 62] on button "Back" at bounding box center [255, 61] width 75 height 15
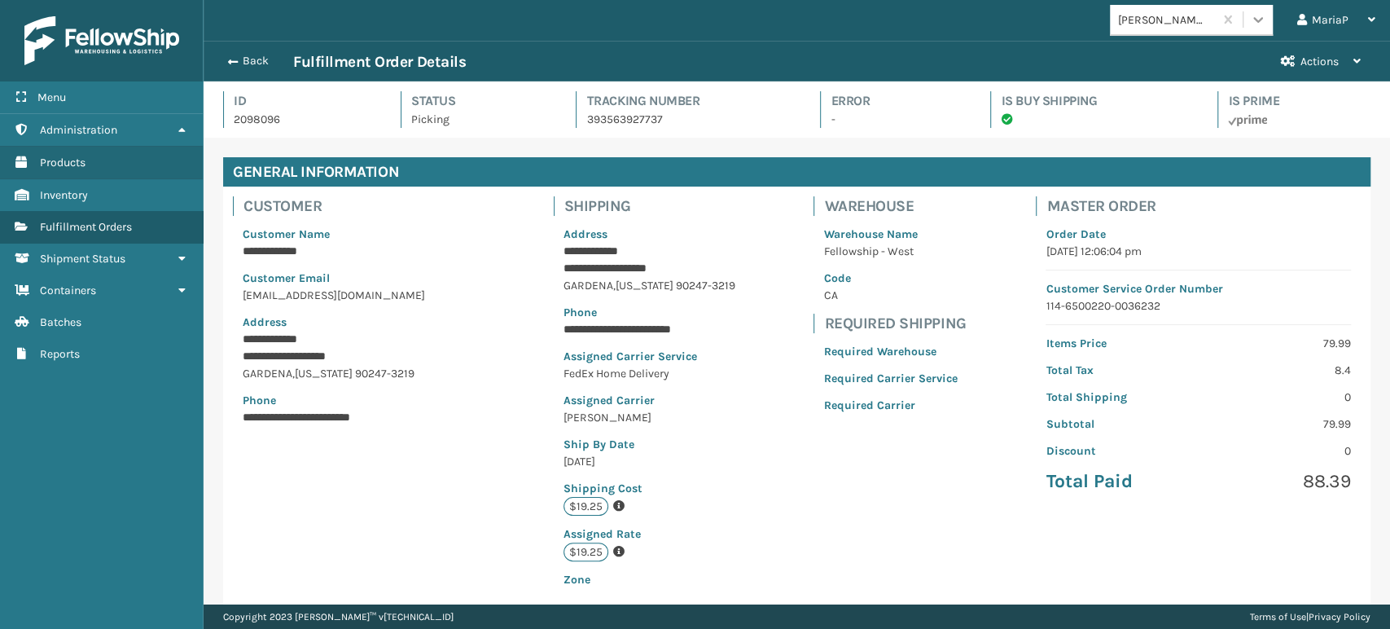
scroll to position [39, 1186]
click at [260, 64] on button "Back" at bounding box center [255, 61] width 75 height 15
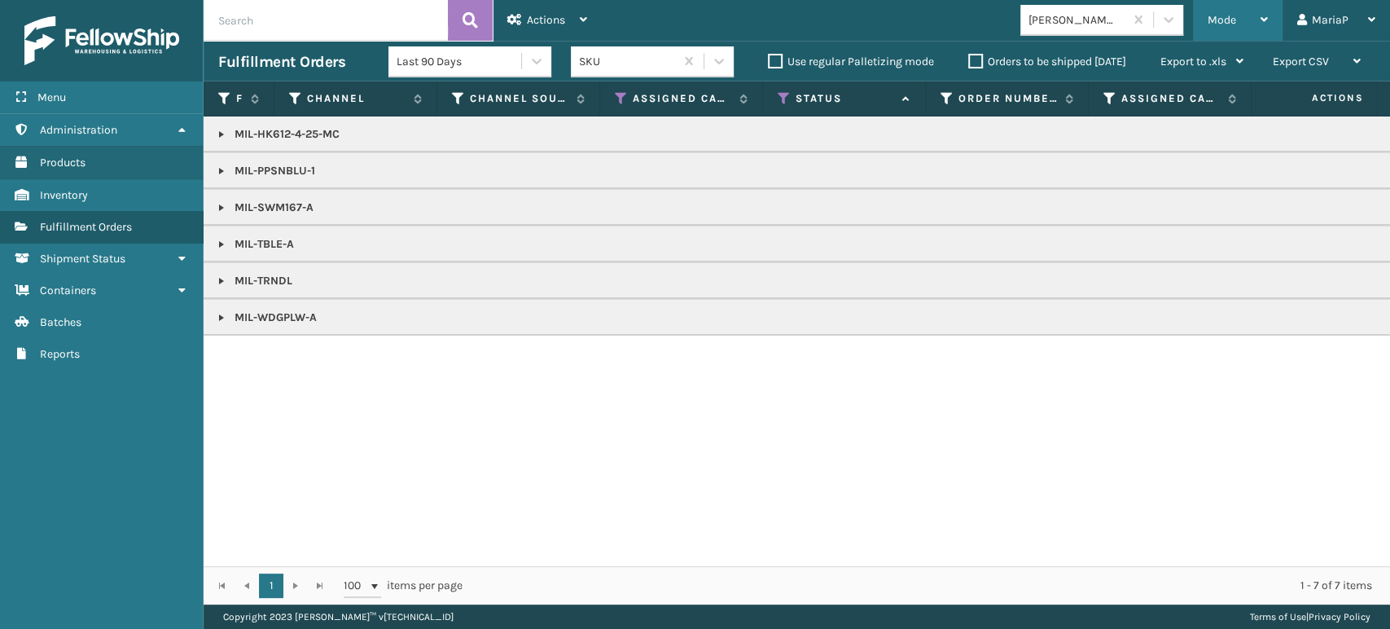
click at [911, 23] on span "Mode" at bounding box center [1222, 20] width 29 height 14
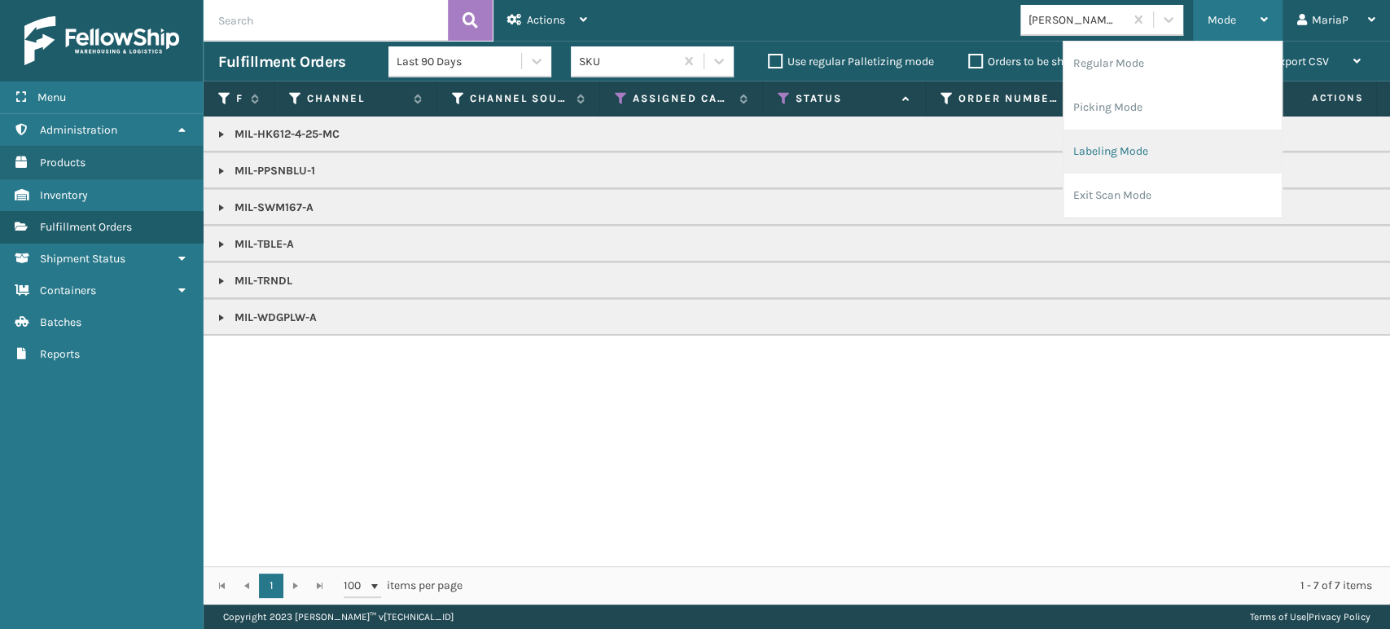
click at [911, 129] on li "Labeling Mode" at bounding box center [1173, 151] width 218 height 44
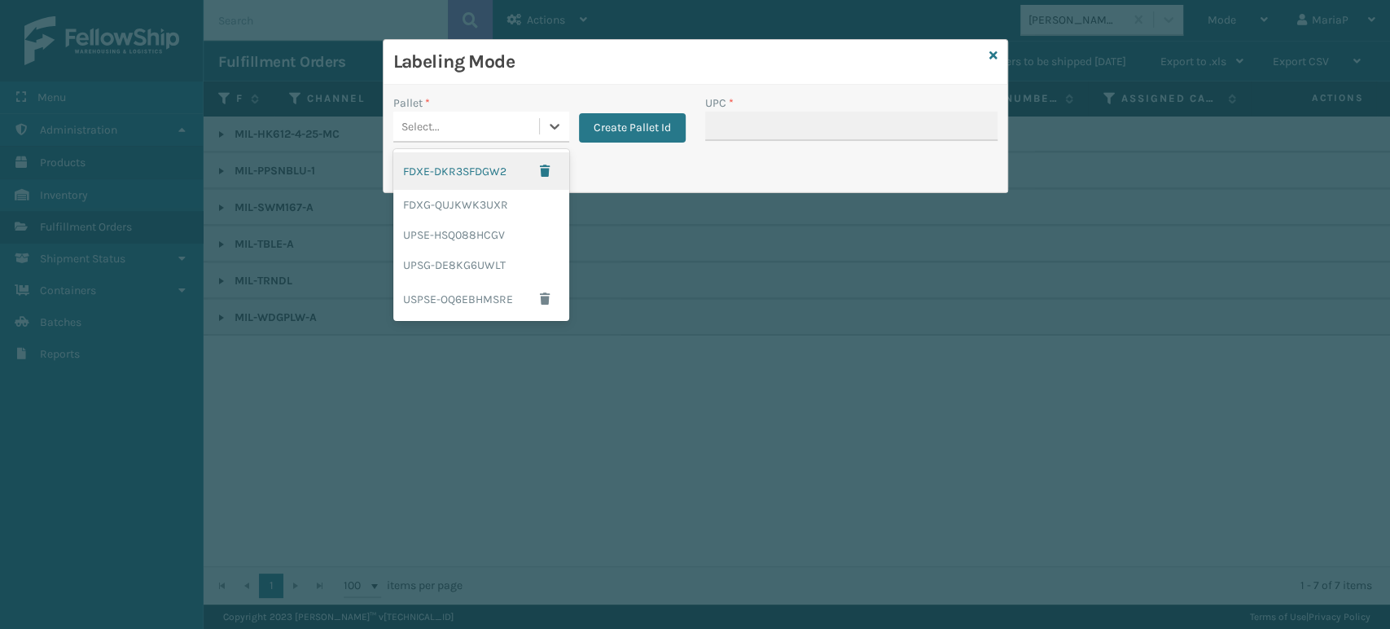
click at [426, 113] on div "Select..." at bounding box center [466, 126] width 146 height 27
click at [468, 265] on div "UPSG-DE8KG6UWLT" at bounding box center [481, 265] width 176 height 30
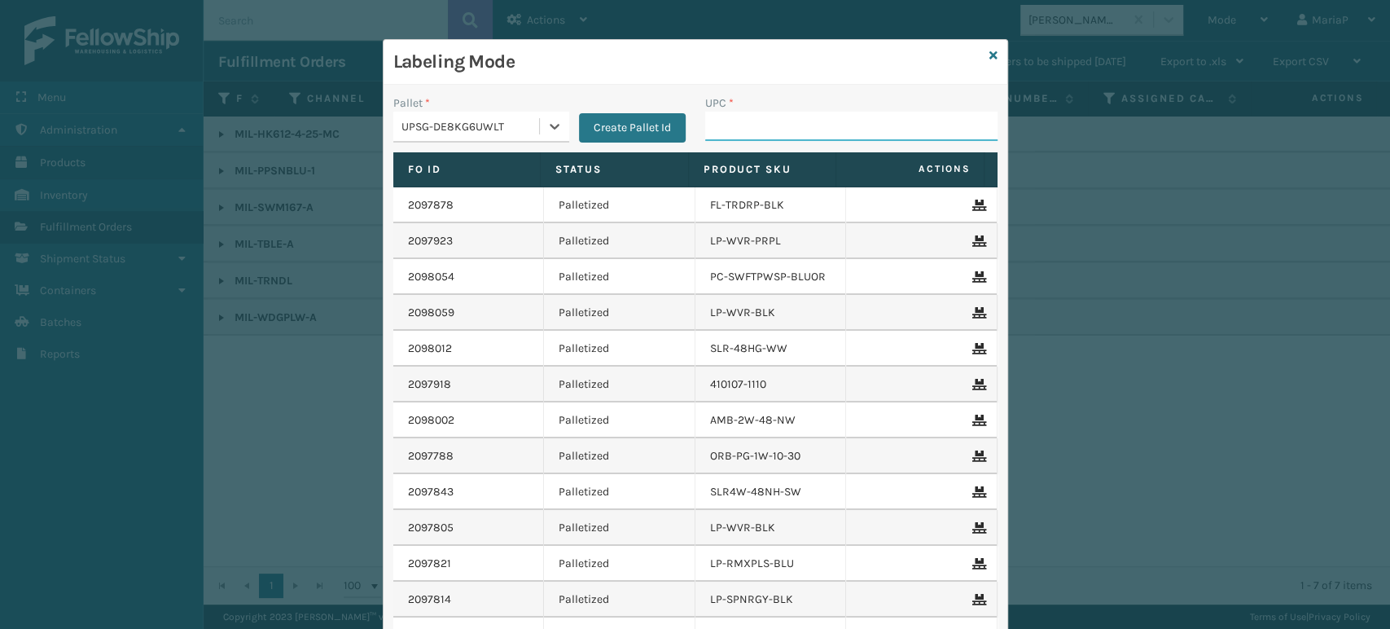
click at [767, 136] on input "UPC *" at bounding box center [851, 126] width 292 height 29
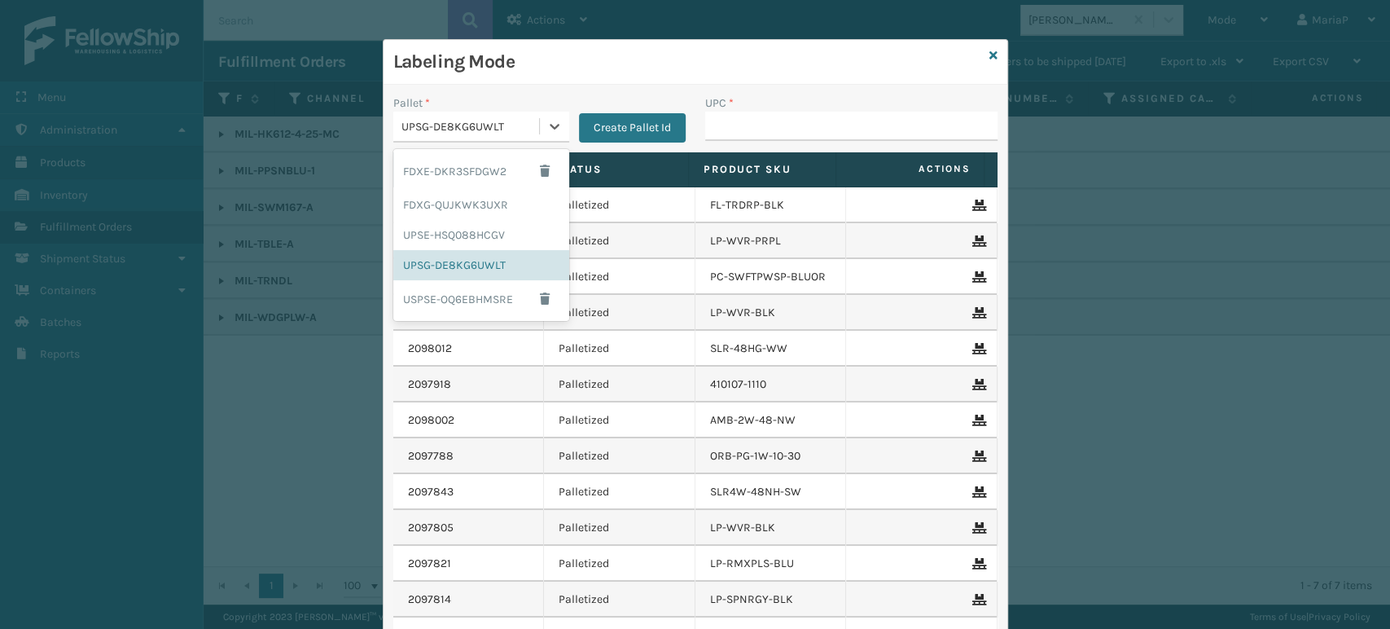
click at [486, 123] on div "UPSG-DE8KG6UWLT" at bounding box center [470, 126] width 139 height 17
click at [456, 192] on div "FDXG-QUJKWK3UXR" at bounding box center [481, 205] width 176 height 30
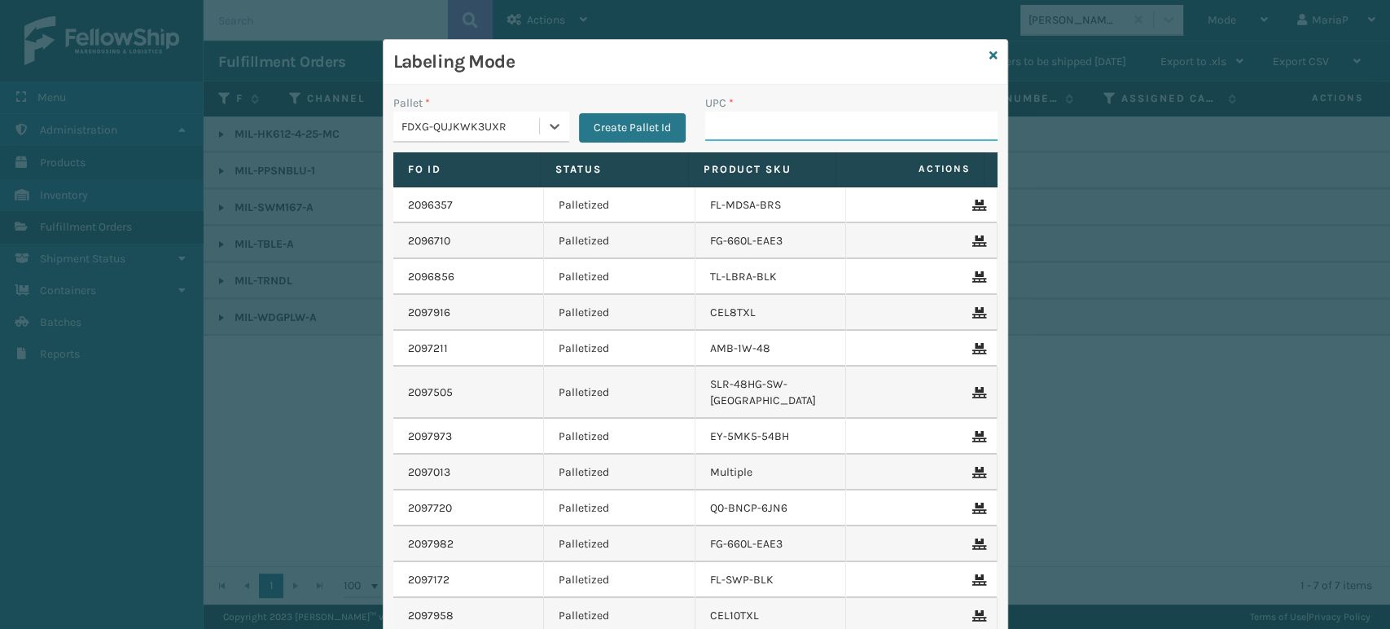
click at [807, 133] on input "UPC *" at bounding box center [851, 126] width 292 height 29
paste input "840985120641"
type input "8"
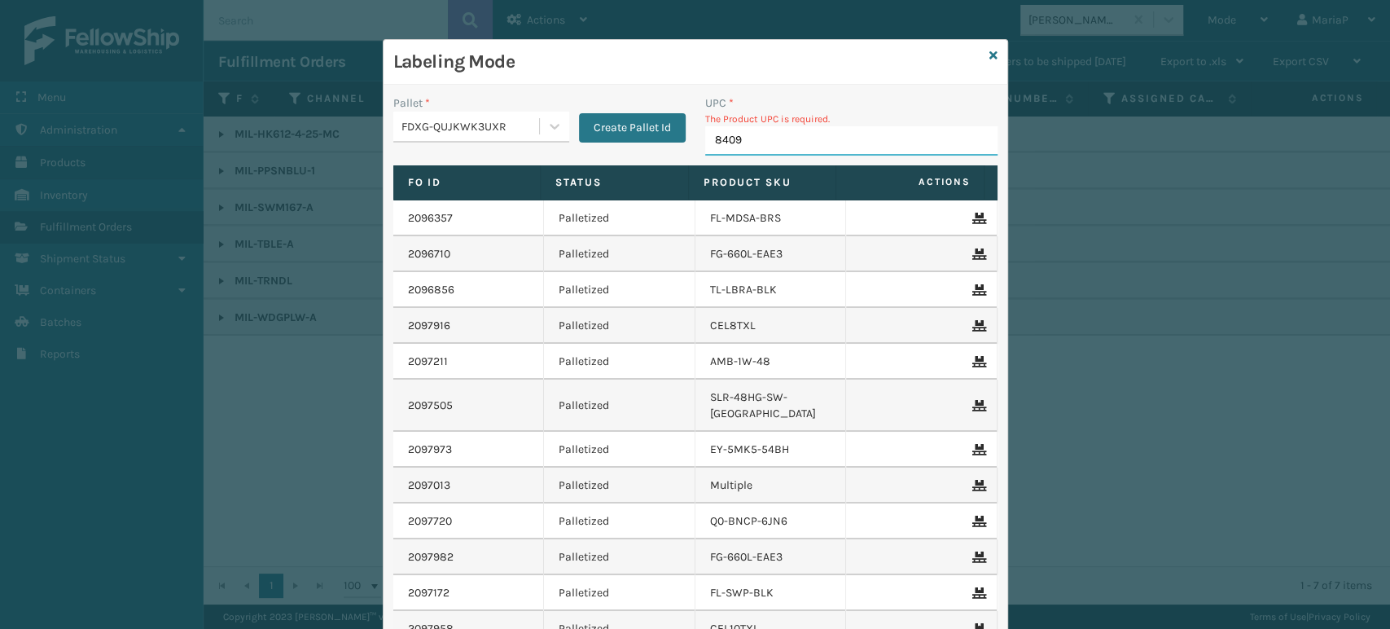
type input "84098"
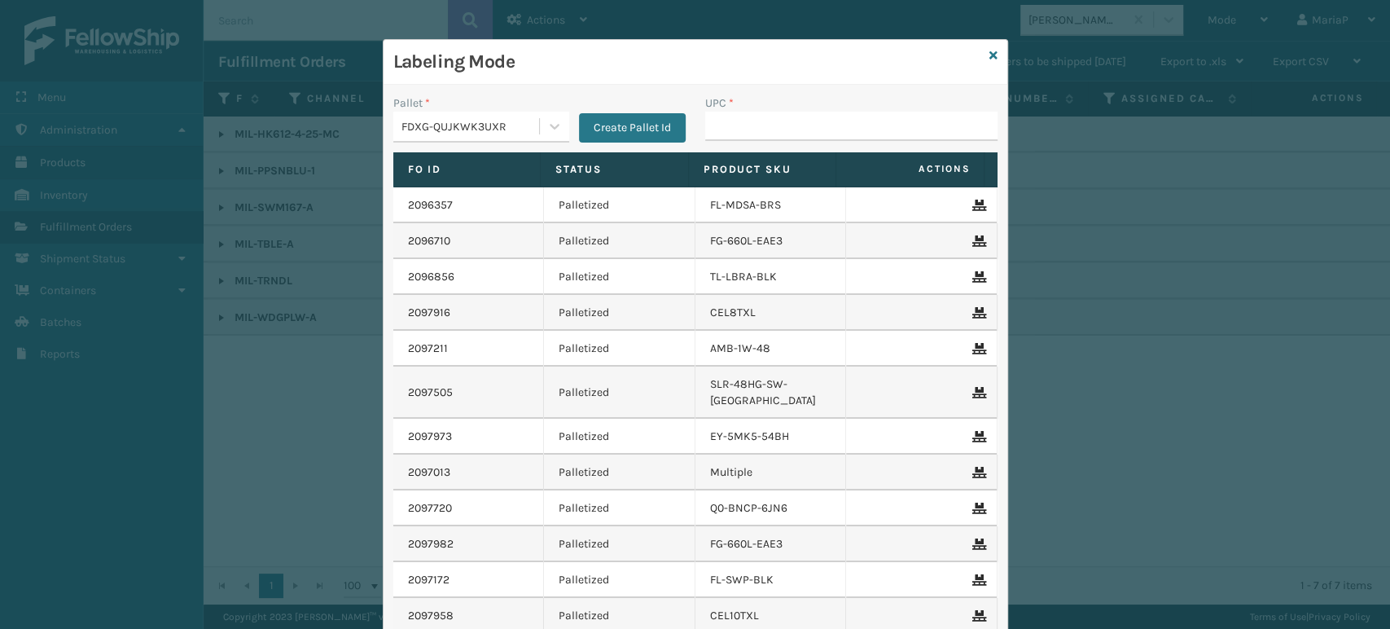
click at [809, 132] on input "UPC *" at bounding box center [851, 126] width 292 height 29
type input "850040"
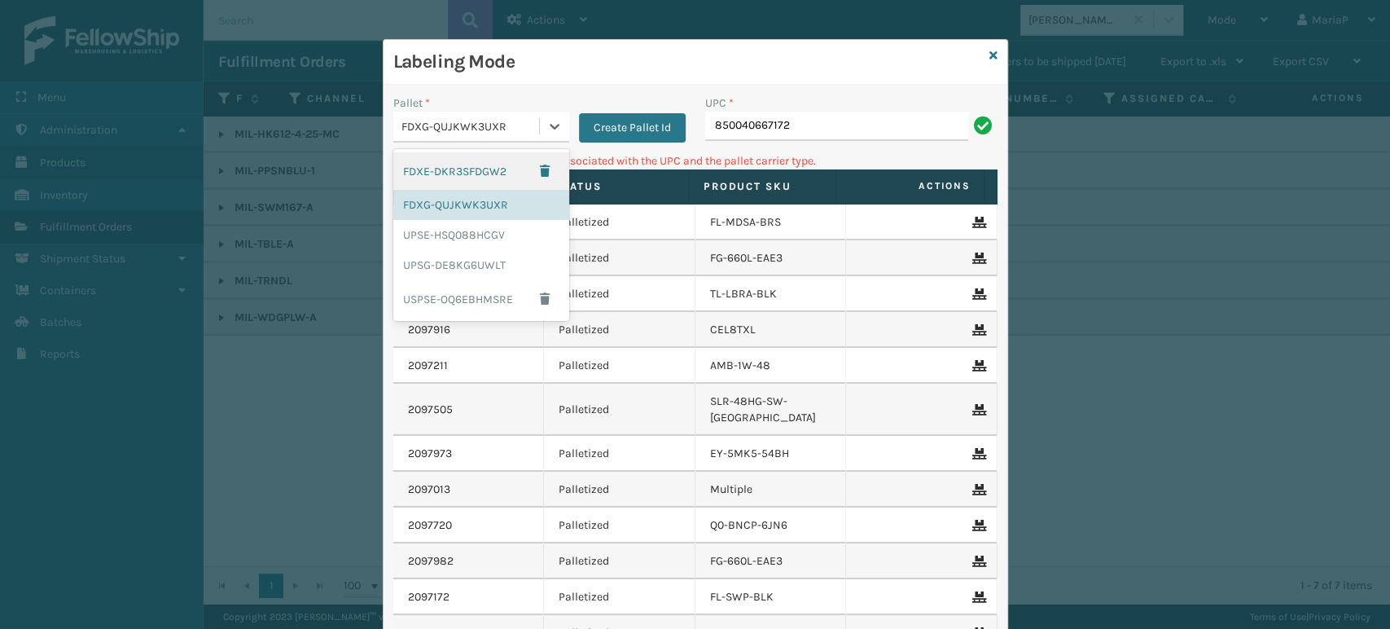
click at [432, 131] on div "FDXG-QUJKWK3UXR" at bounding box center [470, 126] width 139 height 17
click at [451, 270] on div "UPSG-DE8KG6UWLT" at bounding box center [481, 265] width 176 height 30
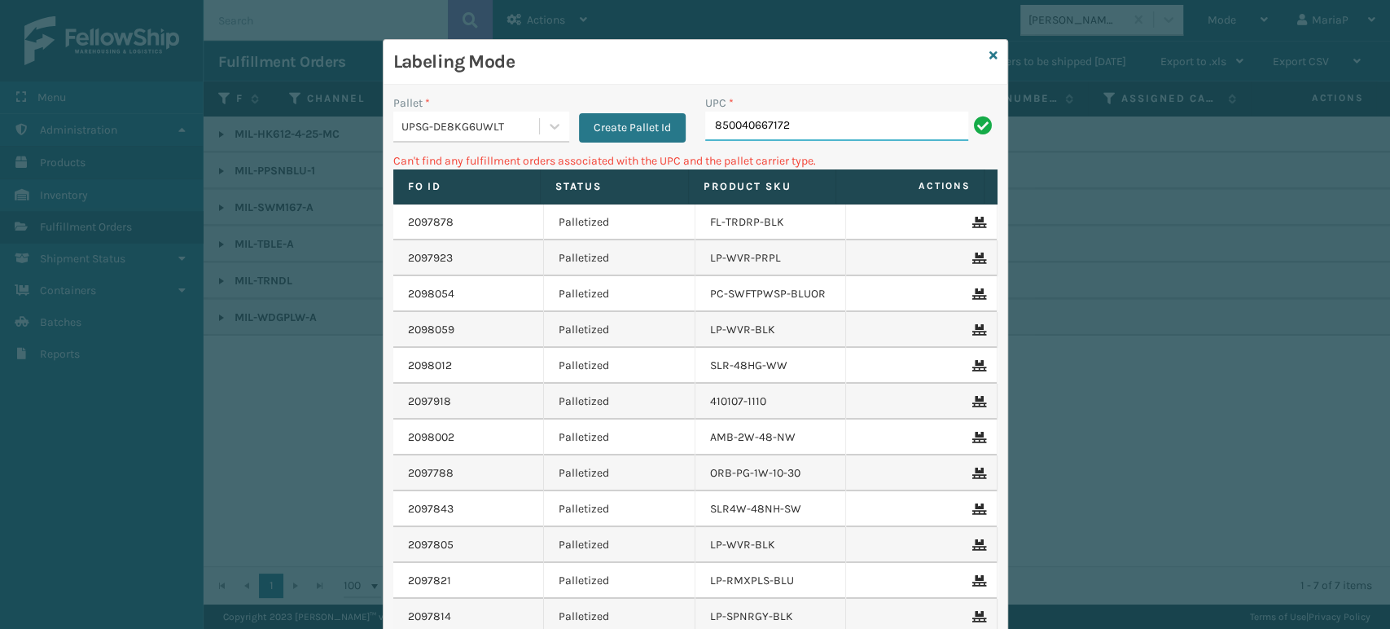
click at [808, 127] on input "850040667172" at bounding box center [836, 126] width 263 height 29
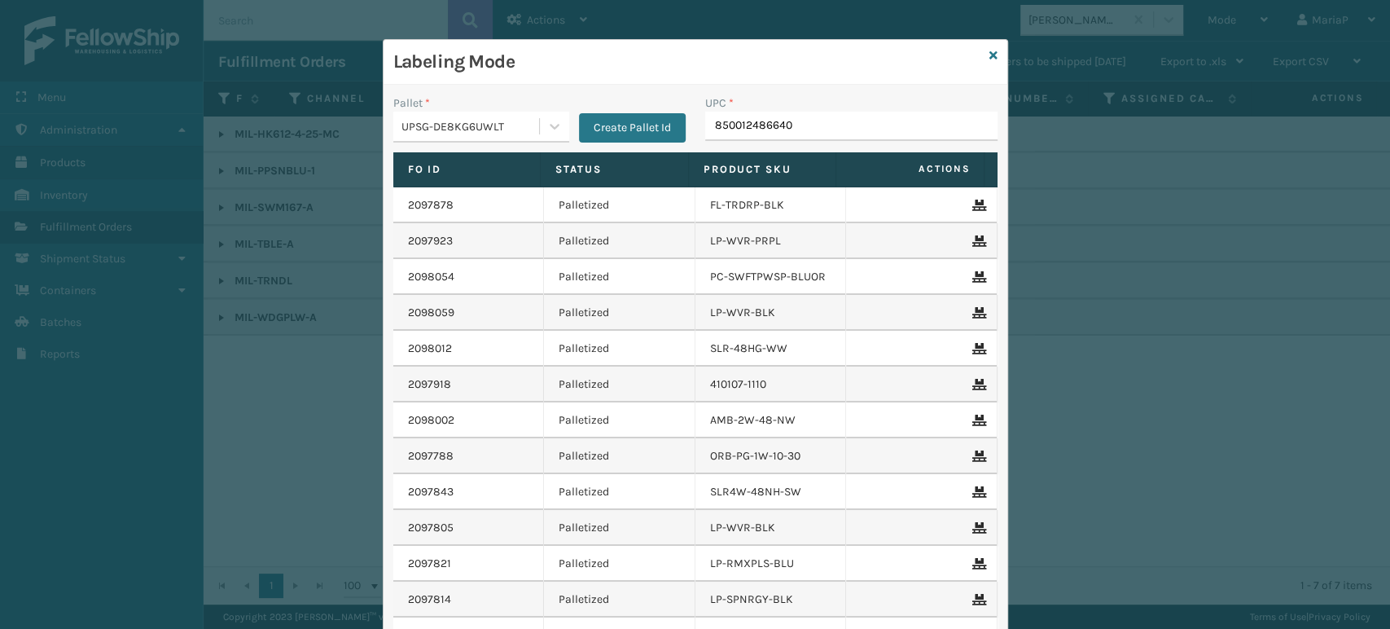
type input "850012486640"
click at [808, 126] on input "85810000" at bounding box center [836, 126] width 263 height 29
type input "858100007623"
click at [756, 129] on input "UPC *" at bounding box center [851, 126] width 292 height 29
type input "858100"
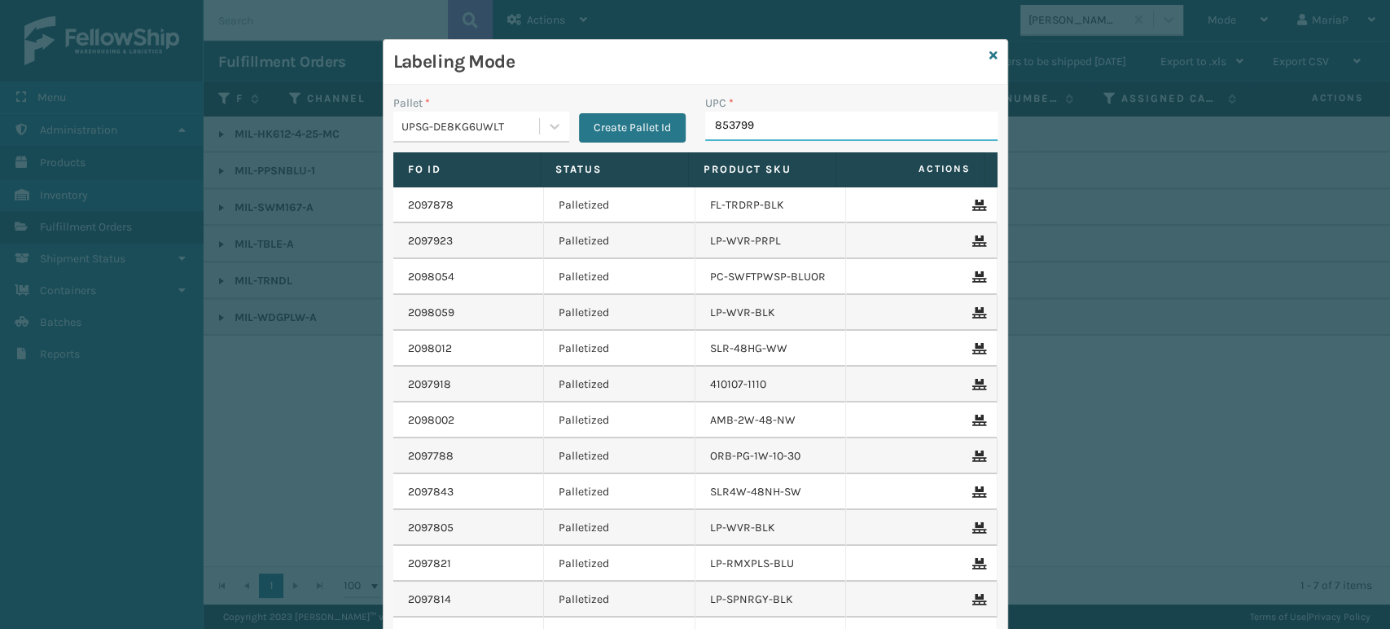
type input "8537990"
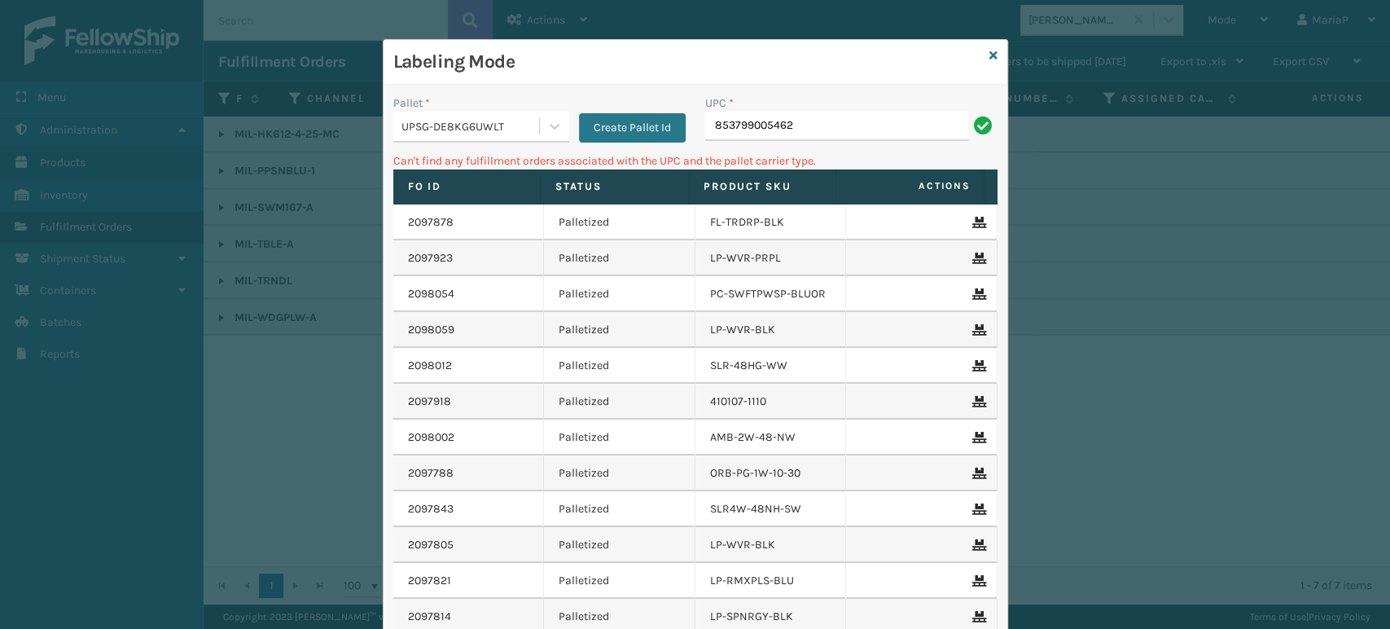
click at [508, 126] on div "UPSG-DE8KG6UWLT" at bounding box center [470, 126] width 139 height 17
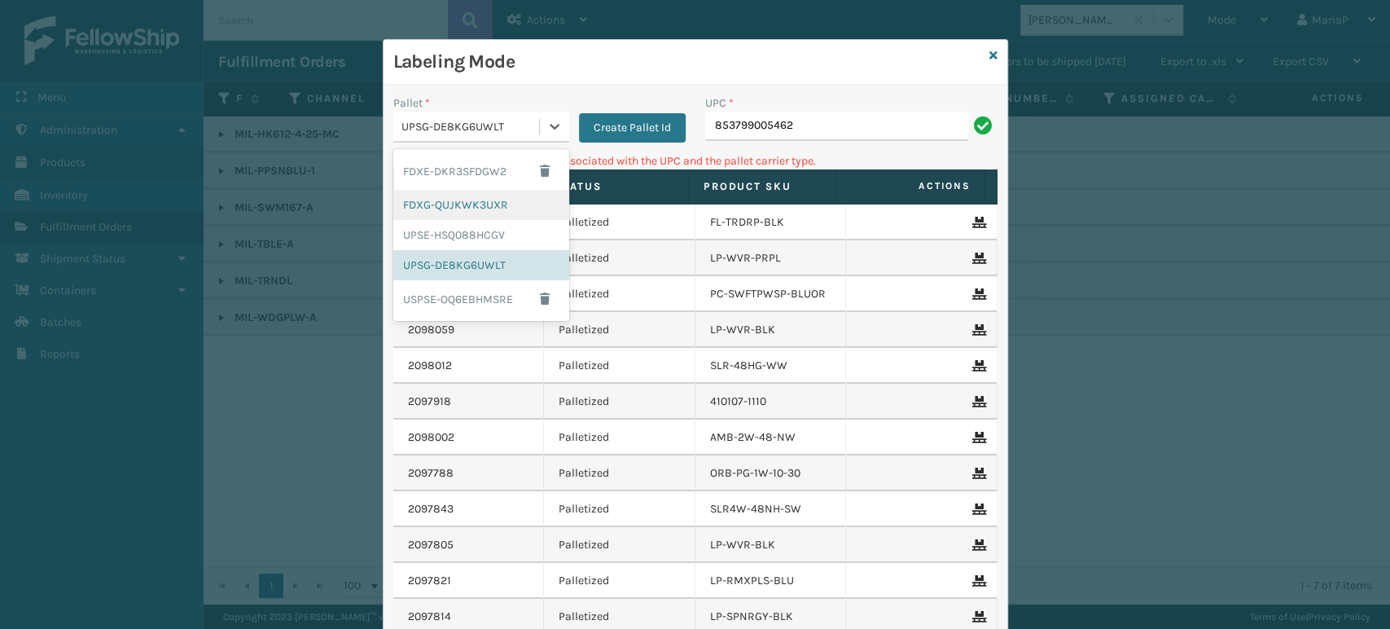
click at [458, 204] on div "FDXG-QUJKWK3UXR" at bounding box center [481, 205] width 176 height 30
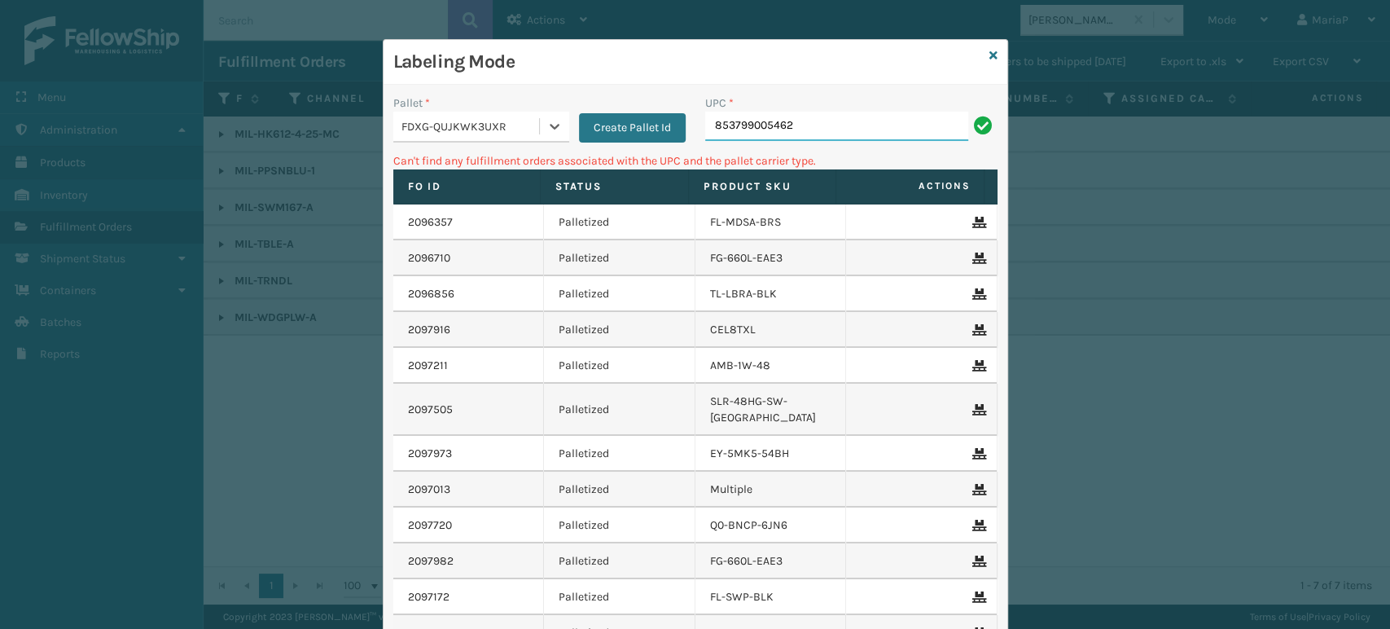
click at [736, 133] on input "853799005462" at bounding box center [836, 126] width 263 height 29
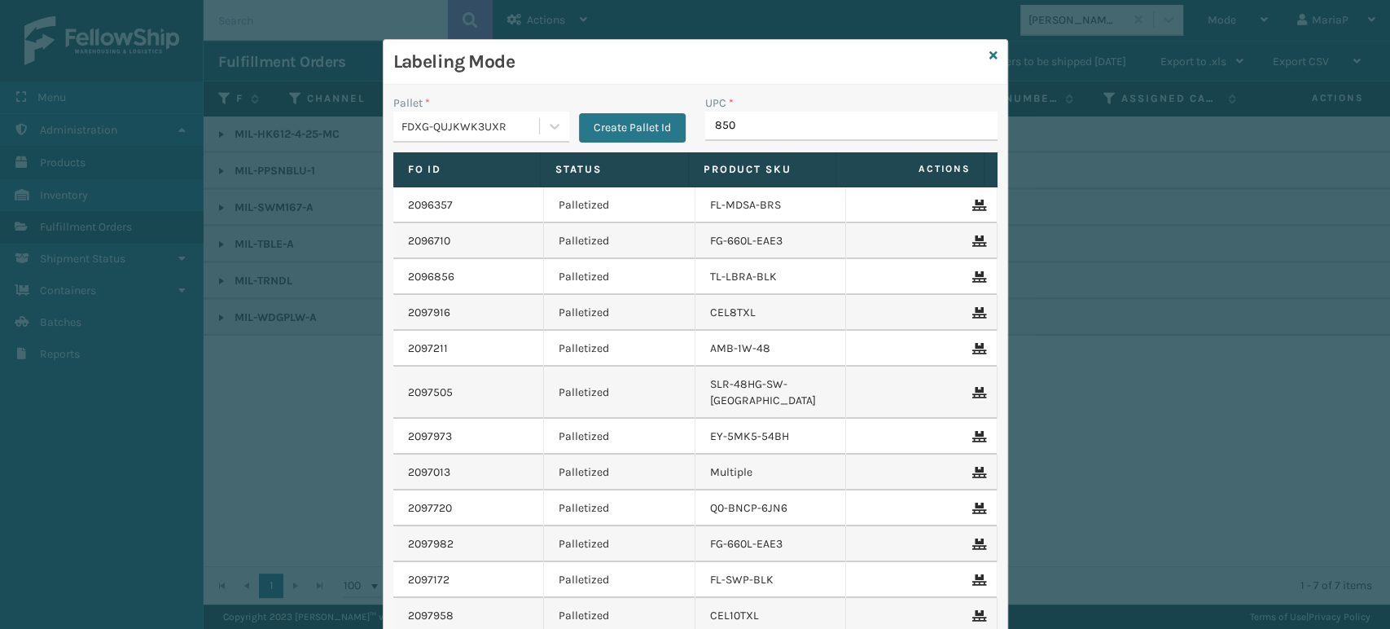
type input "8500"
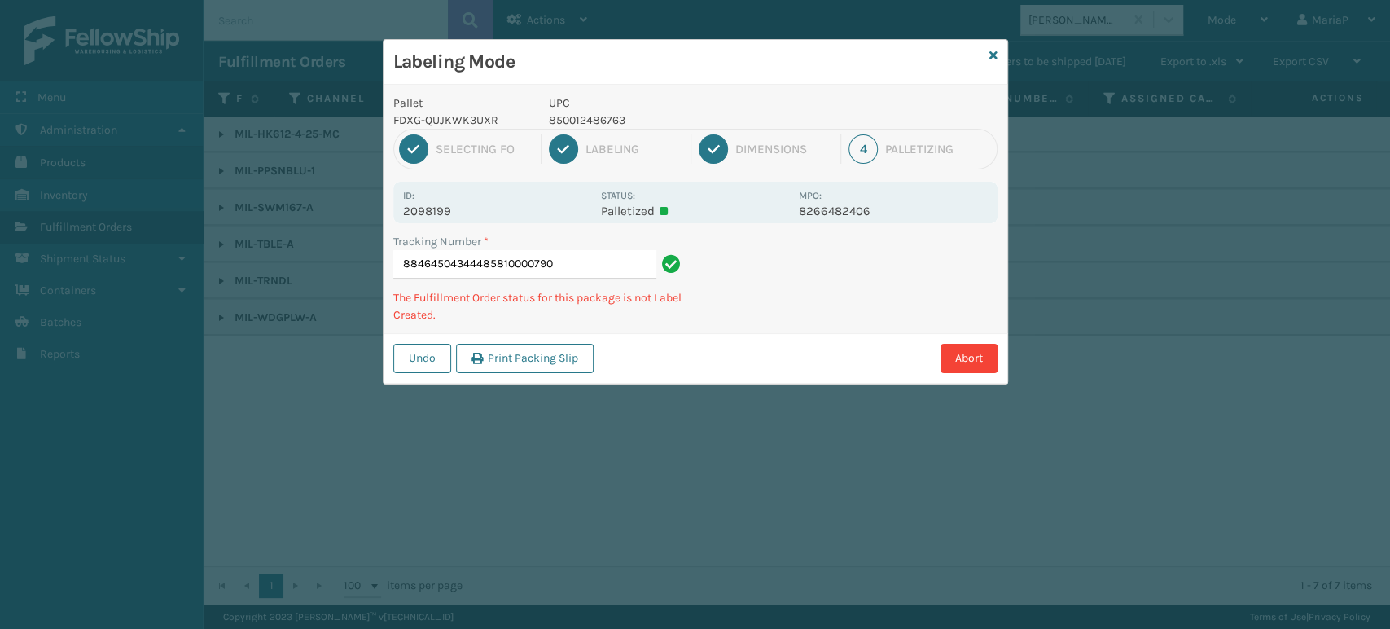
type input "884645043444858100007906"
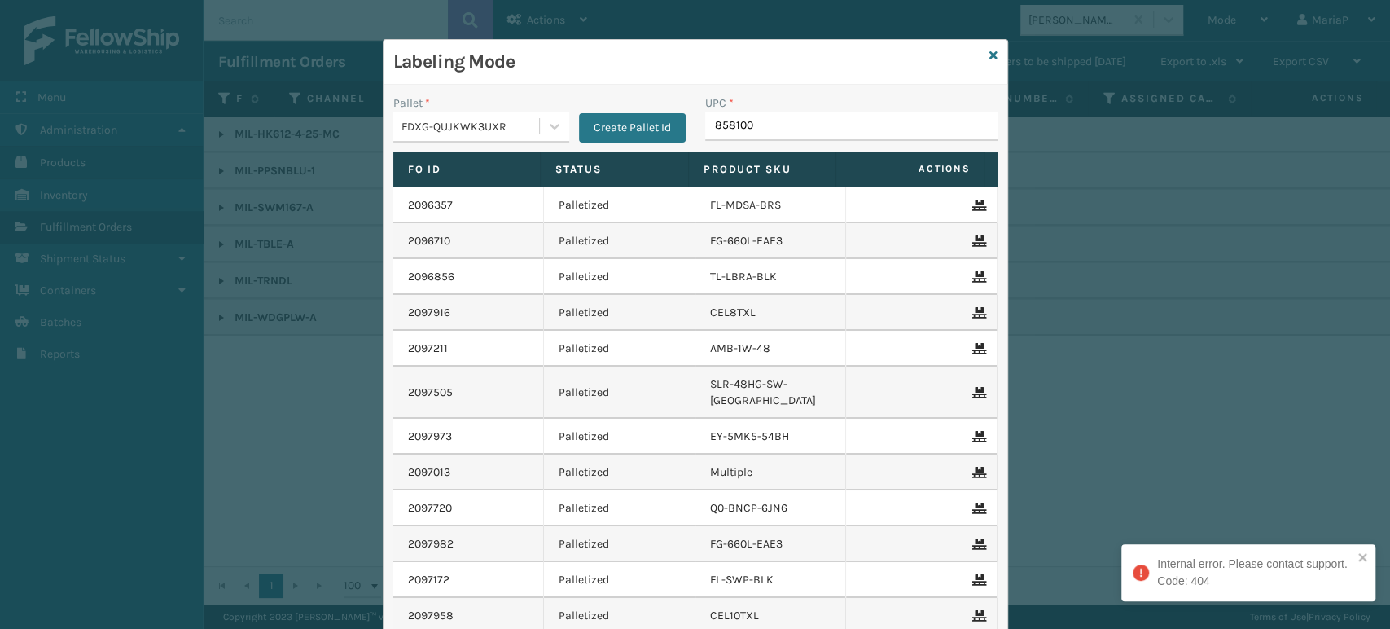
type input "8581000"
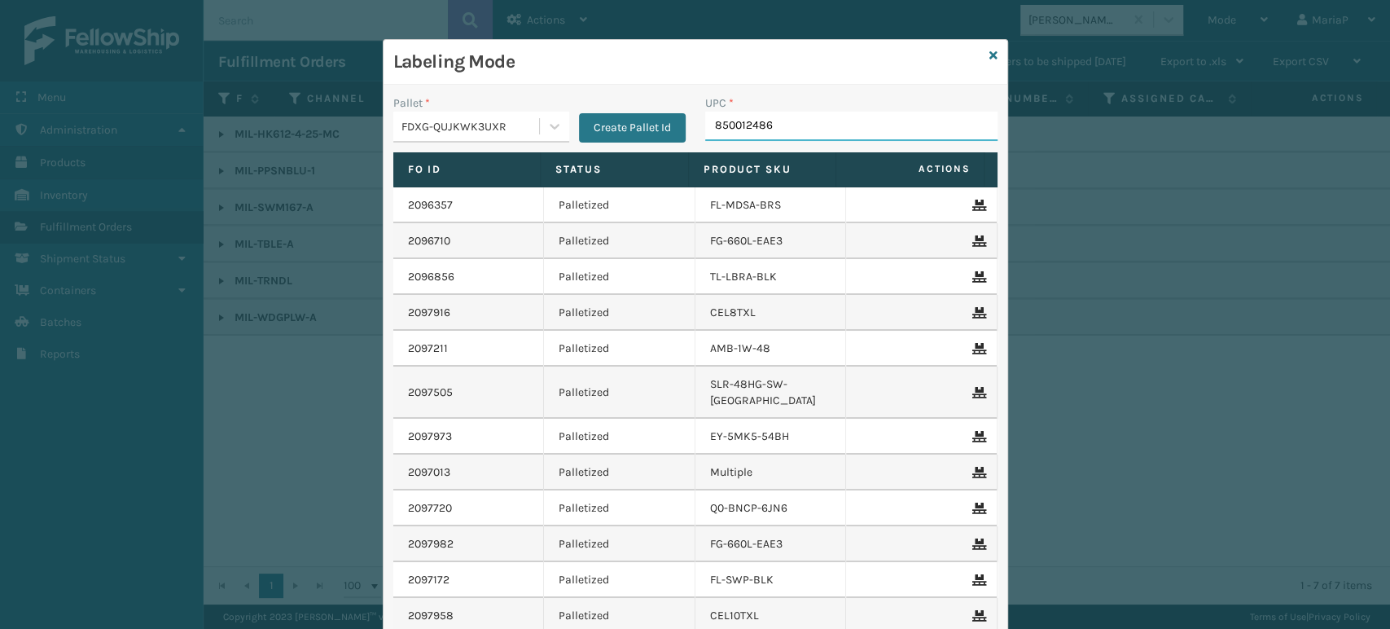
type input "8500124867"
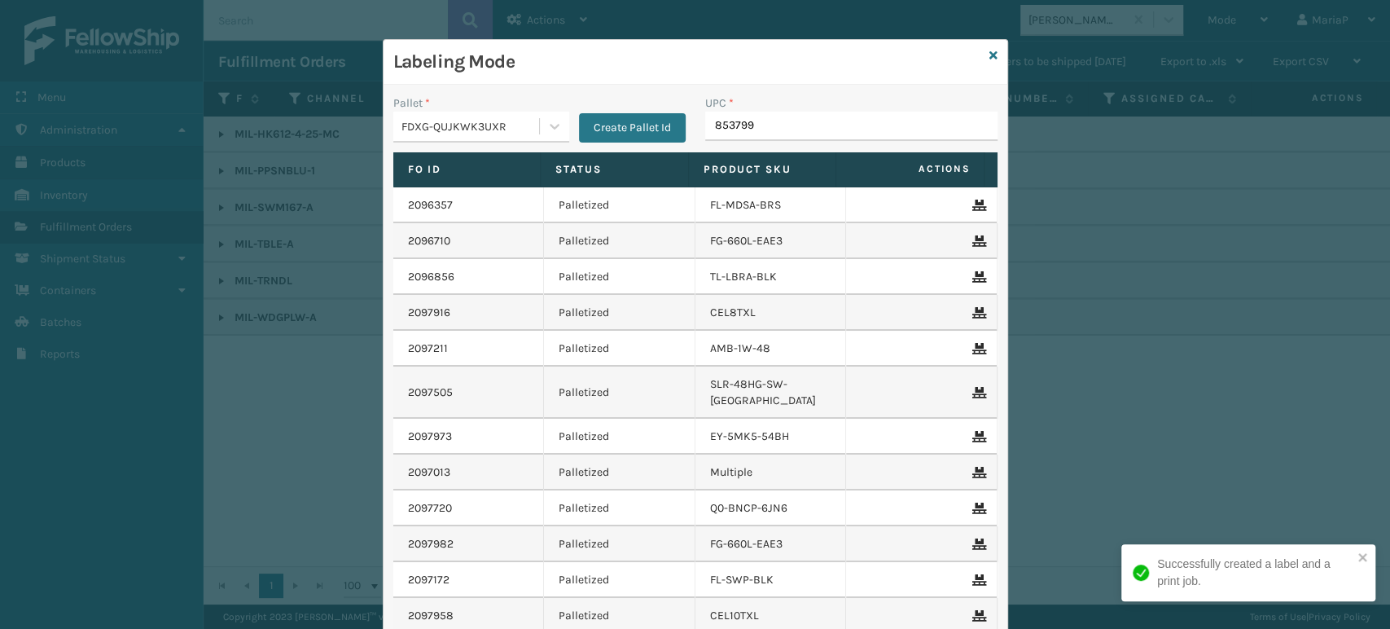
type input "8537990"
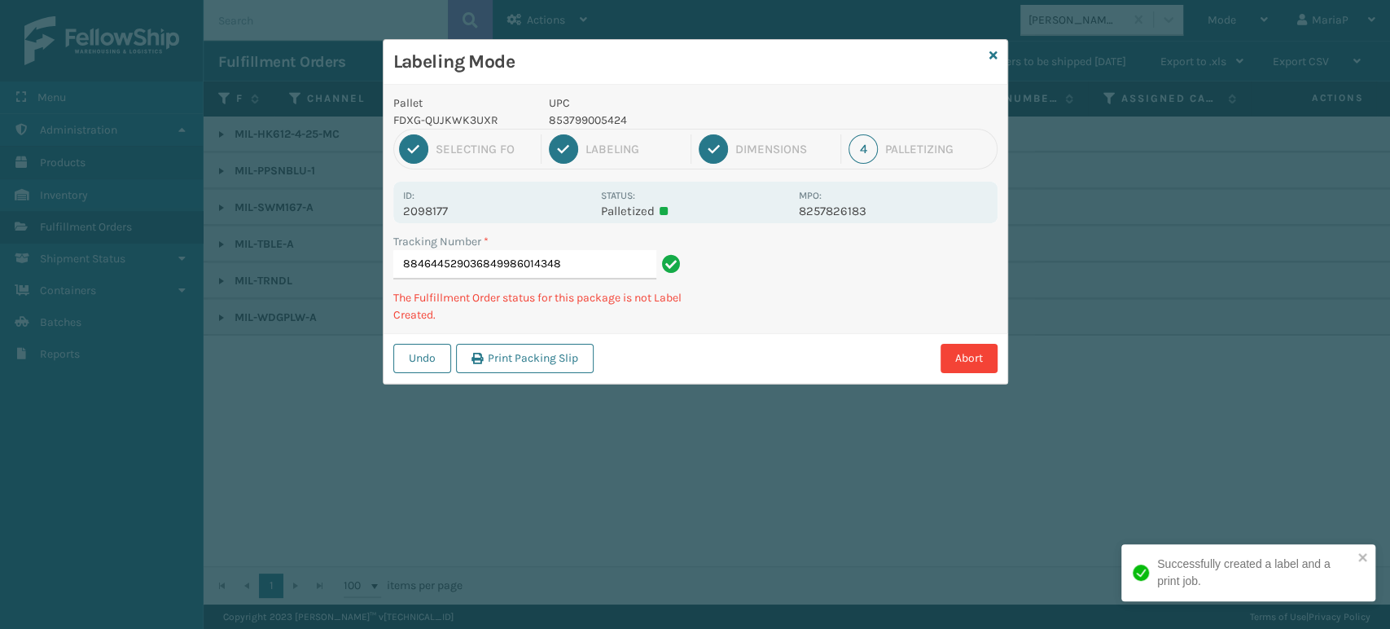
type input "884644529036849986014348"
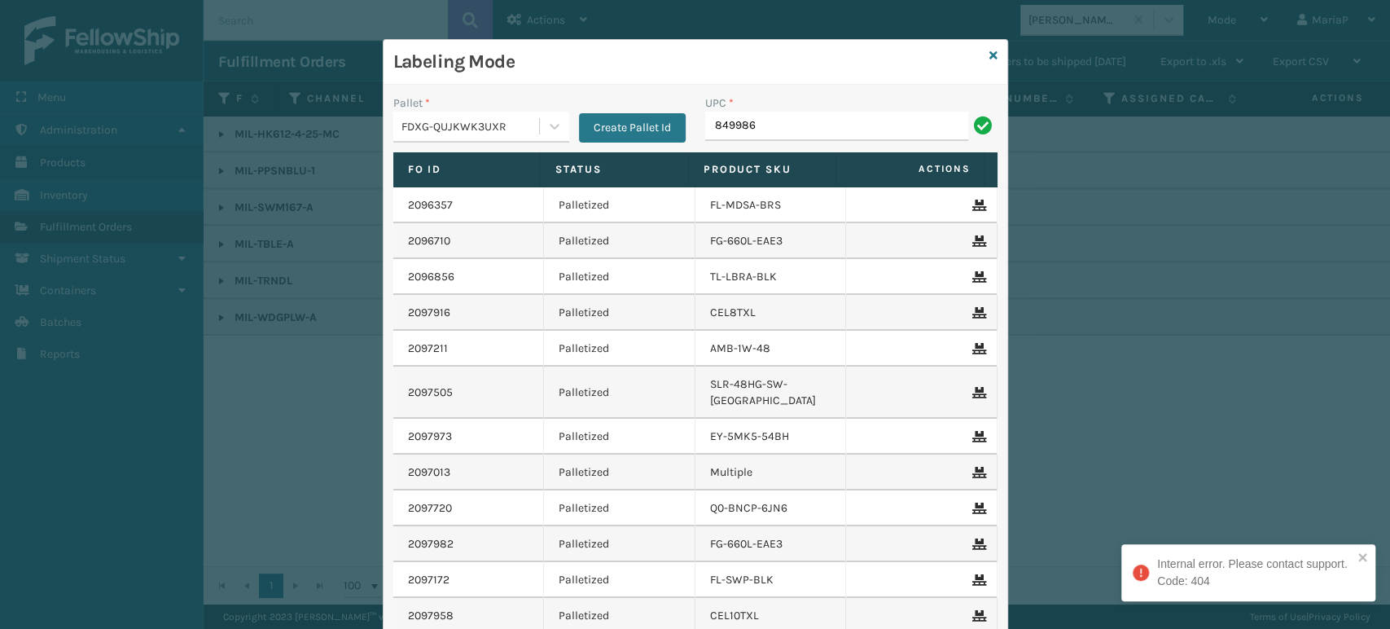
type input "8499860"
